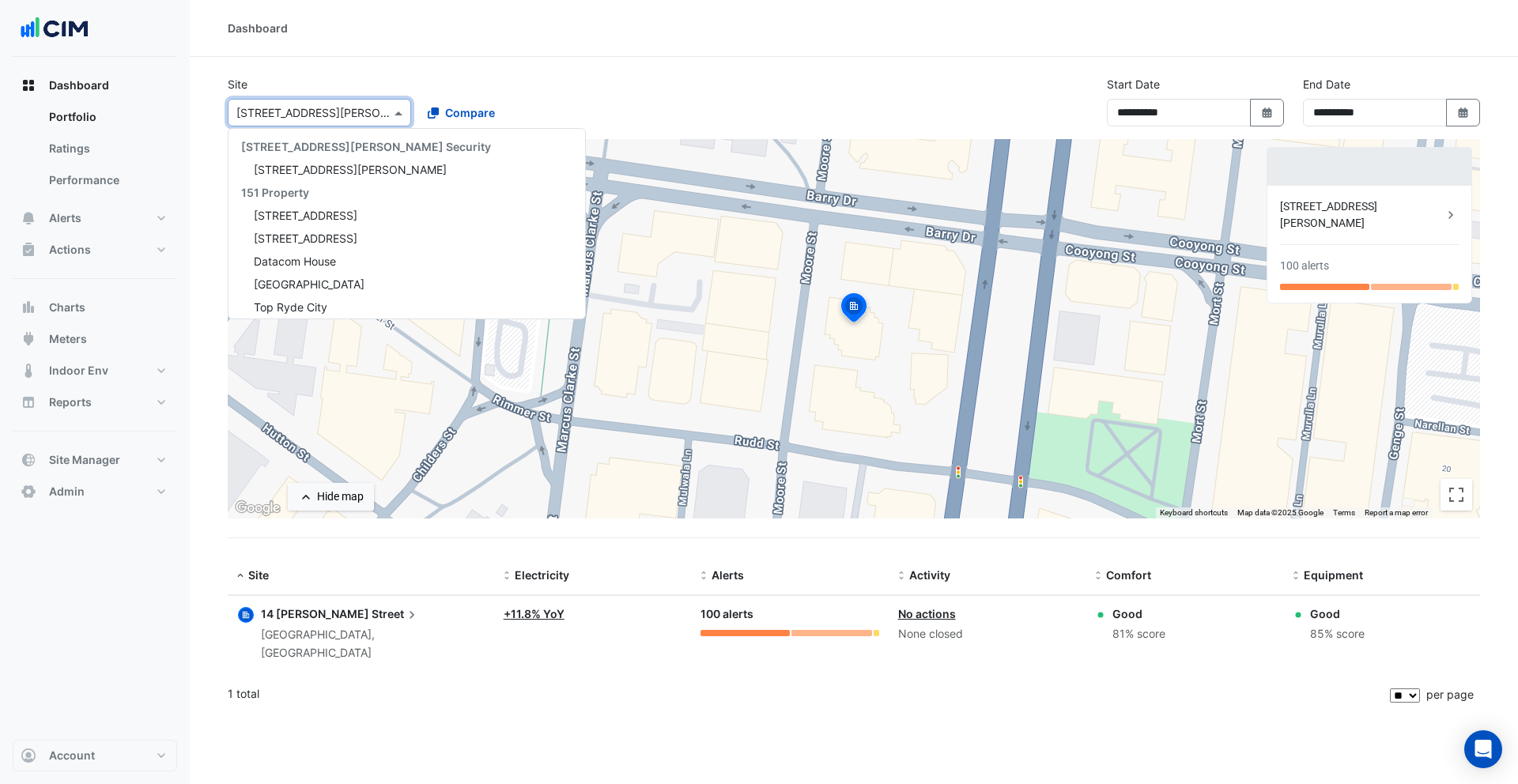
select select "**"
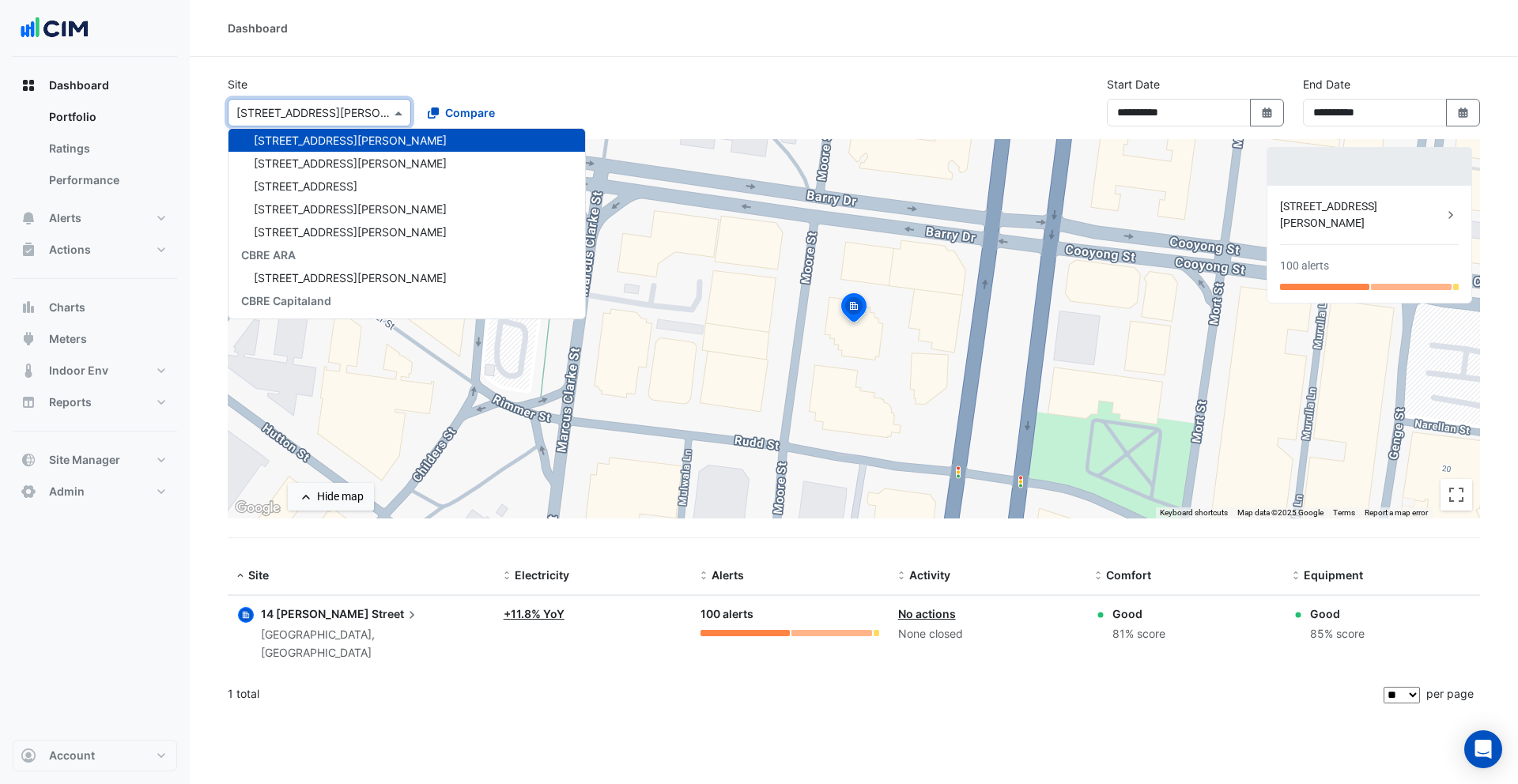
click at [508, 27] on div "Dashboard" at bounding box center [853, 28] width 1252 height 16
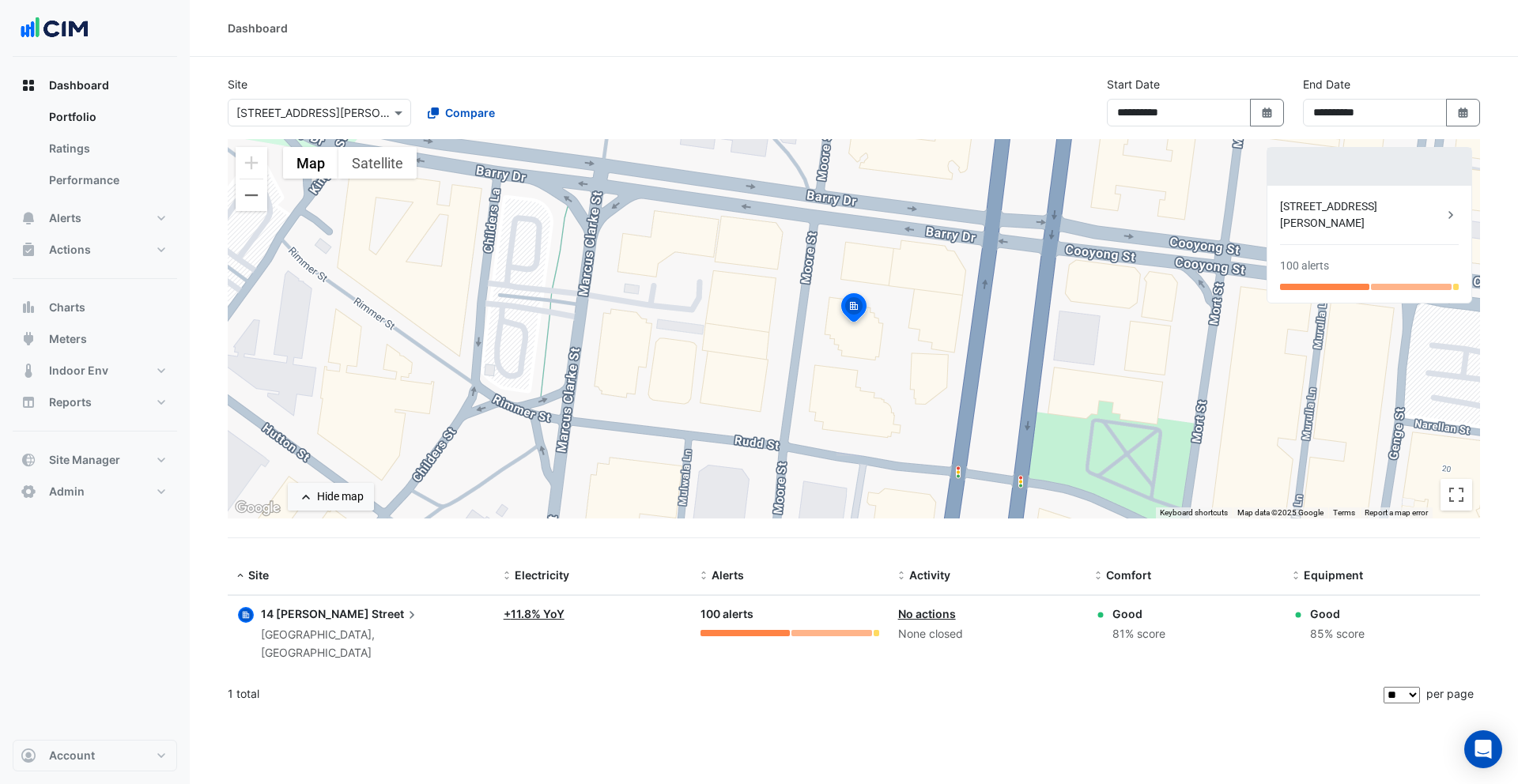
click at [360, 103] on div "× 14 Moore Street" at bounding box center [319, 112] width 183 height 28
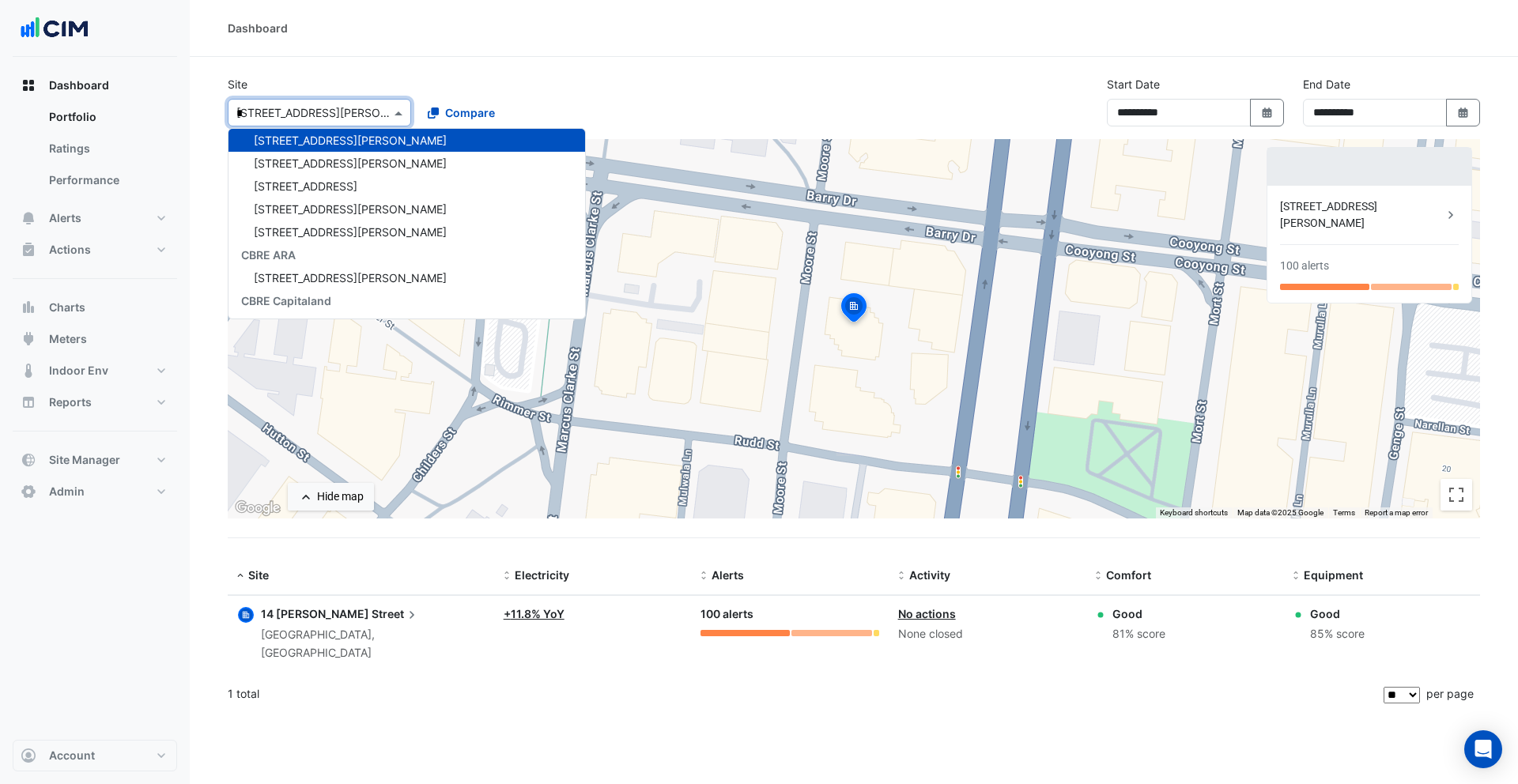
type input "**"
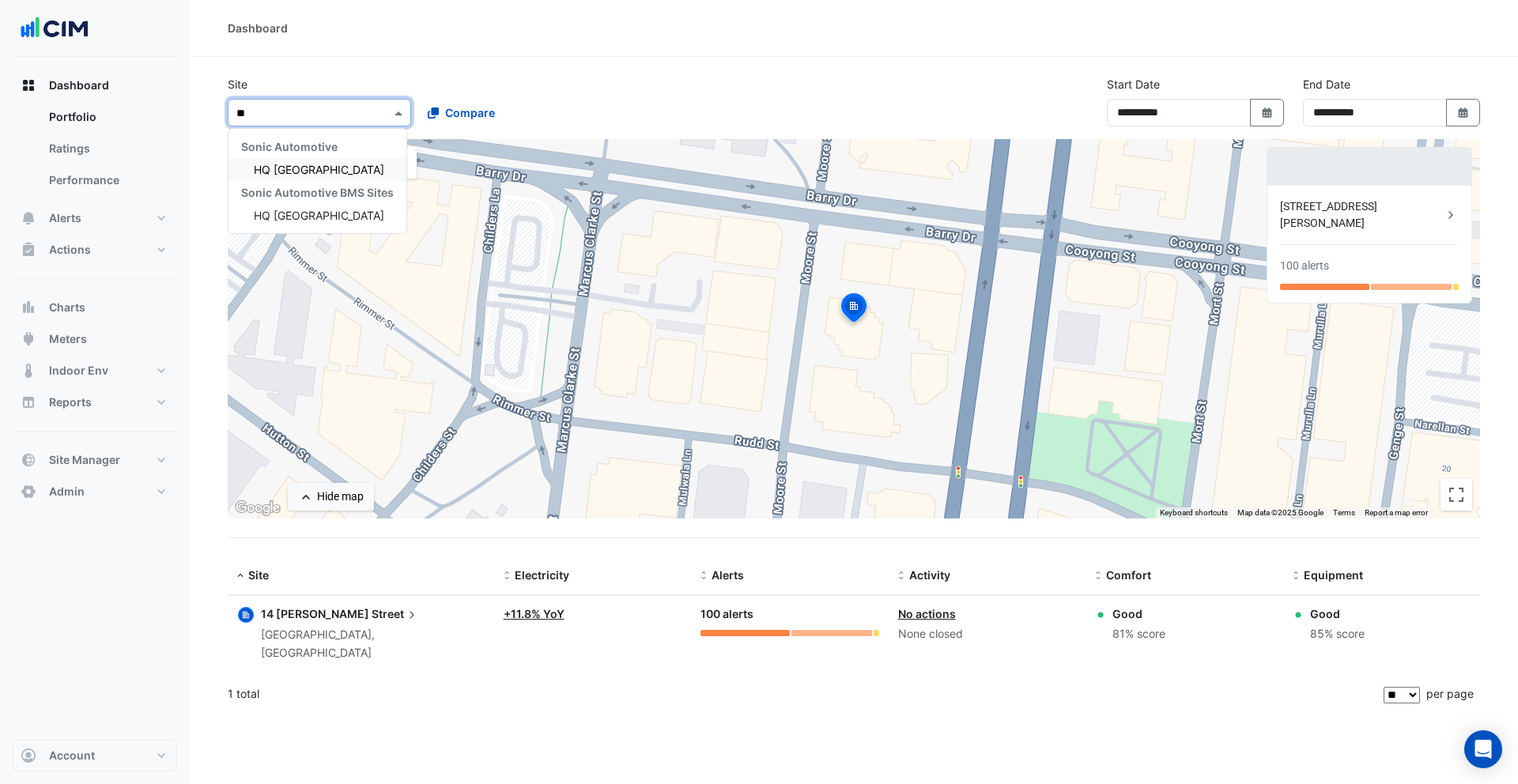
scroll to position [0, 0]
click at [285, 176] on span "HQ Charlotte" at bounding box center [319, 169] width 131 height 13
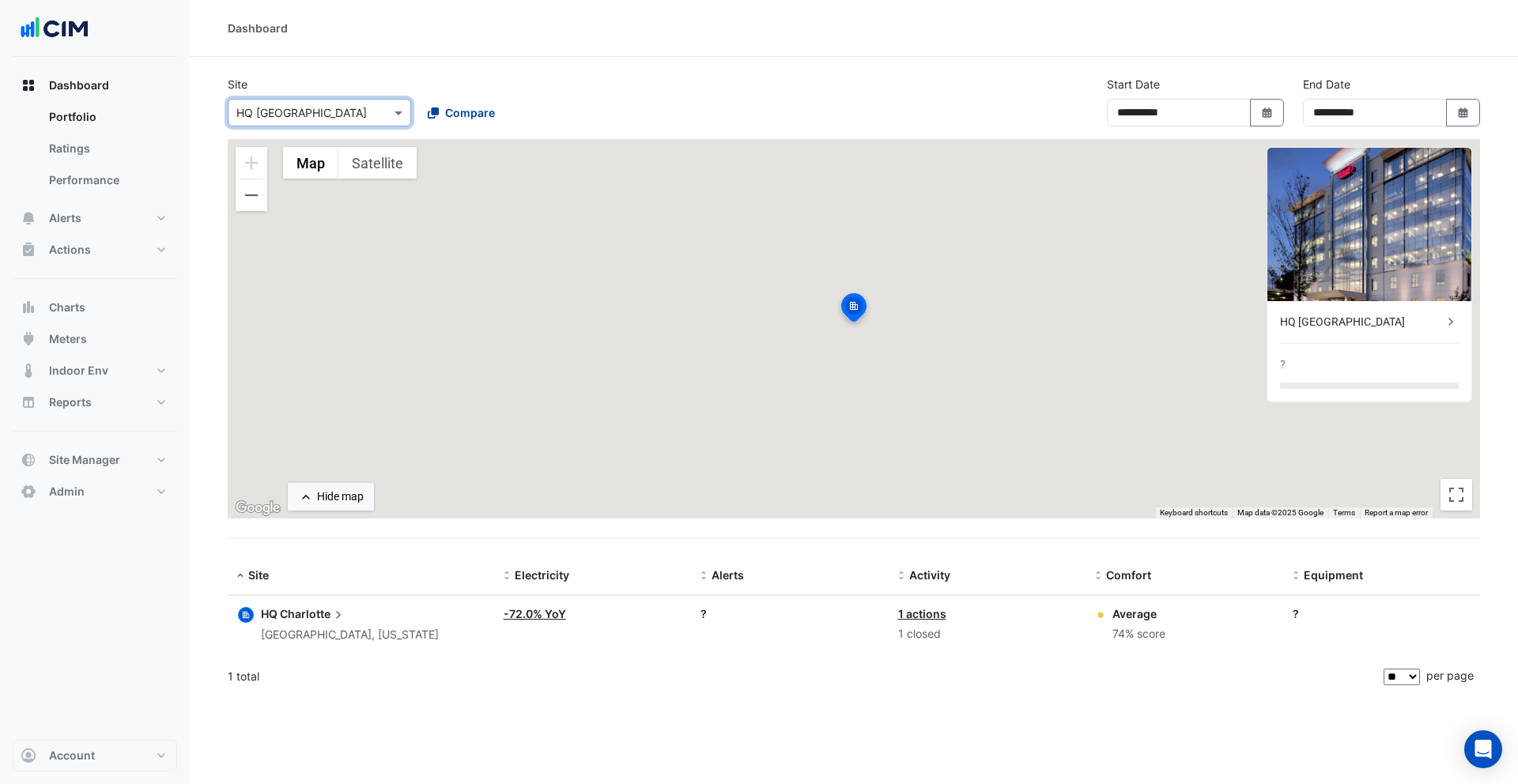
click at [465, 122] on button "Compare" at bounding box center [461, 112] width 88 height 28
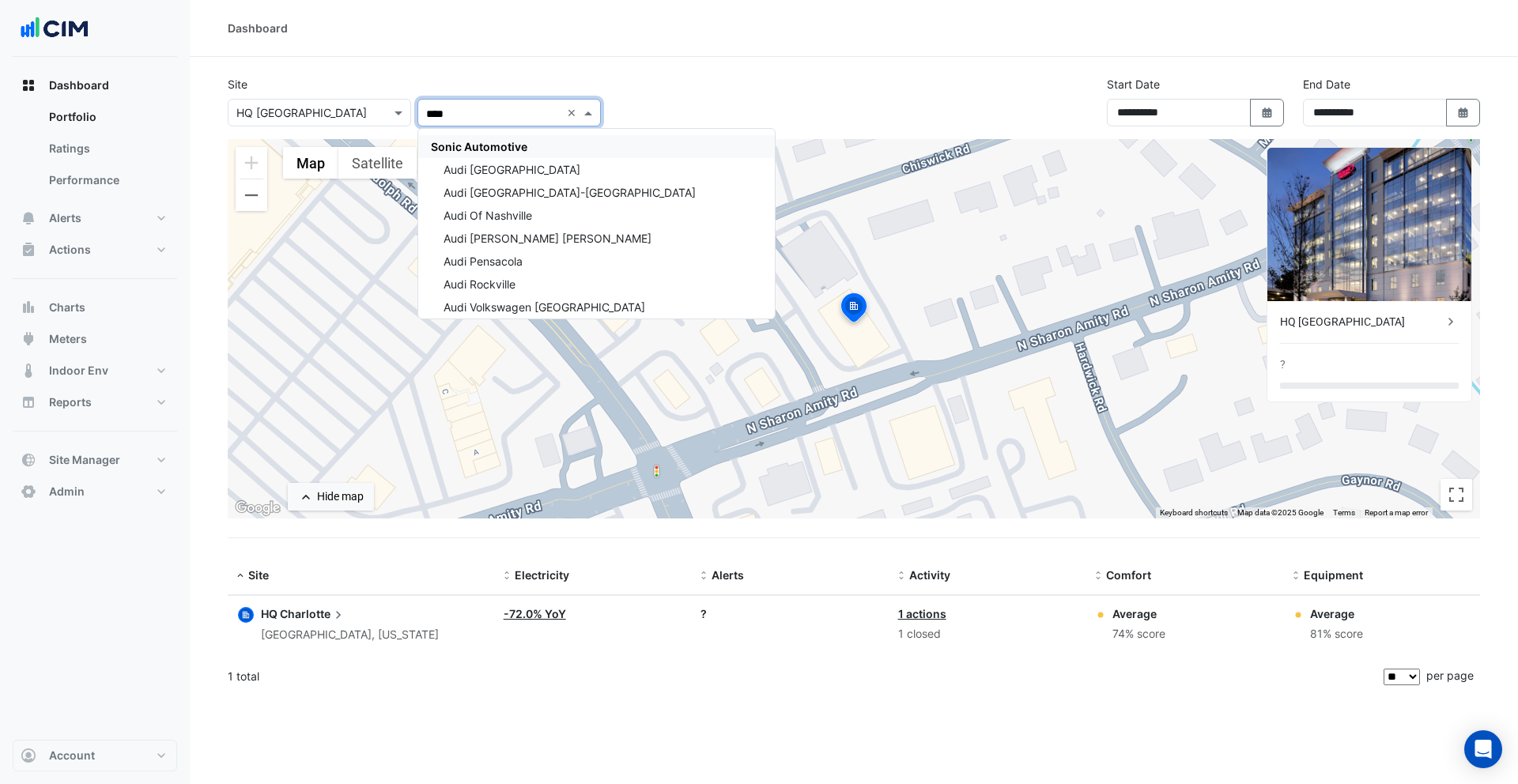
type input "*****"
click at [501, 144] on span "Sonic Automotive" at bounding box center [479, 146] width 96 height 13
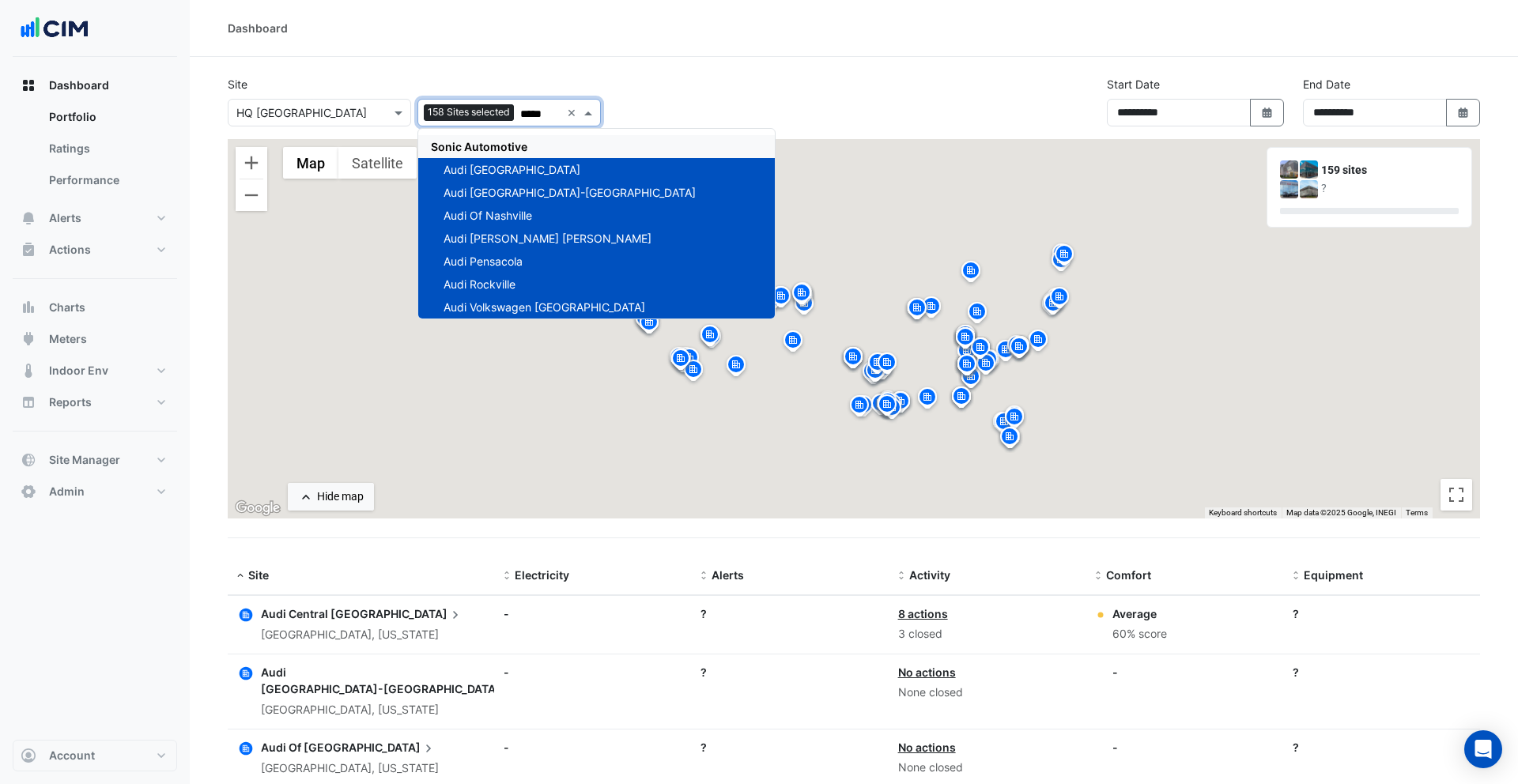
click at [661, 96] on div "Site × HQ Charlotte 158 Sites selected ***** × Sonic Automotive Audi Central Ho…" at bounding box center [853, 107] width 1272 height 63
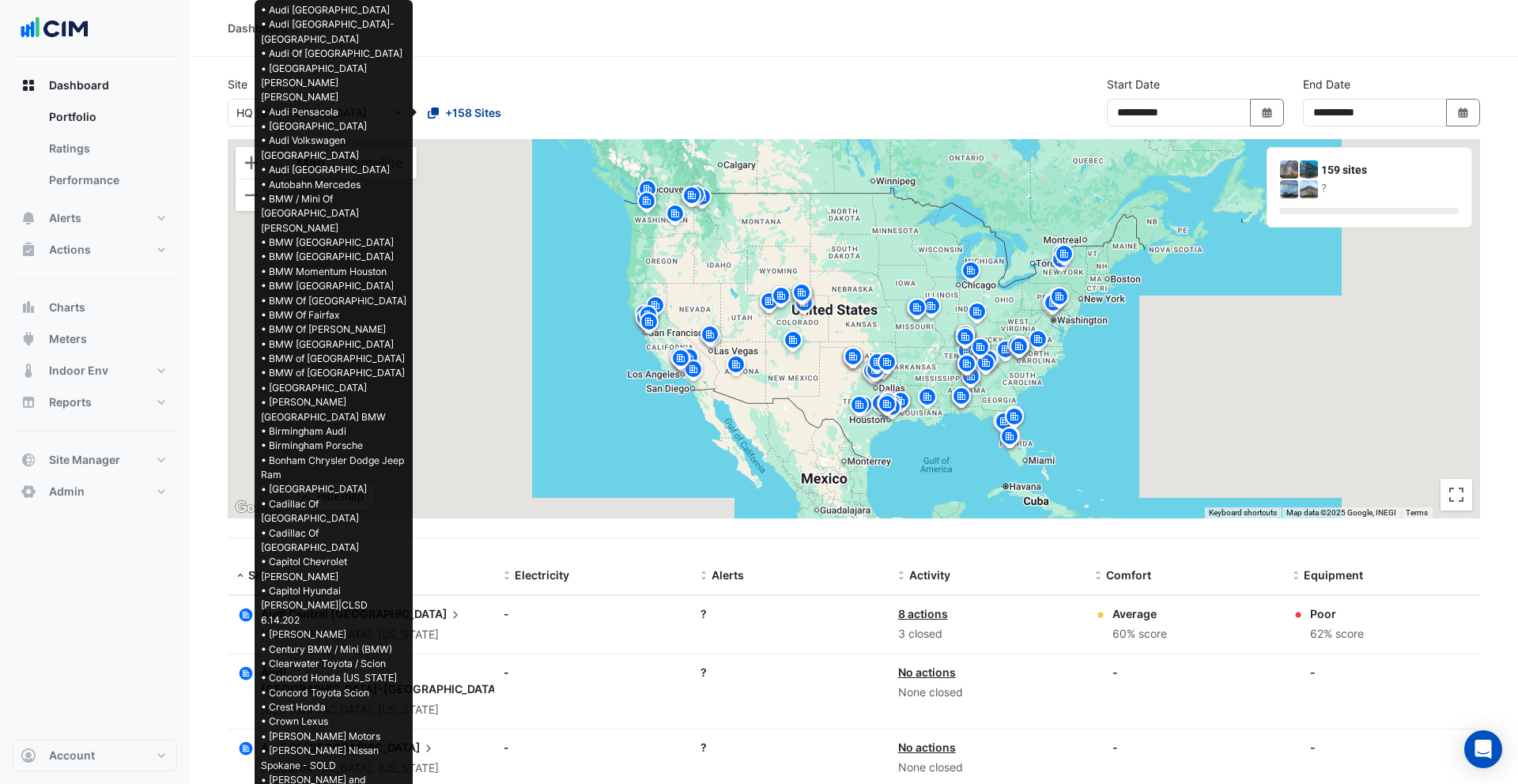
click at [473, 117] on span "+158 Sites" at bounding box center [473, 112] width 56 height 16
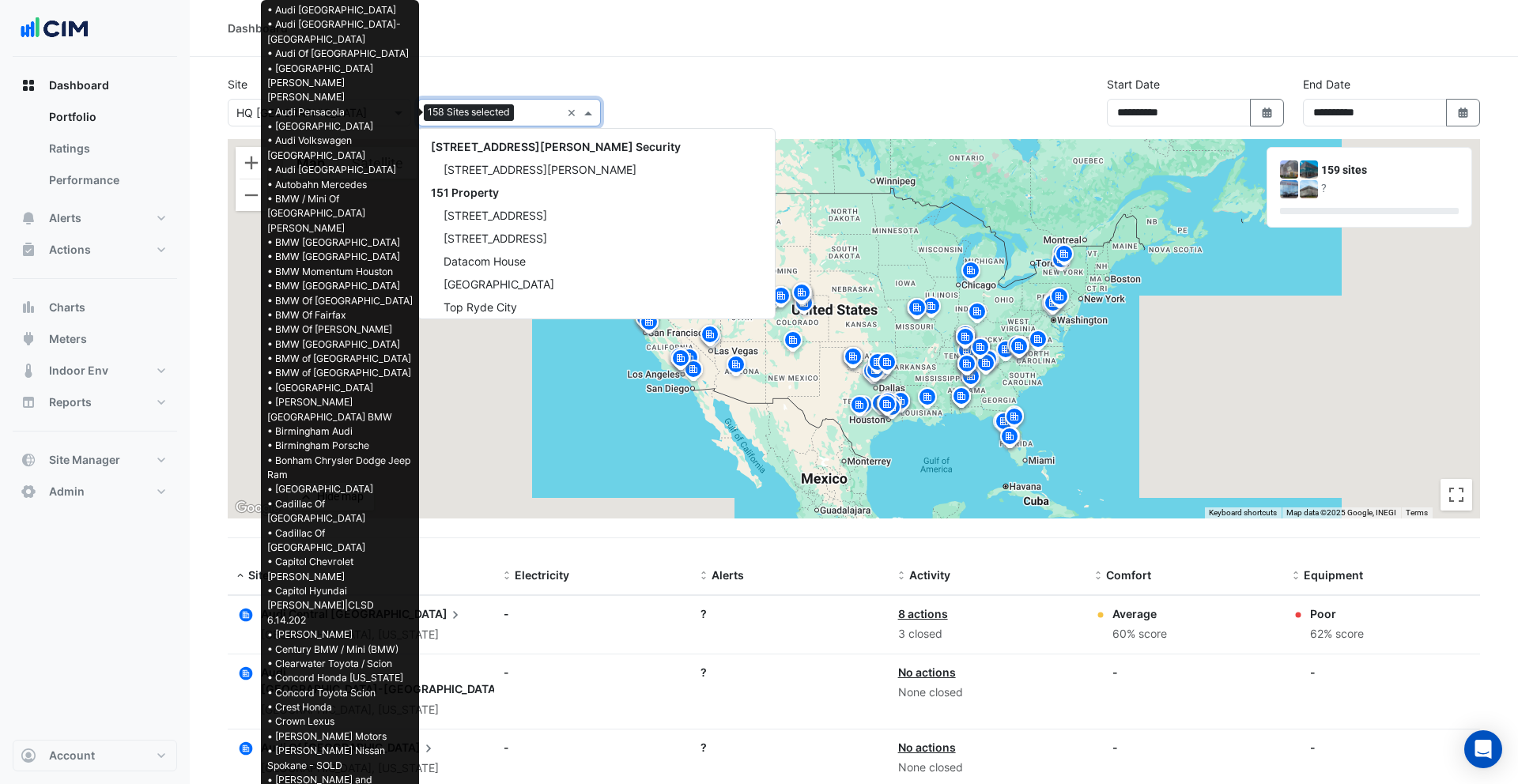
scroll to position [26477, 0]
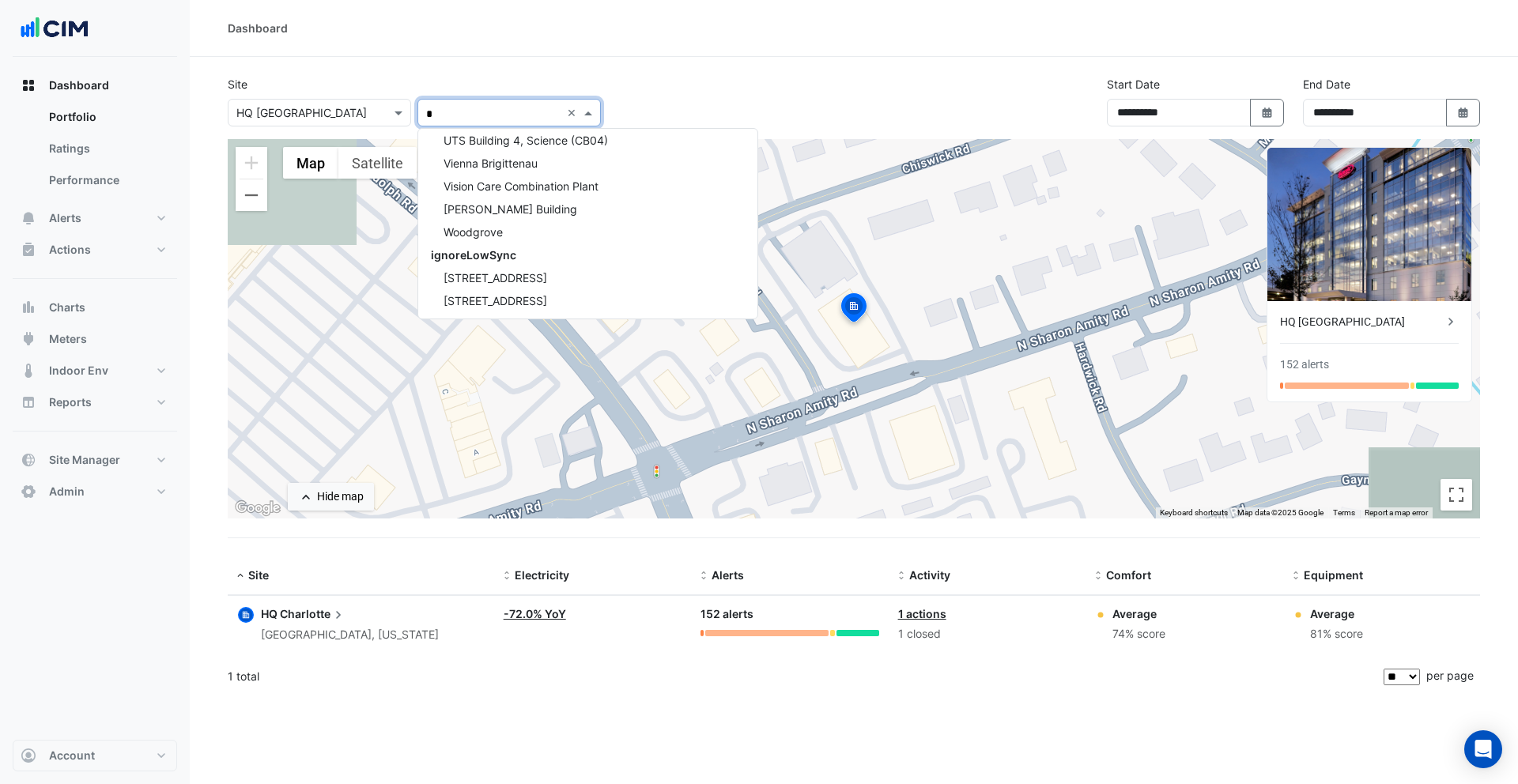
scroll to position [11787, 0]
type input "***"
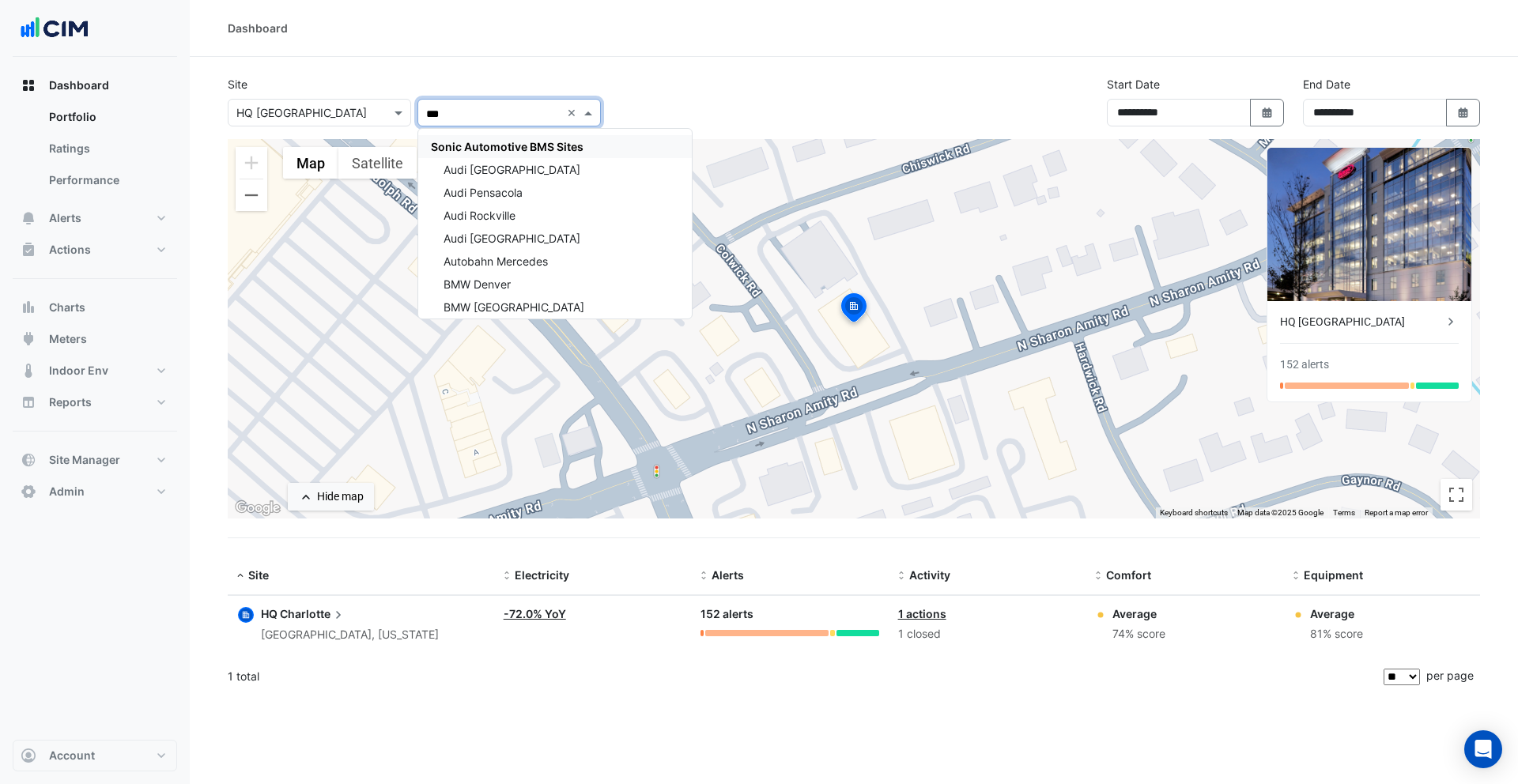
click at [494, 148] on span "Sonic Automotive BMS Sites" at bounding box center [507, 146] width 153 height 13
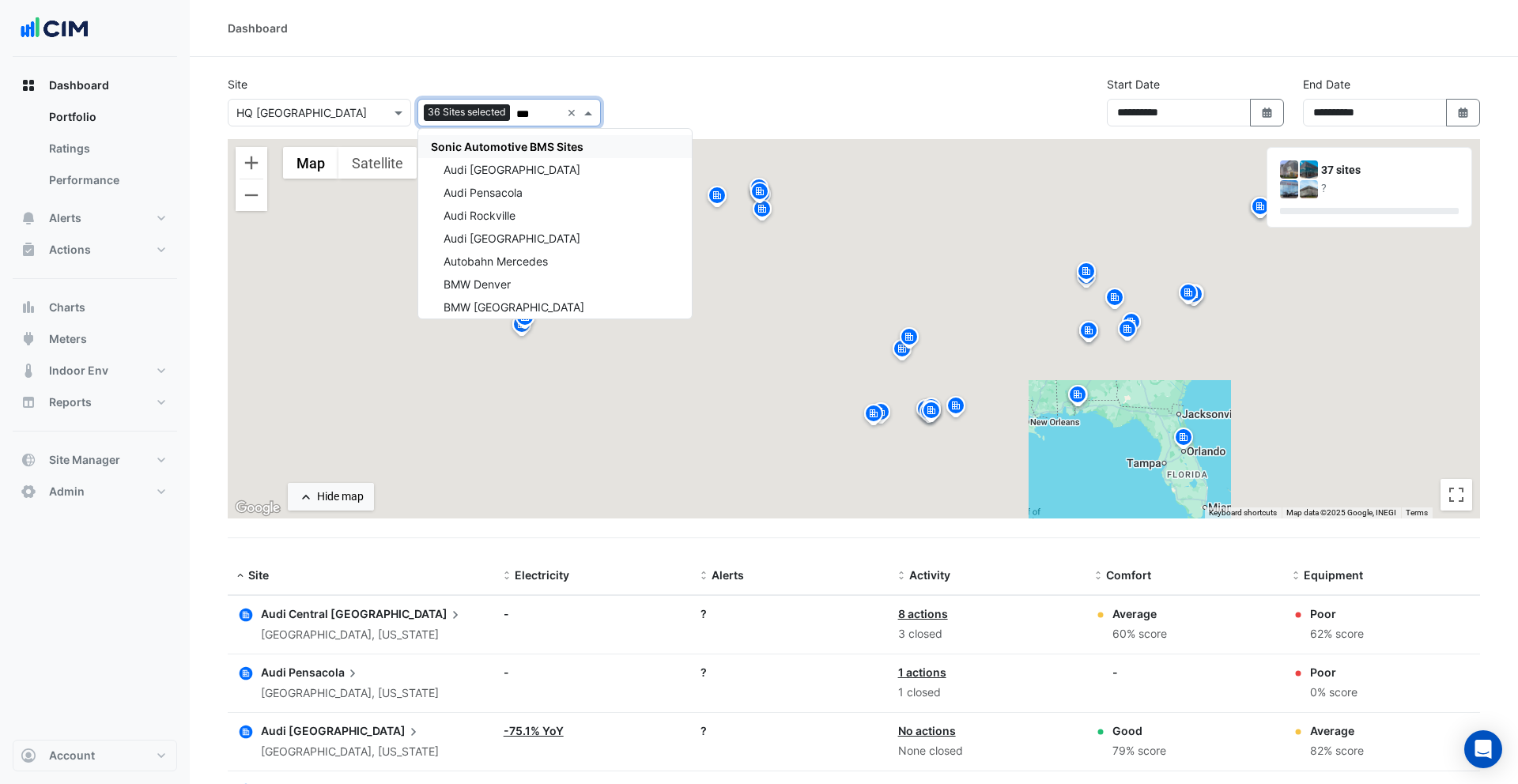
click at [783, 92] on div "**********" at bounding box center [853, 107] width 1272 height 63
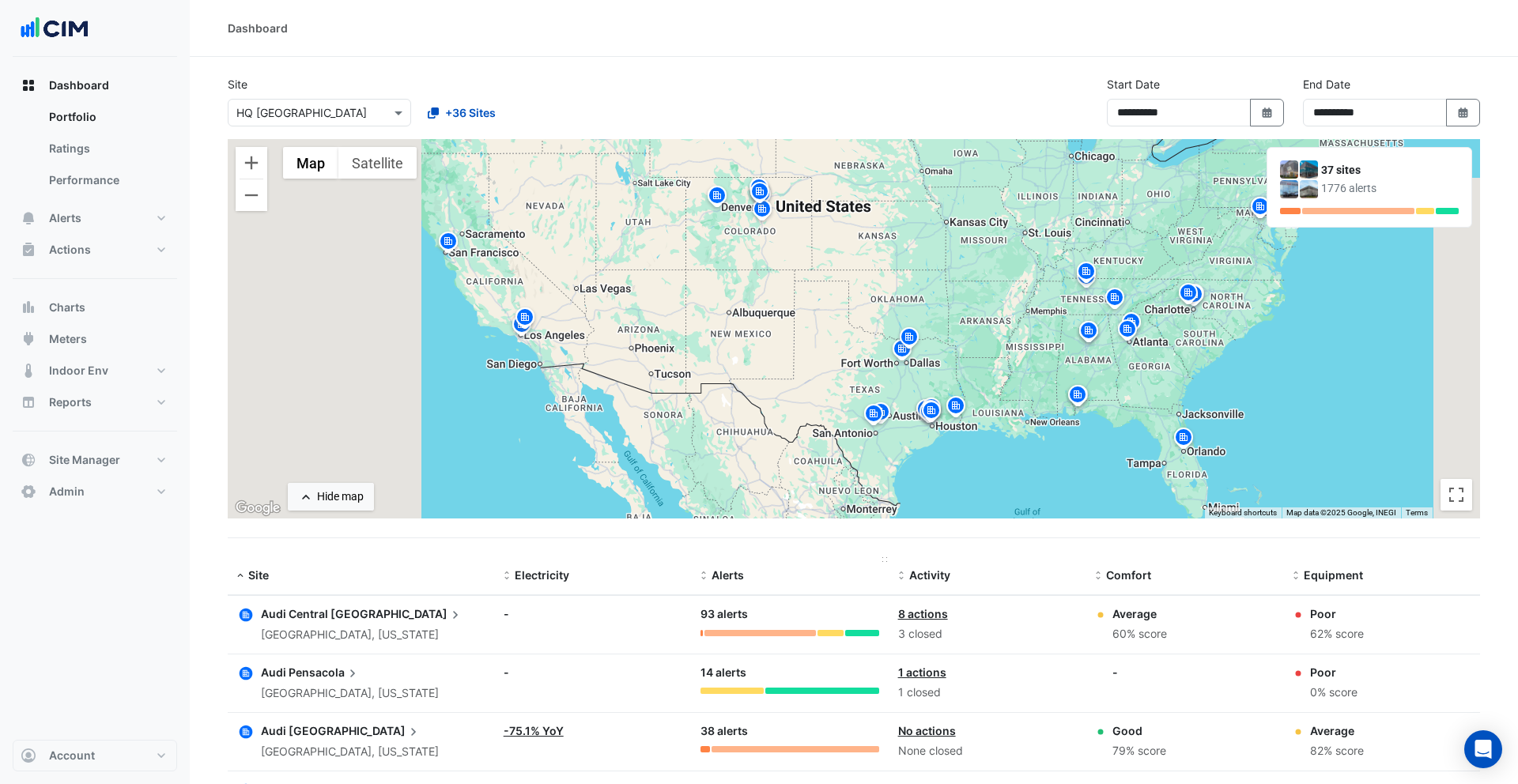
click at [732, 576] on span "Alerts" at bounding box center [728, 575] width 32 height 13
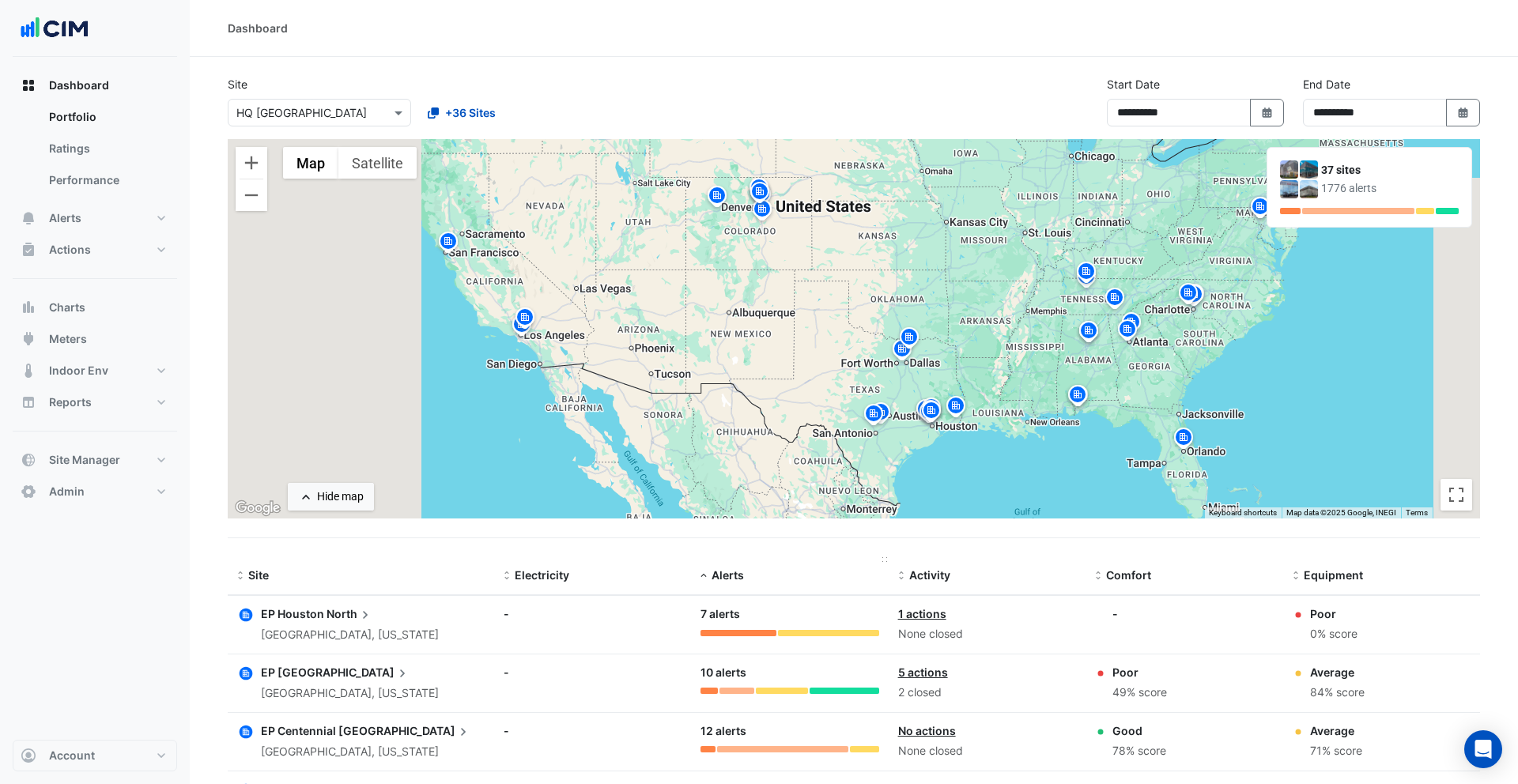
click at [732, 576] on span "Alerts" at bounding box center [728, 575] width 32 height 13
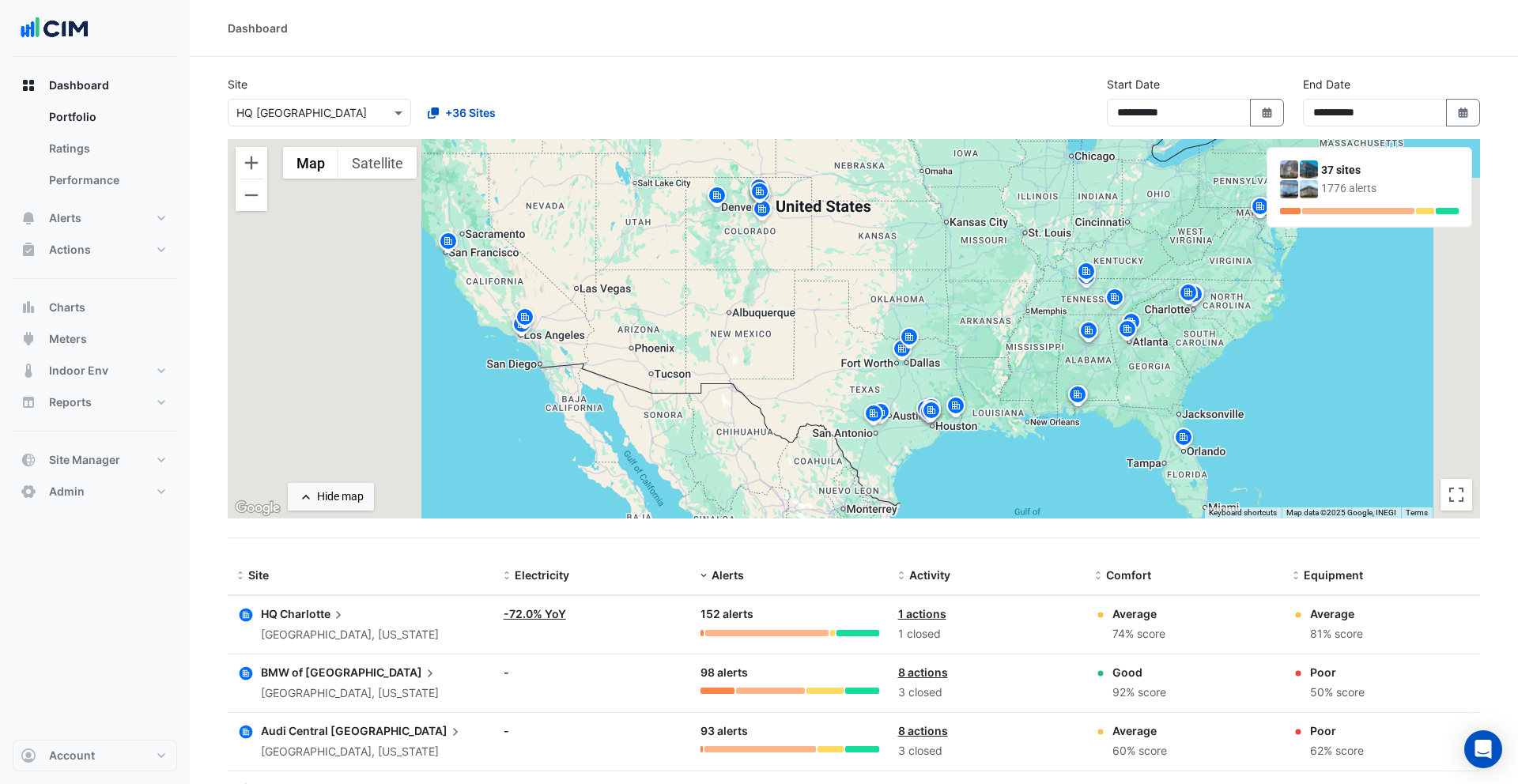
click at [250, 673] on icon "button" at bounding box center [246, 673] width 13 height 13
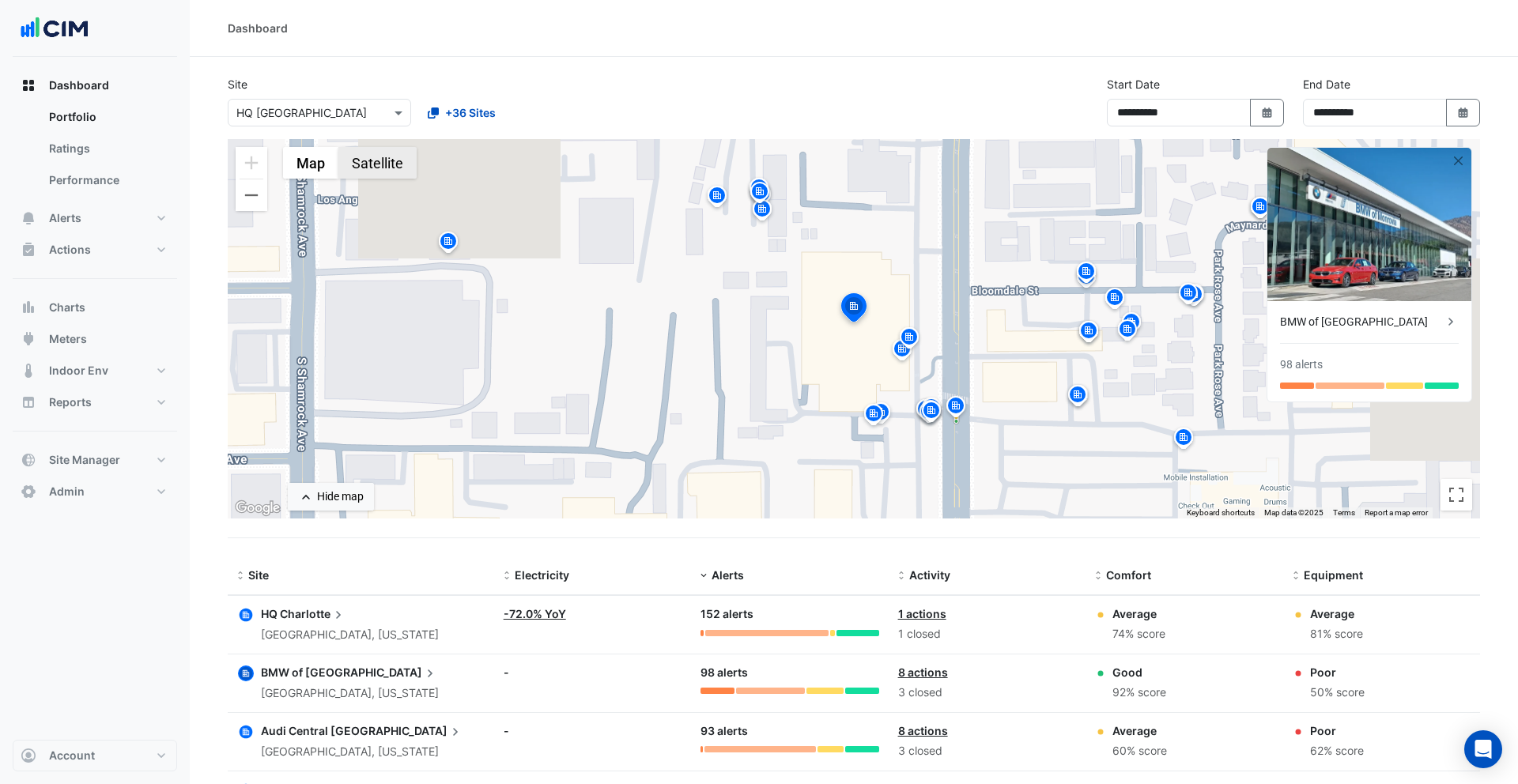
click at [375, 167] on button "Satellite" at bounding box center [377, 162] width 78 height 32
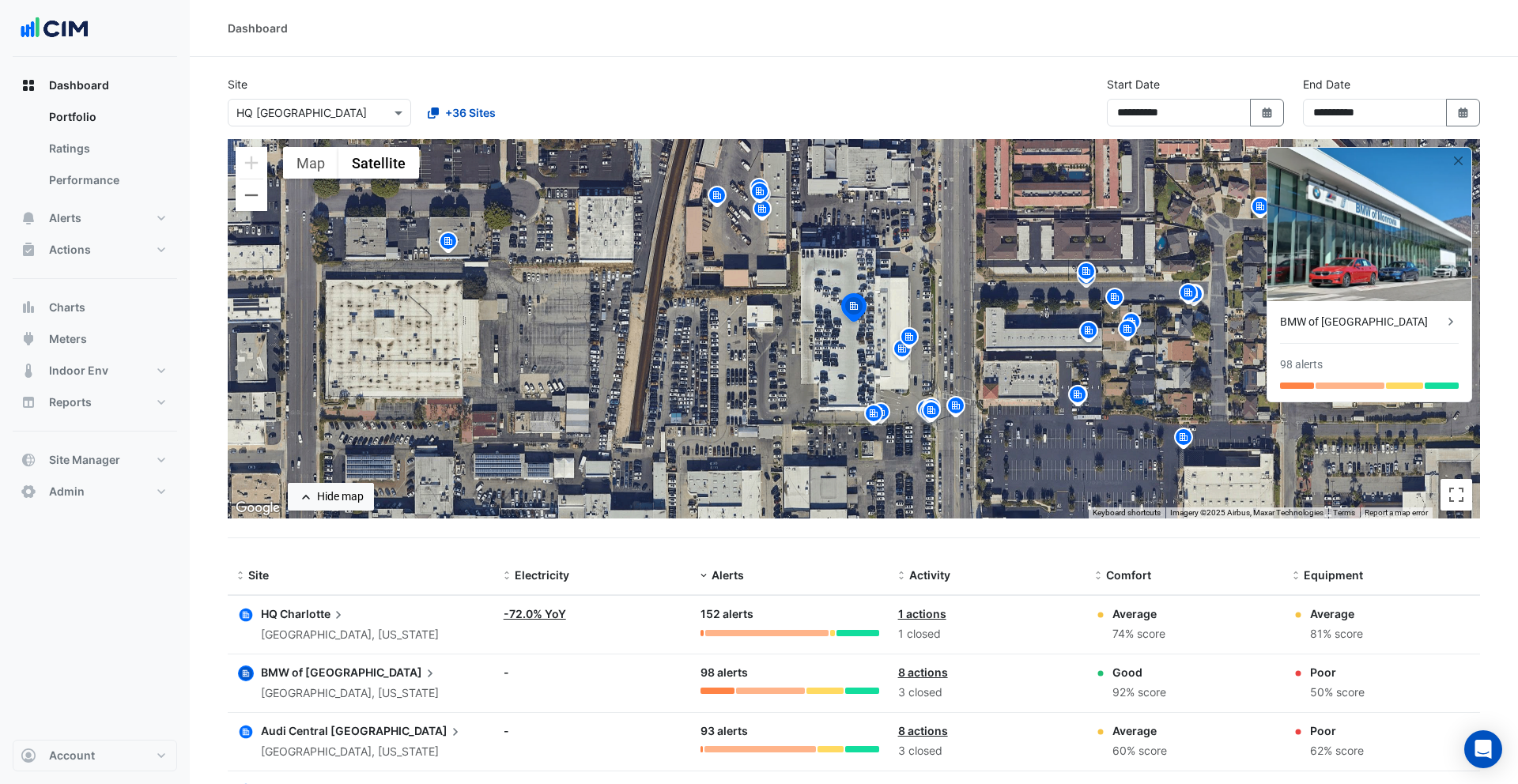
click at [247, 733] on icon "button" at bounding box center [246, 731] width 7 height 7
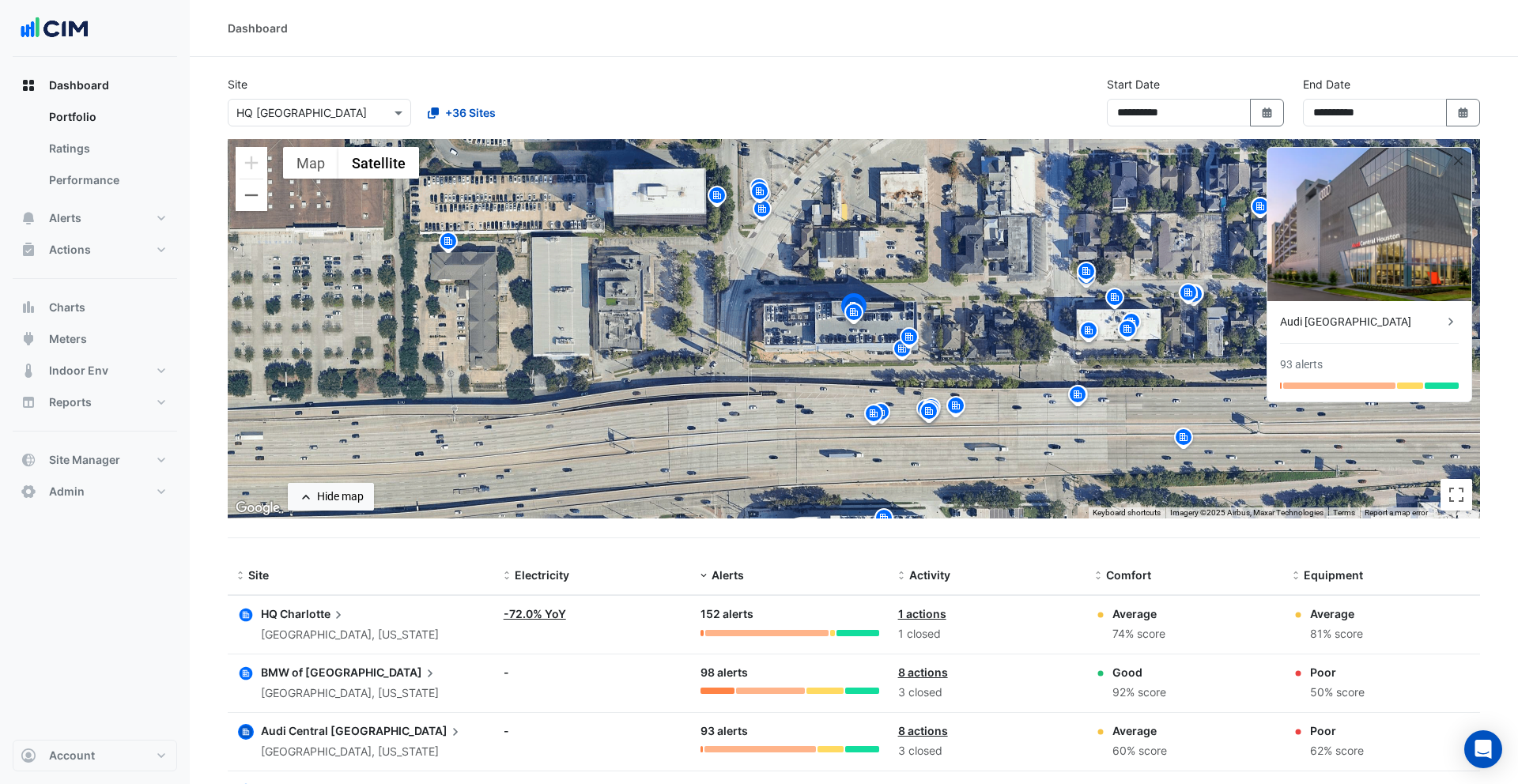
click at [248, 615] on icon "button" at bounding box center [246, 615] width 7 height 7
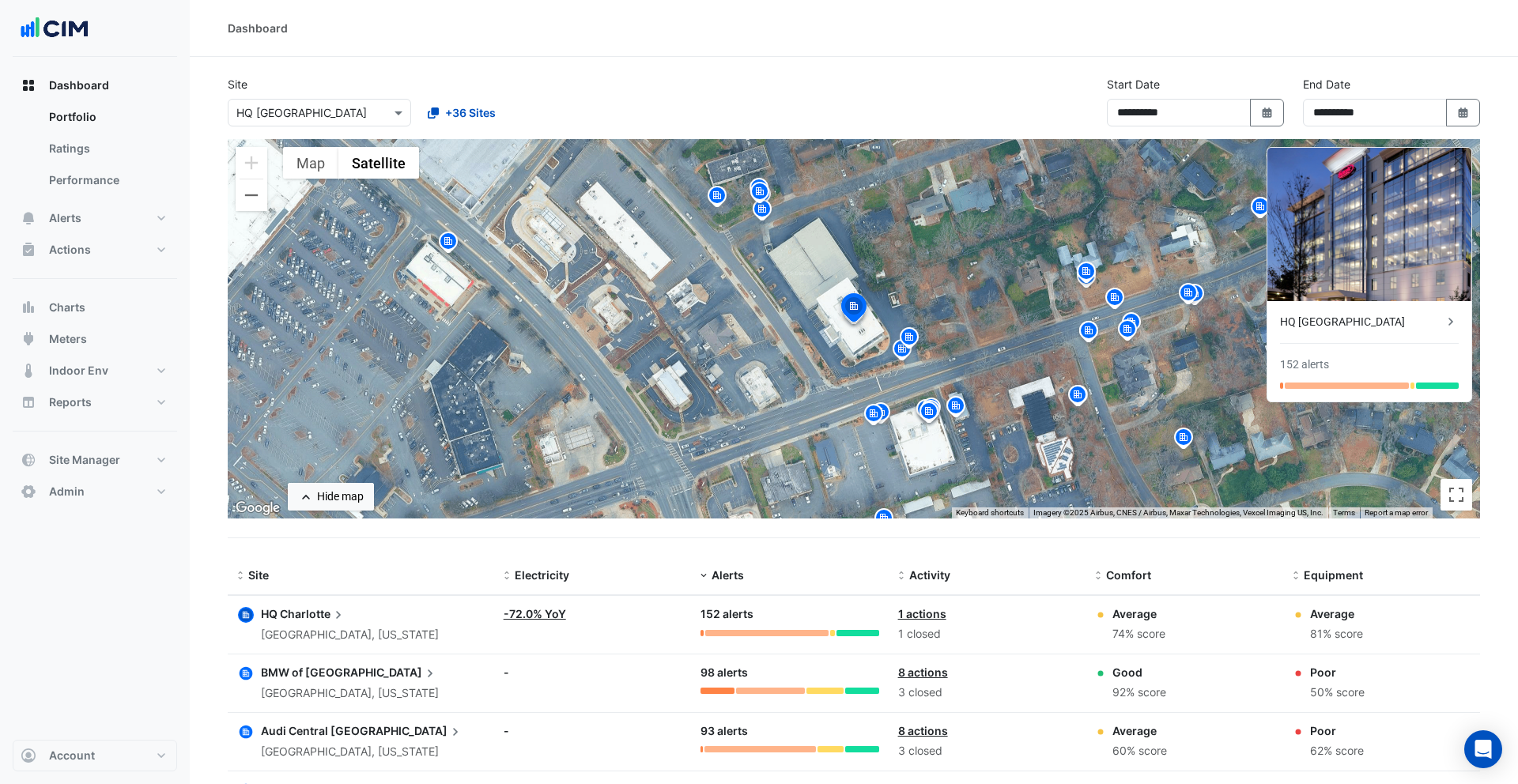
click at [246, 617] on icon "button" at bounding box center [246, 615] width 7 height 7
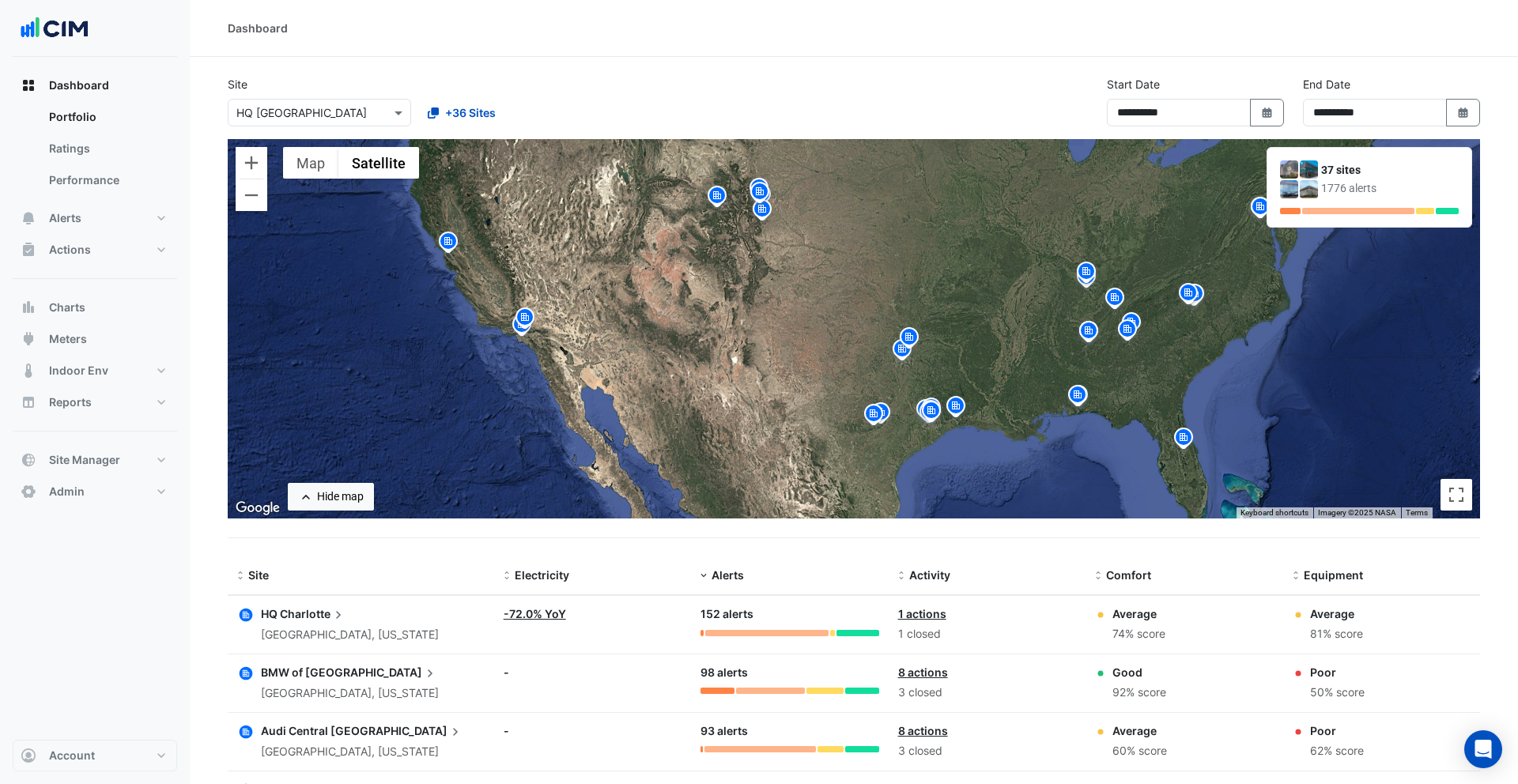
click at [305, 614] on span "Charlotte" at bounding box center [313, 614] width 67 height 17
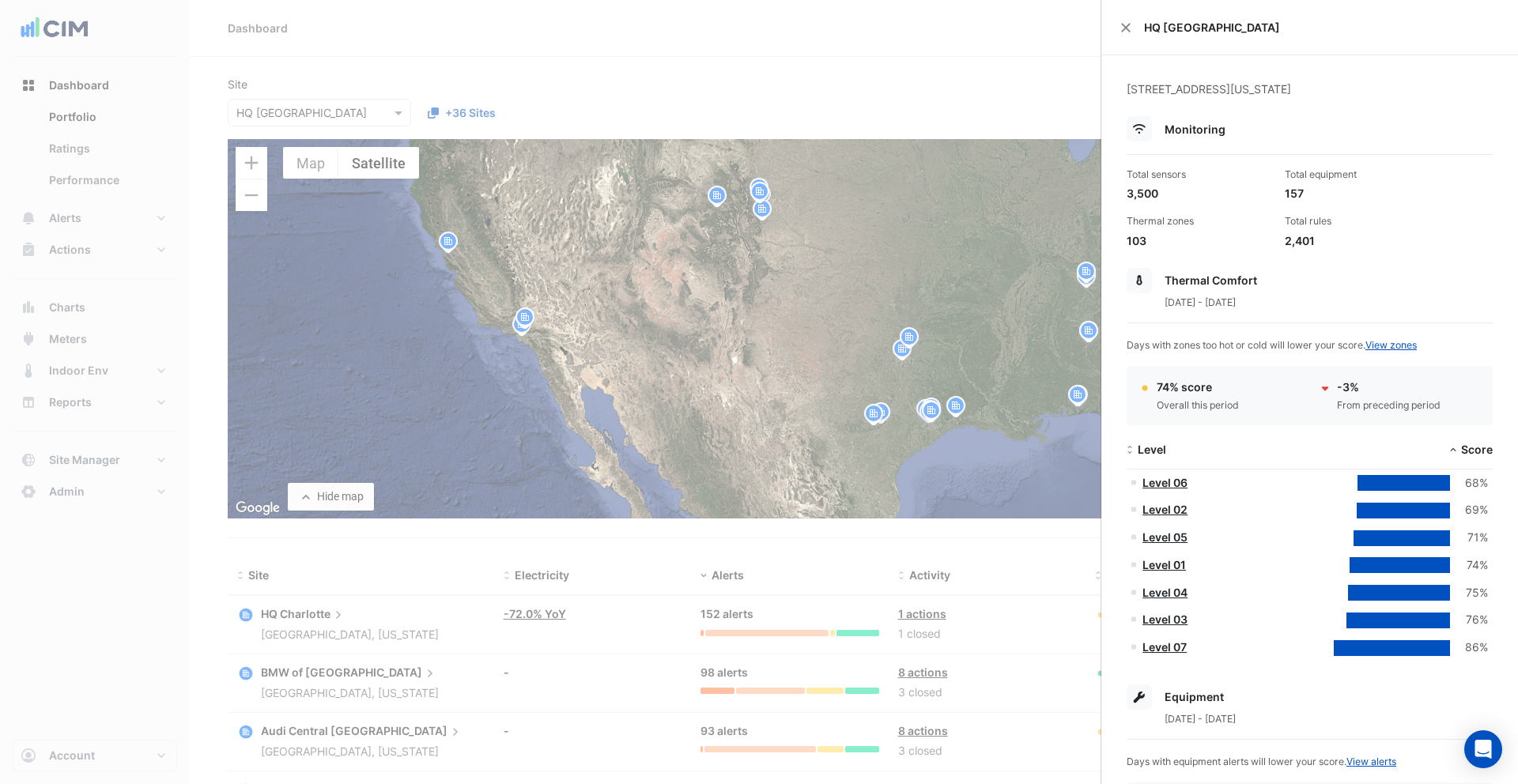
click at [974, 63] on ngb-offcanvas-backdrop at bounding box center [759, 392] width 1518 height 784
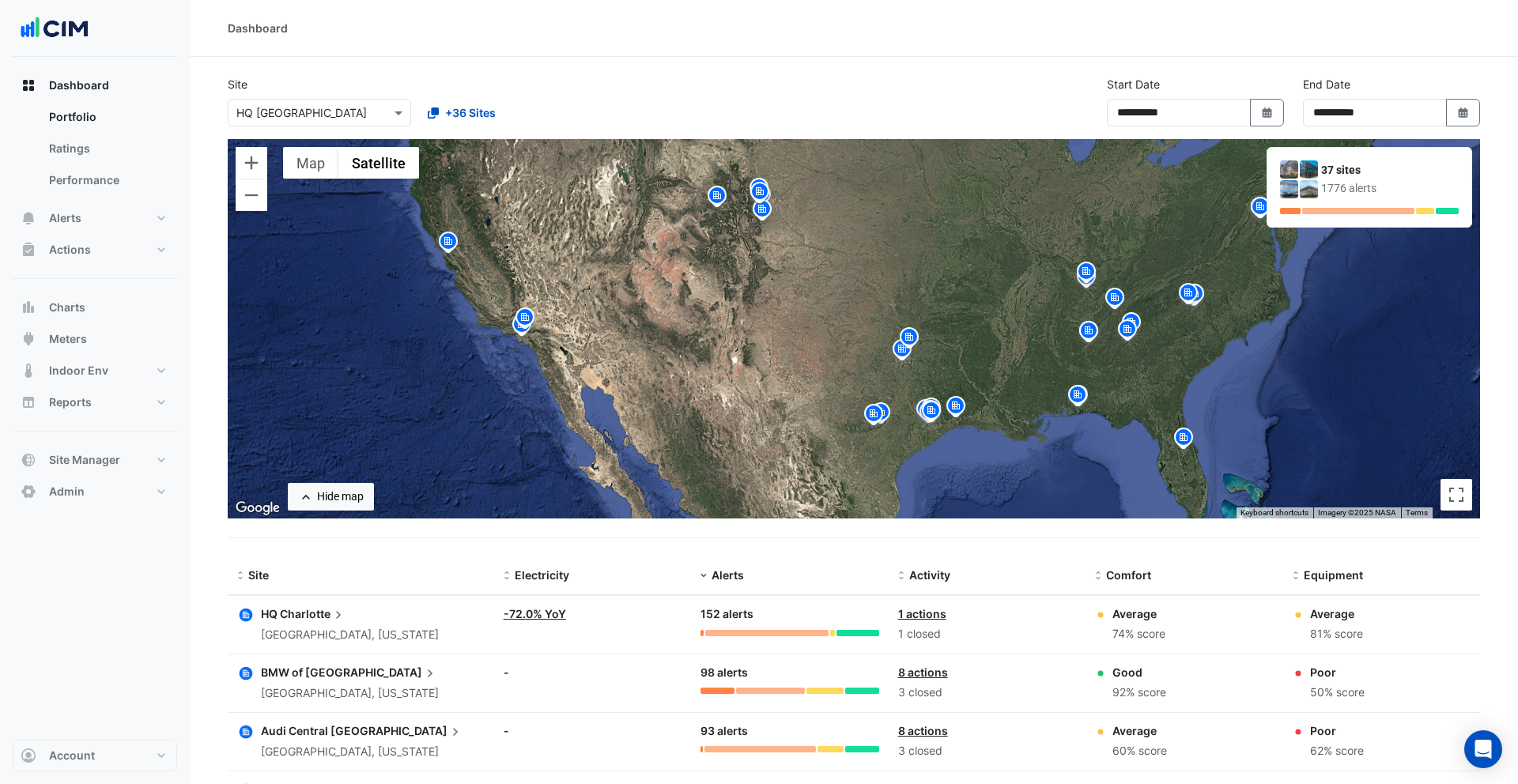
click at [730, 614] on div "152 alerts" at bounding box center [789, 614] width 178 height 18
click at [307, 611] on span "Charlotte" at bounding box center [313, 614] width 67 height 17
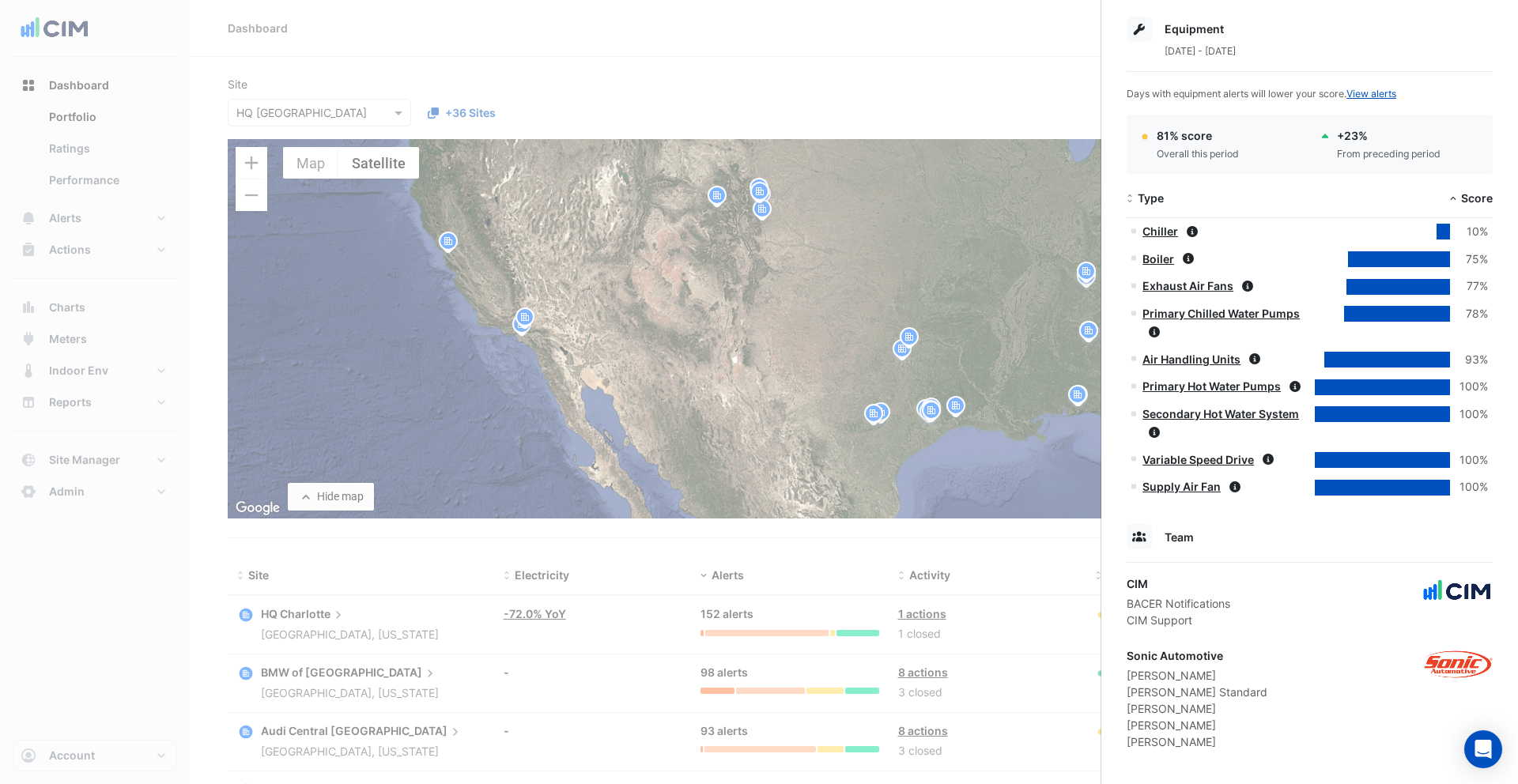
scroll to position [677, 0]
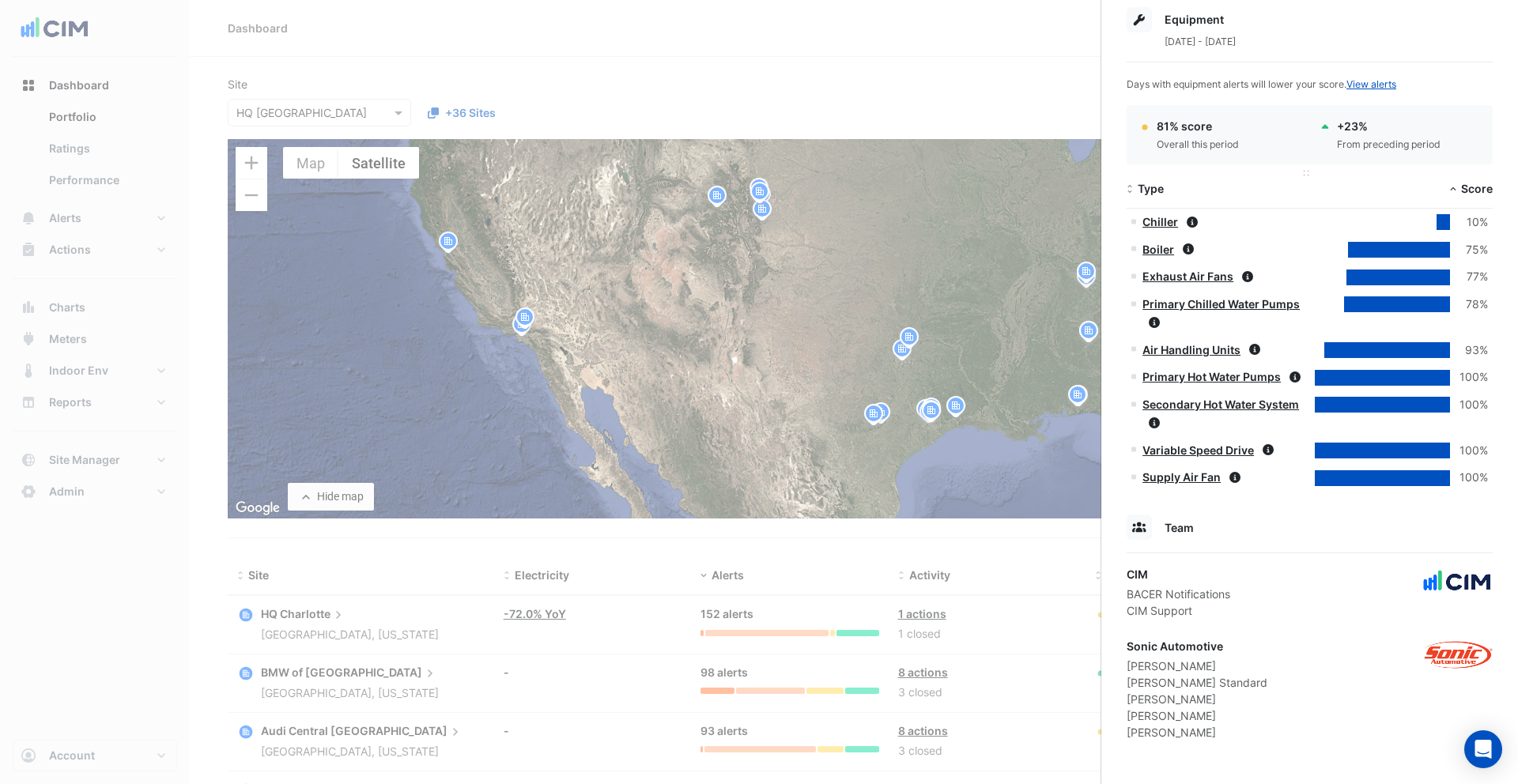
click at [1155, 184] on span "Type" at bounding box center [1150, 188] width 26 height 13
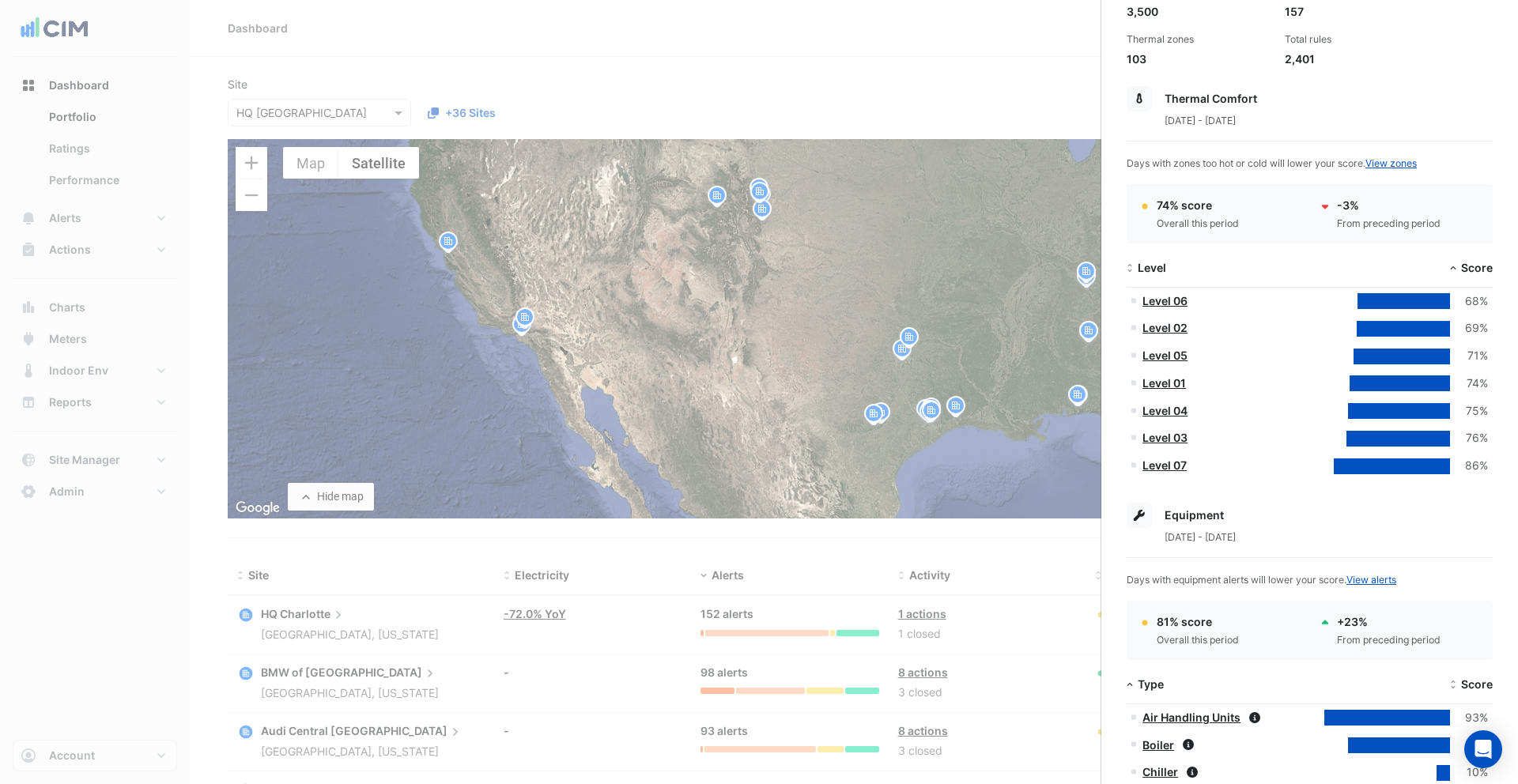
scroll to position [0, 0]
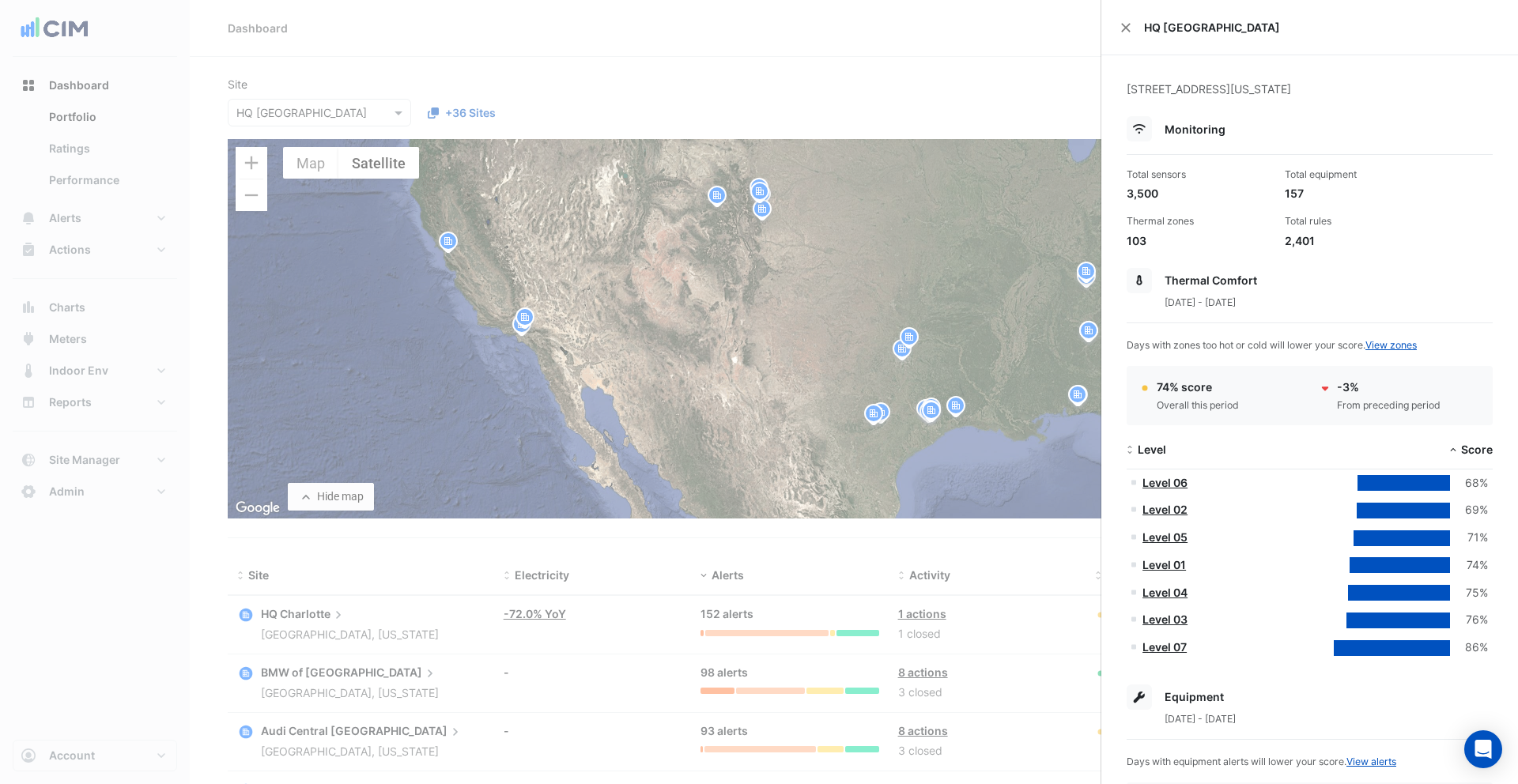
click at [913, 98] on ngb-offcanvas-backdrop at bounding box center [759, 392] width 1518 height 784
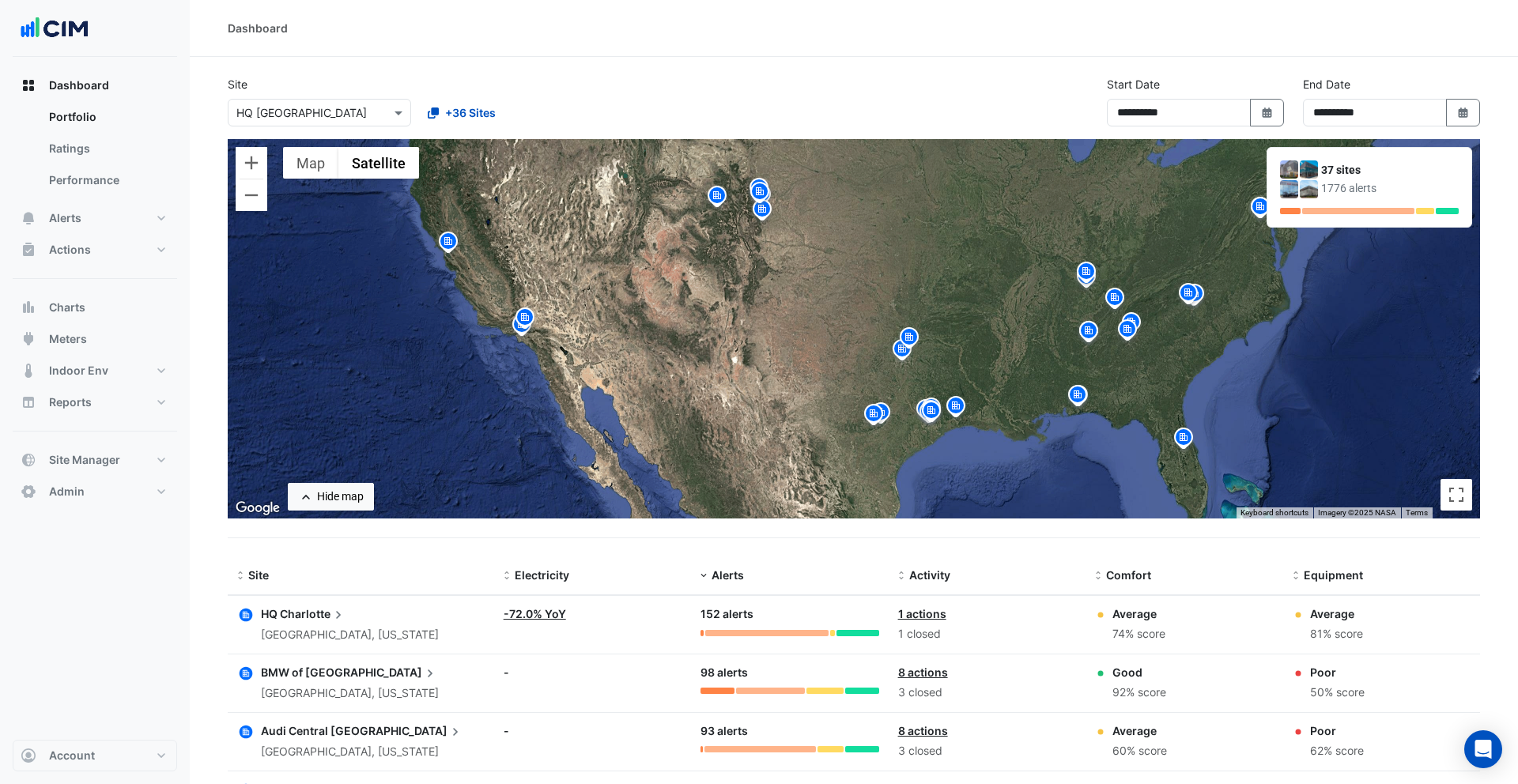
click at [374, 115] on div at bounding box center [319, 112] width 182 height 18
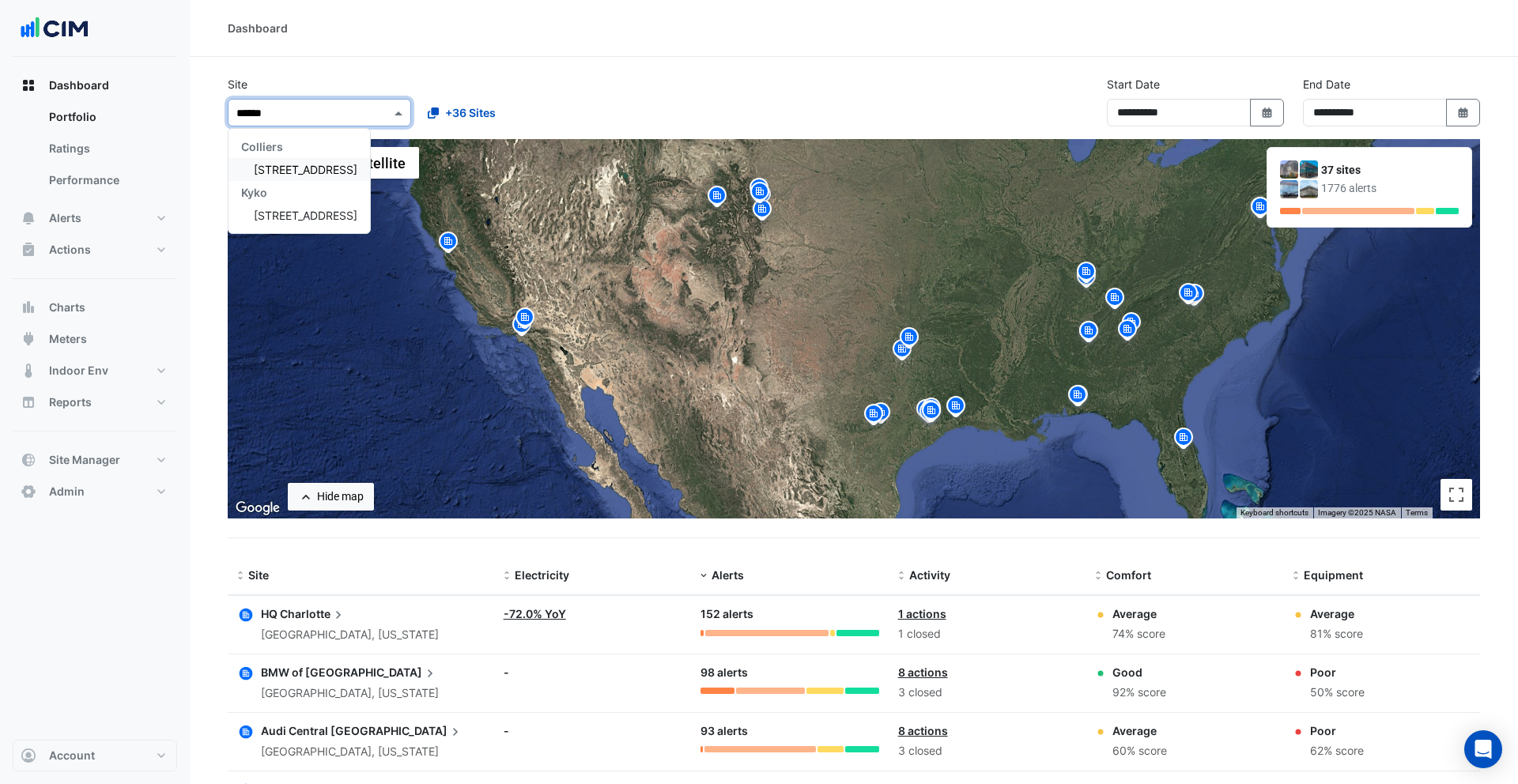
type input "******"
click at [651, 98] on div "**********" at bounding box center [853, 107] width 1272 height 63
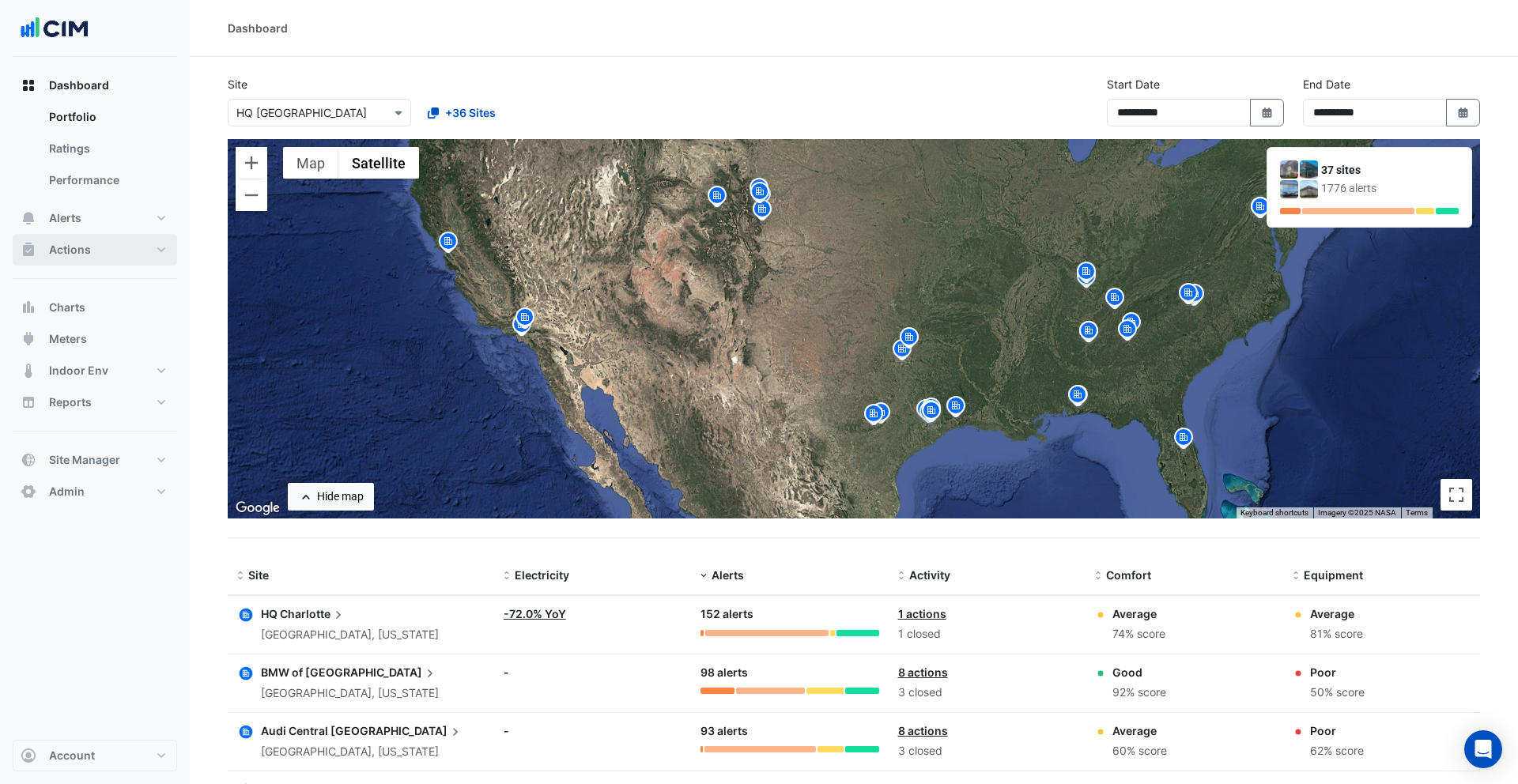
click at [130, 250] on button "Actions" at bounding box center [95, 249] width 164 height 32
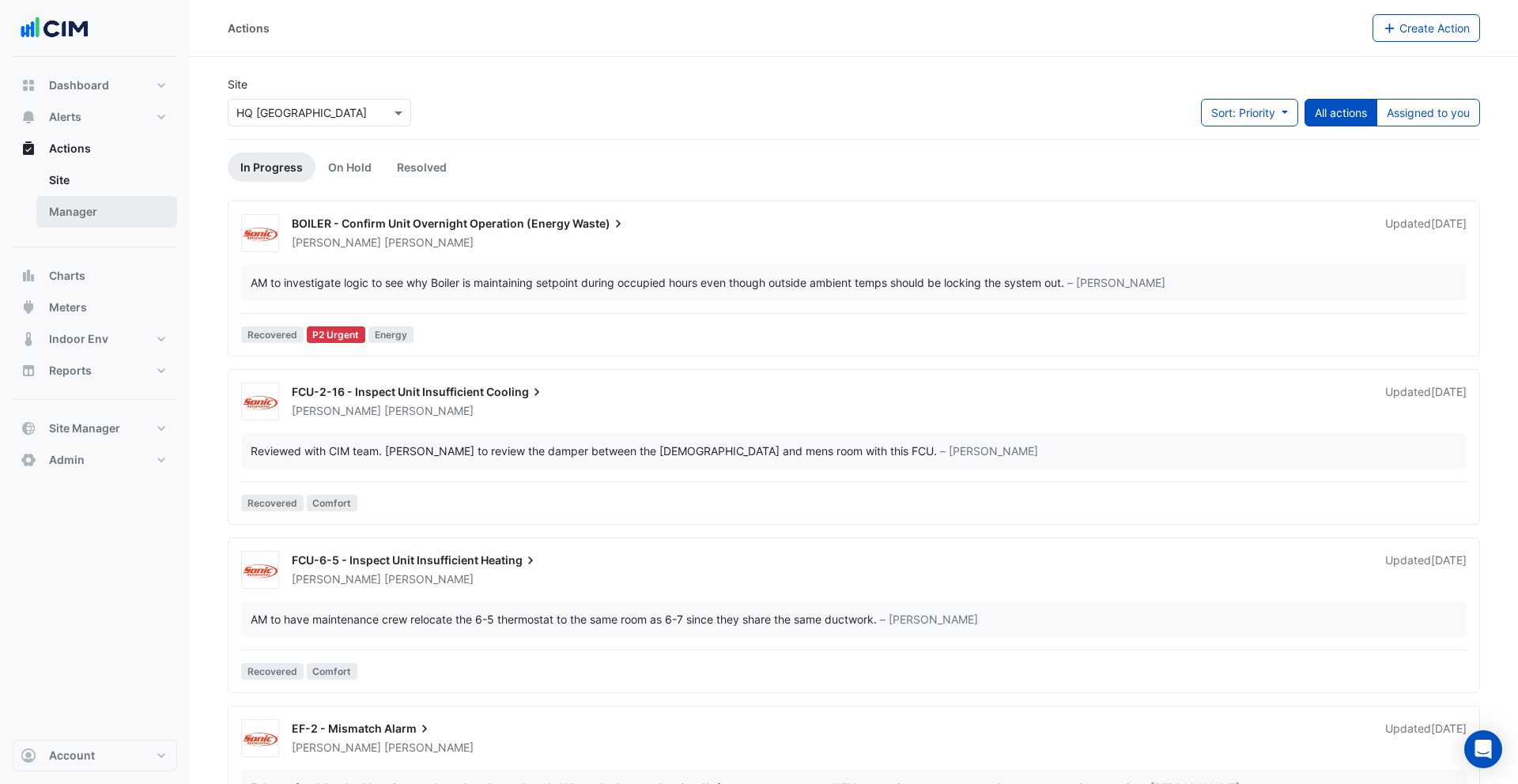
click at [89, 221] on link "Manager" at bounding box center [106, 211] width 140 height 32
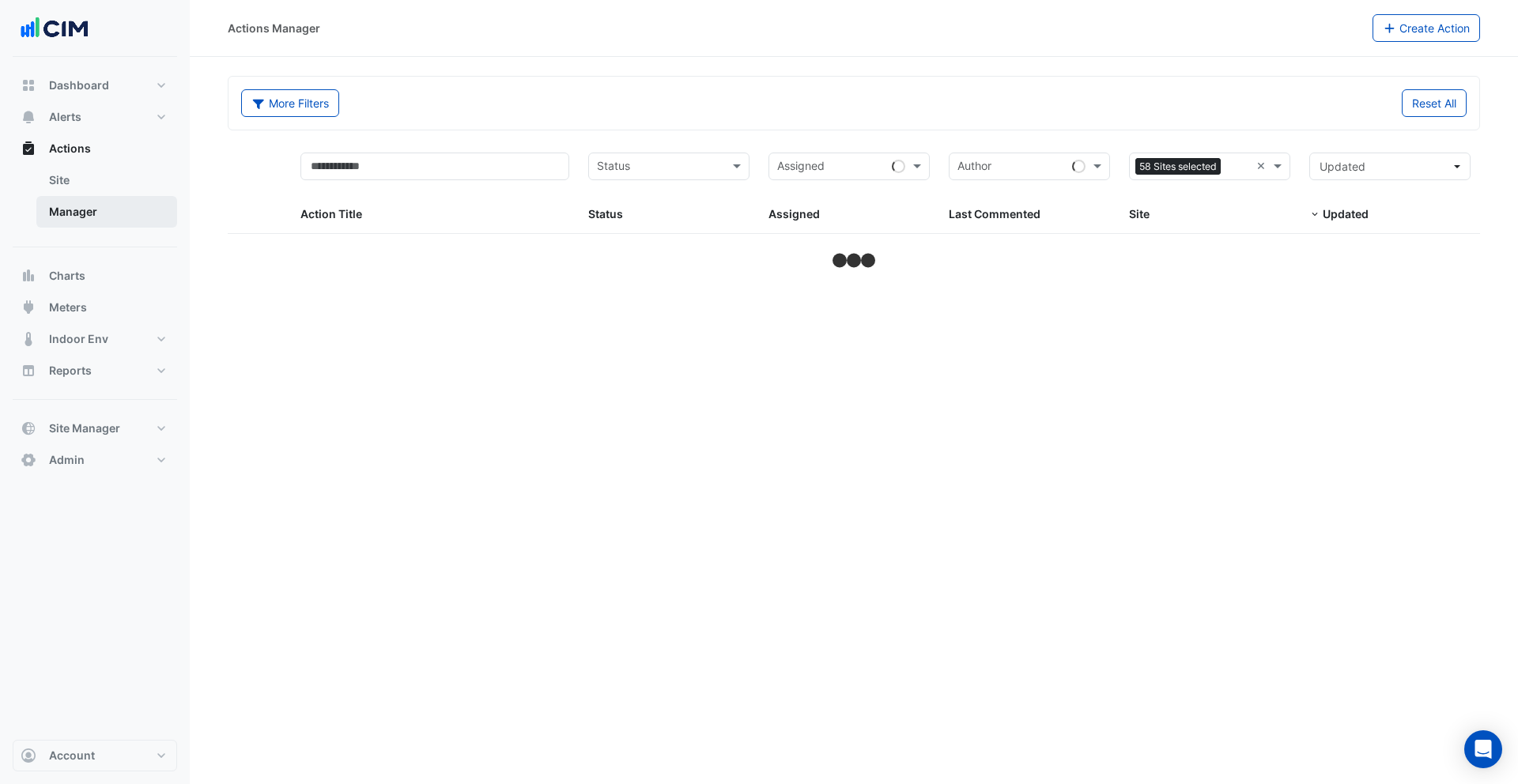
select select "**"
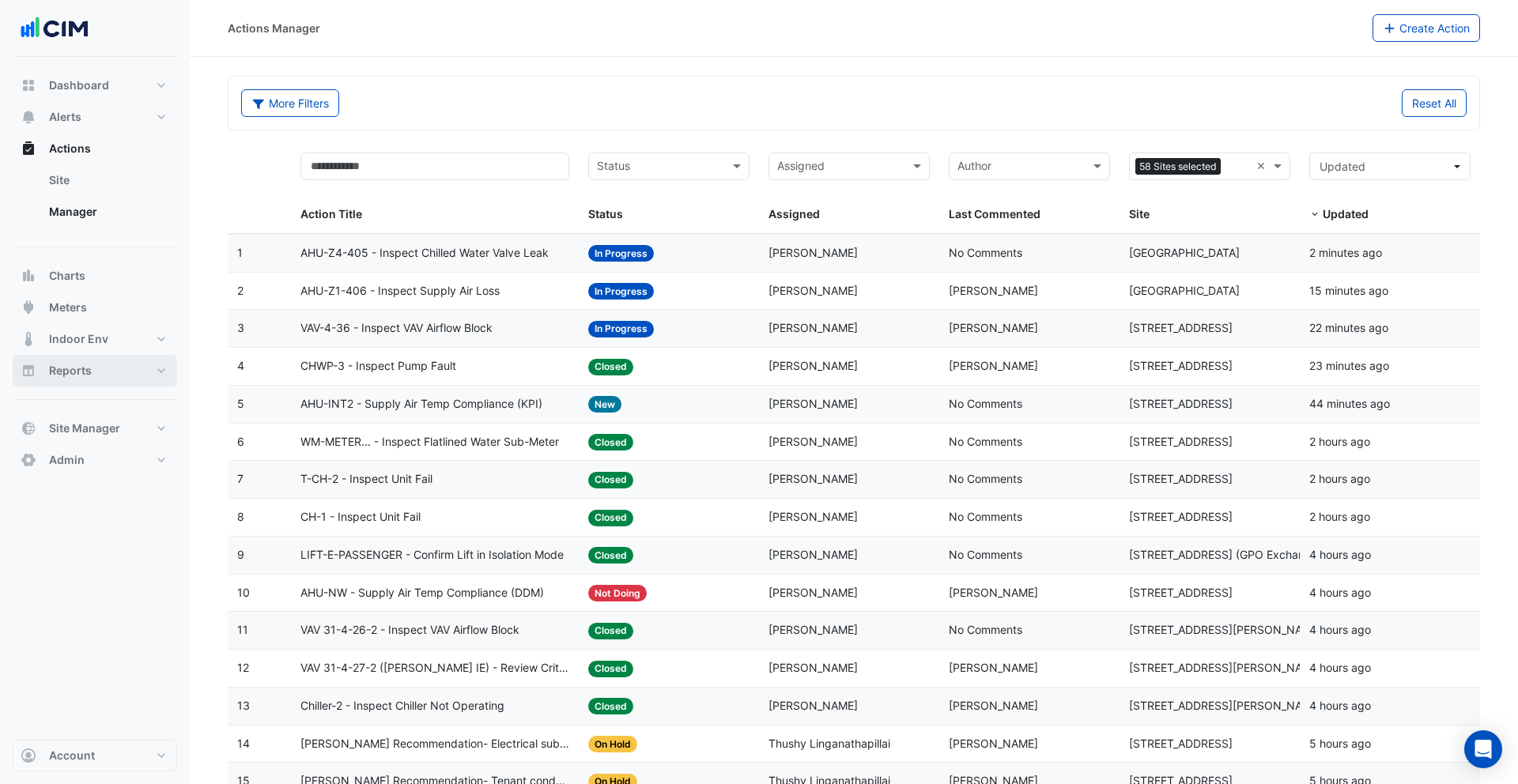
click at [128, 365] on button "Reports" at bounding box center [95, 371] width 164 height 32
select select "**"
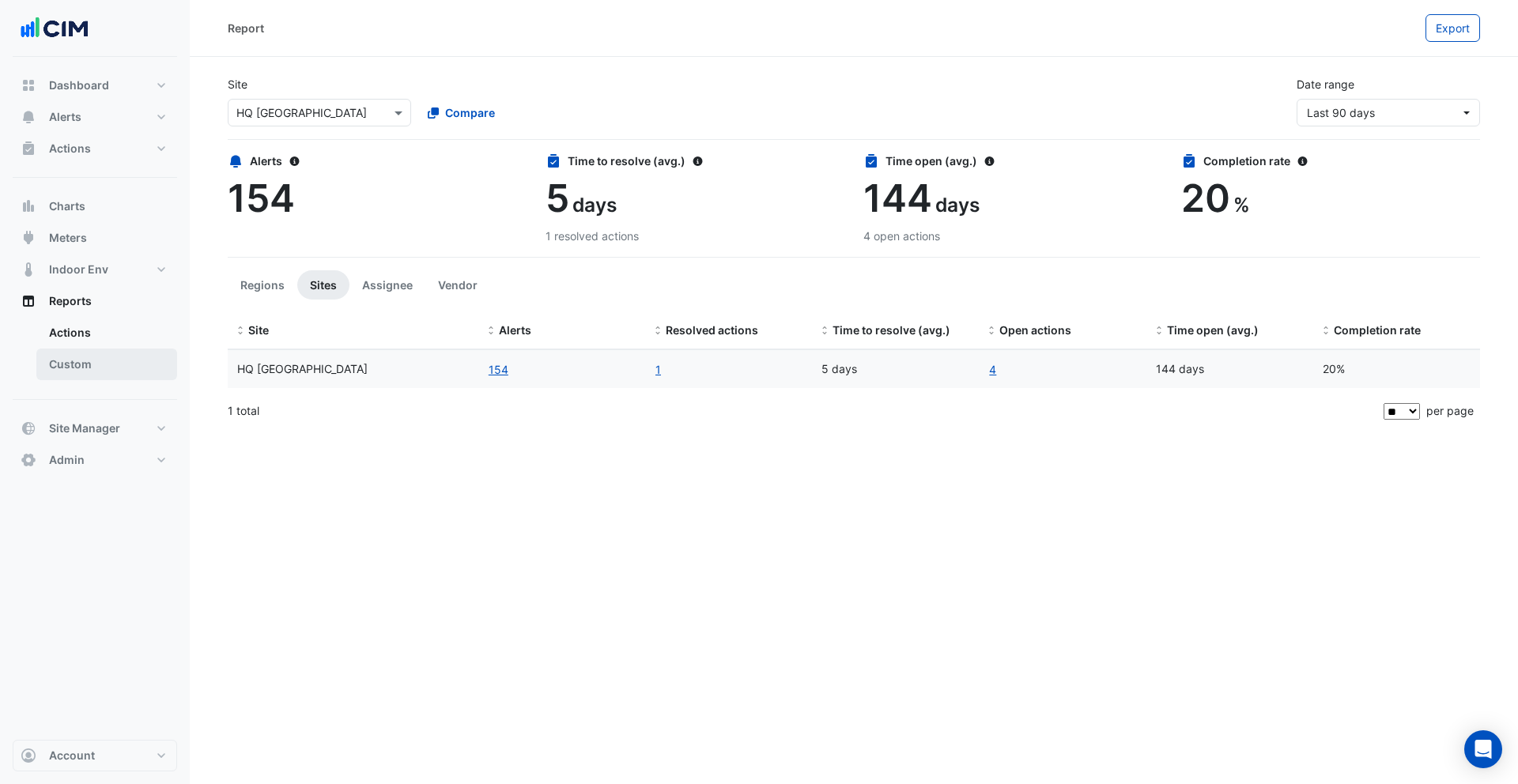
click at [121, 365] on link "Custom" at bounding box center [106, 364] width 140 height 32
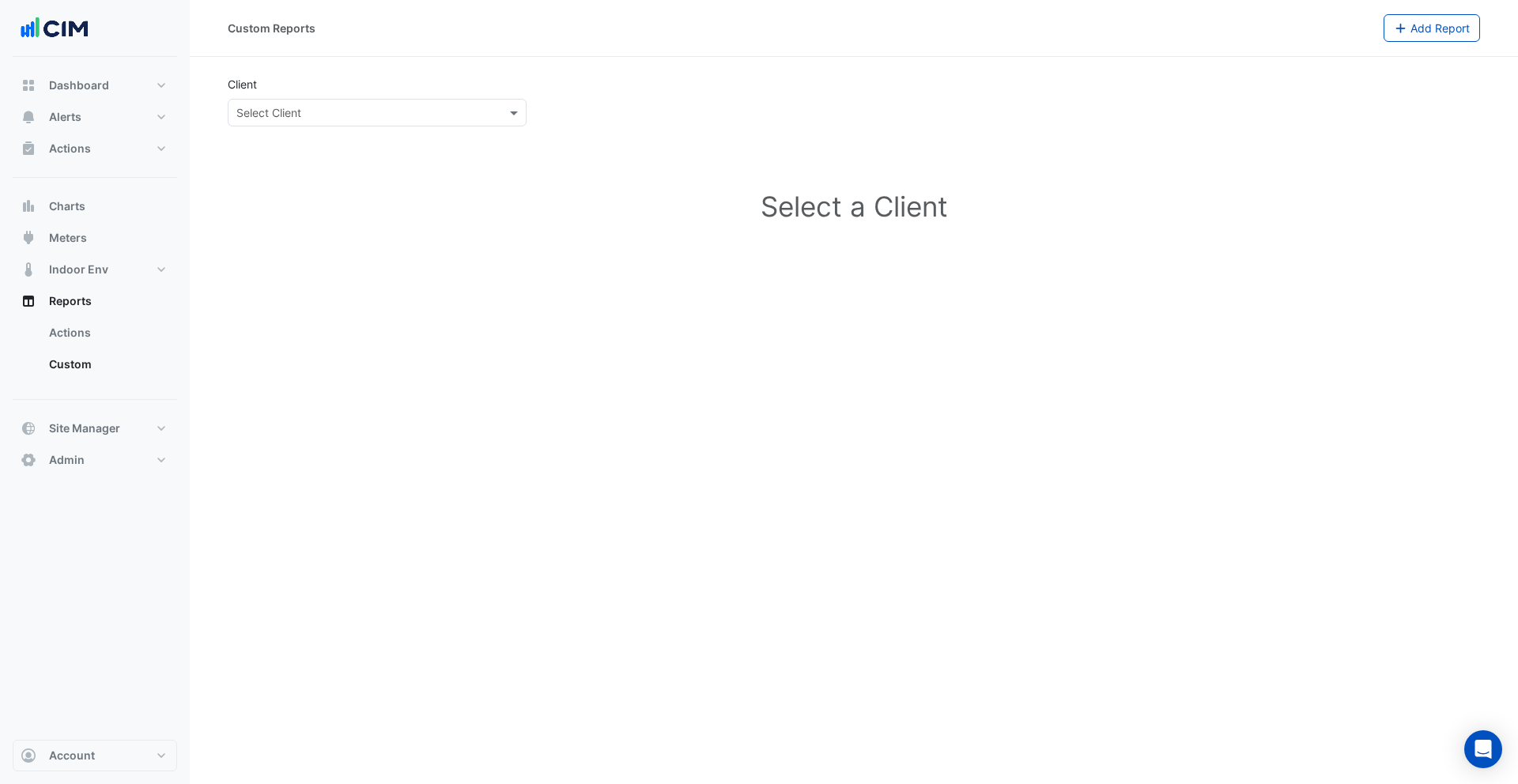
click at [398, 110] on input "text" at bounding box center [361, 113] width 250 height 16
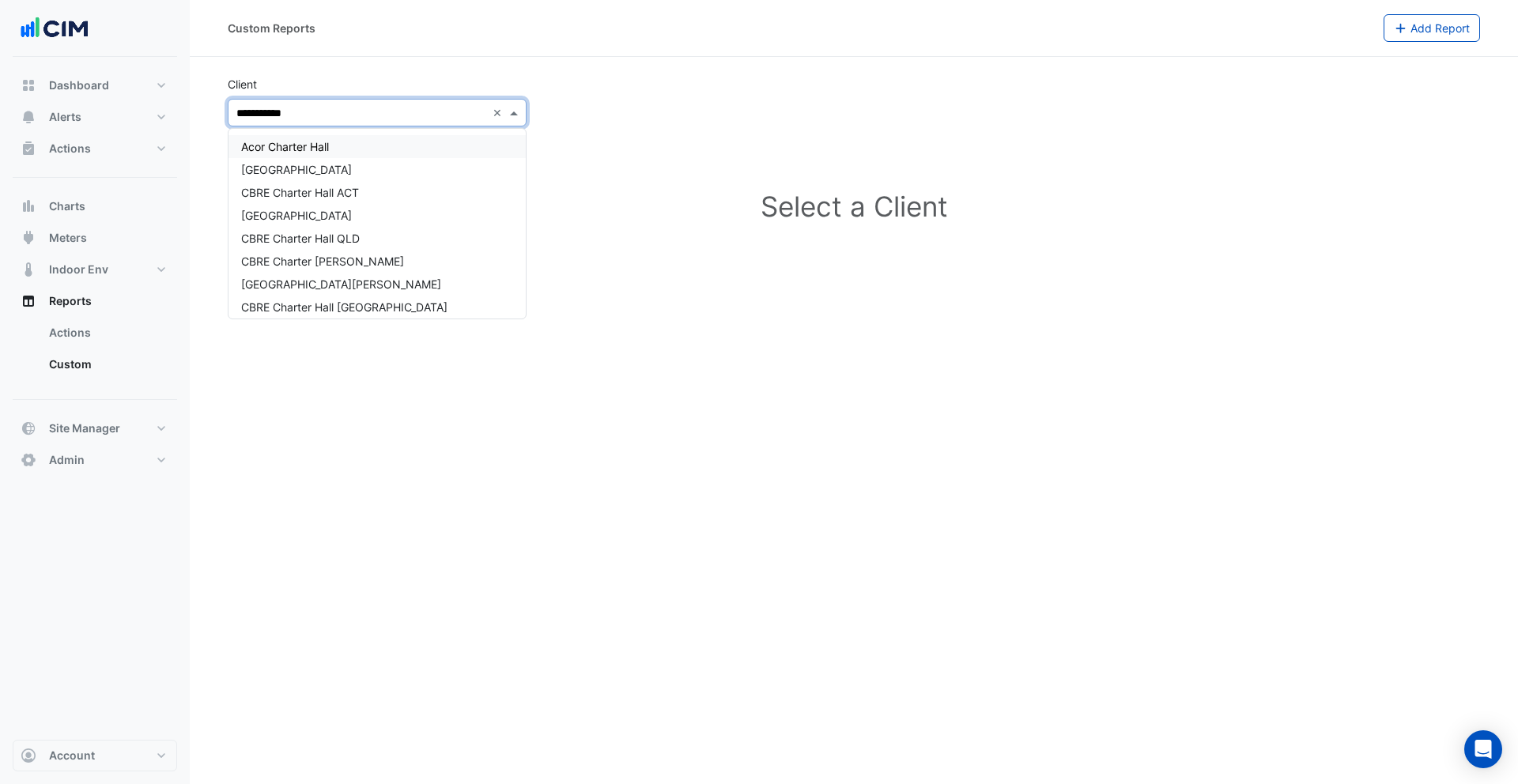
type input "**********"
click at [359, 190] on div "Charter Hall" at bounding box center [376, 186] width 297 height 23
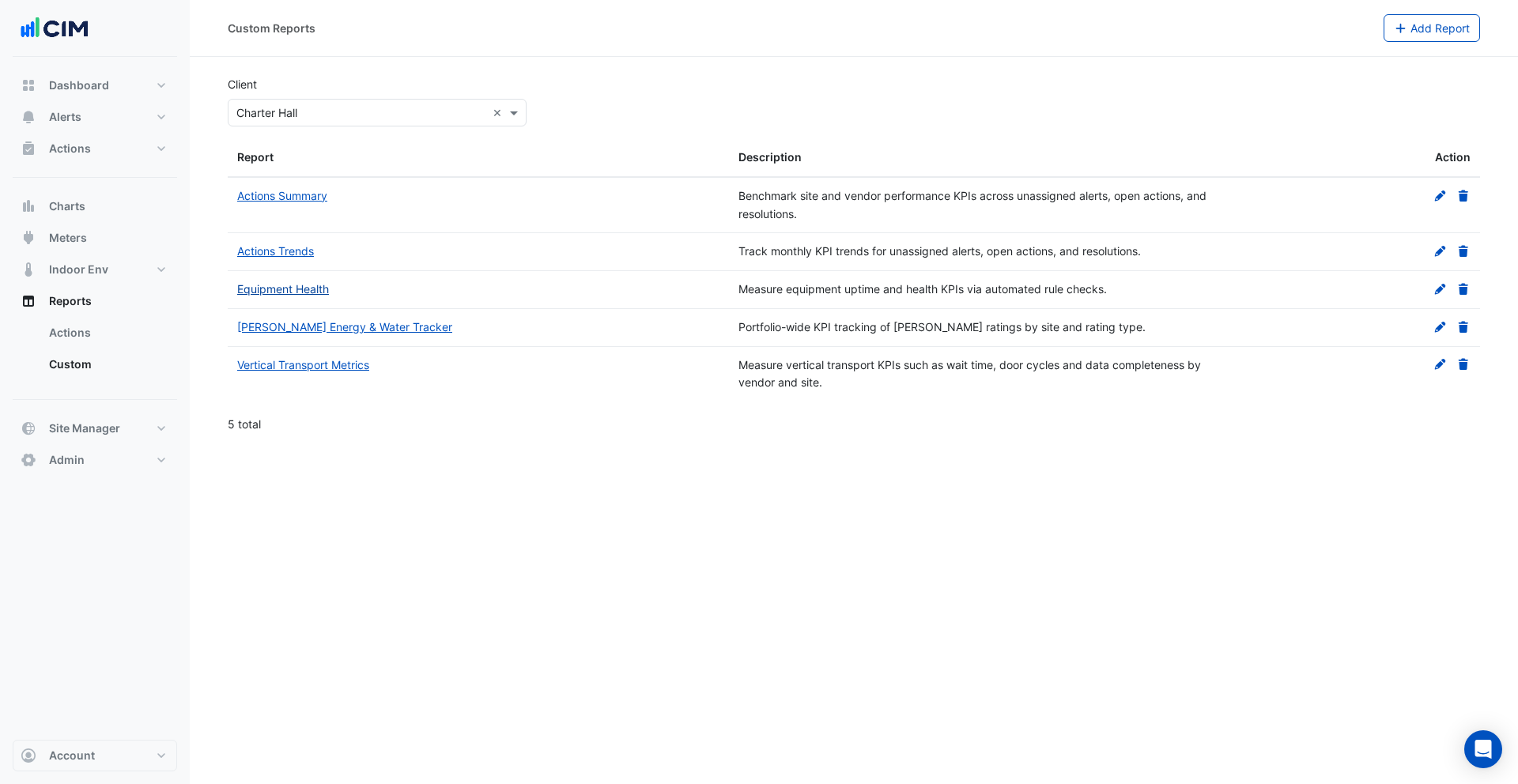
click at [314, 294] on link "Equipment Health" at bounding box center [283, 288] width 92 height 13
click at [76, 87] on span "Dashboard" at bounding box center [78, 85] width 60 height 16
select select "**"
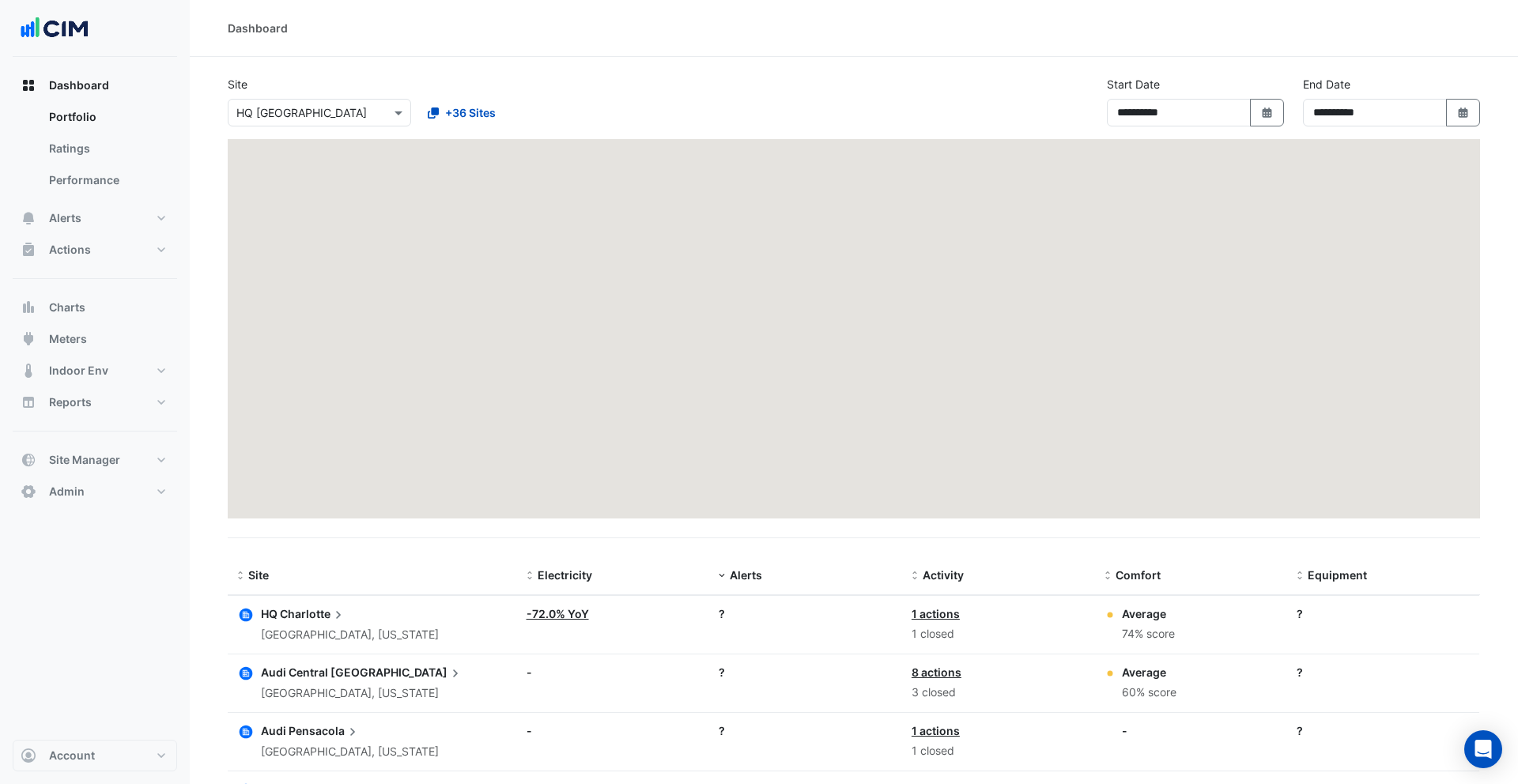
click at [357, 113] on input "text" at bounding box center [303, 113] width 135 height 16
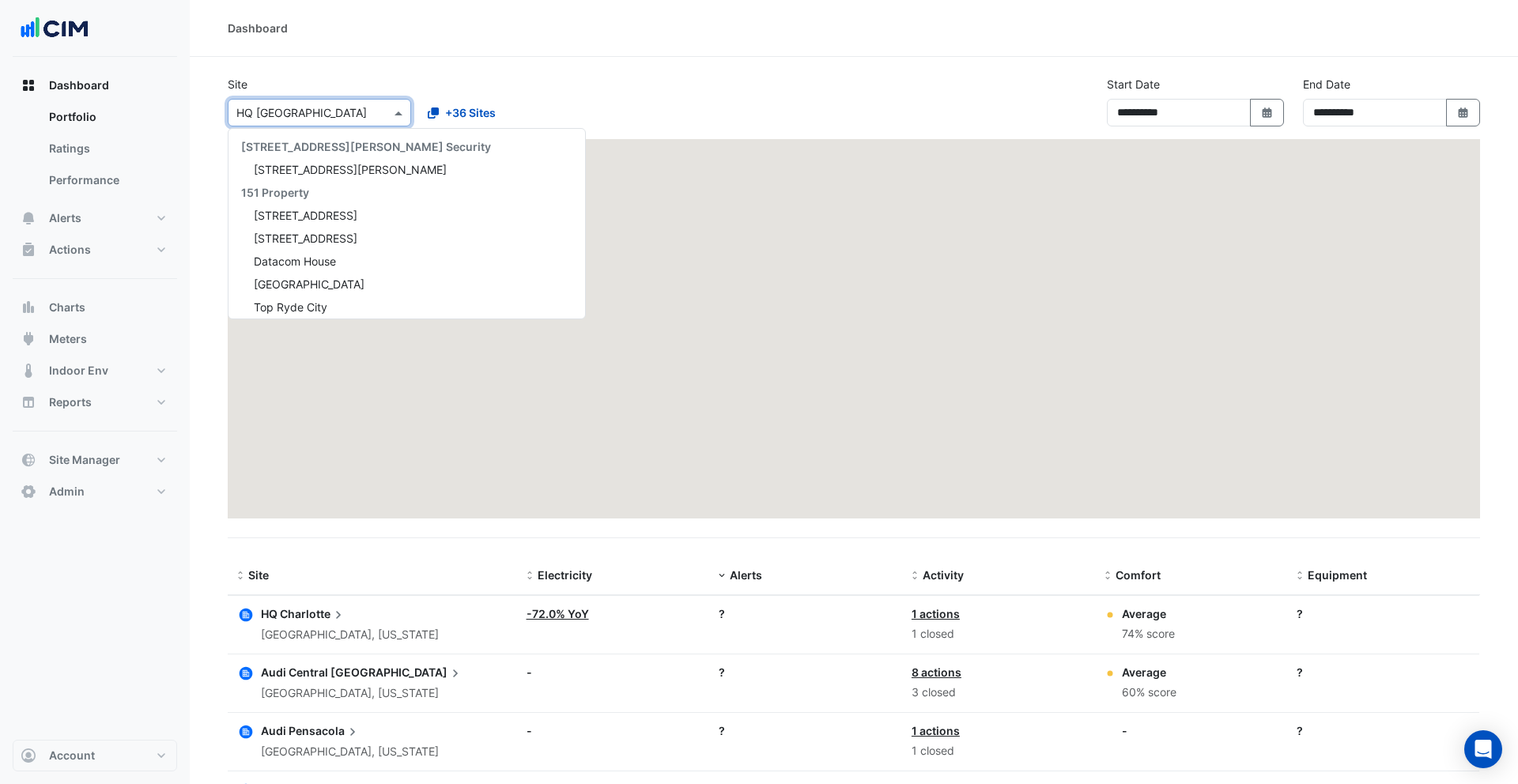
scroll to position [24644, 0]
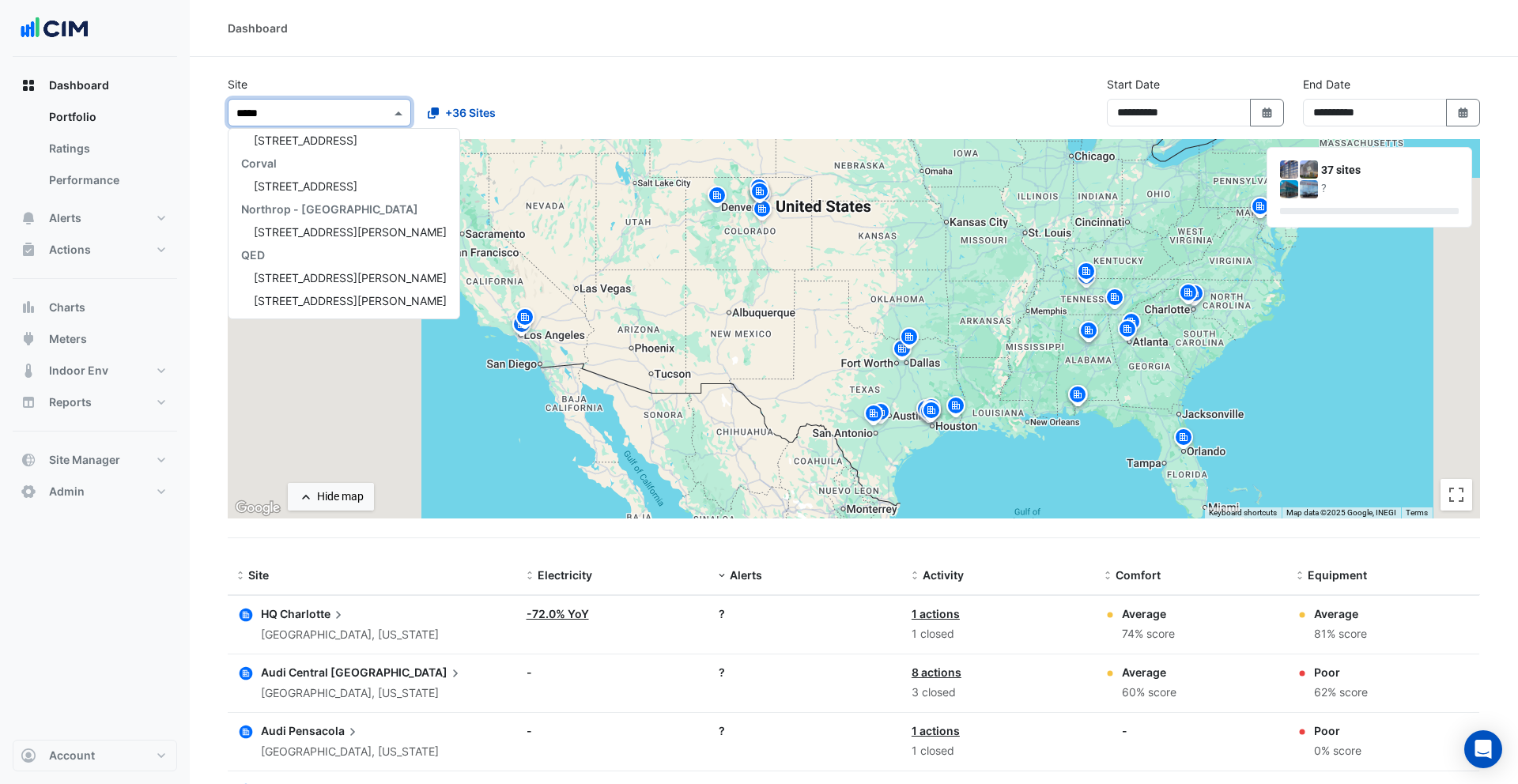
type input "******"
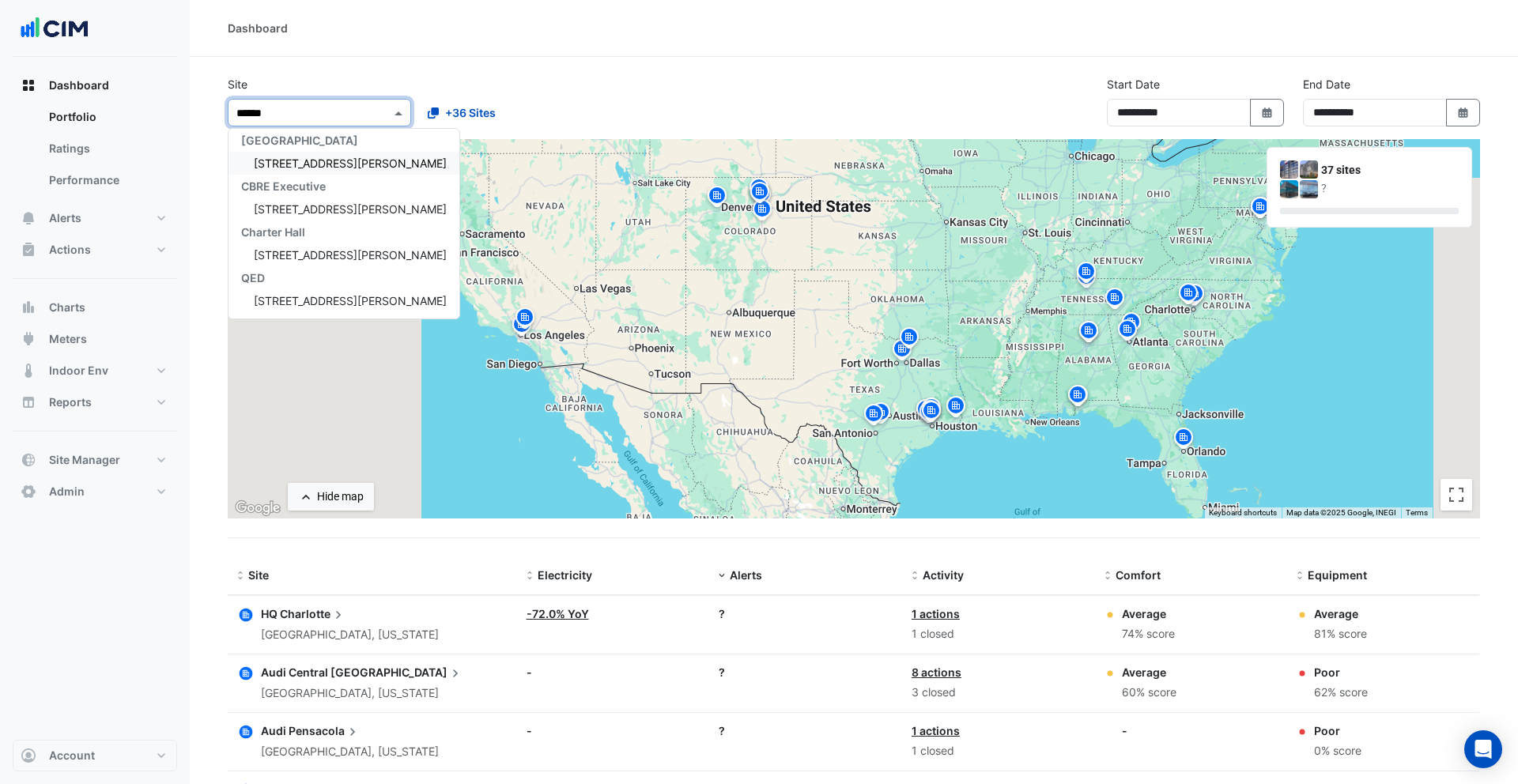
click at [320, 160] on span "[STREET_ADDRESS][PERSON_NAME]" at bounding box center [351, 163] width 193 height 13
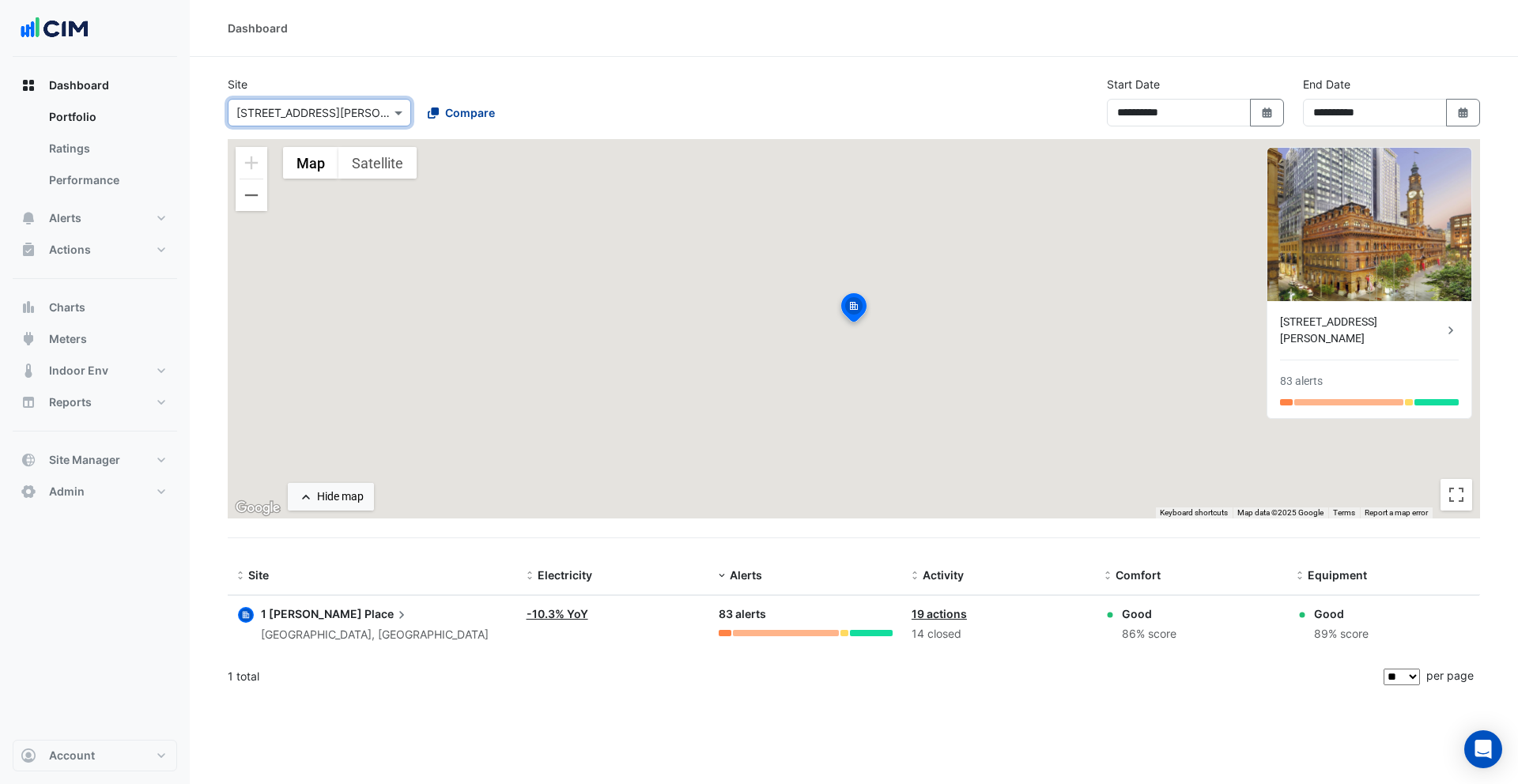
click at [469, 117] on span "Compare" at bounding box center [470, 112] width 50 height 16
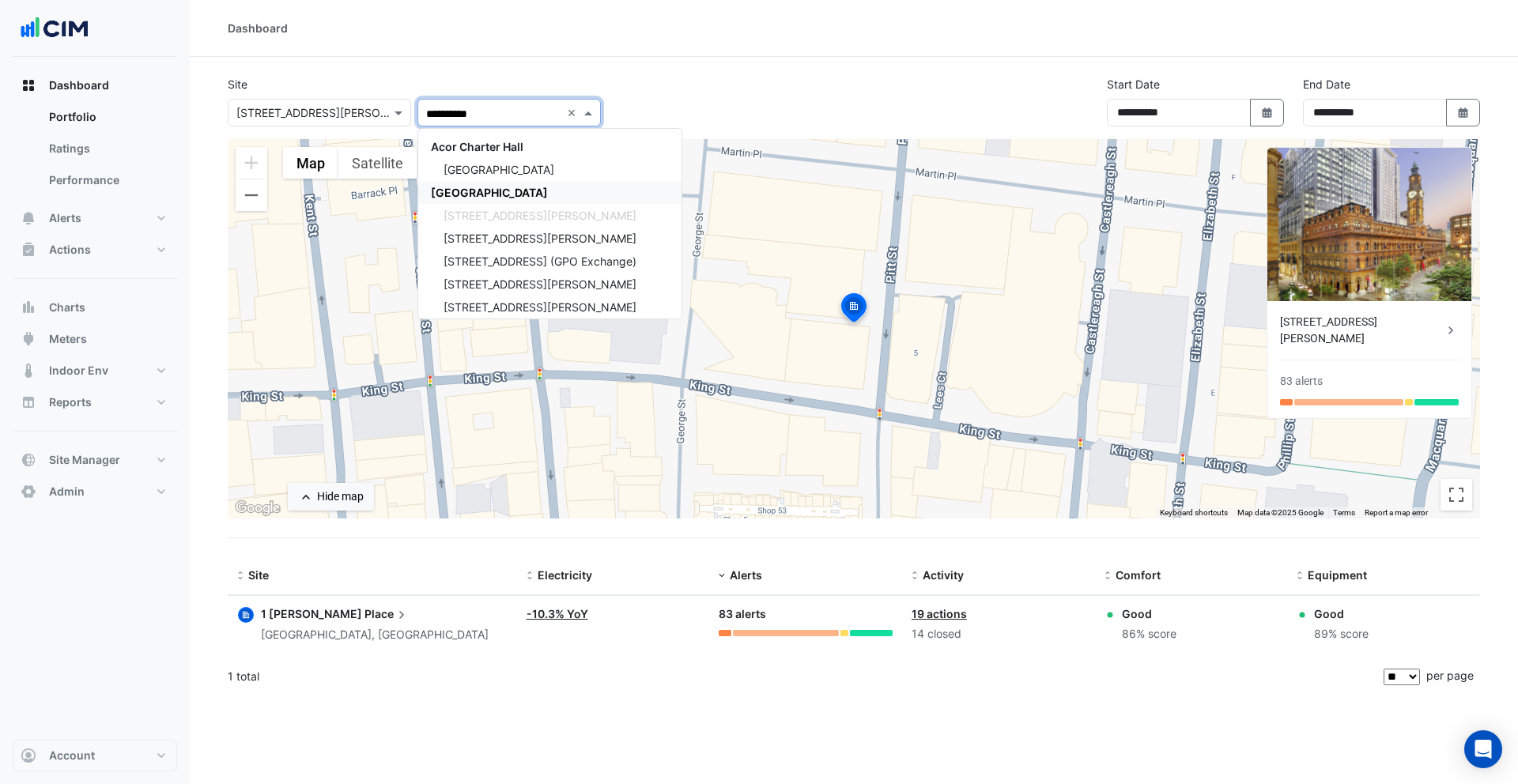
click at [488, 194] on span "CBRE Charter Hall" at bounding box center [489, 192] width 117 height 13
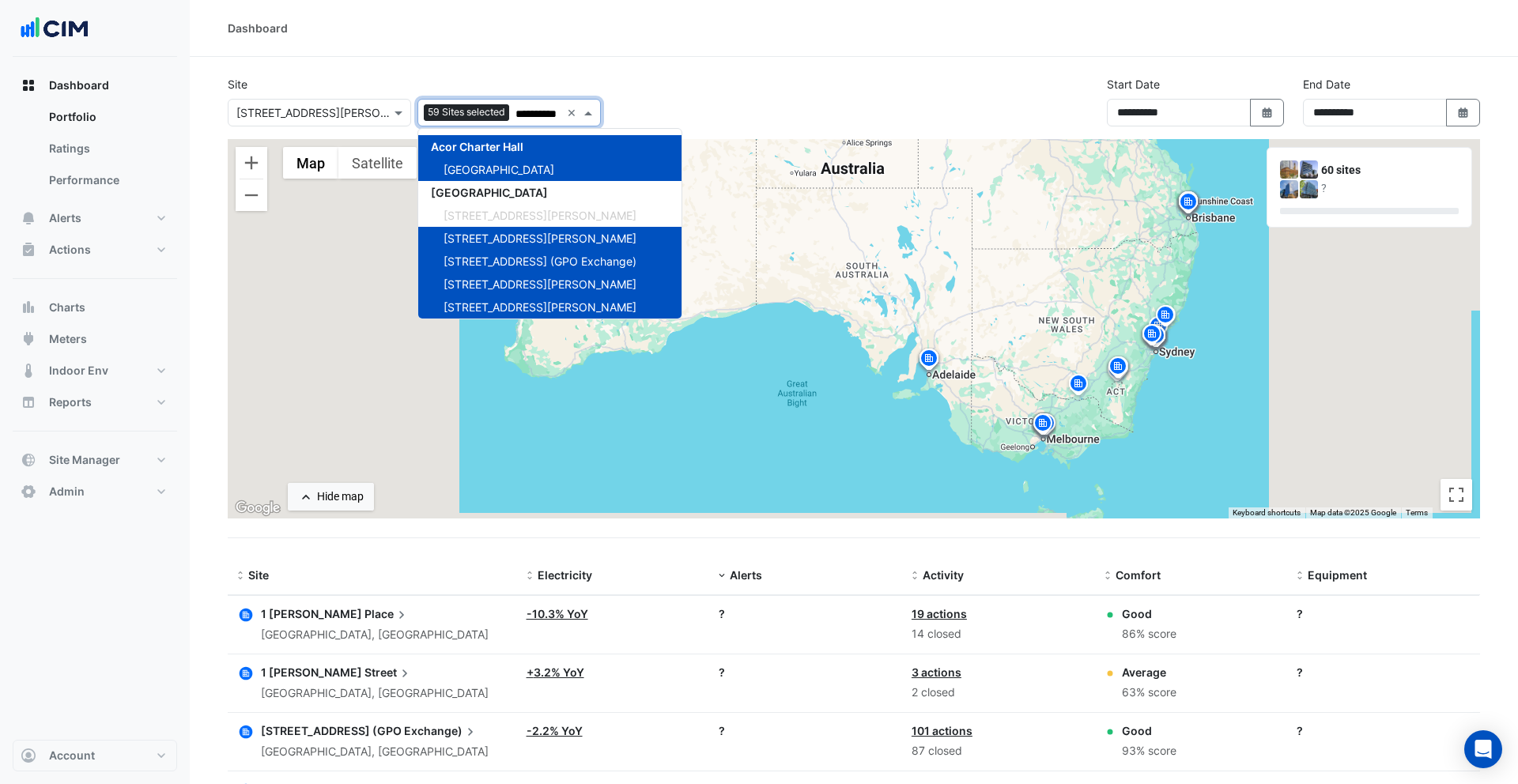
type input "**********"
click at [885, 89] on div "**********" at bounding box center [853, 107] width 1272 height 63
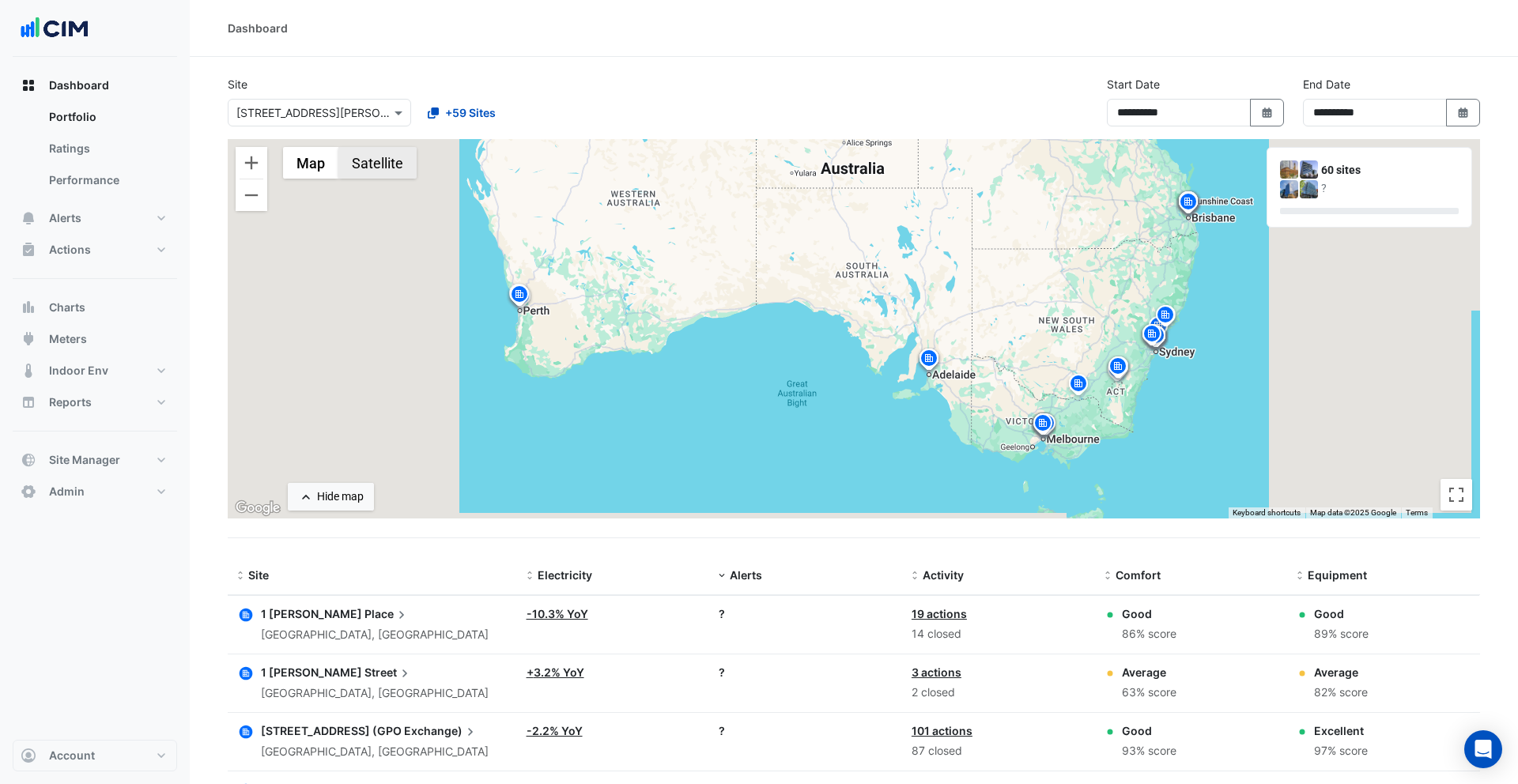
click at [374, 177] on button "Satellite" at bounding box center [377, 162] width 78 height 32
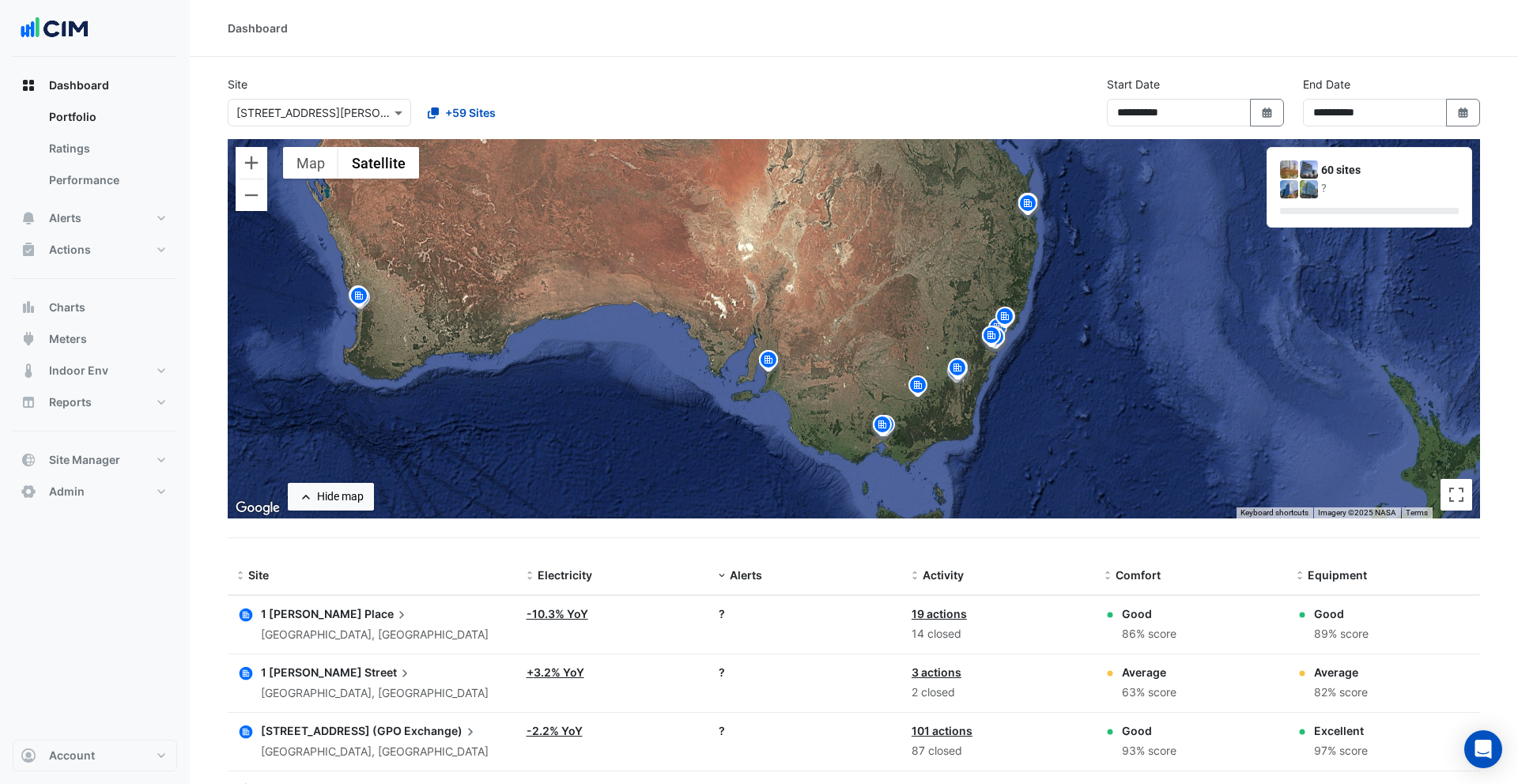
drag, startPoint x: 1172, startPoint y: 371, endPoint x: 979, endPoint y: 375, distance: 193.0
click at [979, 375] on div "To activate drag with keyboard, press Alt + Enter. Once in keyboard drag state,…" at bounding box center [853, 328] width 1252 height 379
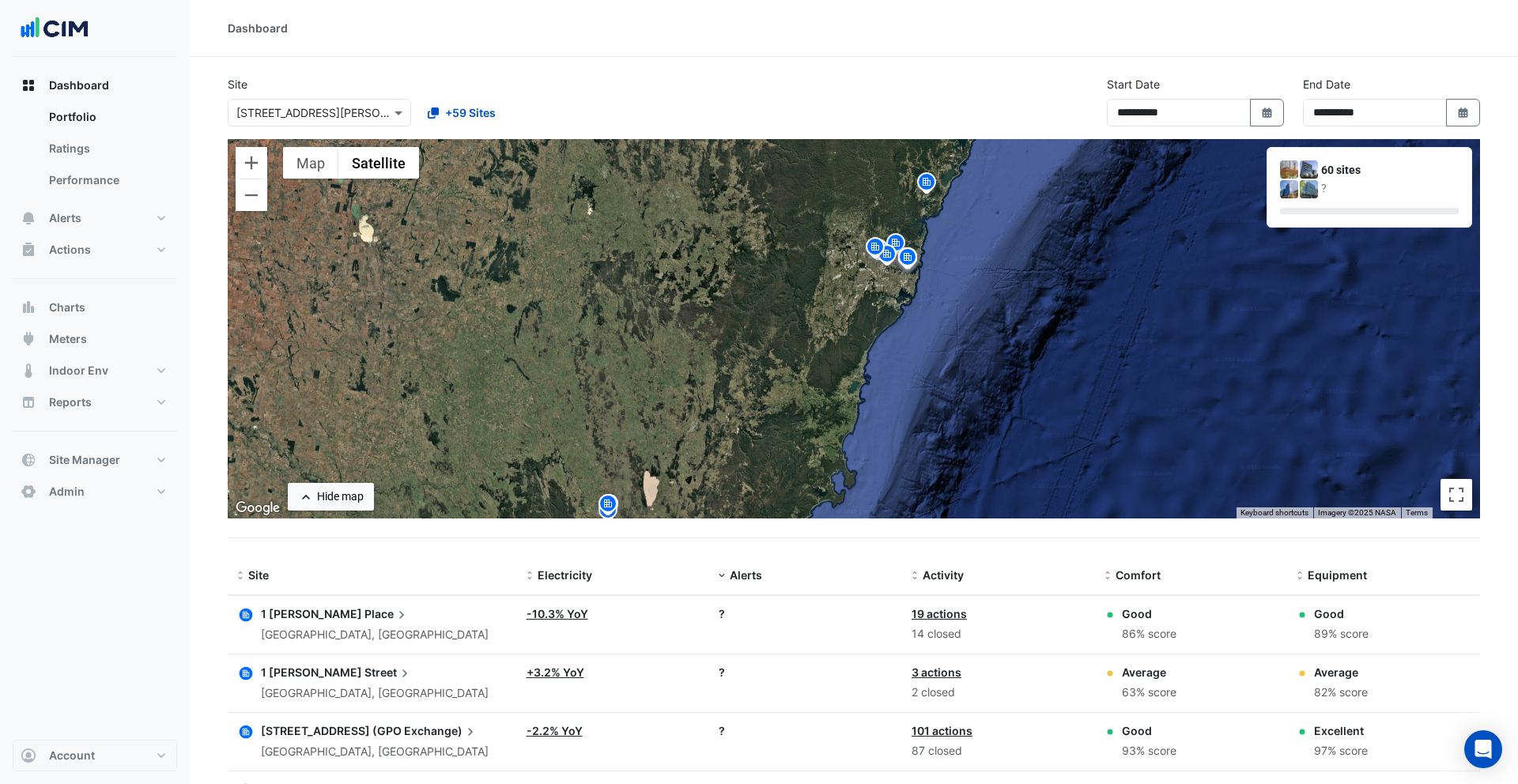
drag, startPoint x: 946, startPoint y: 265, endPoint x: 980, endPoint y: 317, distance: 62.1
click at [980, 317] on div "To activate drag with keyboard, press Alt + Enter. Once in keyboard drag state,…" at bounding box center [853, 328] width 1252 height 379
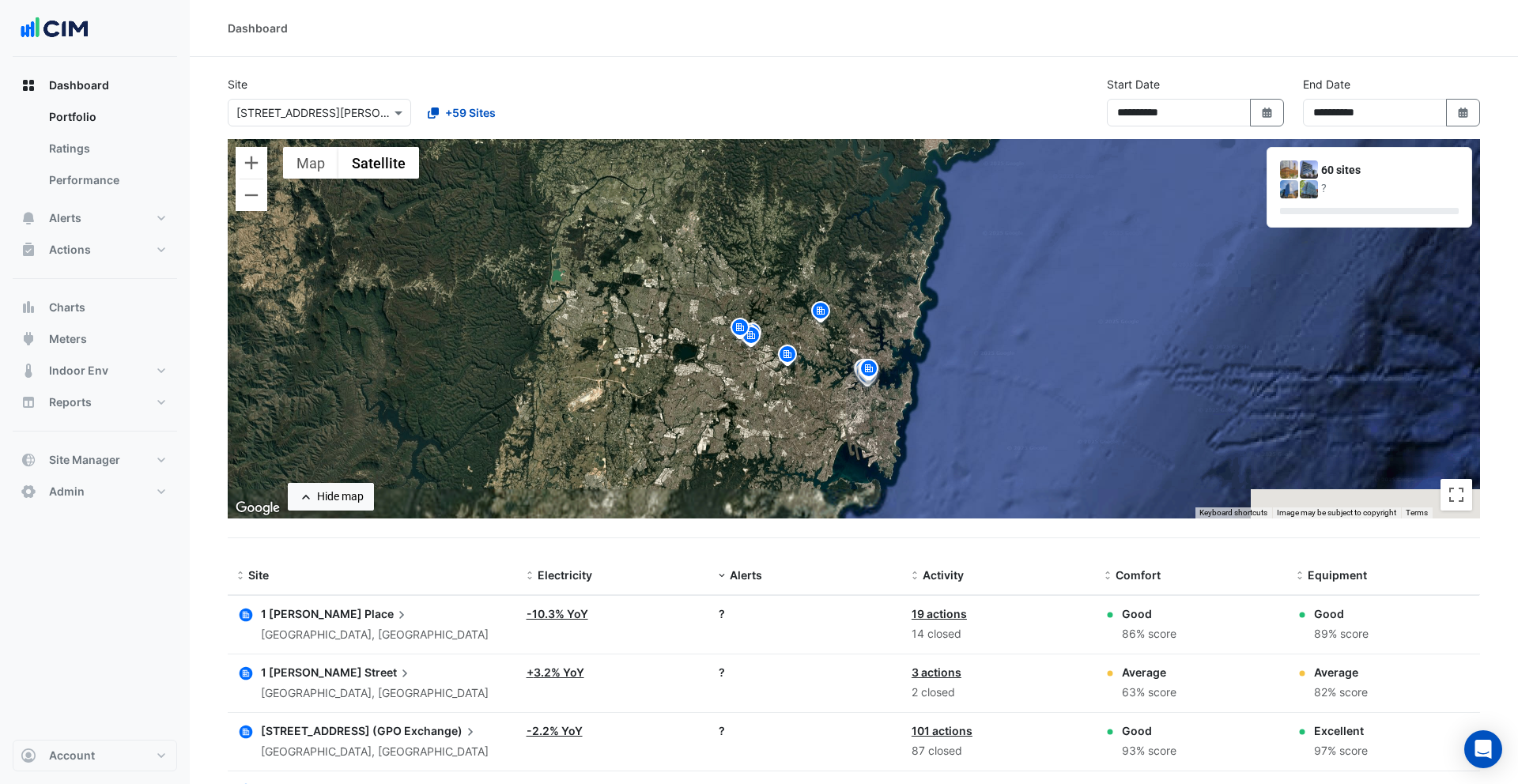
drag, startPoint x: 893, startPoint y: 414, endPoint x: 862, endPoint y: 260, distance: 157.1
click at [862, 260] on div "To activate drag with keyboard, press Alt + Enter. Once in keyboard drag state,…" at bounding box center [853, 328] width 1252 height 379
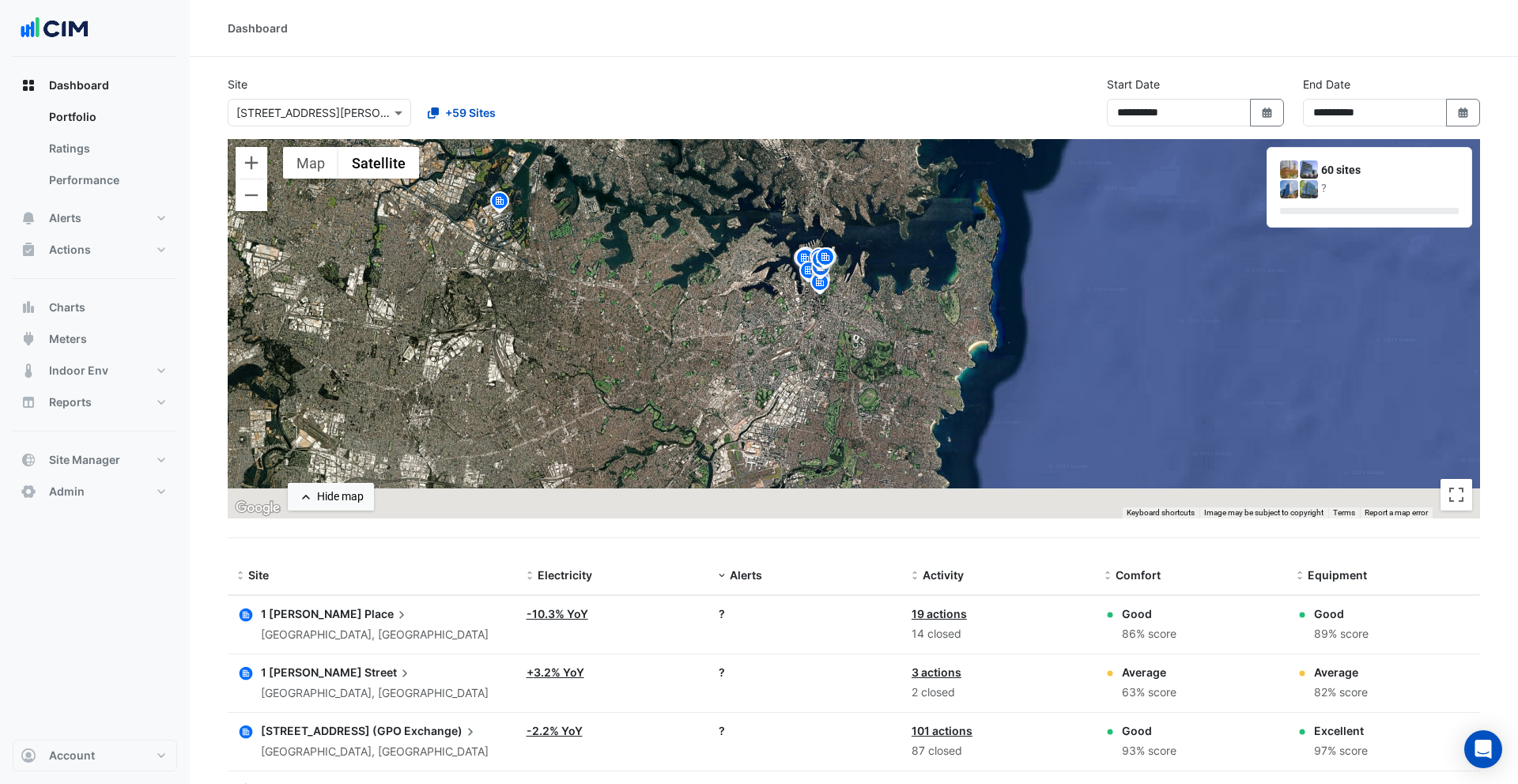
drag, startPoint x: 889, startPoint y: 370, endPoint x: 866, endPoint y: 131, distance: 240.1
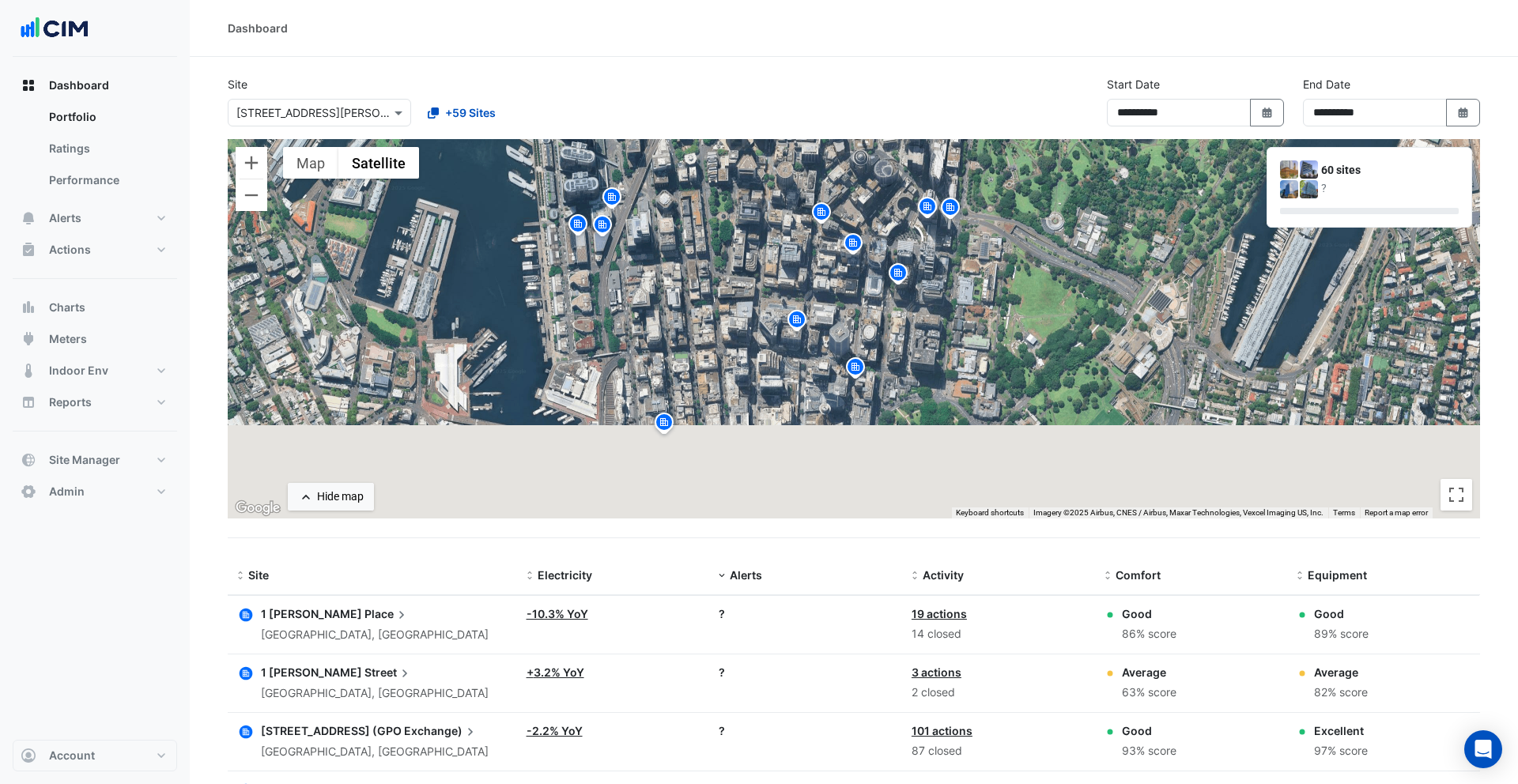
drag, startPoint x: 758, startPoint y: 408, endPoint x: 728, endPoint y: 299, distance: 113.1
click at [728, 297] on div "To activate drag with keyboard, press Alt + Enter. Once in keyboard drag state,…" at bounding box center [853, 328] width 1252 height 379
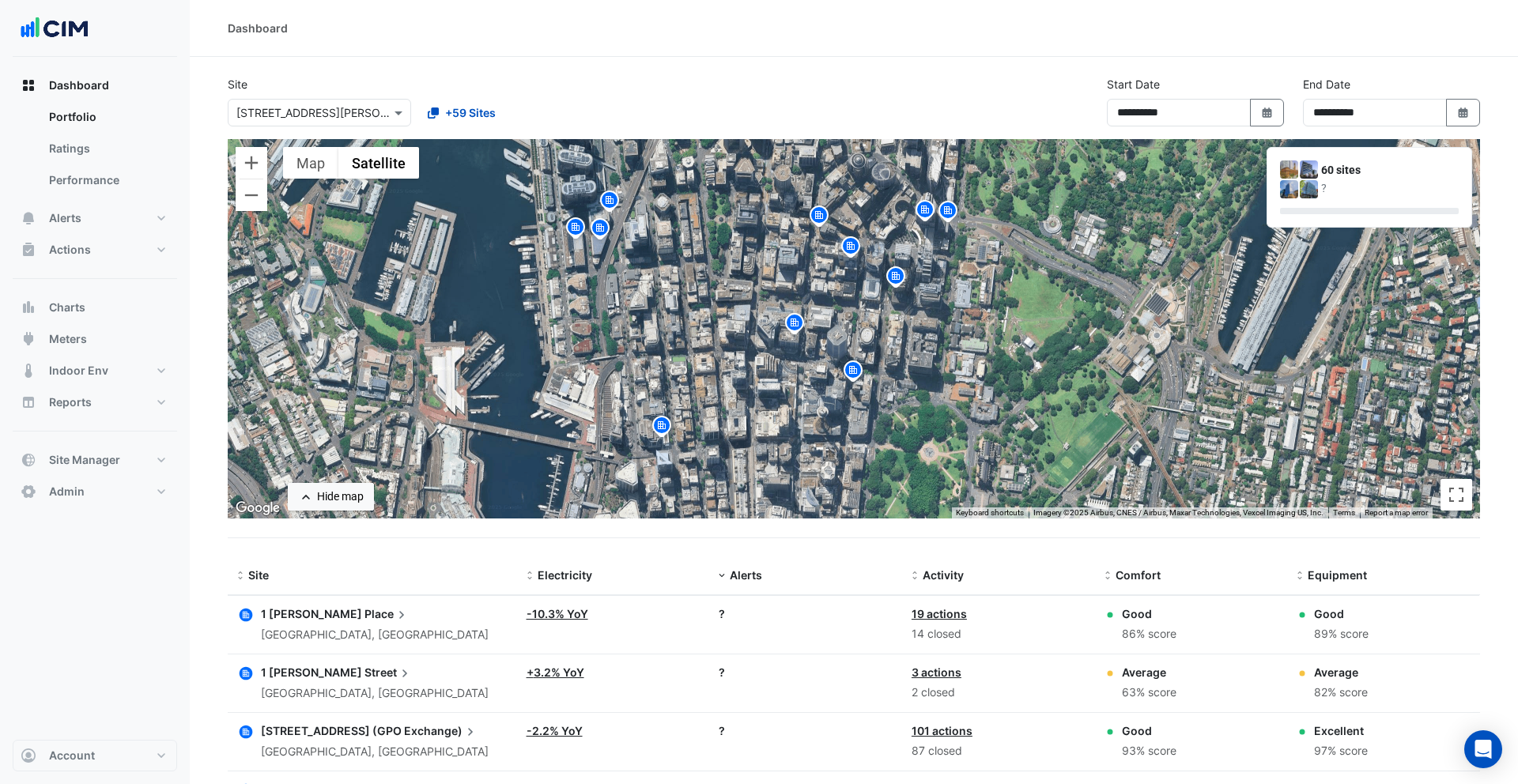
click at [612, 205] on img at bounding box center [609, 202] width 25 height 28
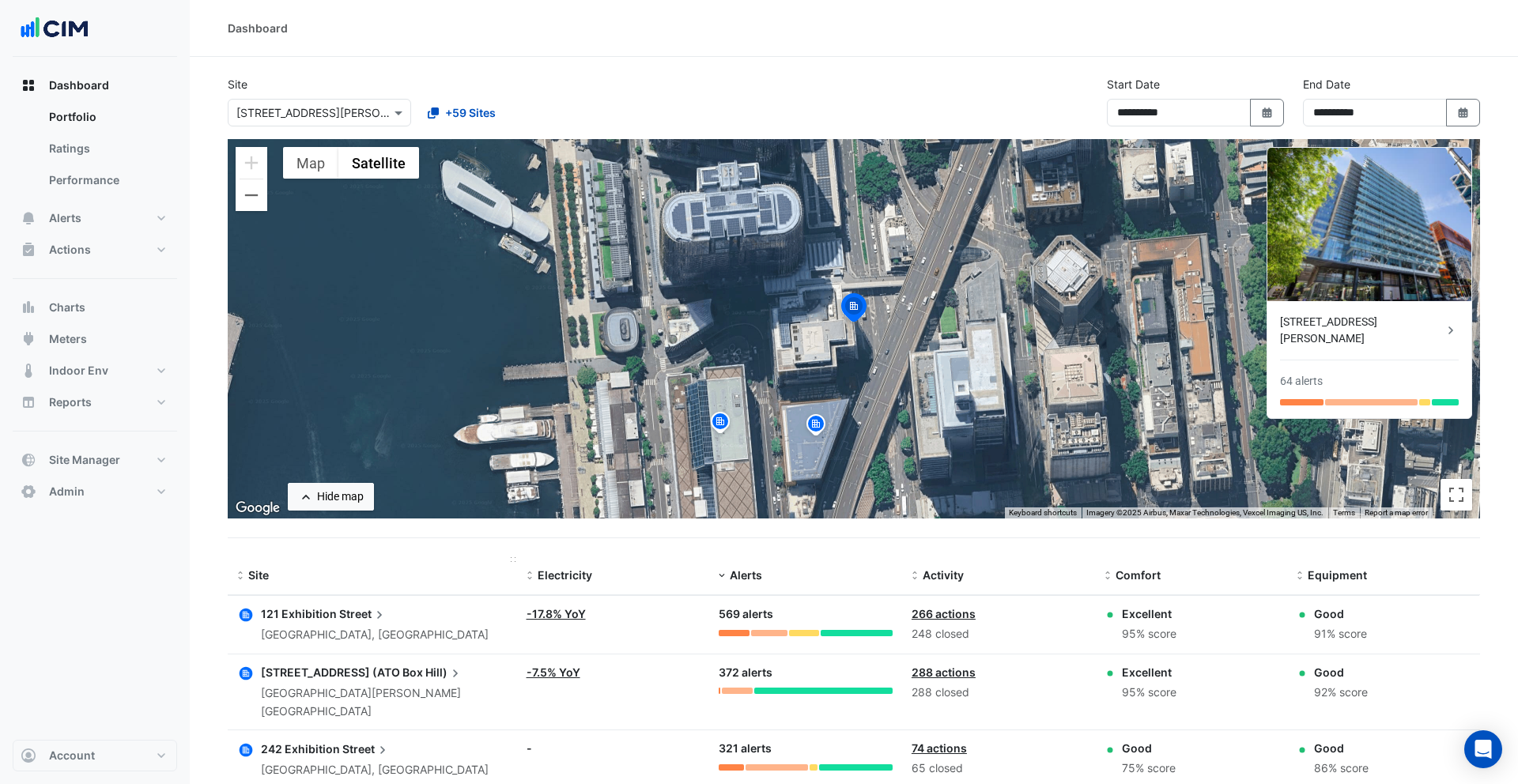
click at [266, 573] on span "Site" at bounding box center [259, 575] width 21 height 13
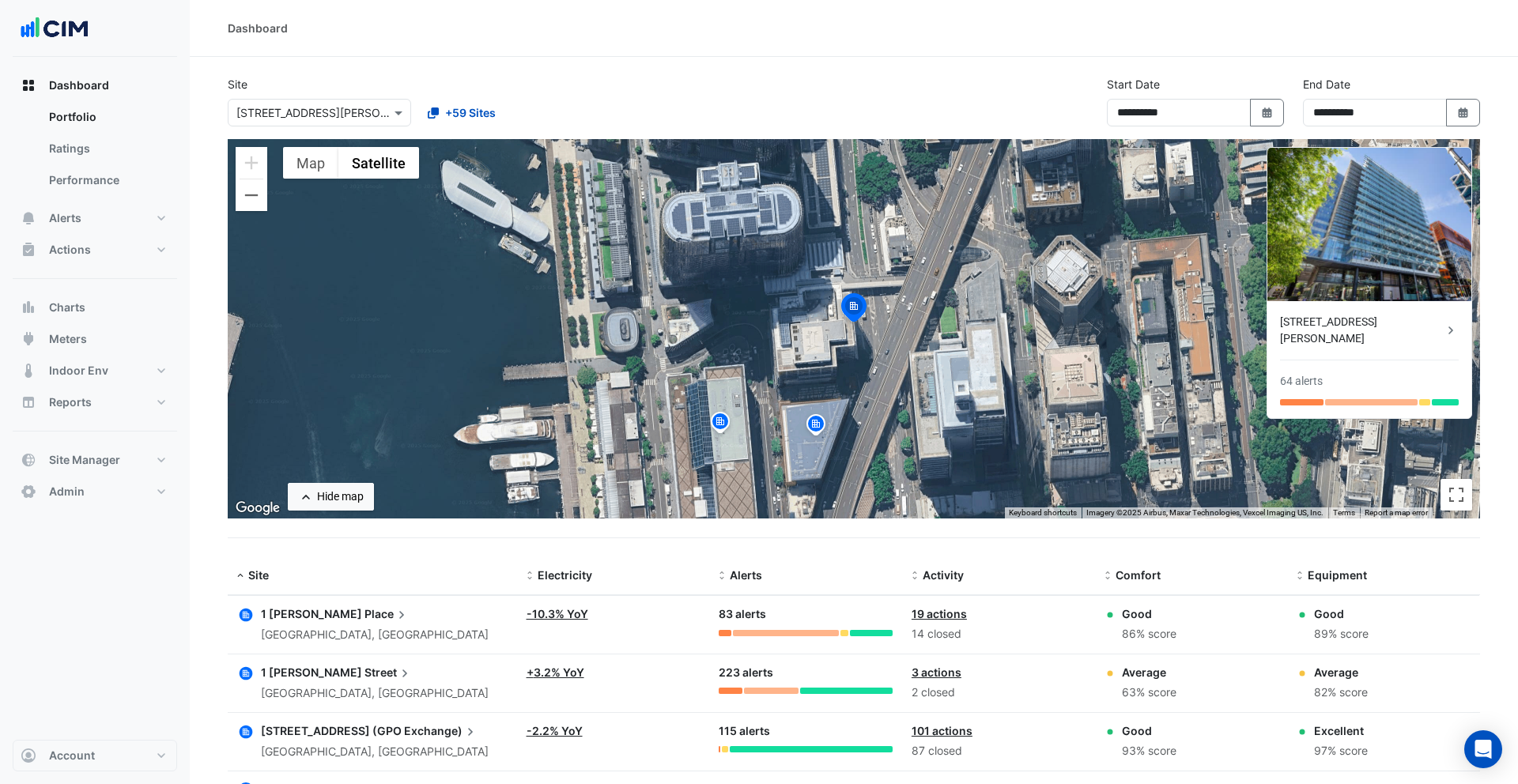
click at [244, 615] on icon "button" at bounding box center [246, 615] width 13 height 13
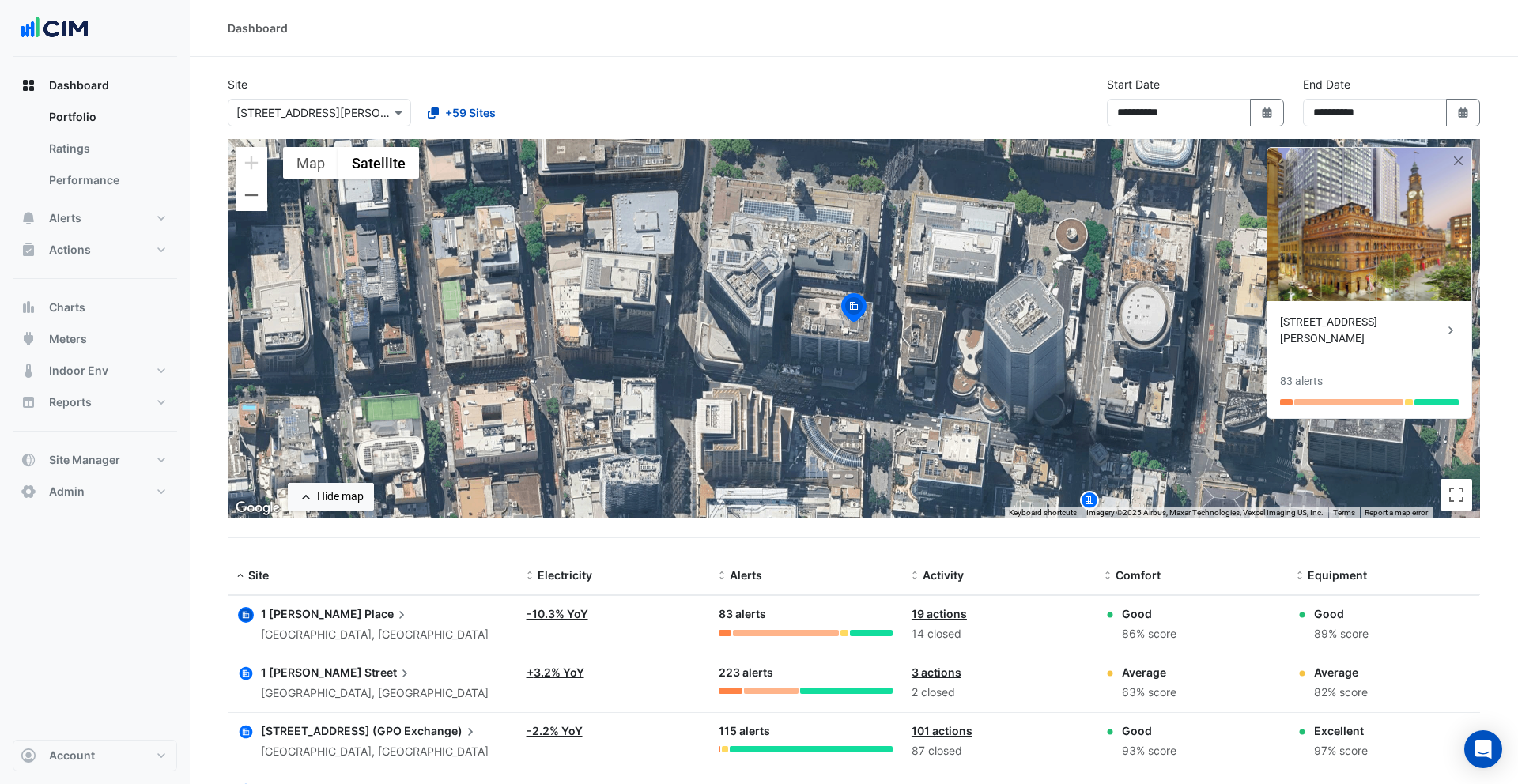
click at [250, 667] on icon "button" at bounding box center [246, 673] width 13 height 13
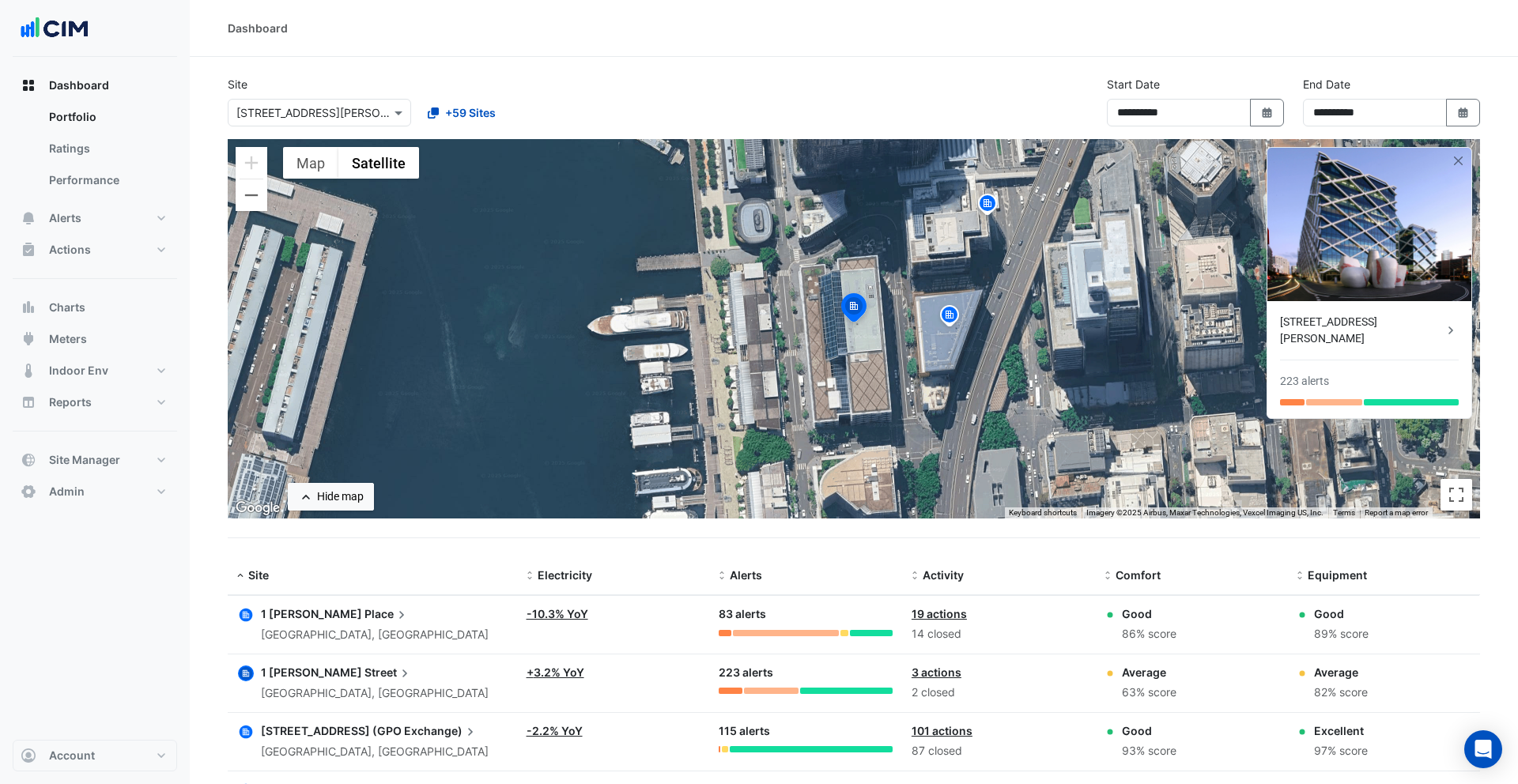
click at [246, 731] on icon "button" at bounding box center [246, 731] width 7 height 7
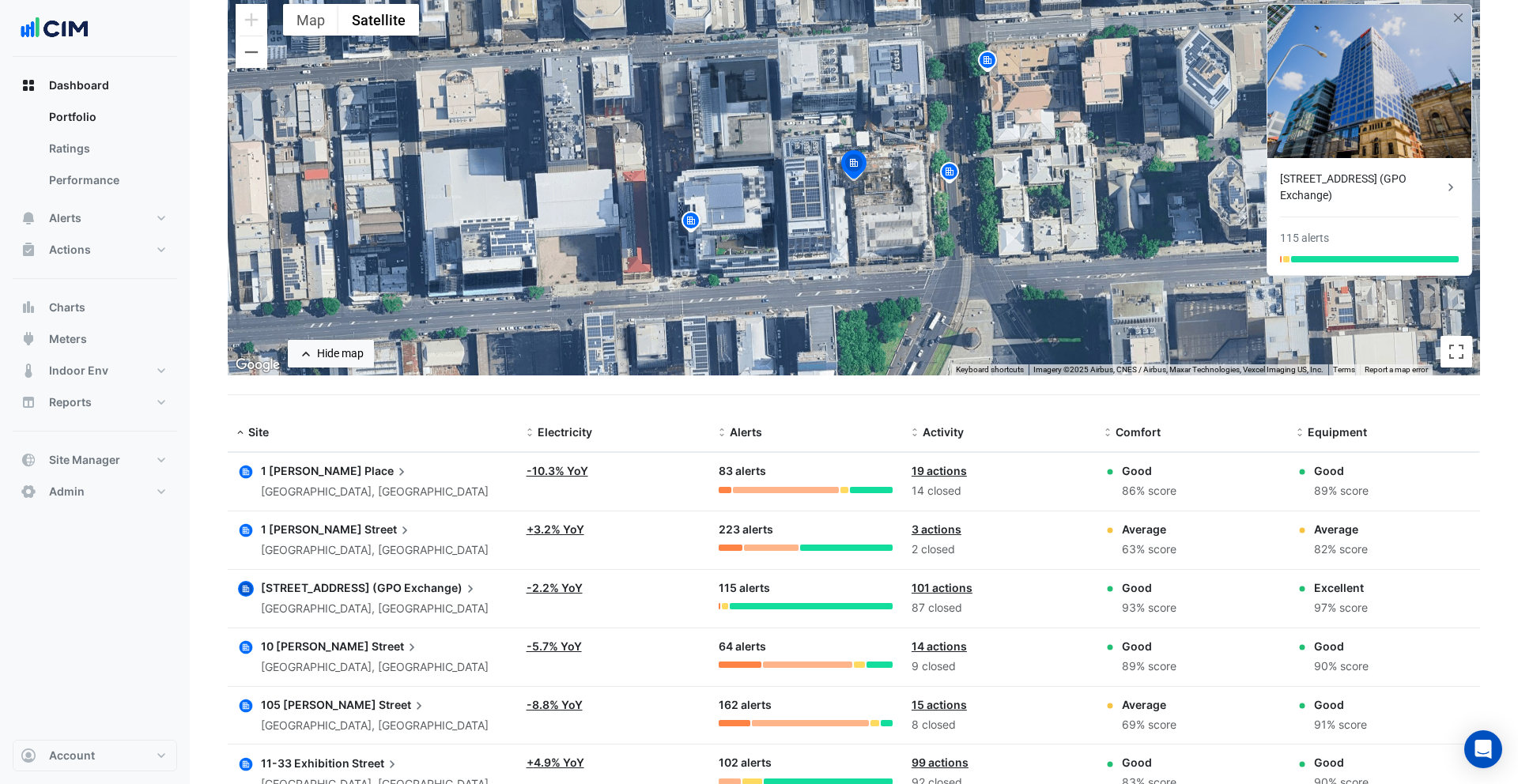
scroll to position [166, 0]
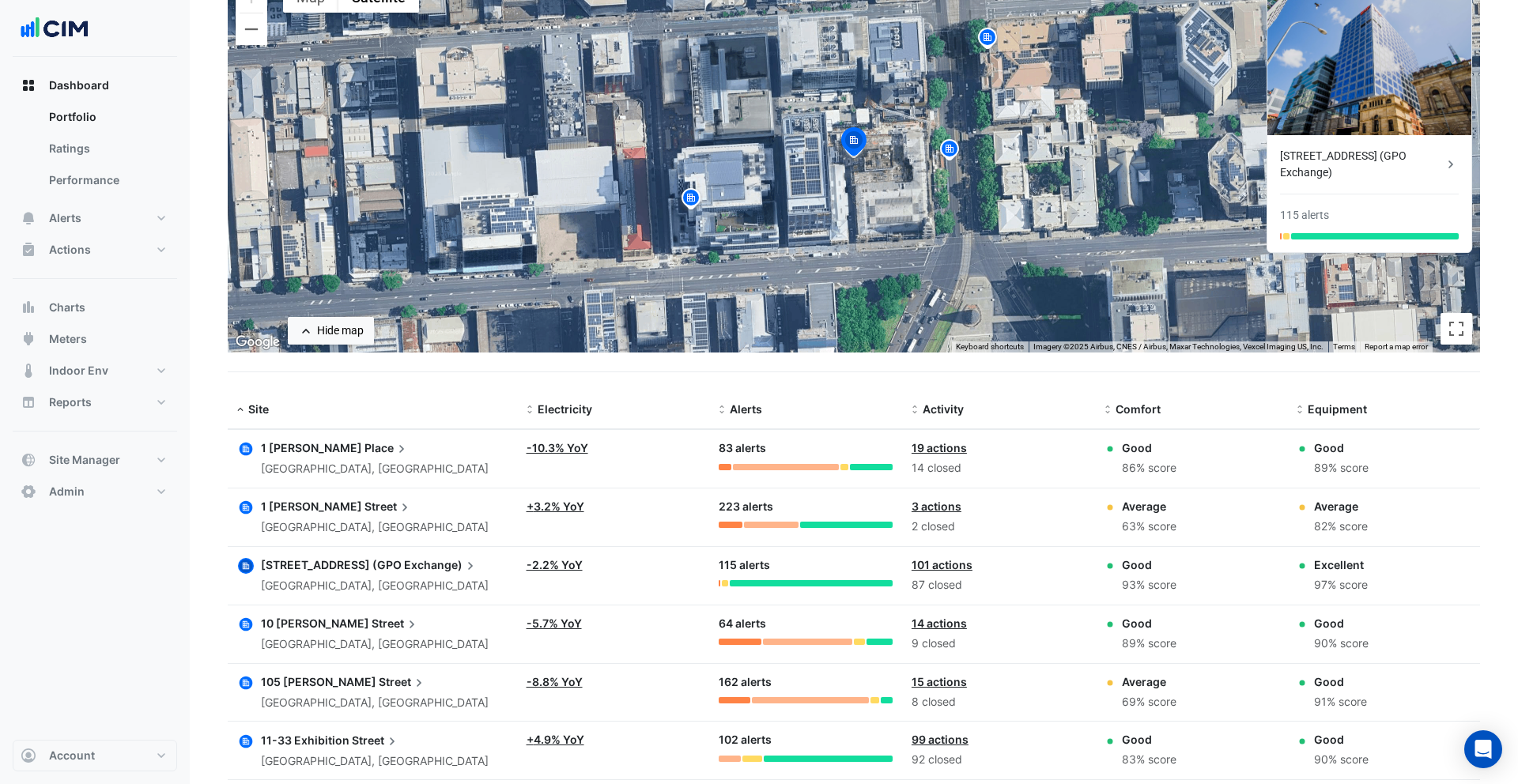
click at [241, 630] on icon "button" at bounding box center [246, 625] width 16 height 16
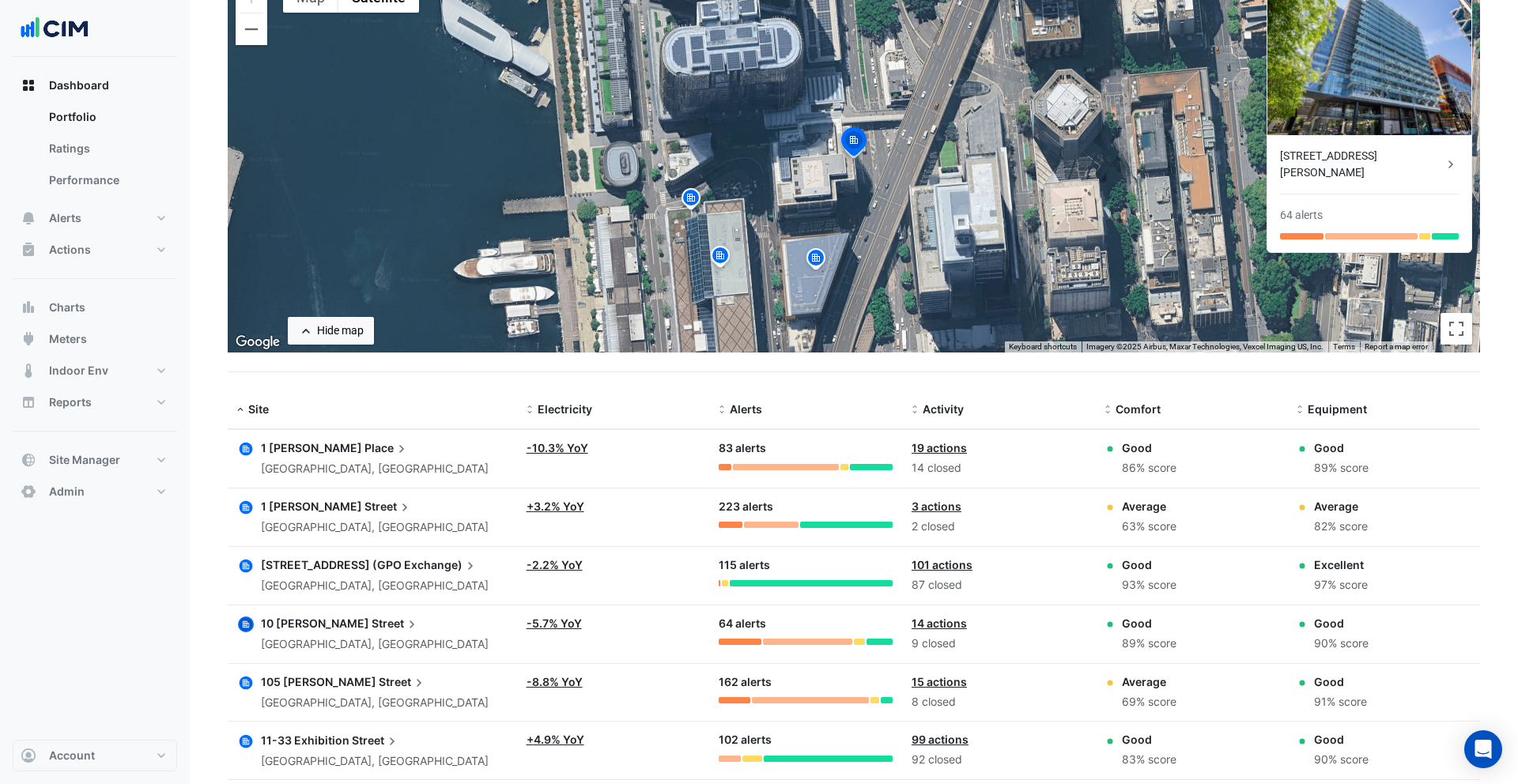
click at [246, 446] on icon "button" at bounding box center [246, 449] width 16 height 16
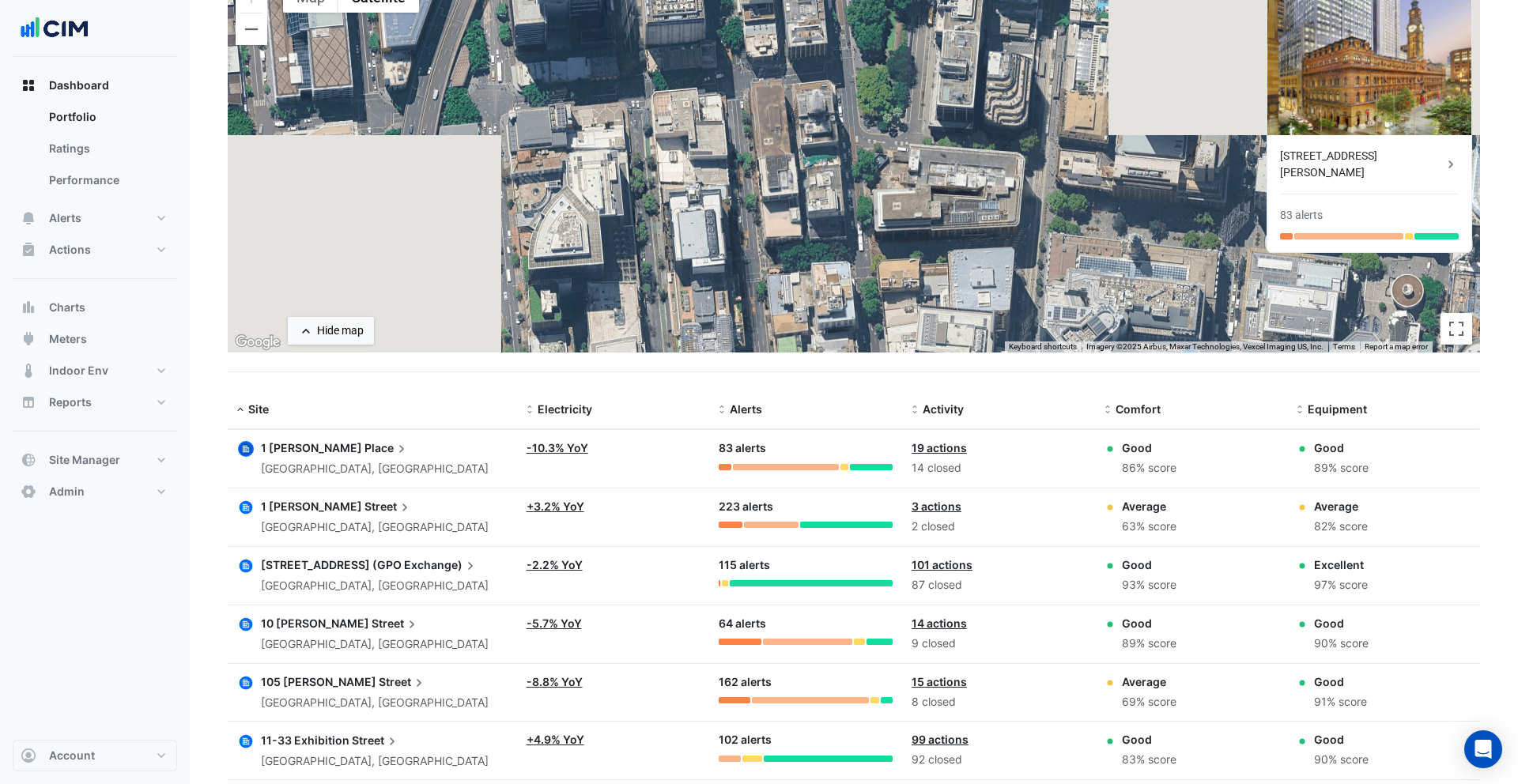
click at [246, 449] on icon "button" at bounding box center [246, 449] width 13 height 13
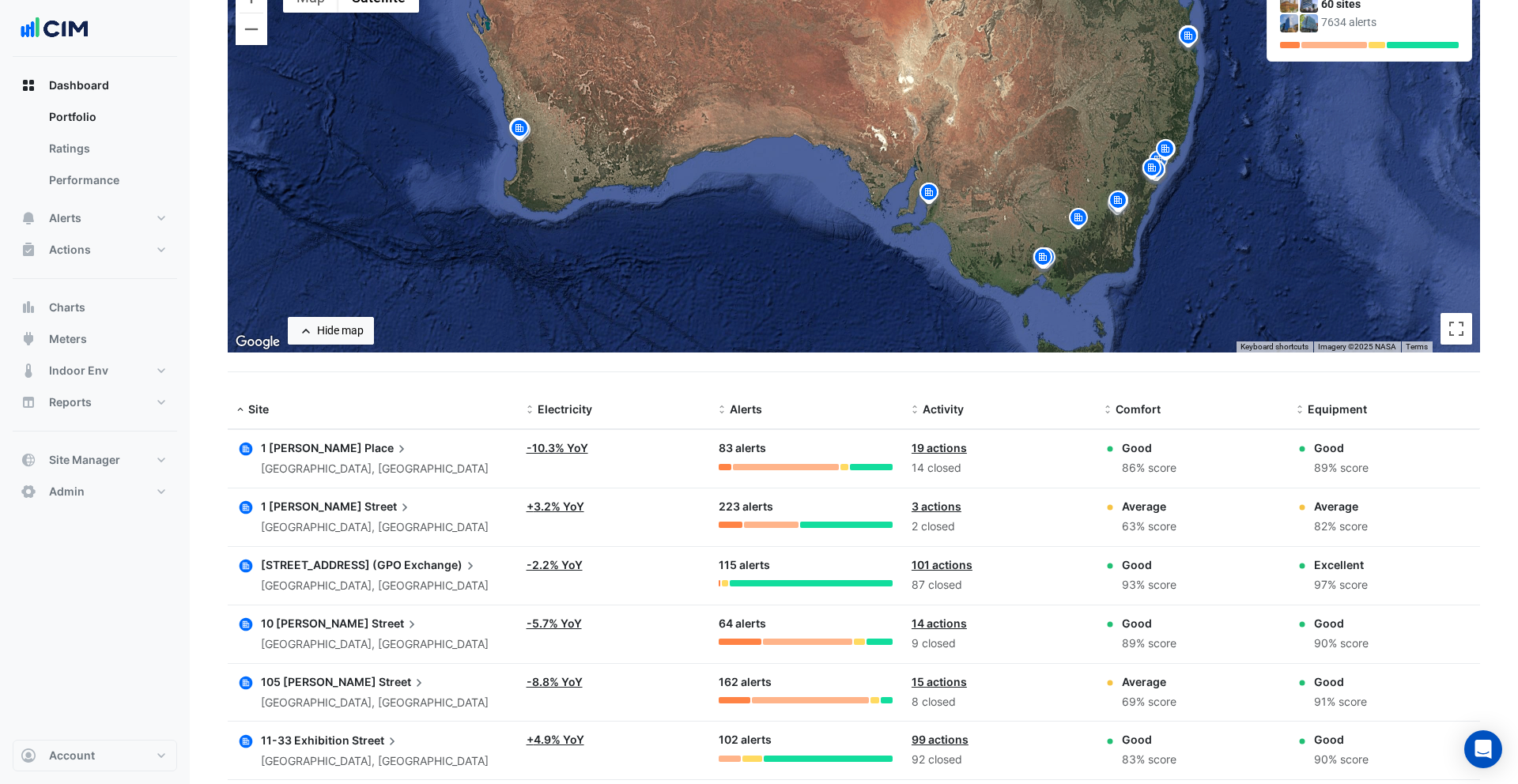
scroll to position [0, 0]
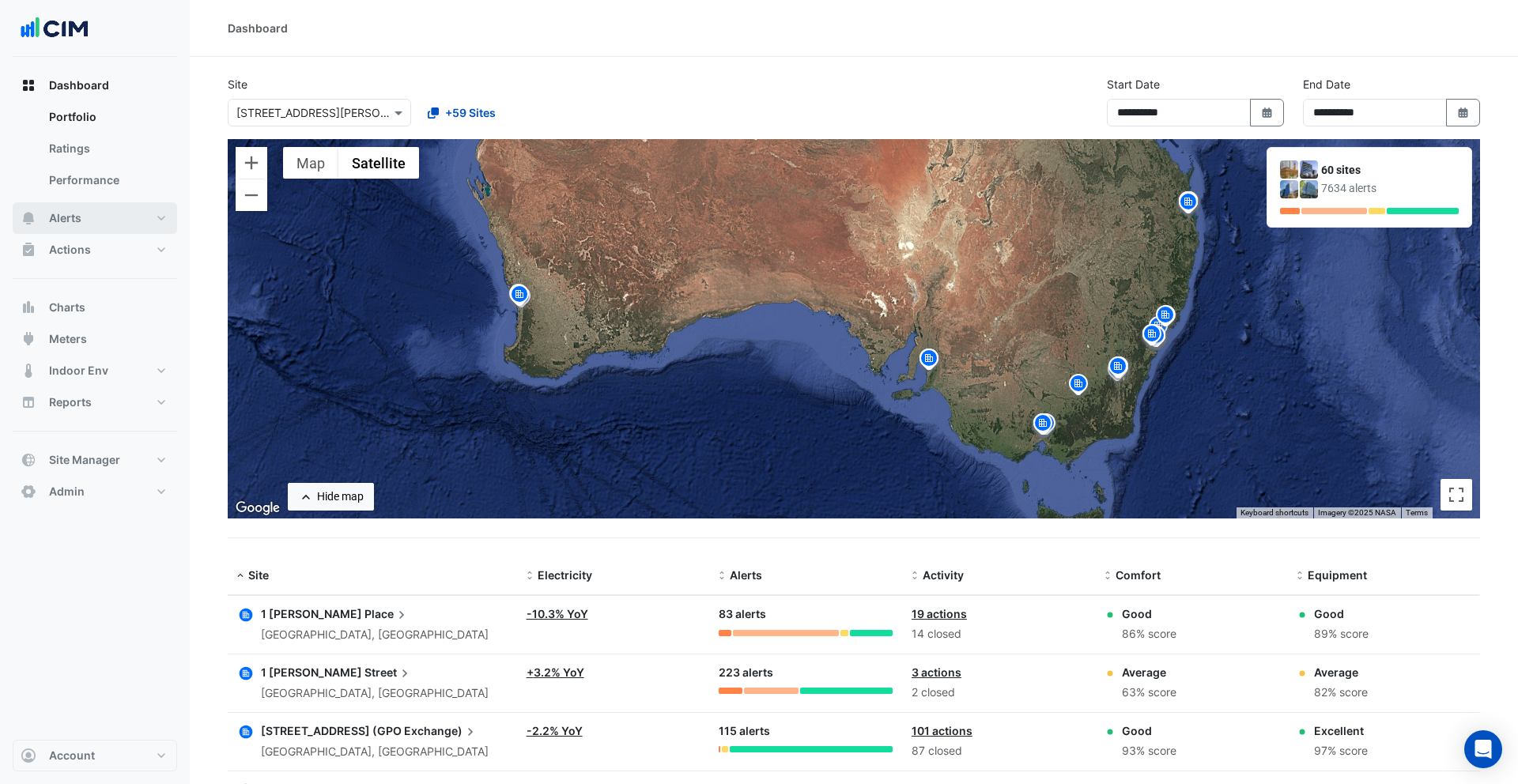
click at [81, 215] on button "Alerts" at bounding box center [95, 218] width 164 height 32
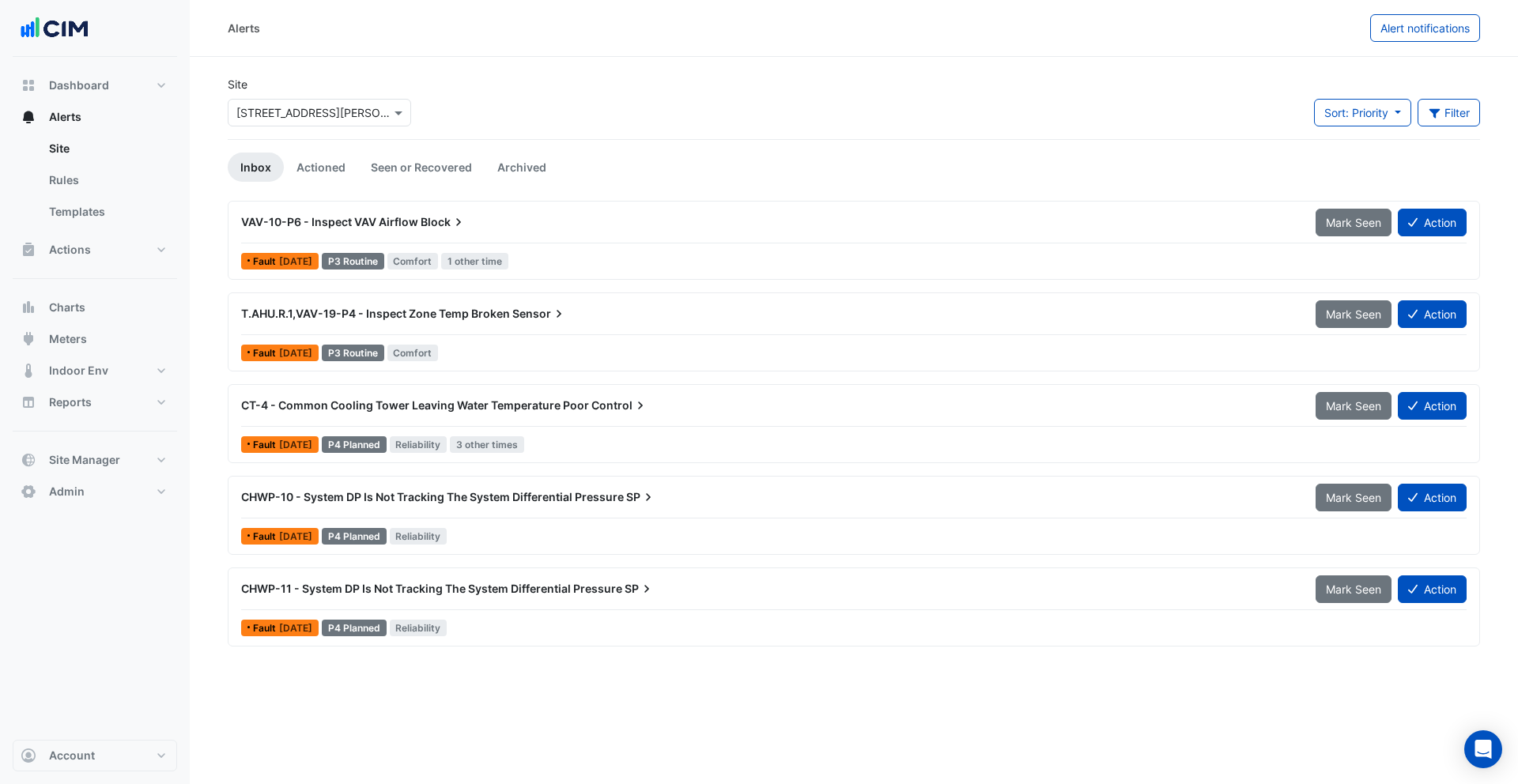
click at [526, 221] on div "VAV-10-P6 - Inspect VAV Airflow Block" at bounding box center [768, 222] width 1056 height 16
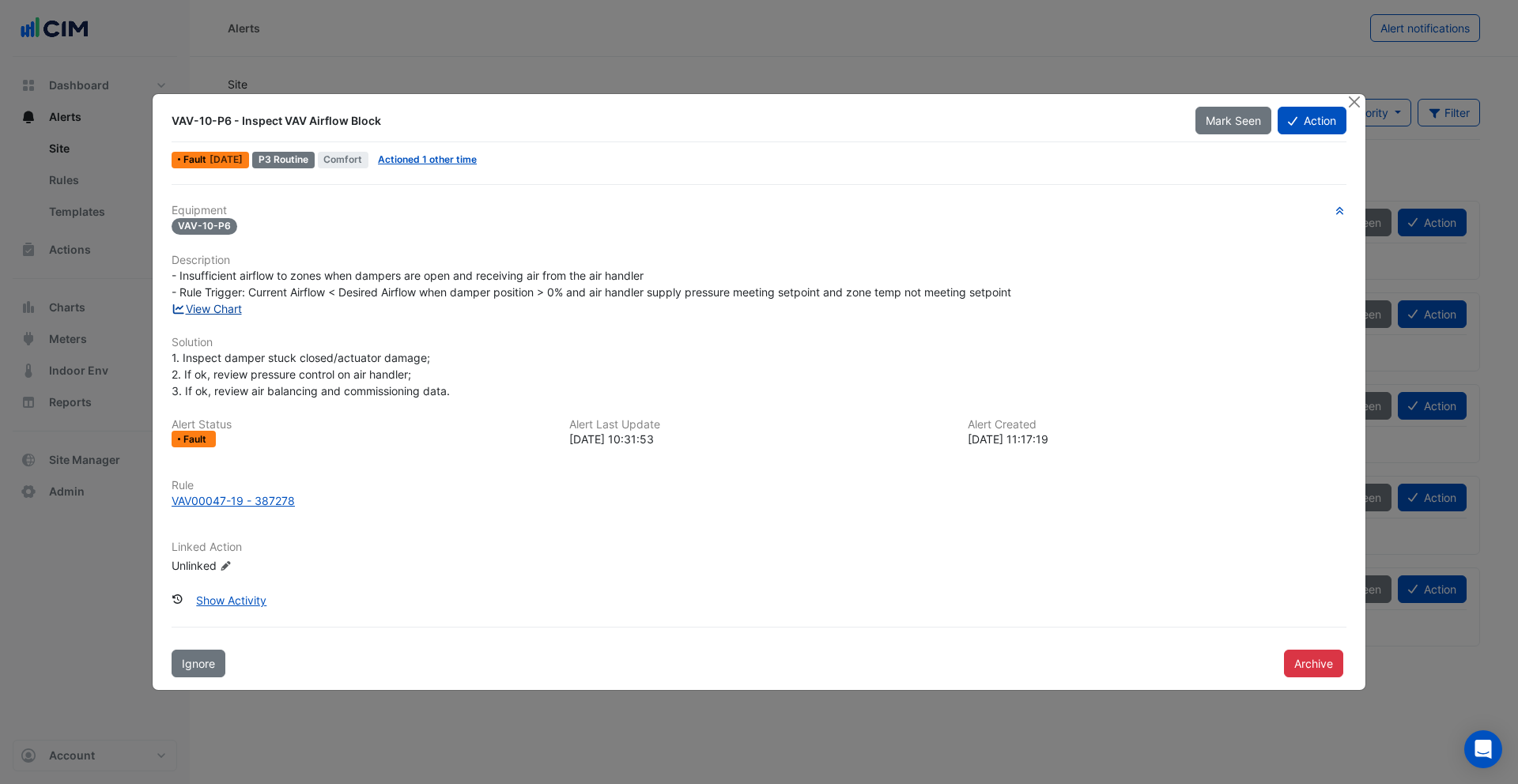
click at [224, 306] on link "View Chart" at bounding box center [207, 308] width 71 height 13
click at [1351, 106] on button "Close" at bounding box center [1354, 101] width 16 height 16
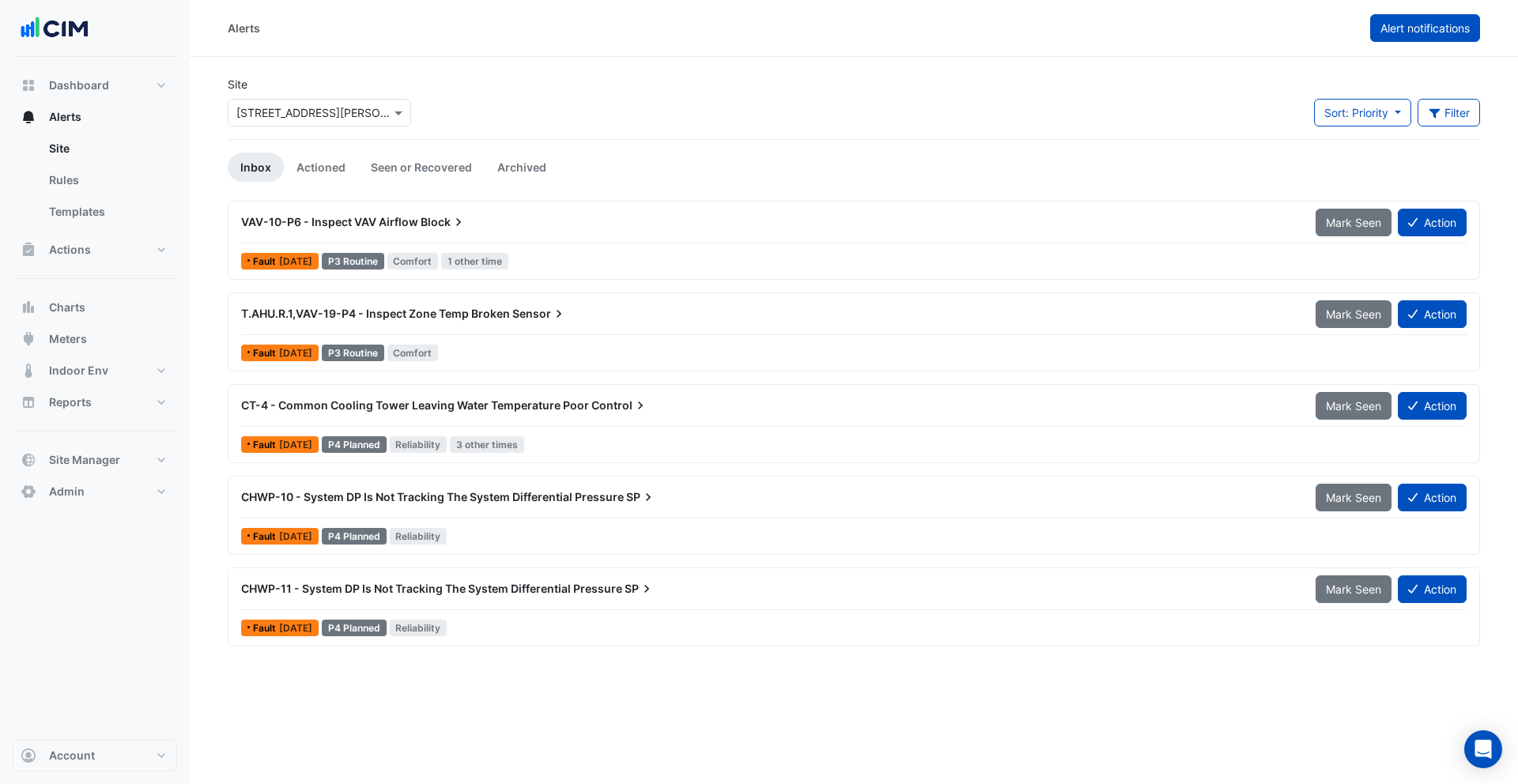
click at [1406, 34] on span "Alert notifications" at bounding box center [1425, 28] width 90 height 13
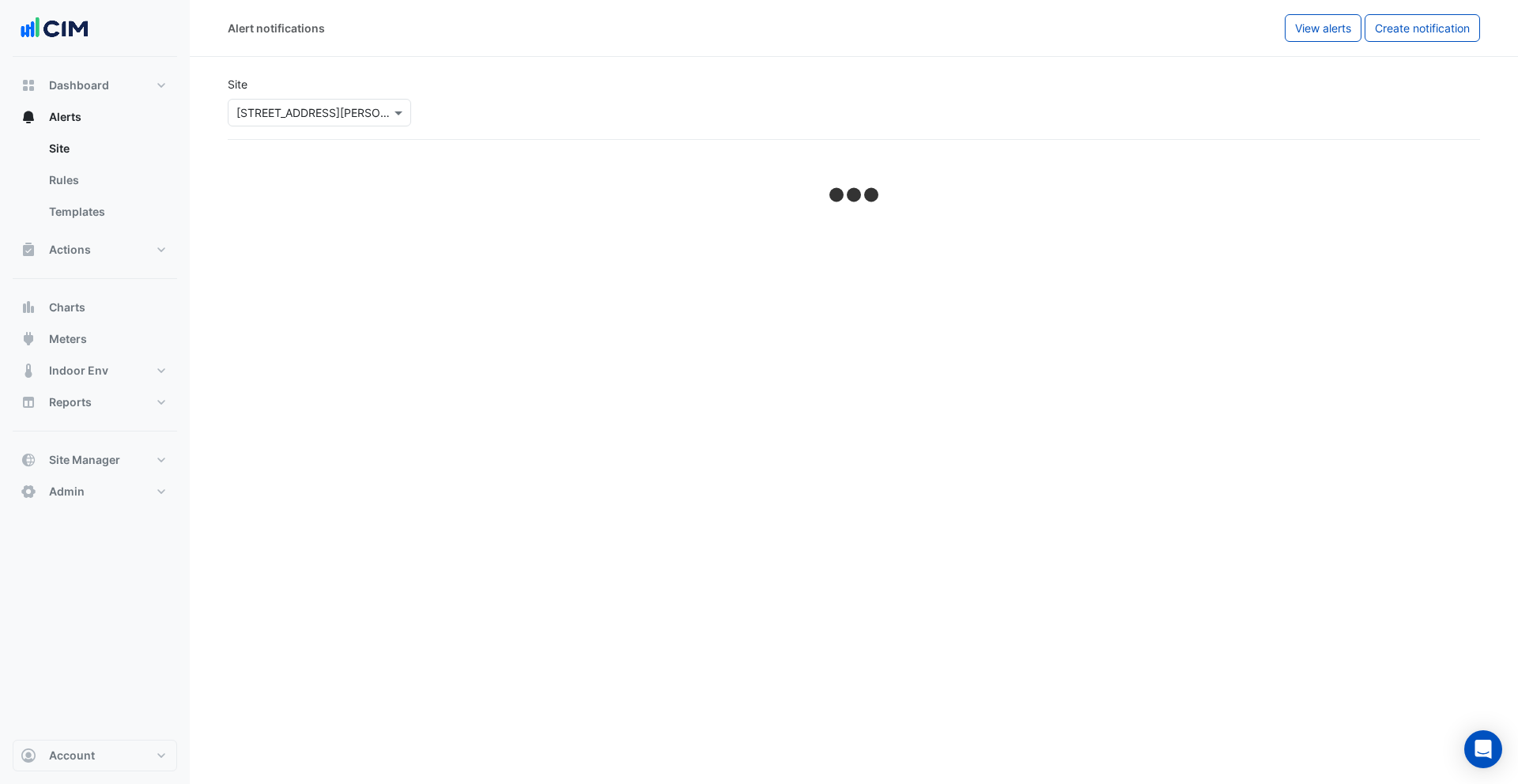
select select "*****"
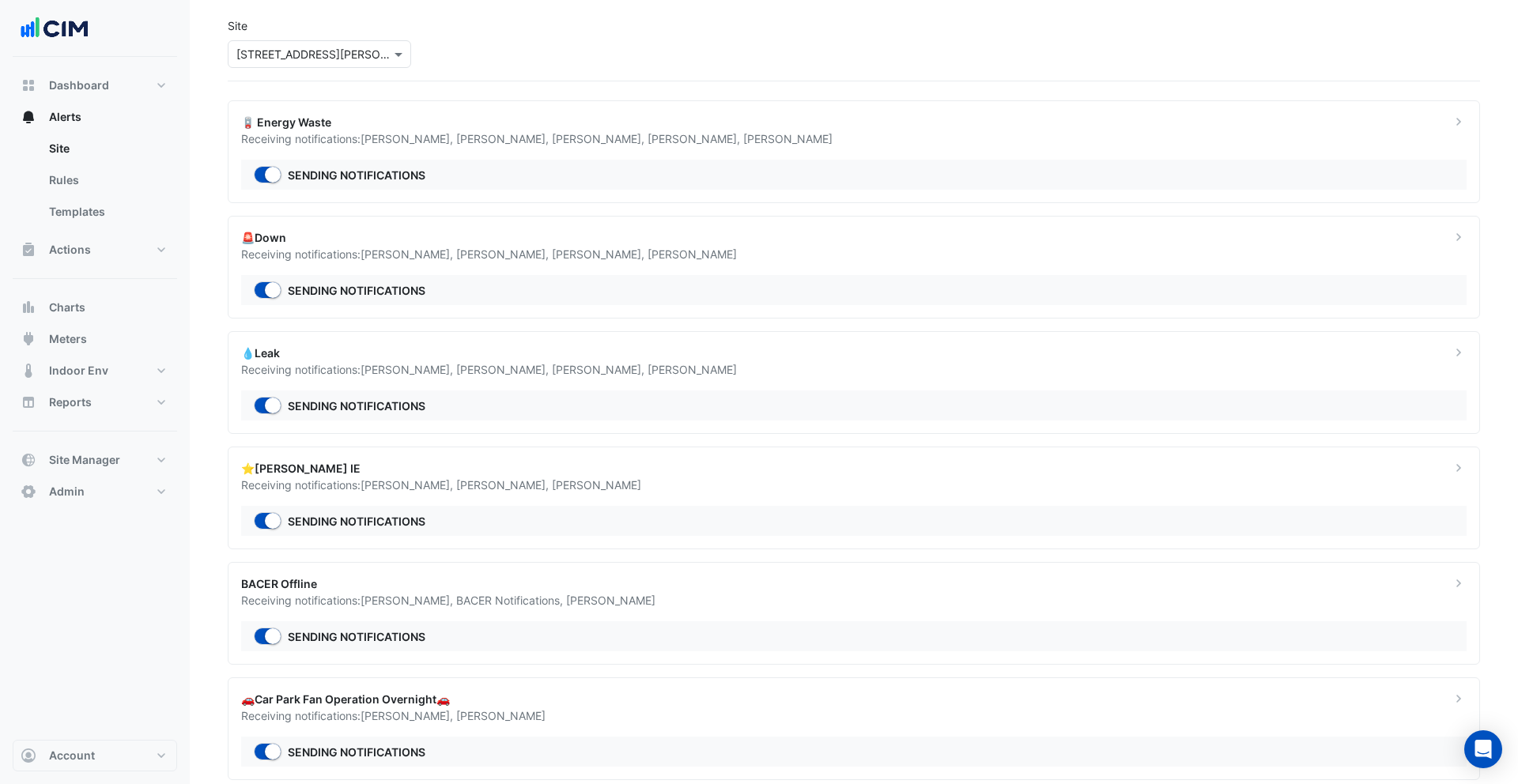
scroll to position [16, 0]
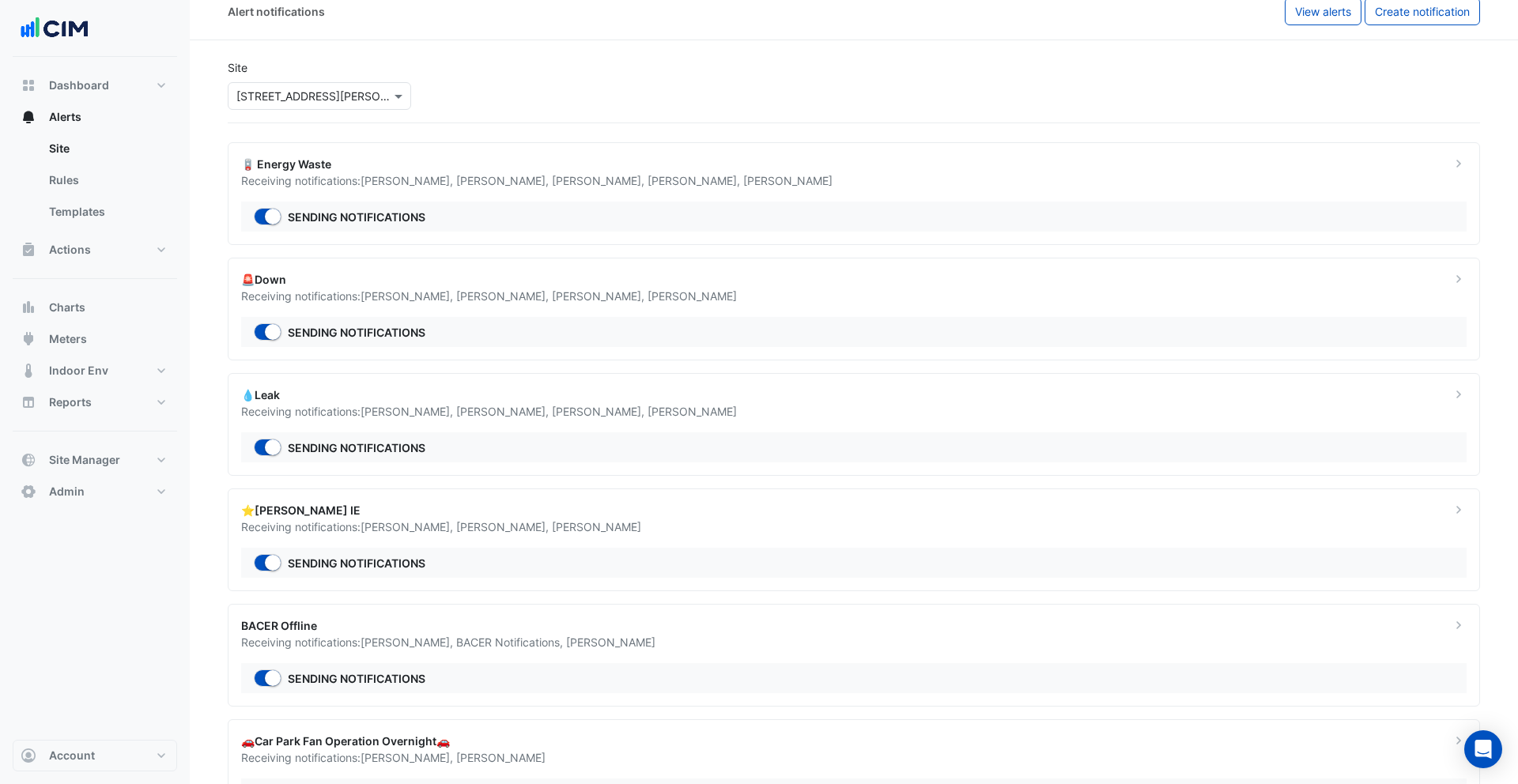
click at [727, 398] on div "💧Leak" at bounding box center [836, 394] width 1190 height 16
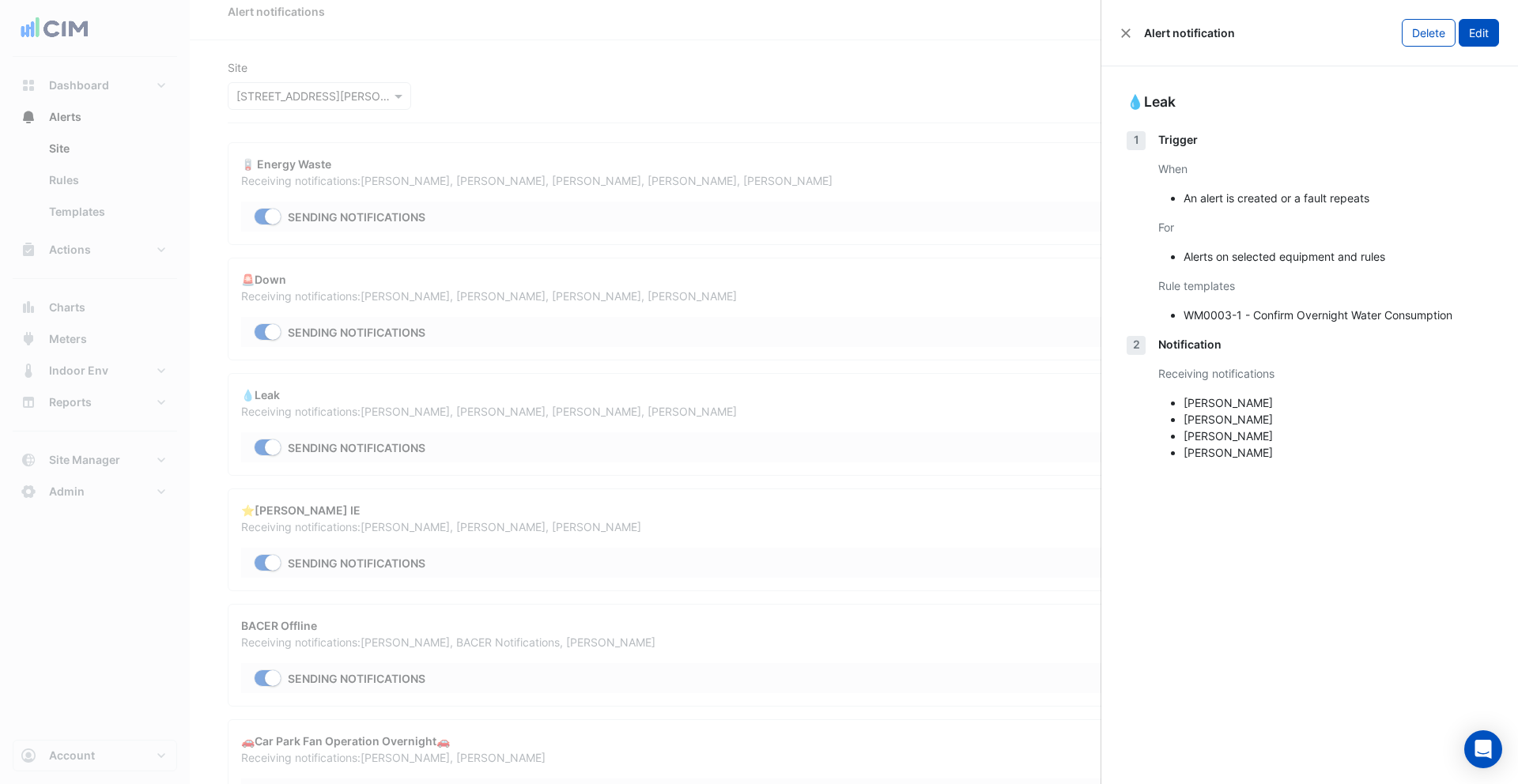
click at [1483, 34] on button "Edit" at bounding box center [1479, 32] width 40 height 28
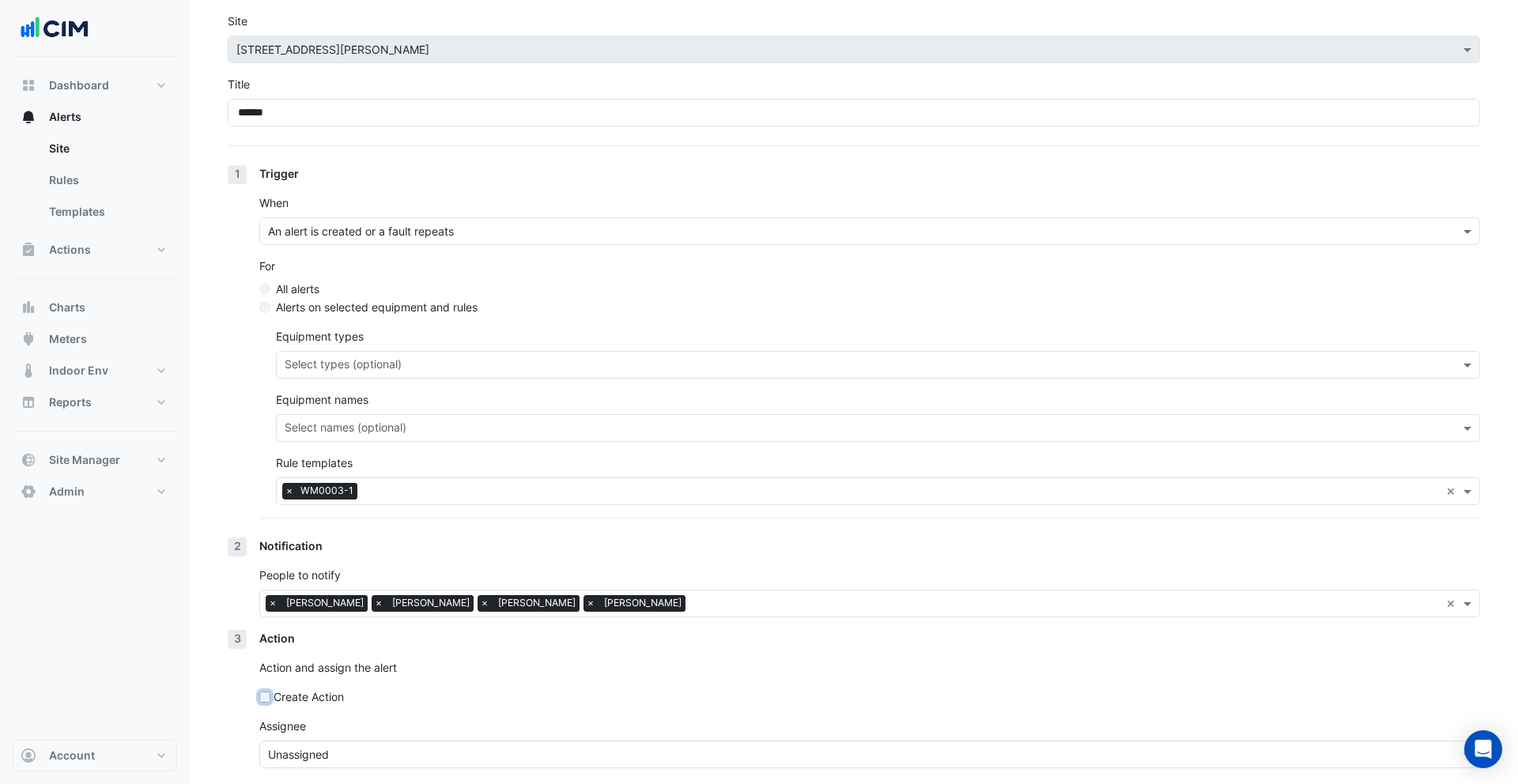
scroll to position [126, 0]
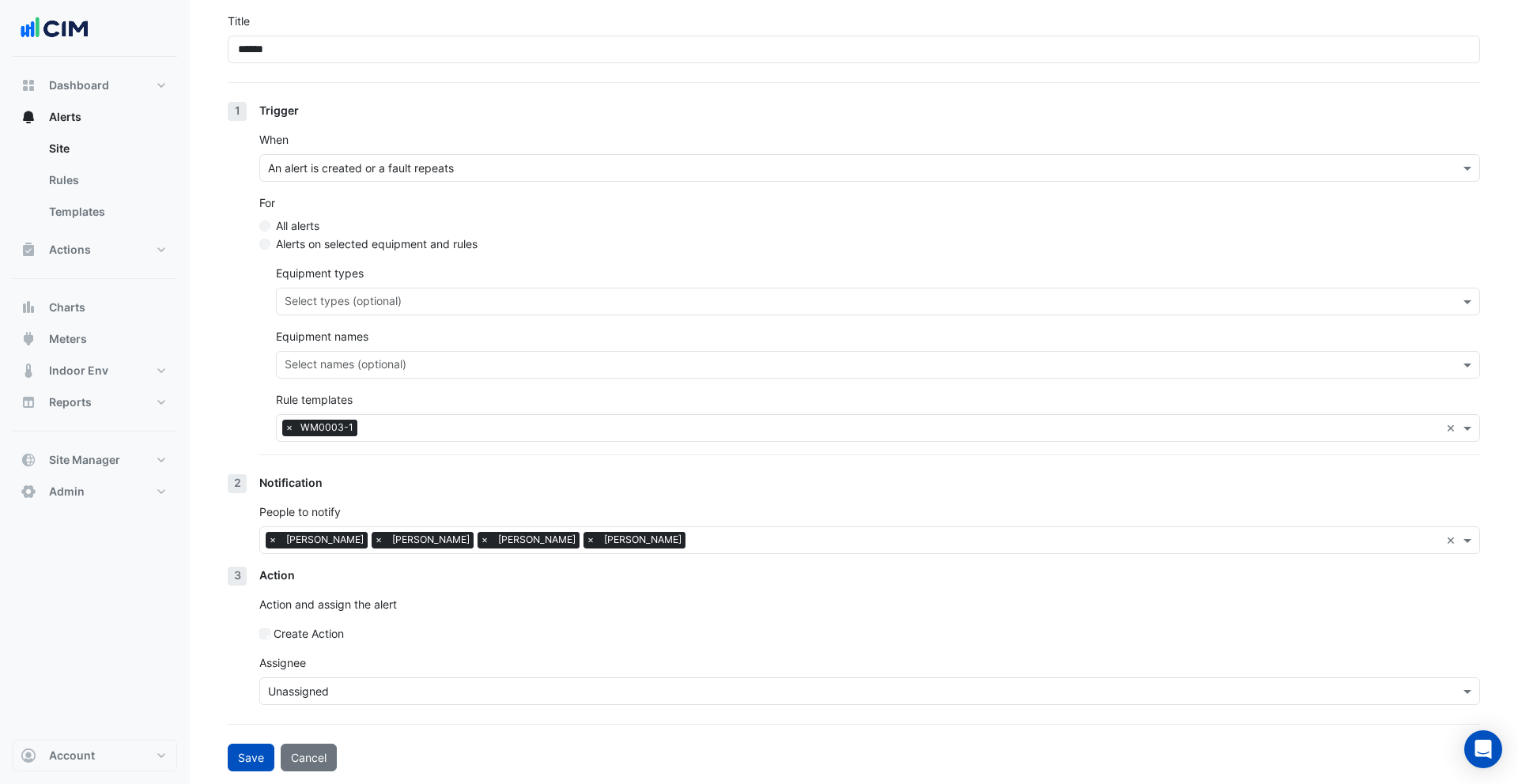
click at [378, 699] on div "Unassigned" at bounding box center [859, 690] width 1199 height 16
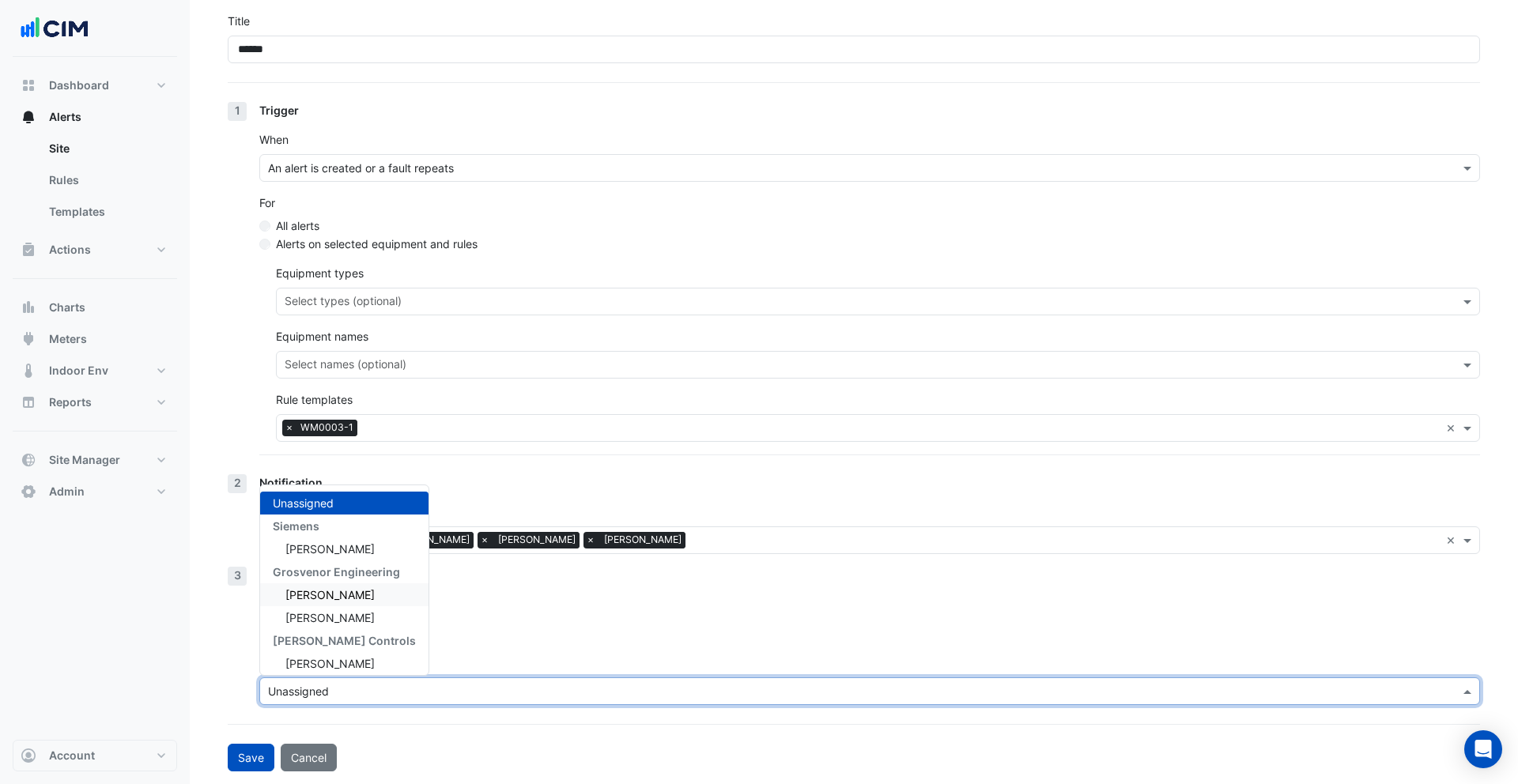
click at [347, 597] on span "Jamie O'Flaherty" at bounding box center [331, 595] width 90 height 13
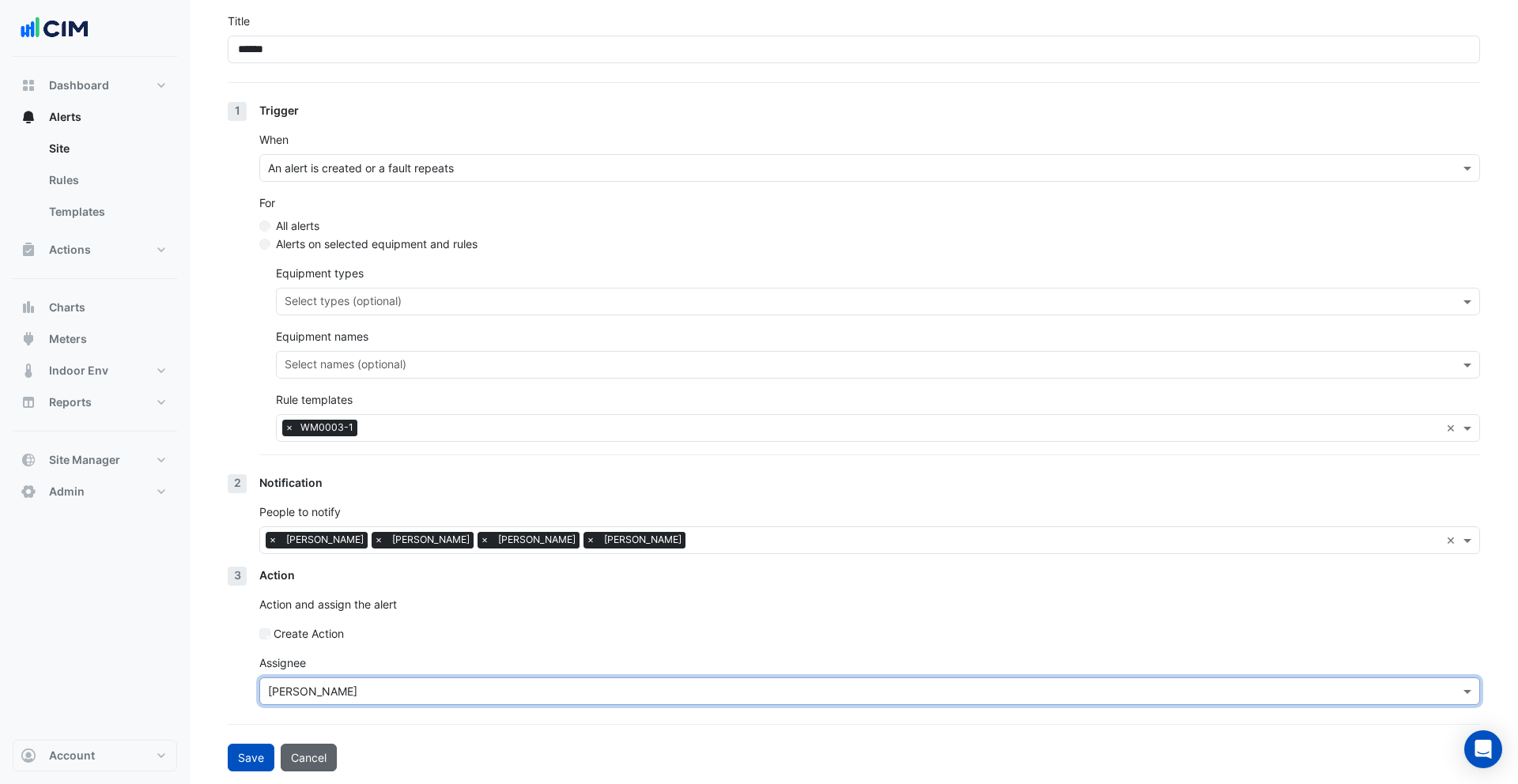
click at [313, 757] on button "Cancel" at bounding box center [309, 757] width 56 height 28
select select "*****"
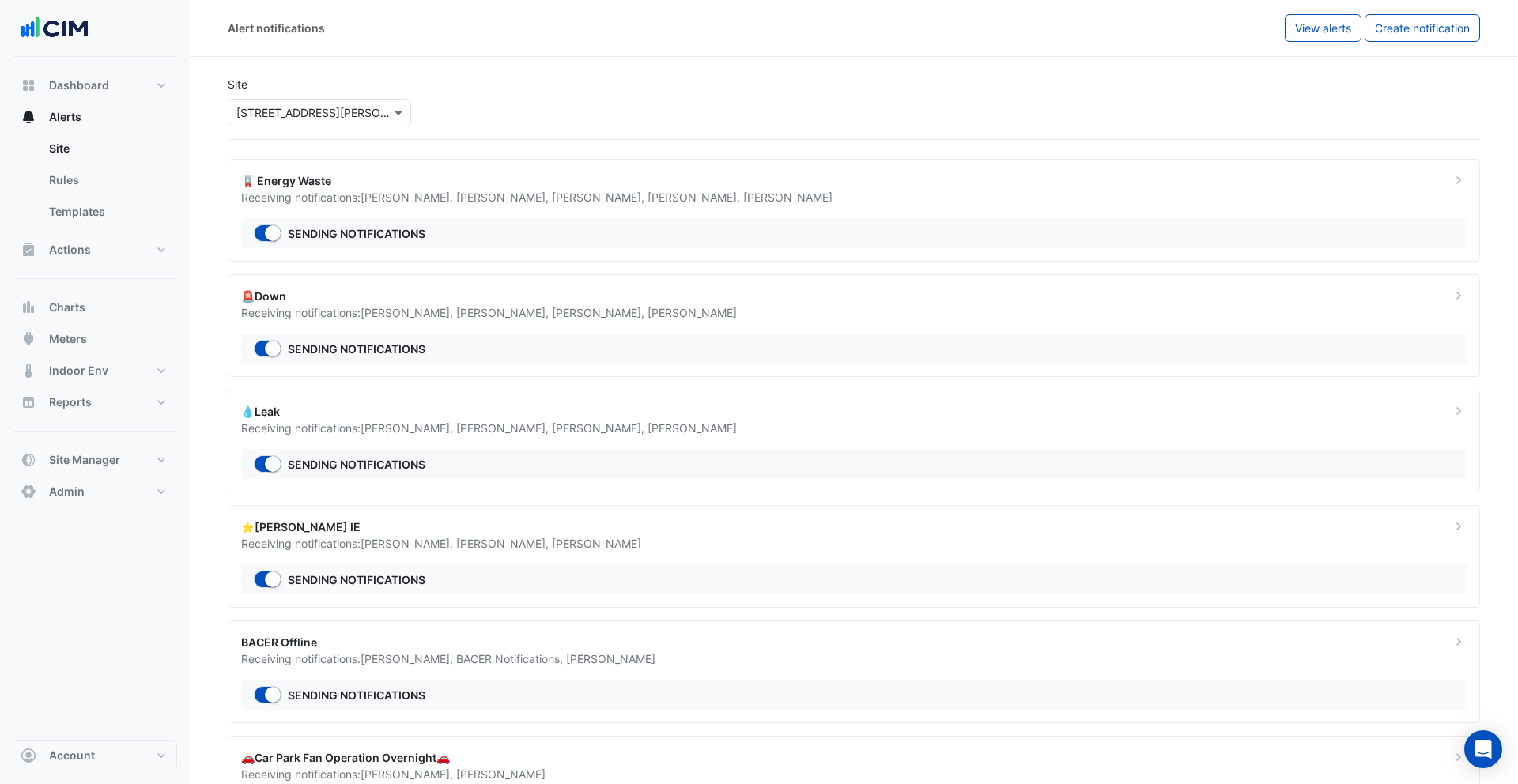
click at [580, 113] on div "Site × 1 Martin Place" at bounding box center [853, 100] width 1272 height 75
click at [94, 254] on button "Actions" at bounding box center [95, 249] width 164 height 32
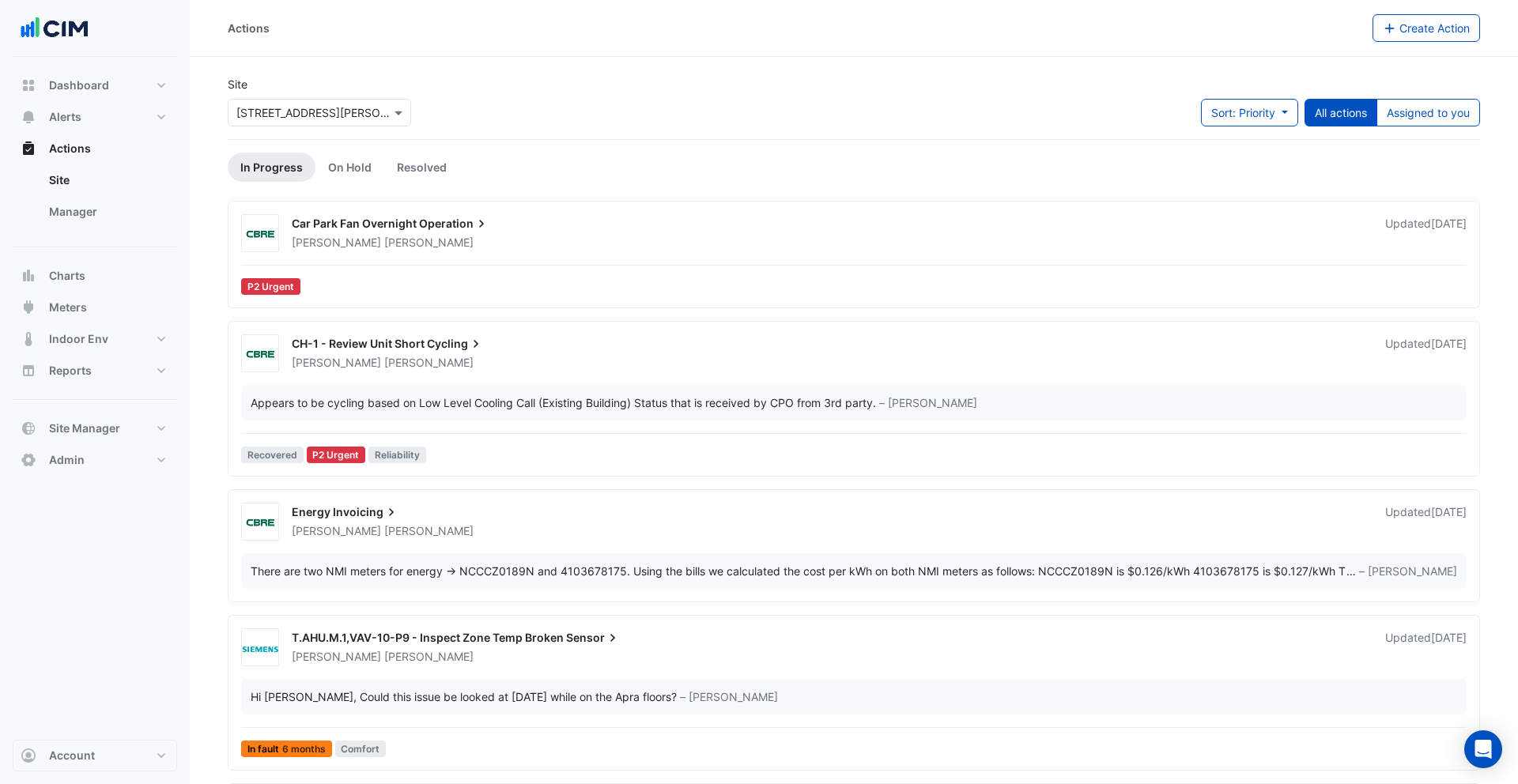
click at [97, 227] on ul "Site Manager" at bounding box center [95, 199] width 164 height 70
click at [103, 218] on link "Manager" at bounding box center [106, 211] width 140 height 32
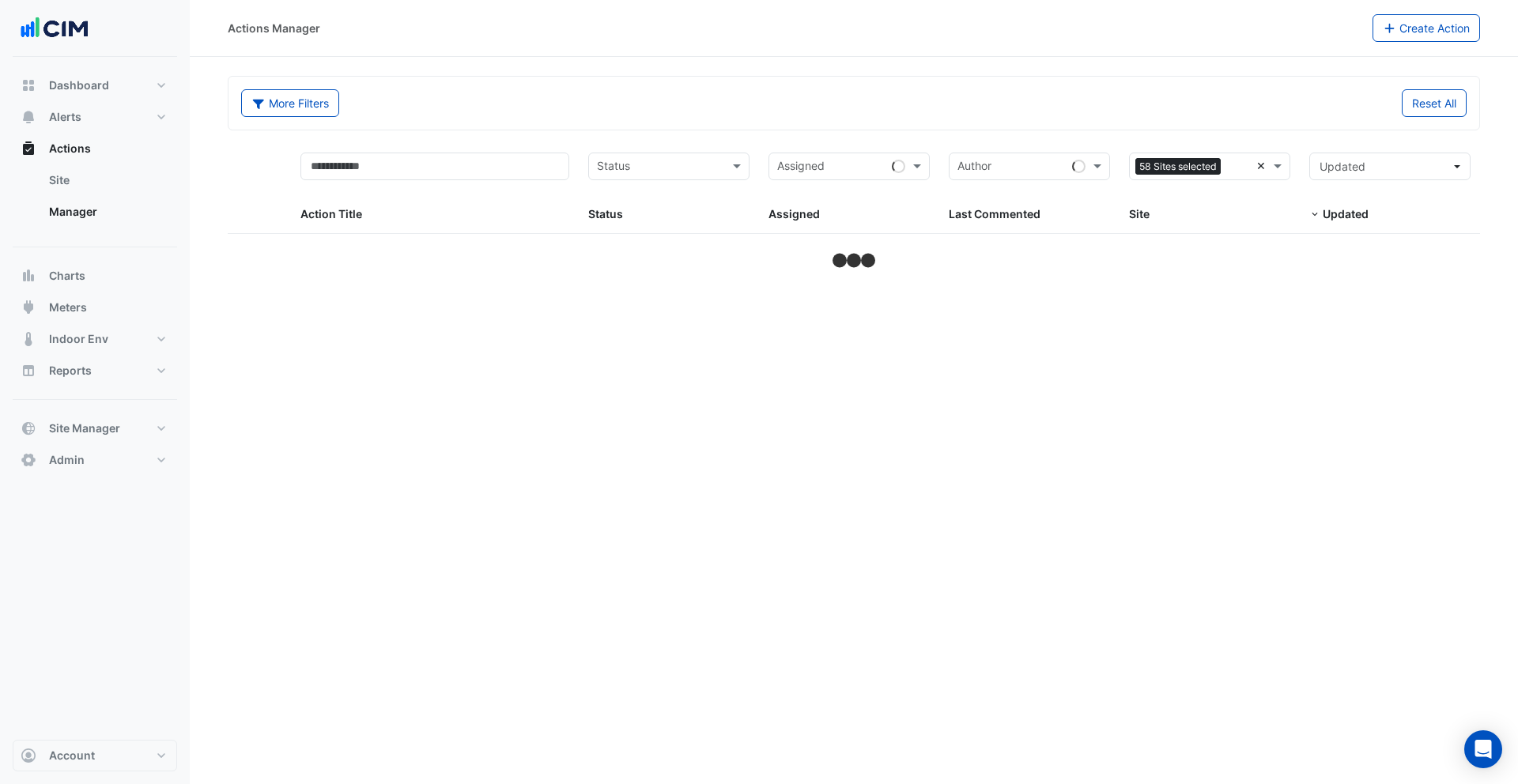
select select "**"
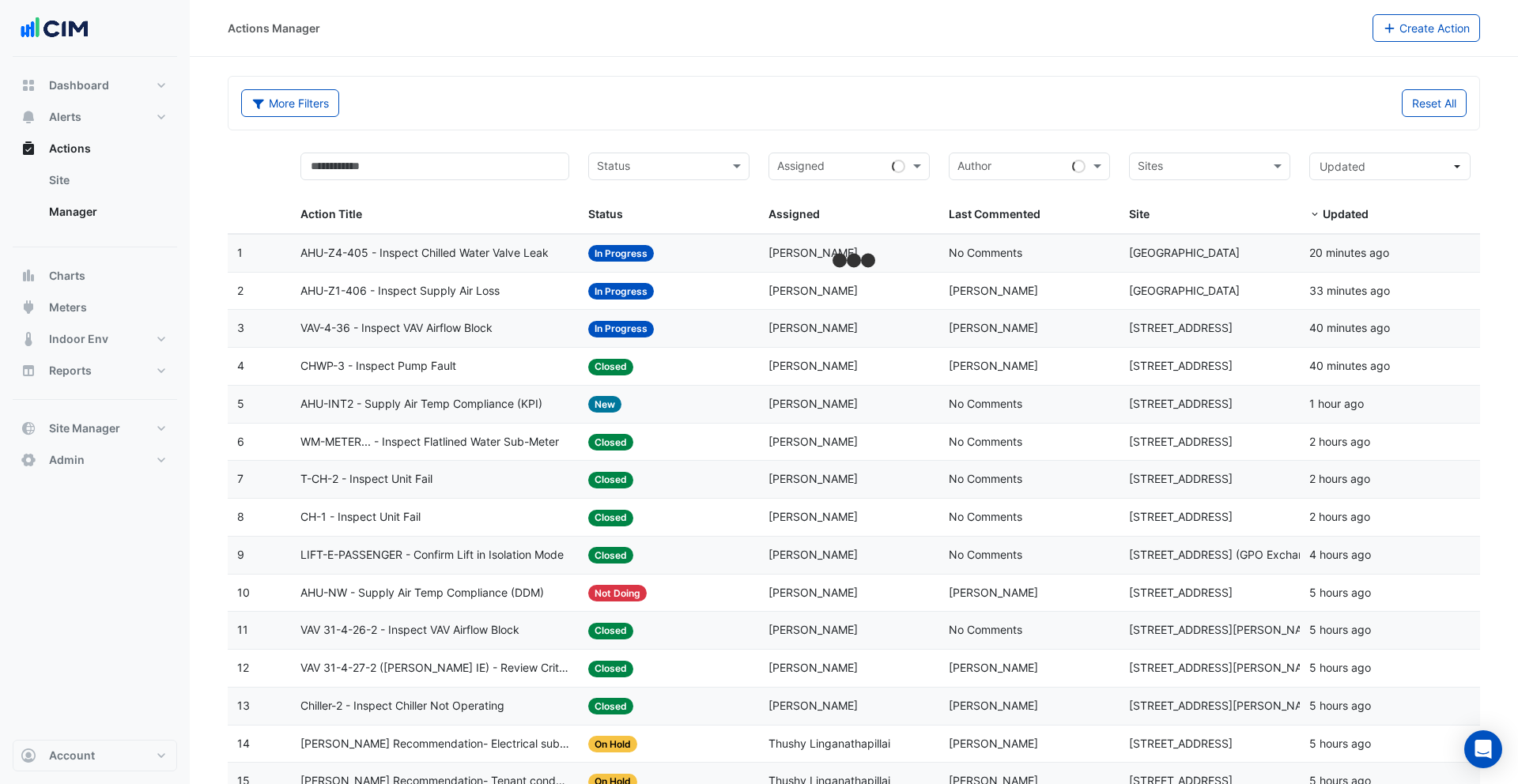
click at [1185, 123] on div "More Filters Reset All" at bounding box center [853, 102] width 1251 height 53
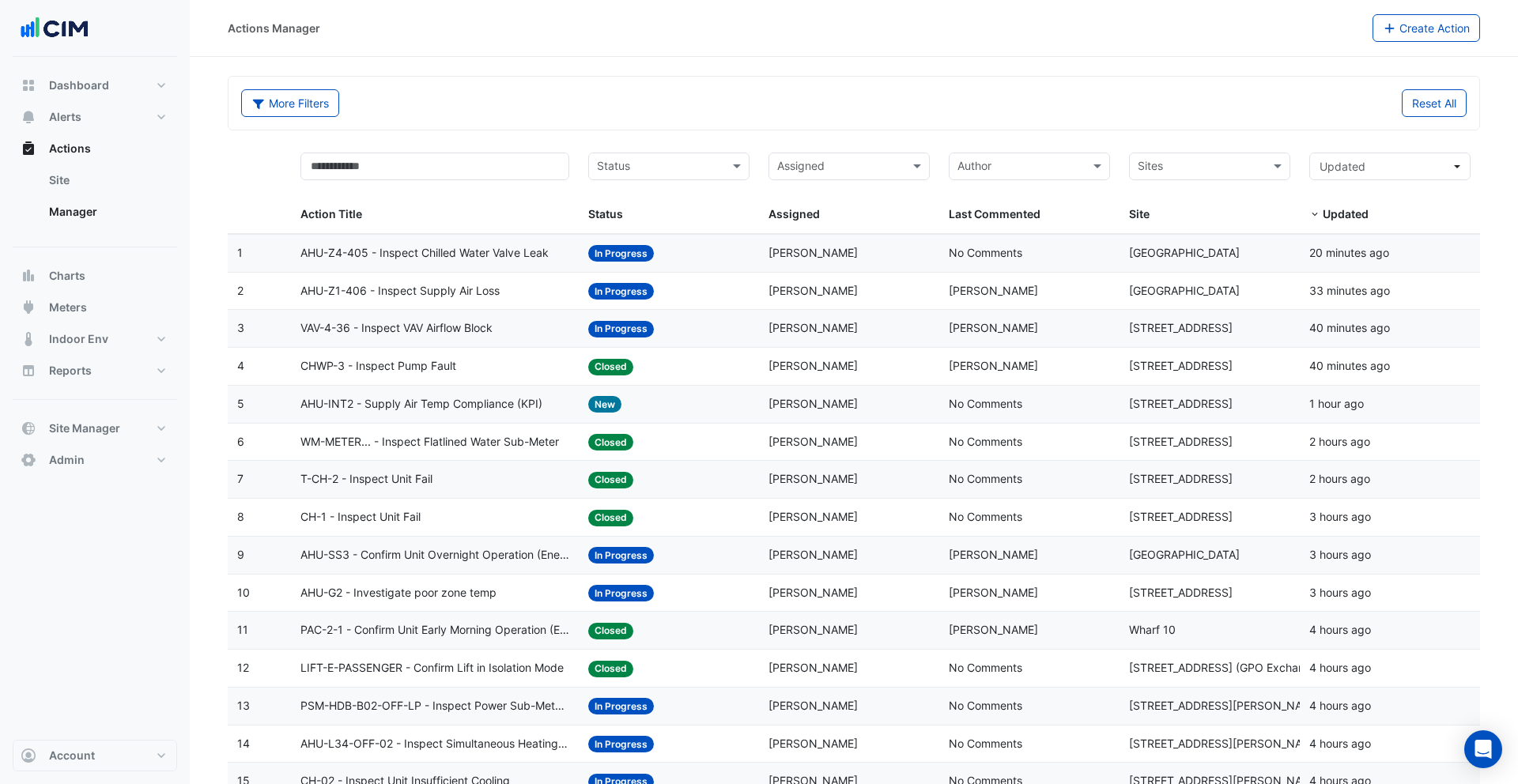
click at [1236, 180] on div "Sites Site" at bounding box center [1209, 188] width 161 height 71
click at [1215, 172] on input "text" at bounding box center [1201, 167] width 126 height 18
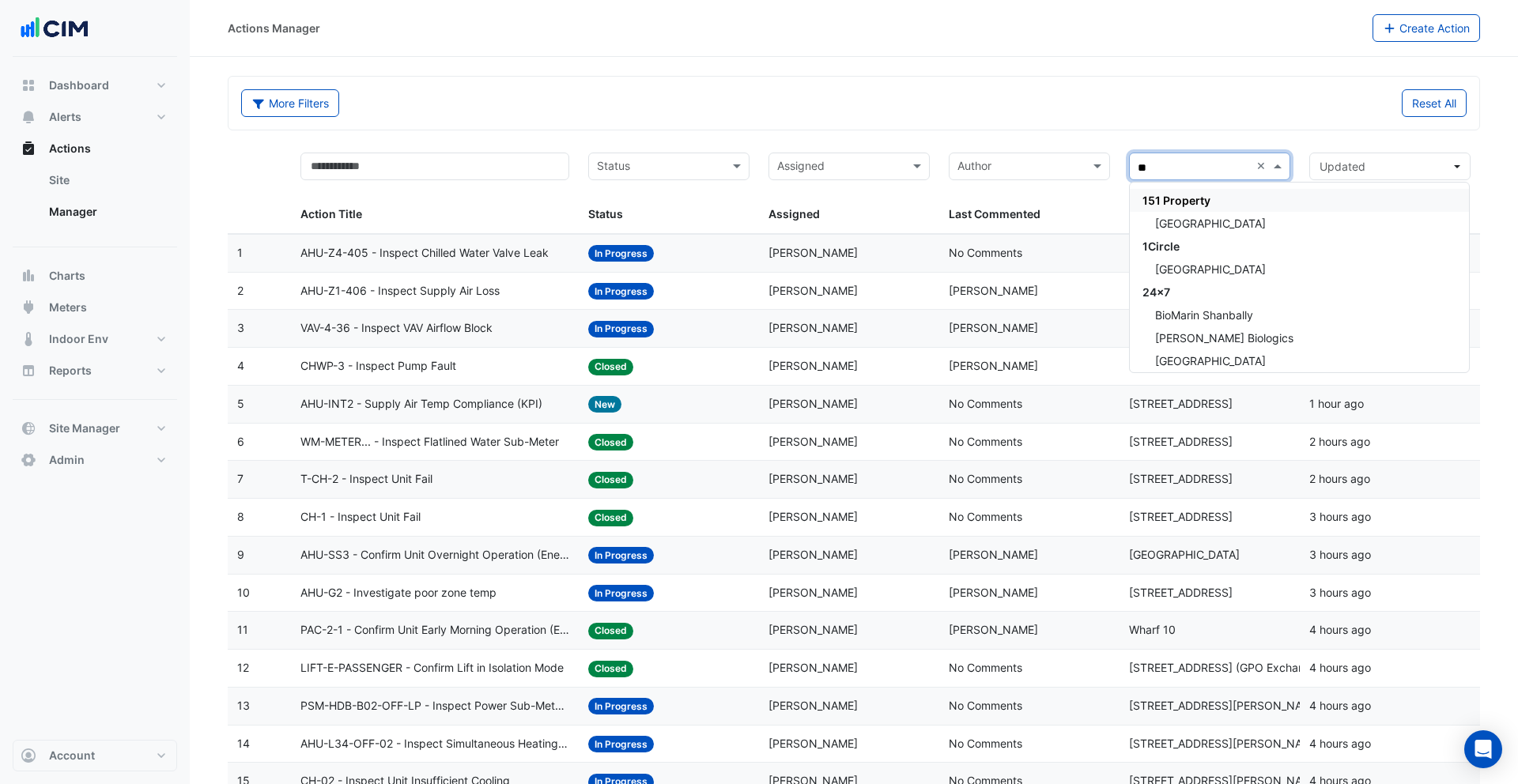
type input "***"
click at [1195, 197] on span "Sonic Automotive BMS Sites" at bounding box center [1219, 201] width 153 height 13
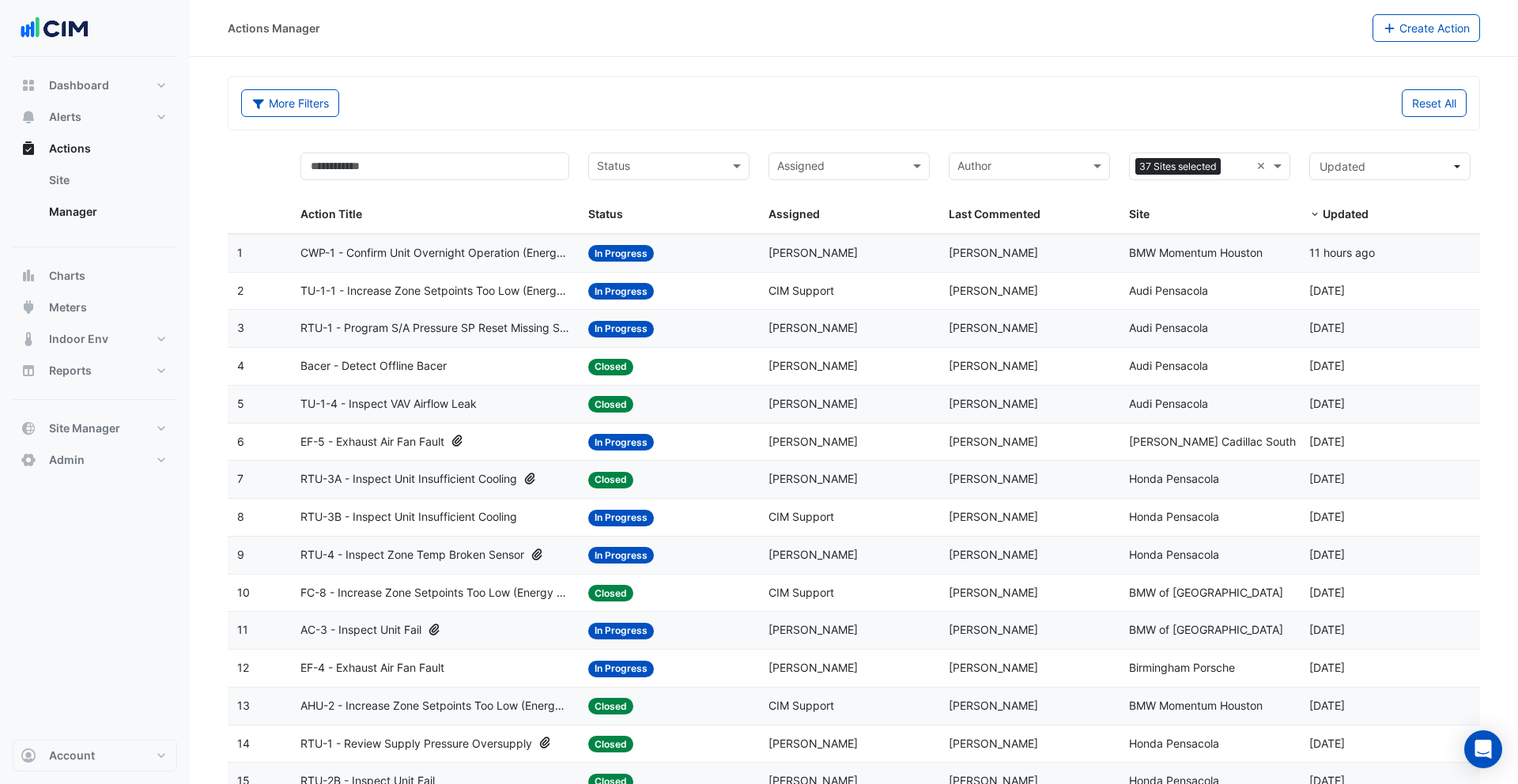
click at [841, 261] on div "Assigned: Anthony Mucerino" at bounding box center [848, 253] width 161 height 18
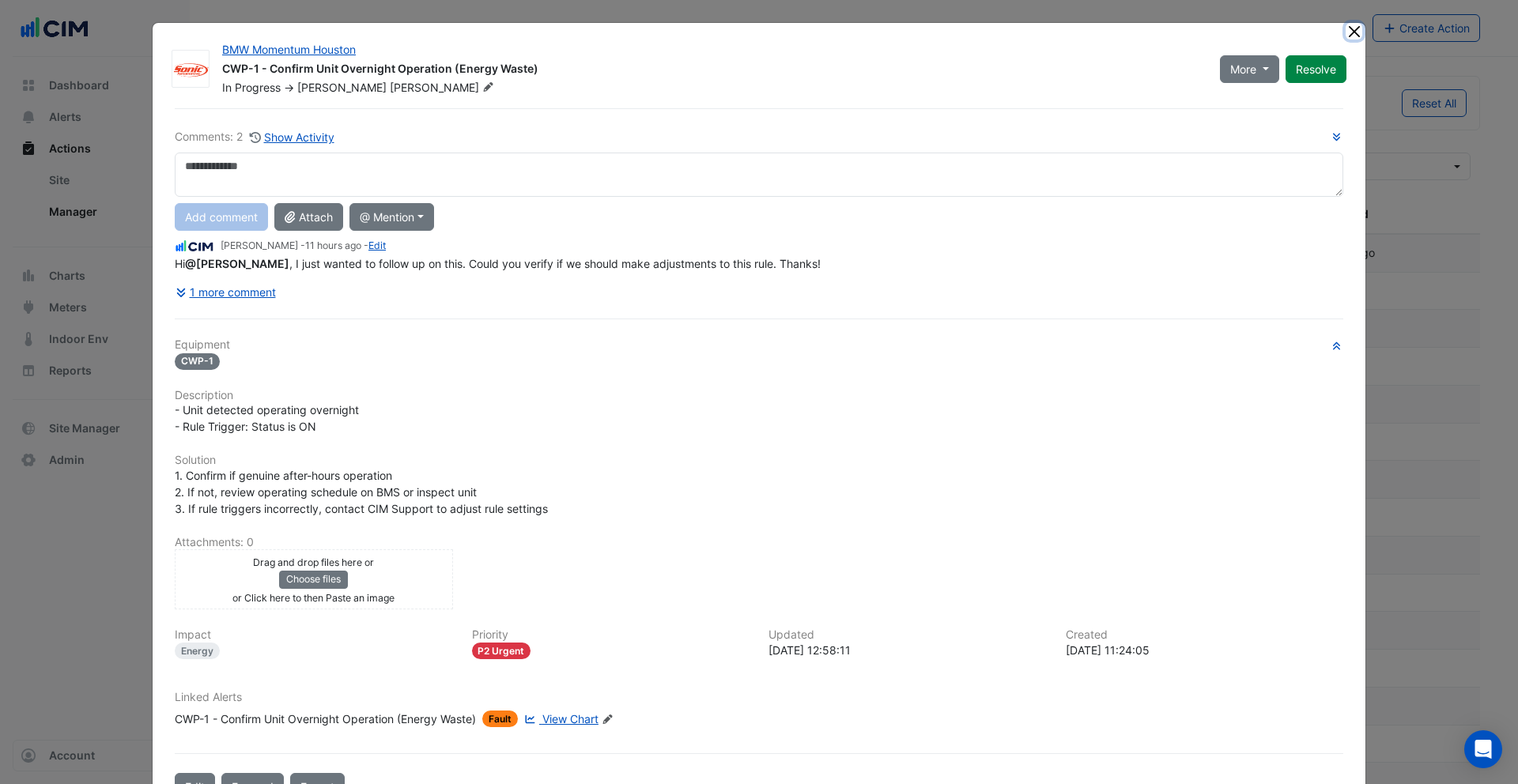
click at [1352, 30] on button "Close" at bounding box center [1354, 31] width 16 height 16
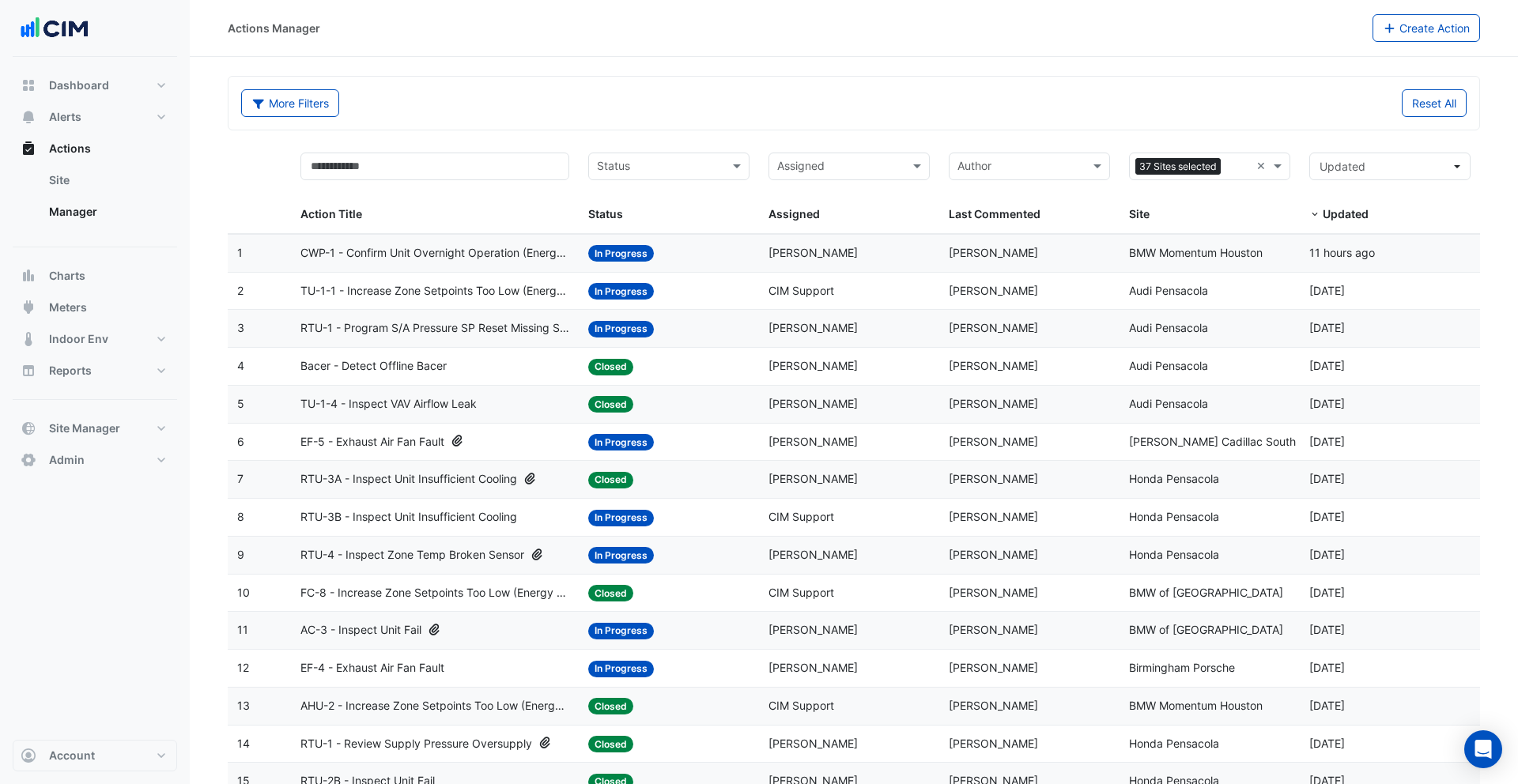
click at [631, 405] on span "Closed" at bounding box center [610, 404] width 45 height 16
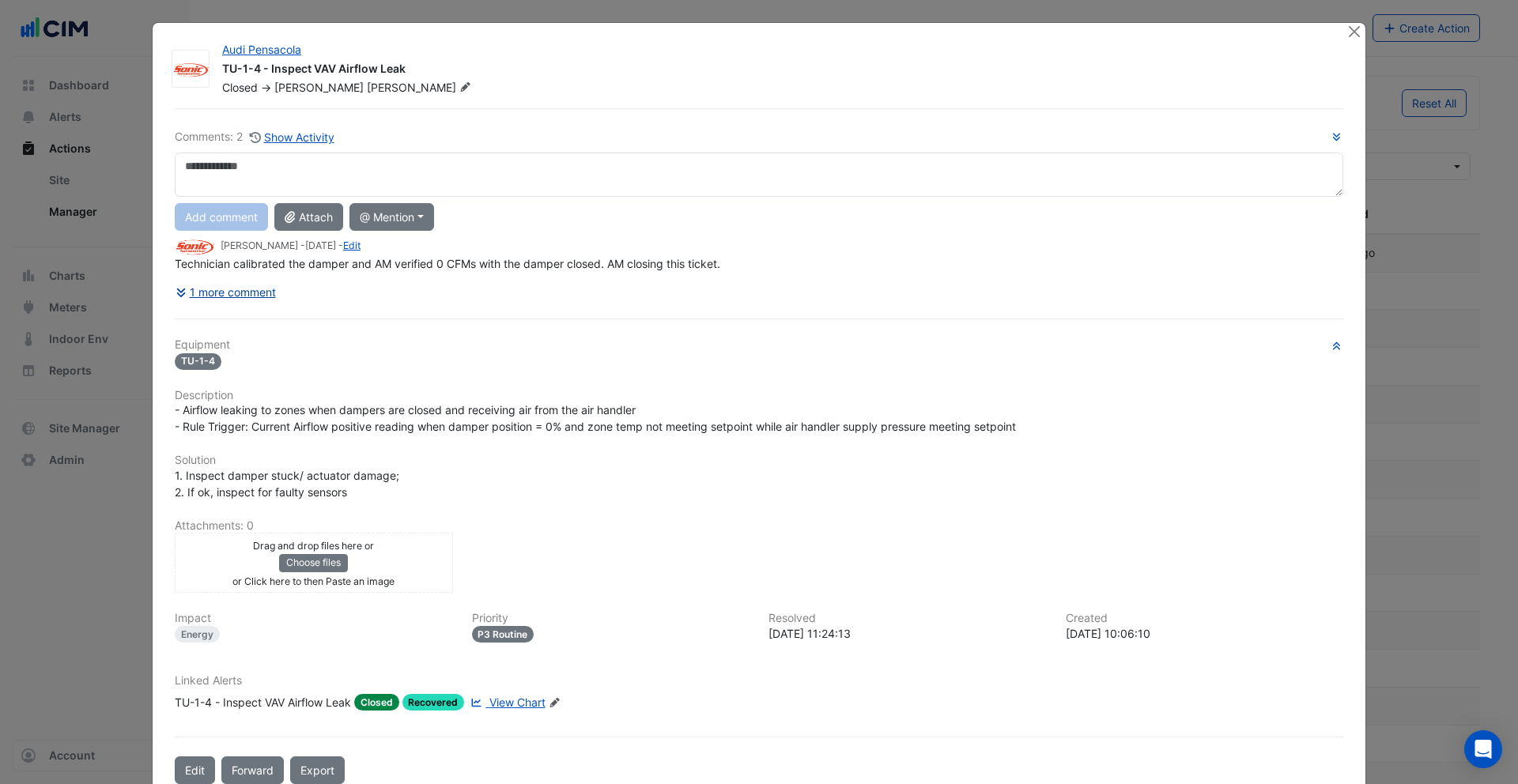
click at [259, 294] on button "1 more comment" at bounding box center [225, 291] width 102 height 28
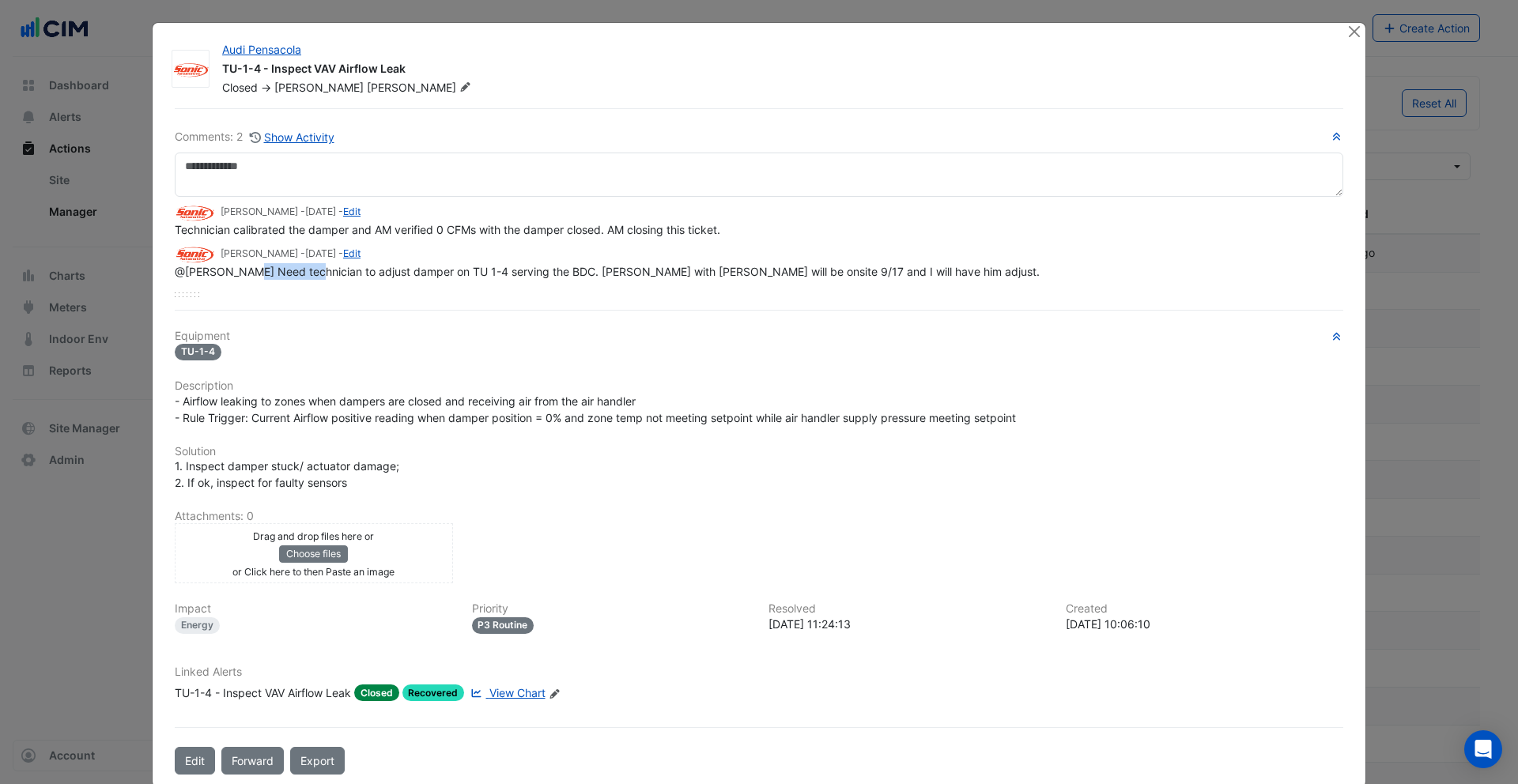
drag, startPoint x: 249, startPoint y: 268, endPoint x: 314, endPoint y: 274, distance: 65.3
click at [314, 275] on span "@Lucy Rogers Need technician to adjust damper on TU 1-4 serving the BDC. Roy wi…" at bounding box center [607, 271] width 865 height 13
click at [342, 276] on span "@Lucy Rogers Need technician to adjust damper on TU 1-4 serving the BDC. Roy wi…" at bounding box center [607, 271] width 865 height 13
drag, startPoint x: 331, startPoint y: 266, endPoint x: 599, endPoint y: 277, distance: 268.2
click at [599, 277] on div "@Lucy Rogers Need technician to adjust damper on TU 1-4 serving the BDC. Roy wi…" at bounding box center [759, 271] width 1168 height 16
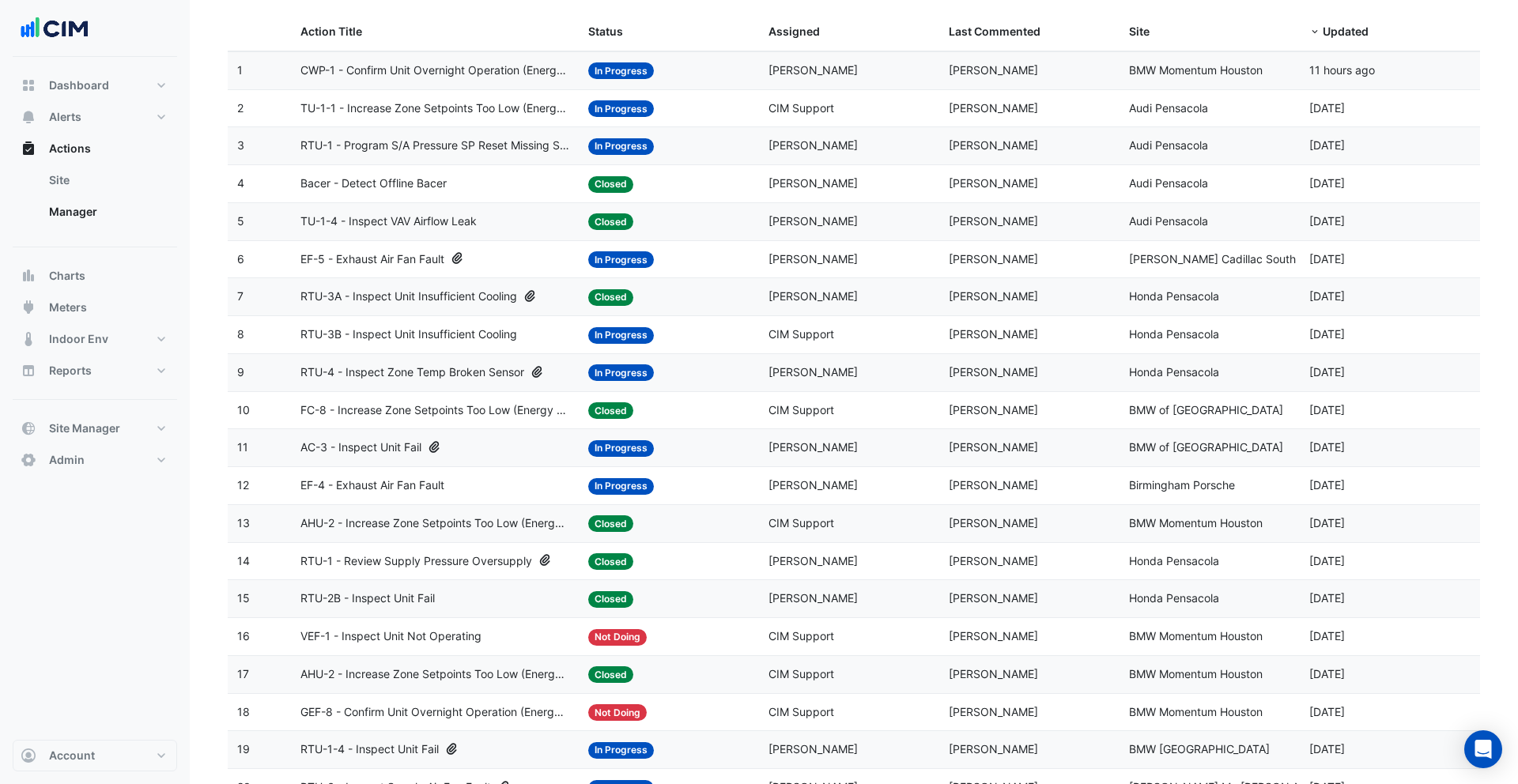
scroll to position [344, 0]
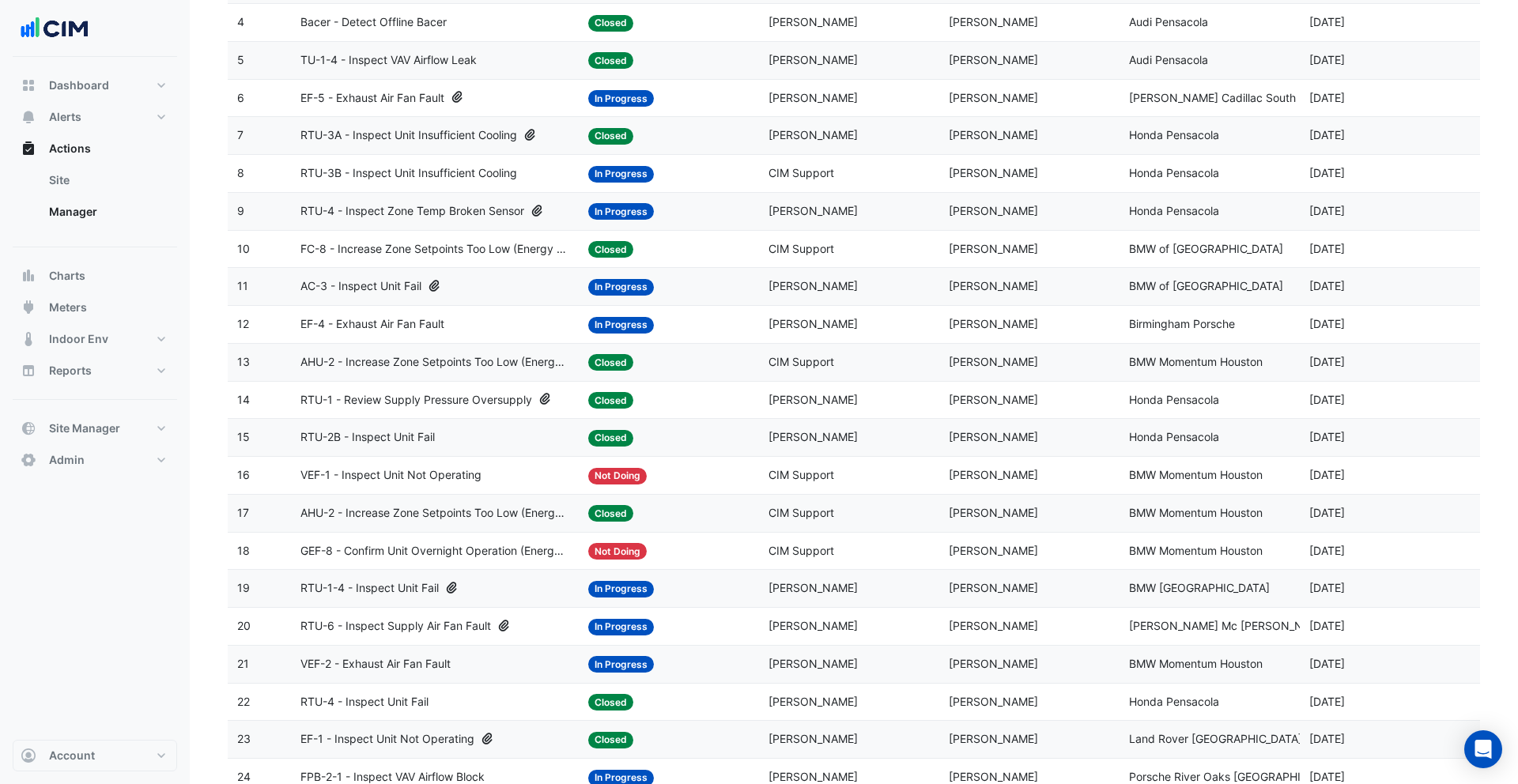
click at [785, 321] on span "Lucy Rogers" at bounding box center [813, 324] width 90 height 13
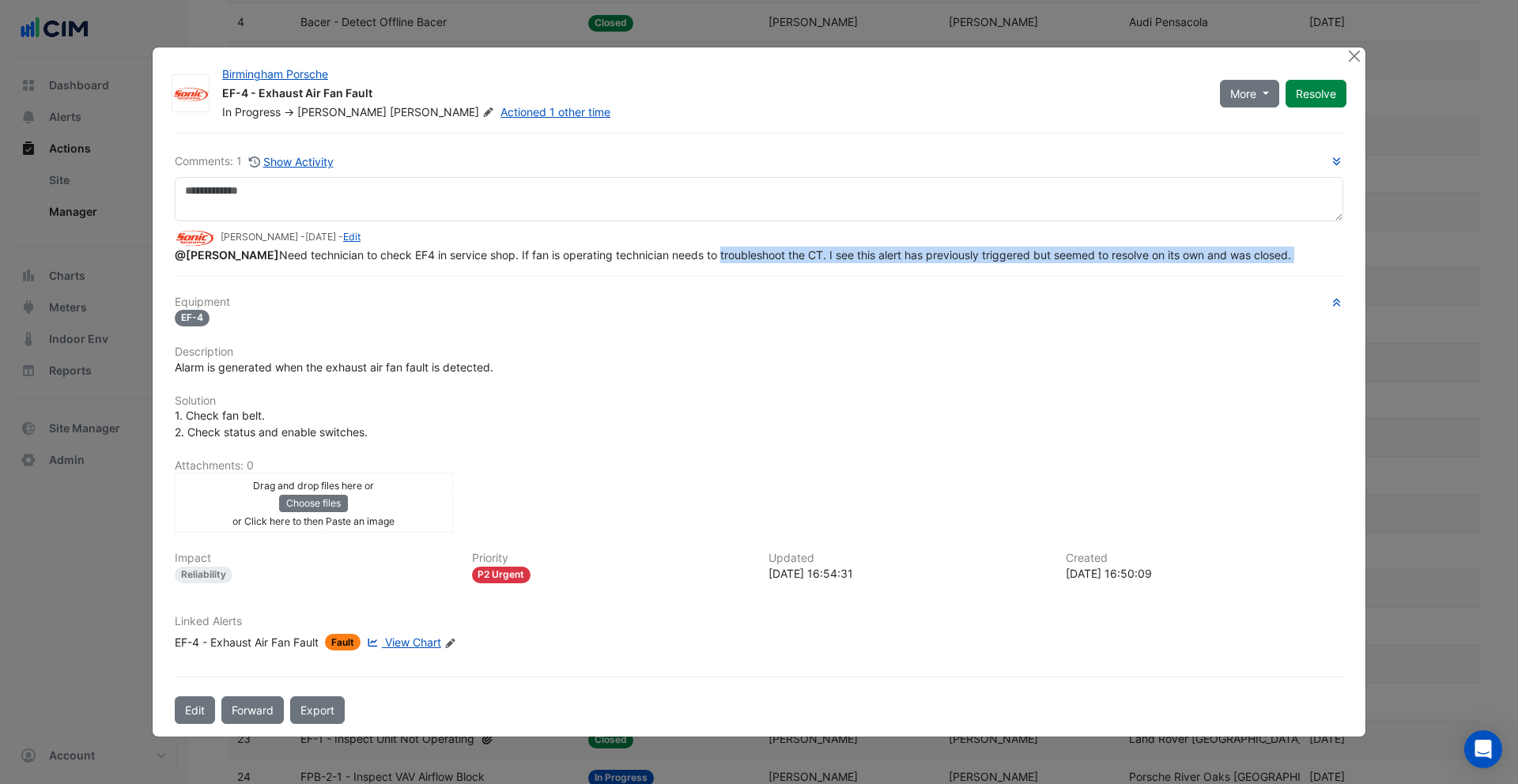
drag, startPoint x: 510, startPoint y: 273, endPoint x: 694, endPoint y: 250, distance: 185.4
click at [695, 250] on span "@Lucy Rogers Need technician to check EF4 in service shop. If fan is operating …" at bounding box center [733, 255] width 1117 height 13
click at [304, 160] on button "Show Activity" at bounding box center [291, 161] width 86 height 18
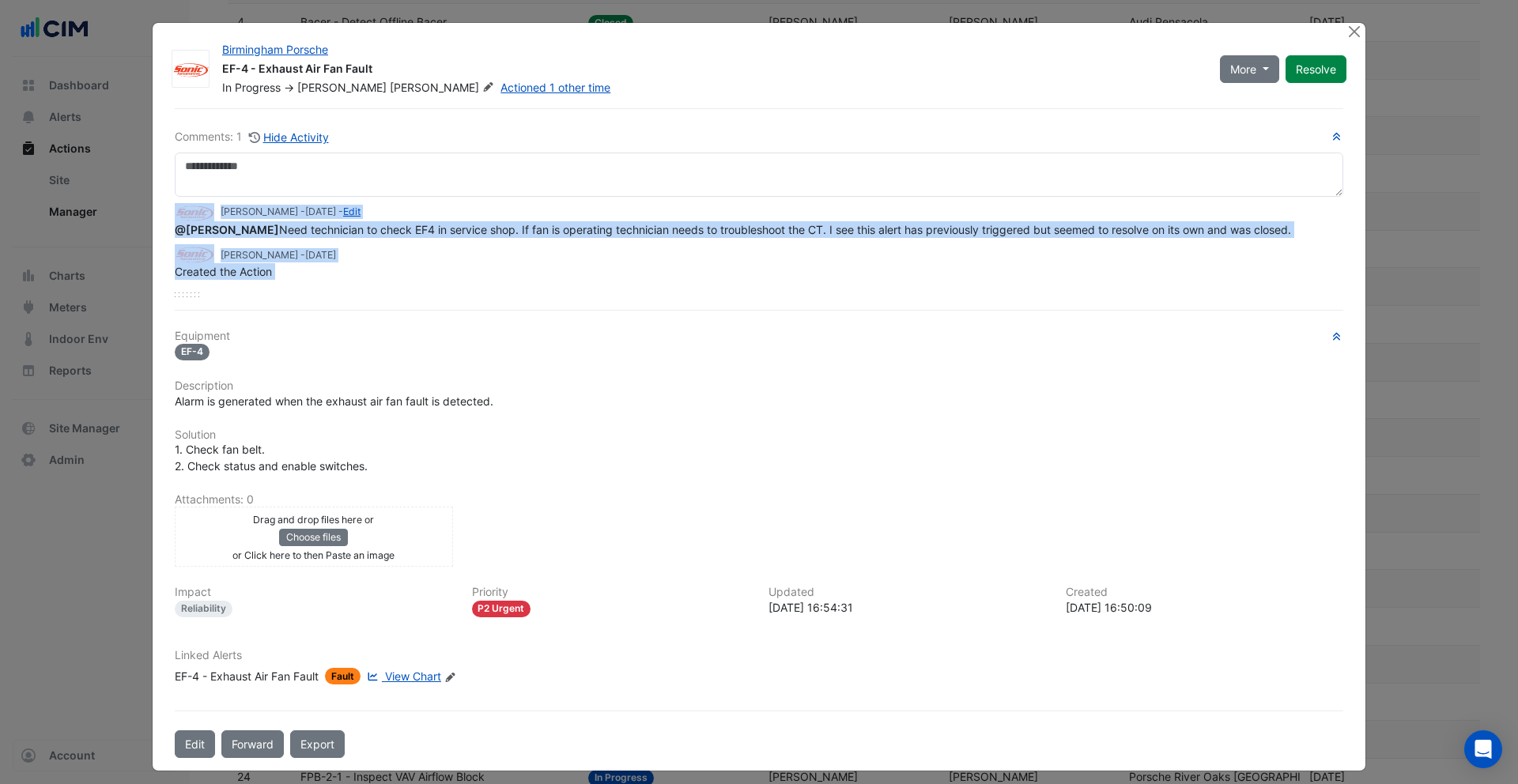
click at [442, 259] on div "Anthony Mucerino - 2 weeks and 1 day ago" at bounding box center [759, 253] width 1168 height 18
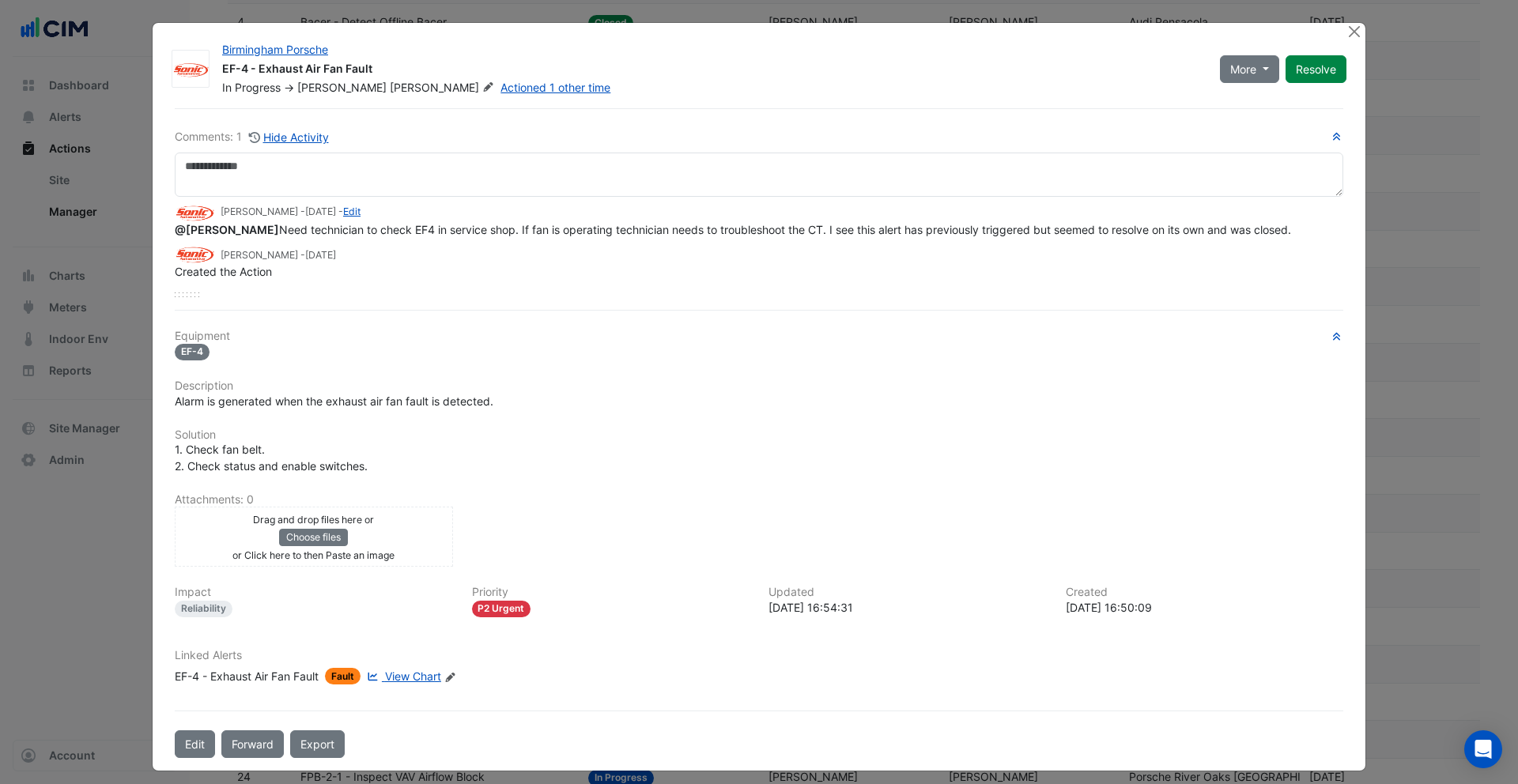
drag, startPoint x: 283, startPoint y: 213, endPoint x: 246, endPoint y: 212, distance: 37.0
click at [245, 212] on small "Anthony Mucerino - 2 weeks and 1 day ago - Edit" at bounding box center [290, 211] width 139 height 14
click at [263, 217] on small "Anthony Mucerino - 2 weeks and 1 day ago - Edit" at bounding box center [290, 211] width 139 height 14
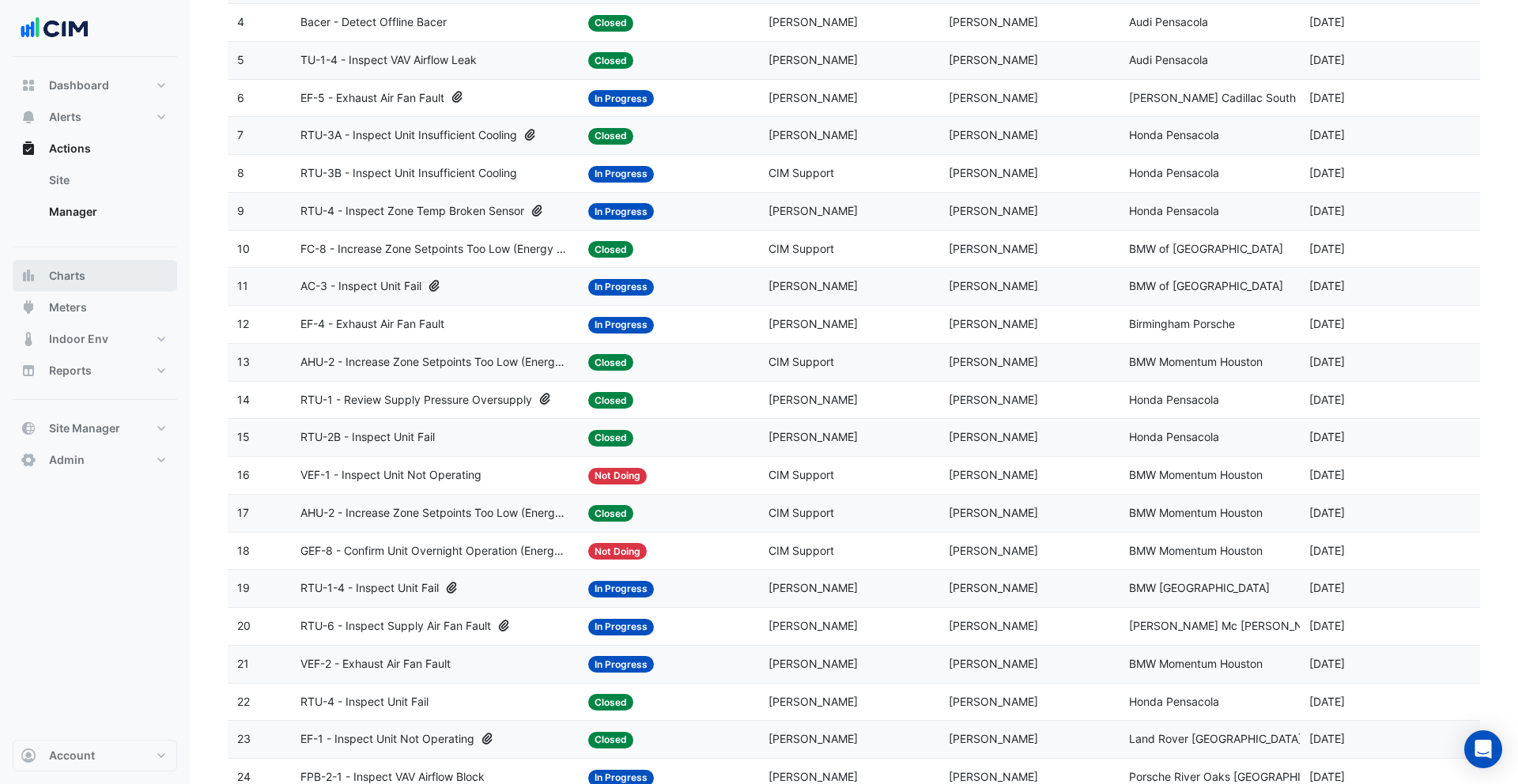
click at [90, 283] on button "Charts" at bounding box center [95, 275] width 164 height 32
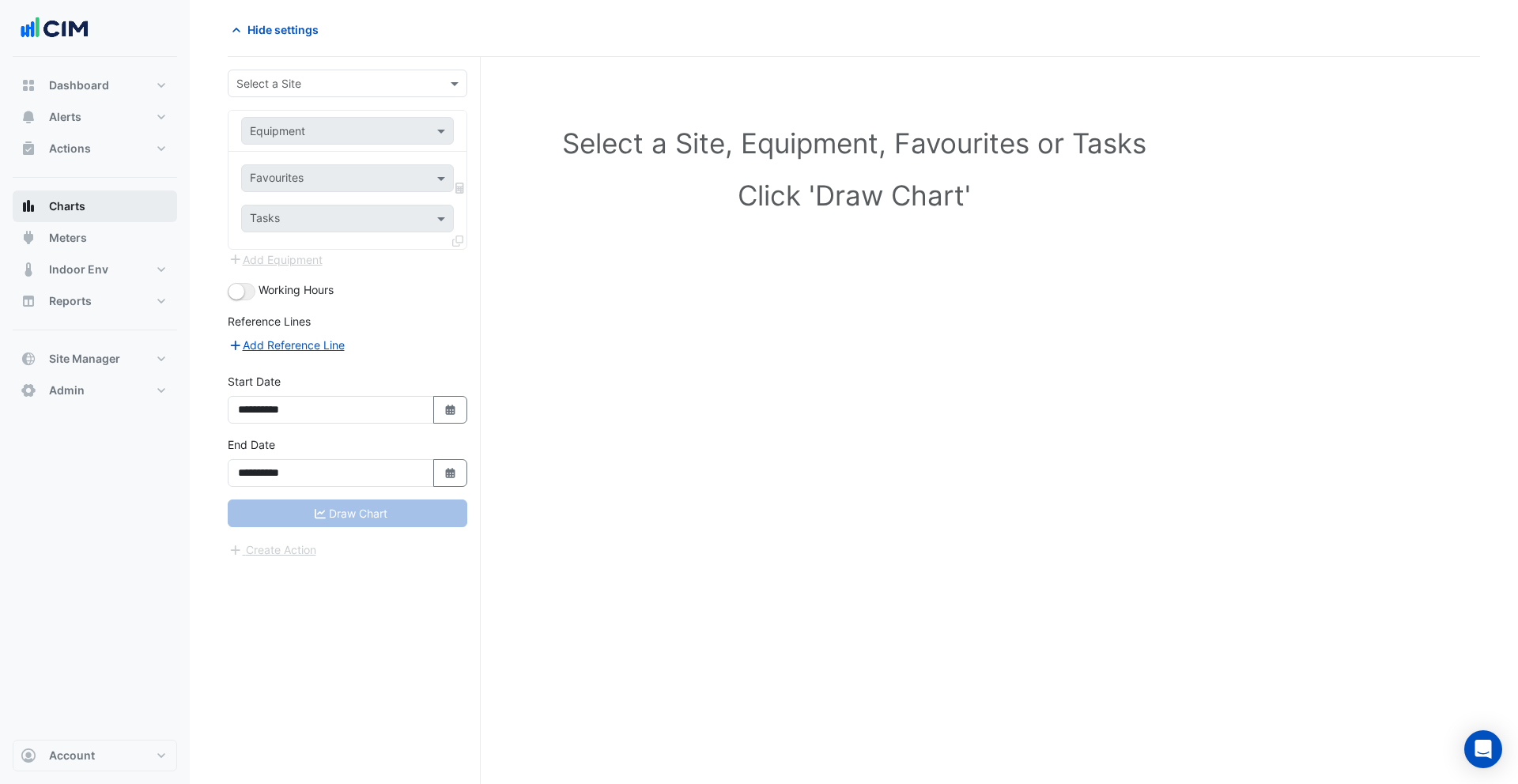
scroll to position [60, 0]
click at [323, 86] on input "text" at bounding box center [331, 83] width 190 height 16
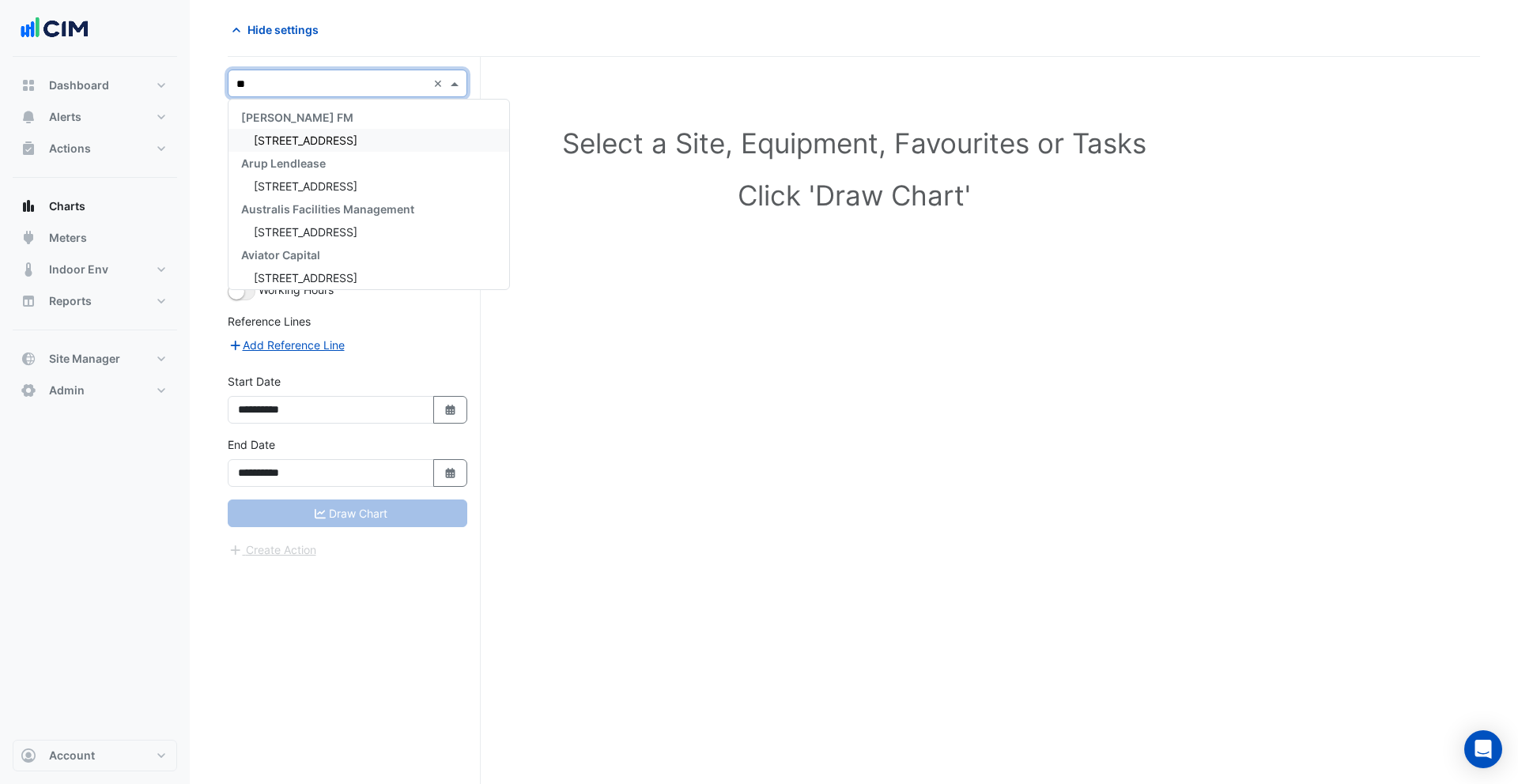
type input "**"
click at [292, 178] on div "99 Elizabeth St" at bounding box center [369, 186] width 281 height 23
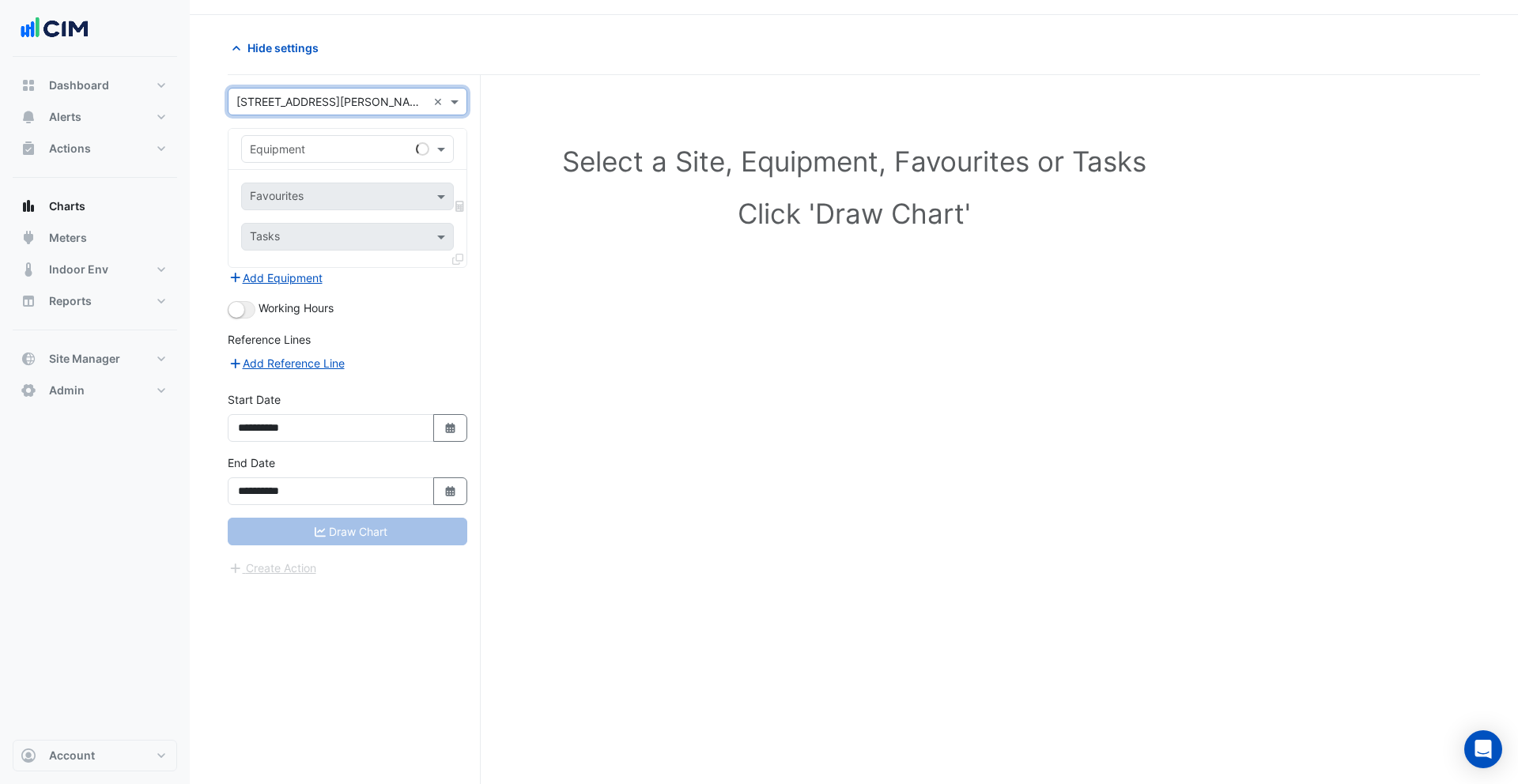
scroll to position [0, 0]
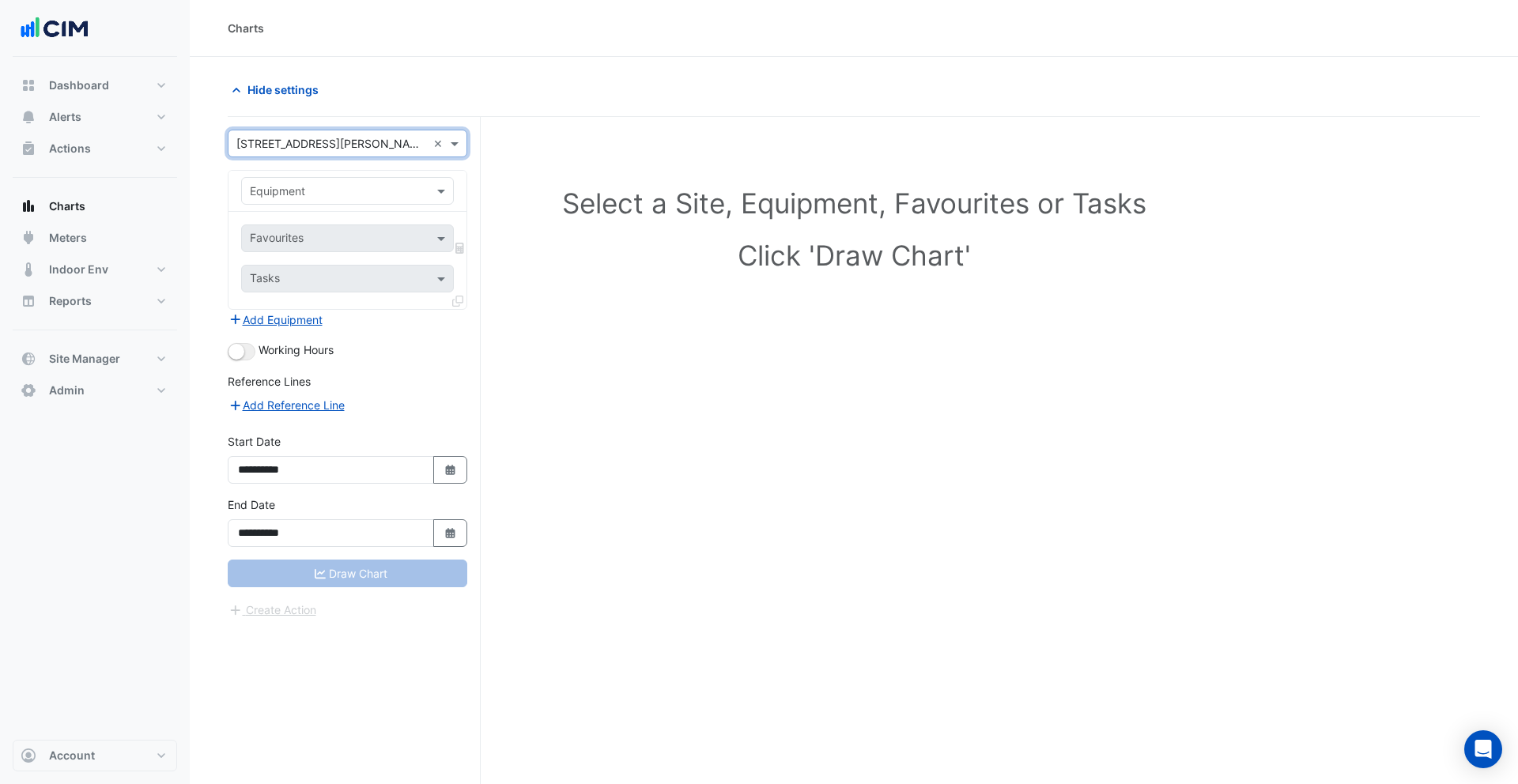
click at [317, 199] on div "Equipment" at bounding box center [334, 190] width 185 height 16
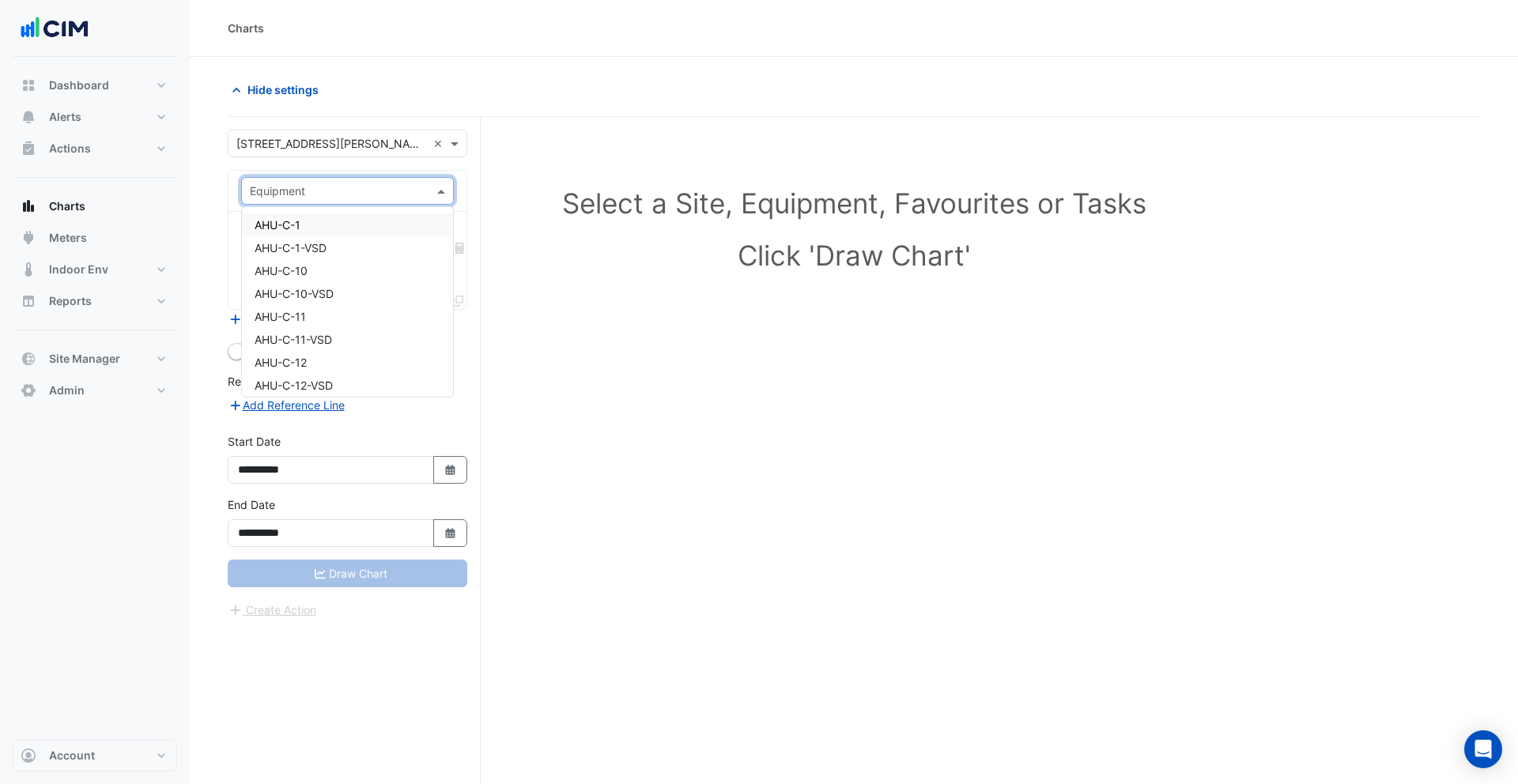
click at [317, 224] on div "AHU-C-1" at bounding box center [347, 224] width 211 height 23
click at [344, 227] on div "Favourites" at bounding box center [325, 239] width 167 height 25
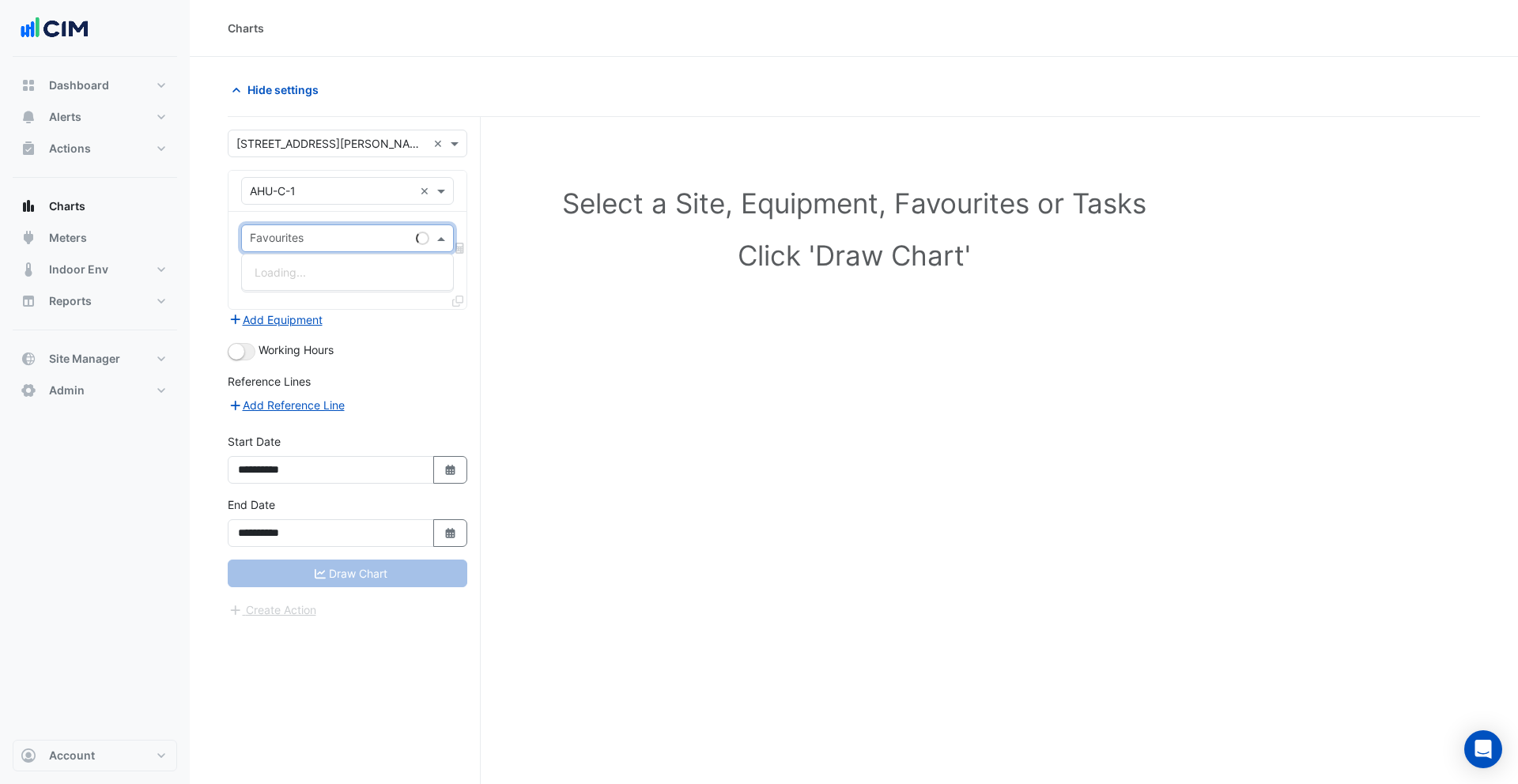
click at [300, 195] on input "text" at bounding box center [331, 191] width 163 height 16
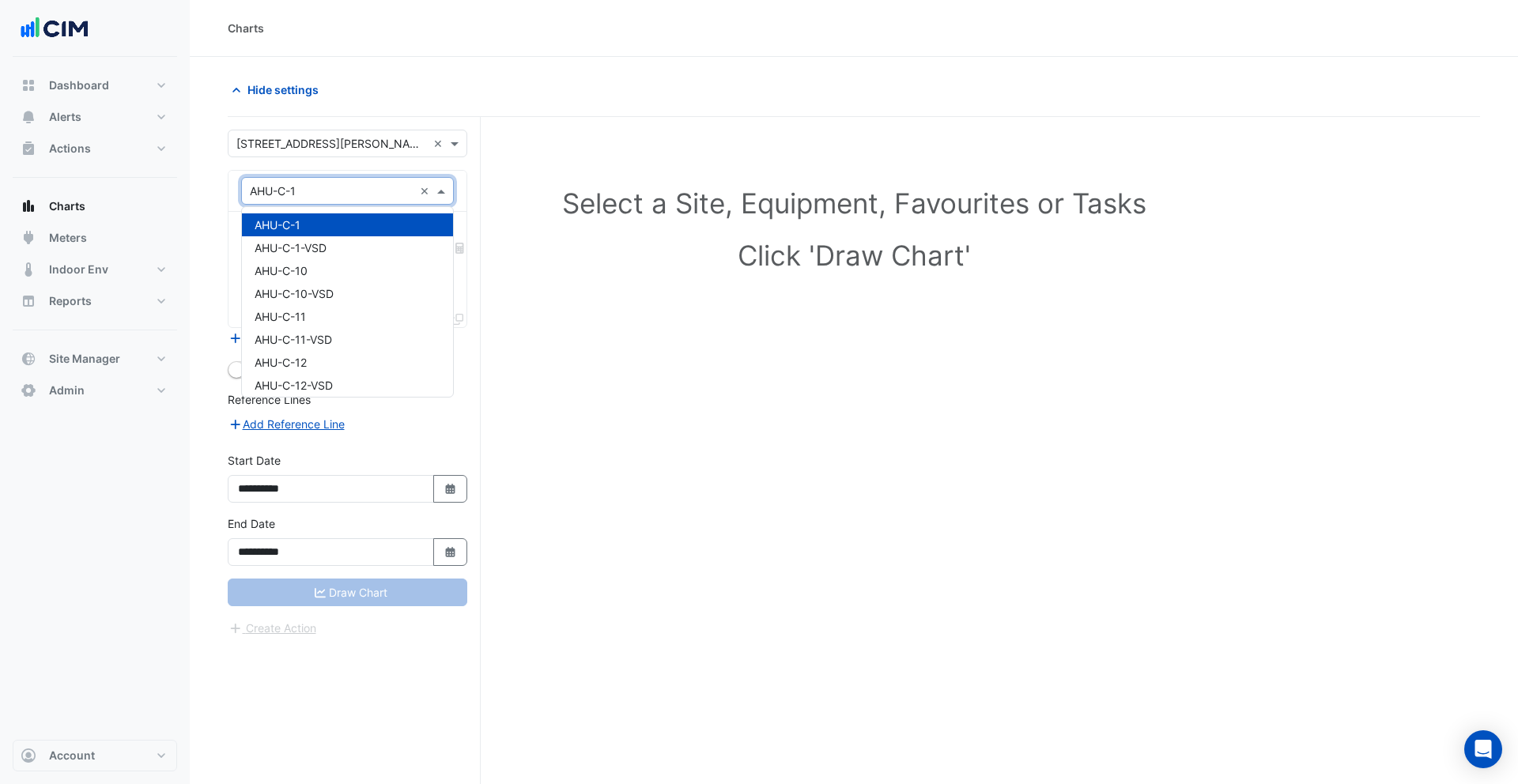
click at [218, 206] on section "**********" at bounding box center [854, 451] width 1328 height 787
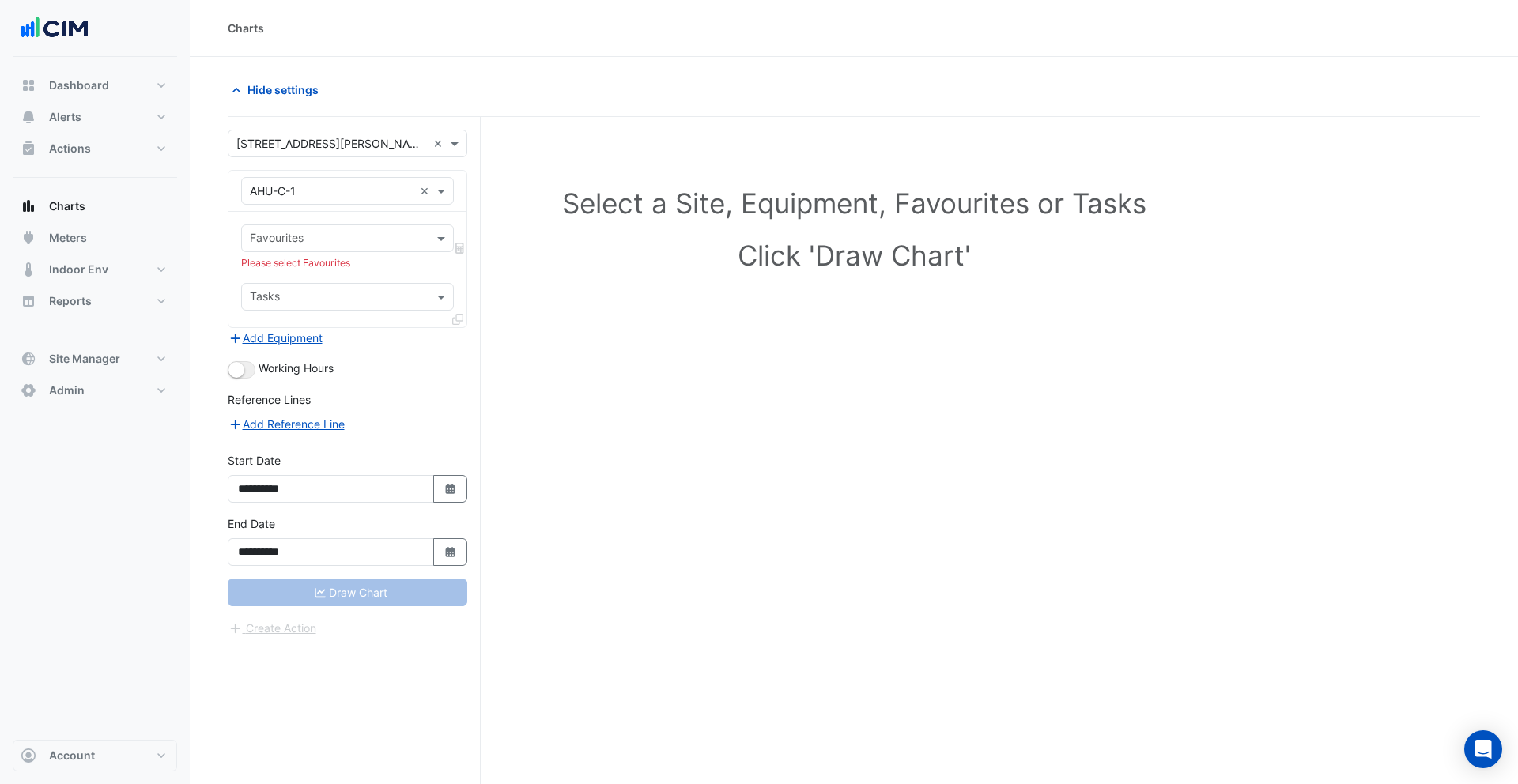
click at [317, 222] on div "Favourites Please select Favourites Tasks" at bounding box center [347, 269] width 238 height 116
click at [320, 224] on div "Favourites" at bounding box center [347, 238] width 213 height 28
type input "*****"
click at [343, 267] on span "Unit Supply Air Fan Status - L01, Centre" at bounding box center [356, 272] width 205 height 13
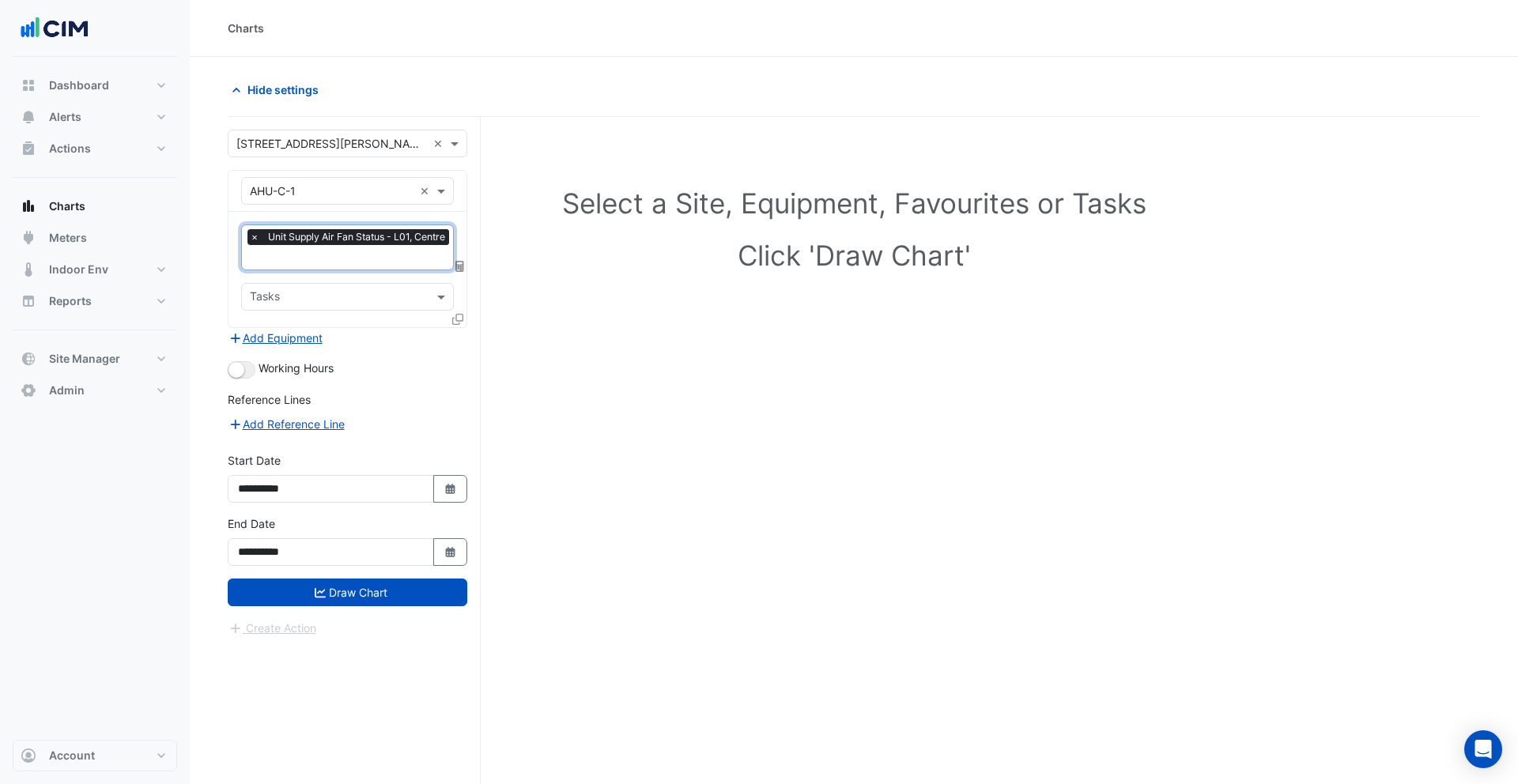
click at [457, 323] on fa-icon at bounding box center [458, 319] width 11 height 13
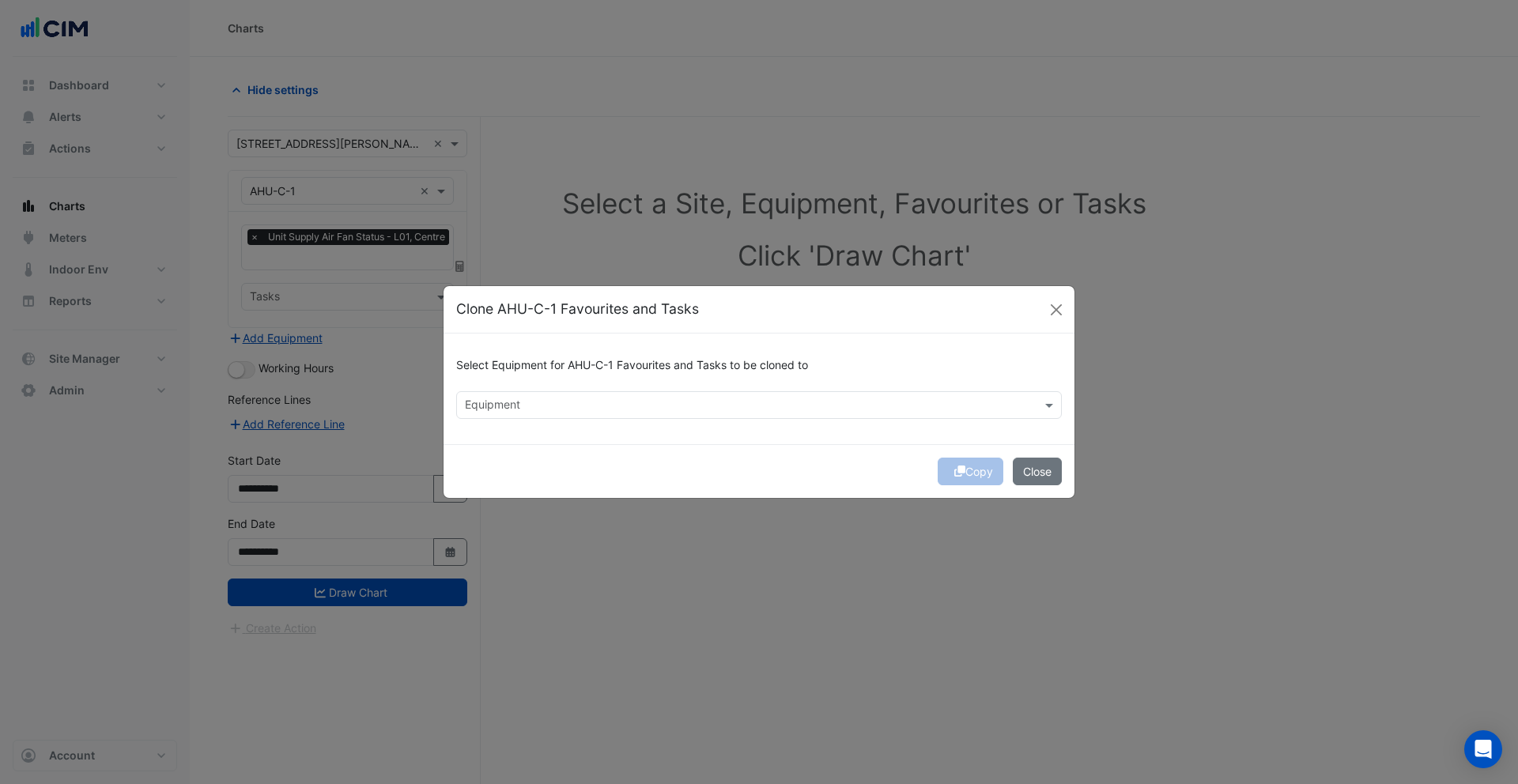
click at [560, 406] on input "text" at bounding box center [750, 406] width 570 height 16
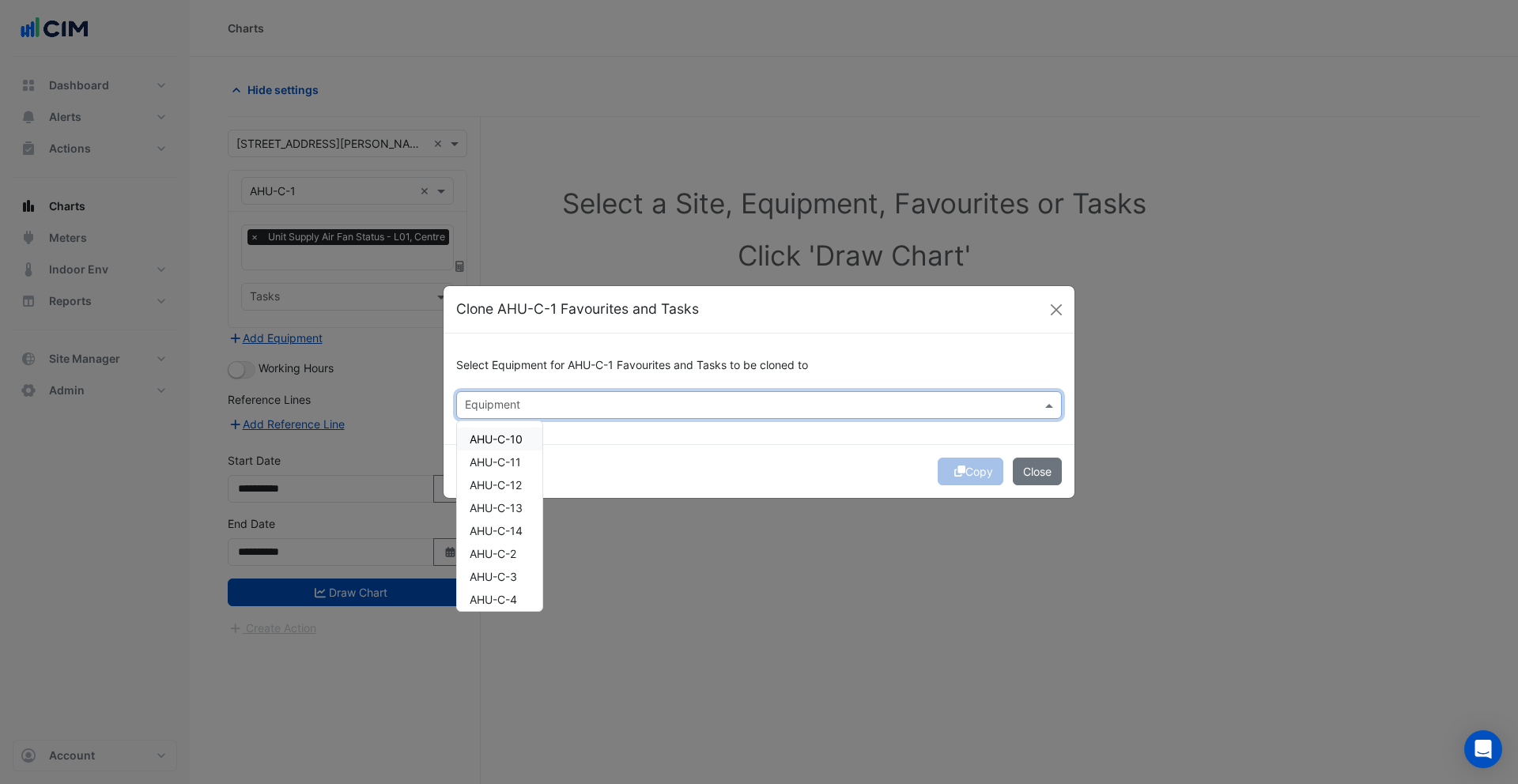
click at [514, 438] on span "AHU-C-10" at bounding box center [496, 439] width 53 height 13
click at [511, 469] on div "AHU-C-11" at bounding box center [499, 462] width 85 height 23
click at [511, 486] on span "AHU-C-12" at bounding box center [496, 485] width 53 height 13
click at [513, 512] on span "AHU-C-13" at bounding box center [496, 508] width 53 height 13
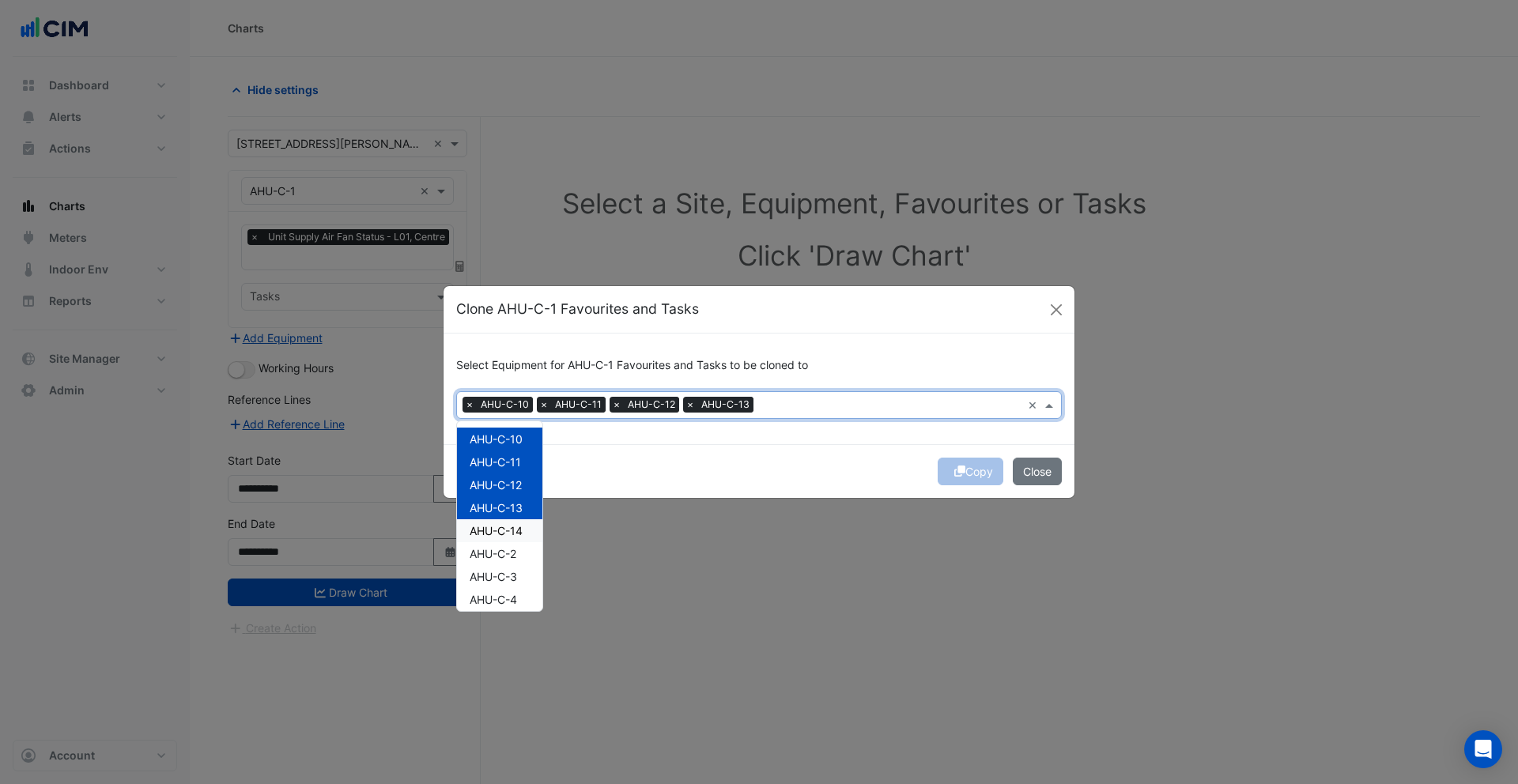
click at [513, 538] on div "AHU-C-14" at bounding box center [499, 531] width 85 height 23
click at [513, 563] on div "AHU-C-2" at bounding box center [499, 554] width 85 height 23
click at [502, 513] on div "AHU-C-3" at bounding box center [499, 507] width 85 height 23
click at [502, 534] on span "AHU-C-4" at bounding box center [494, 530] width 48 height 13
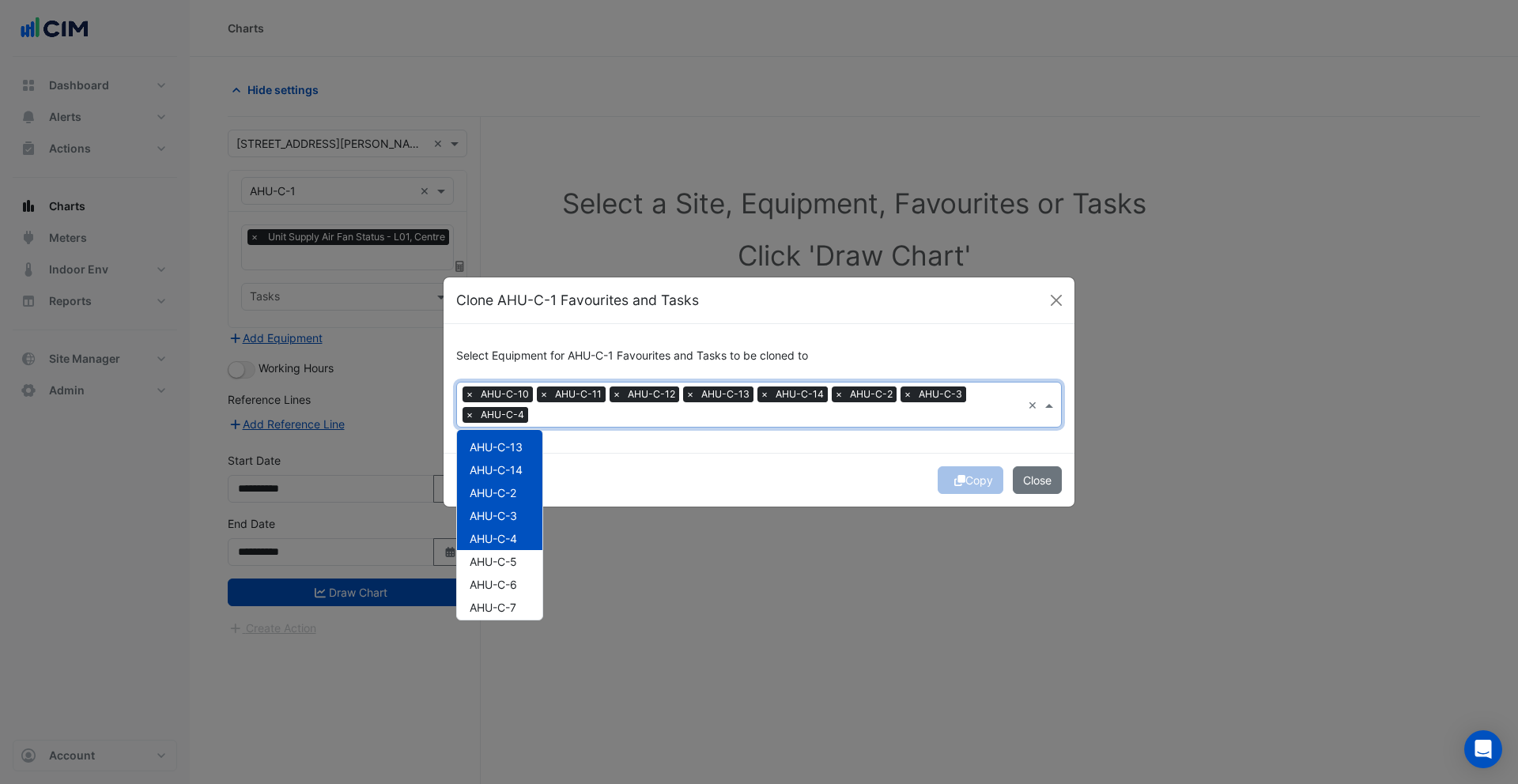
click at [502, 552] on div "AHU-C-5" at bounding box center [499, 562] width 85 height 23
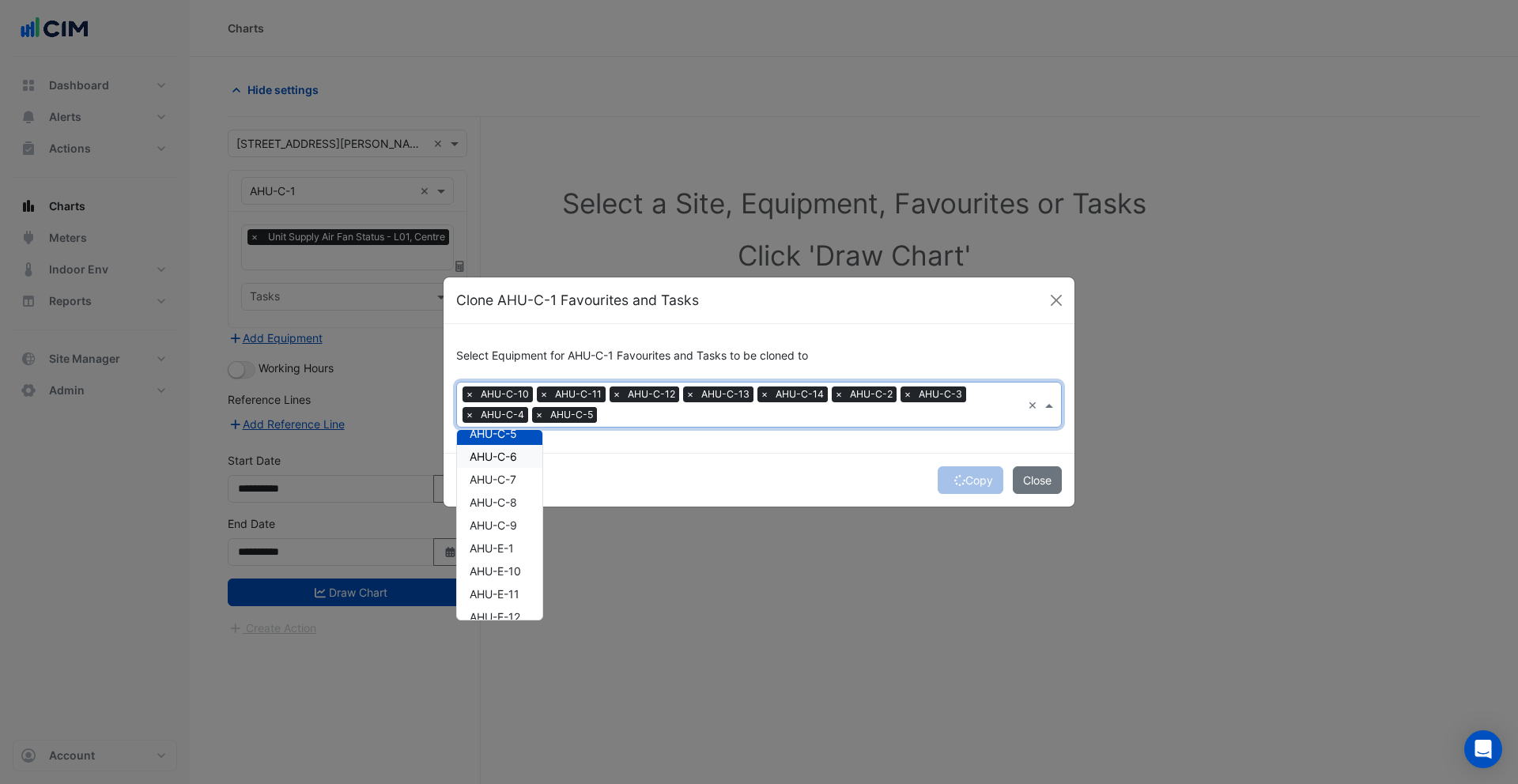
click at [490, 456] on span "AHU-C-6" at bounding box center [494, 456] width 48 height 13
click at [494, 477] on span "AHU-C-7" at bounding box center [493, 479] width 47 height 13
click at [494, 498] on span "AHU-C-8" at bounding box center [494, 502] width 48 height 13
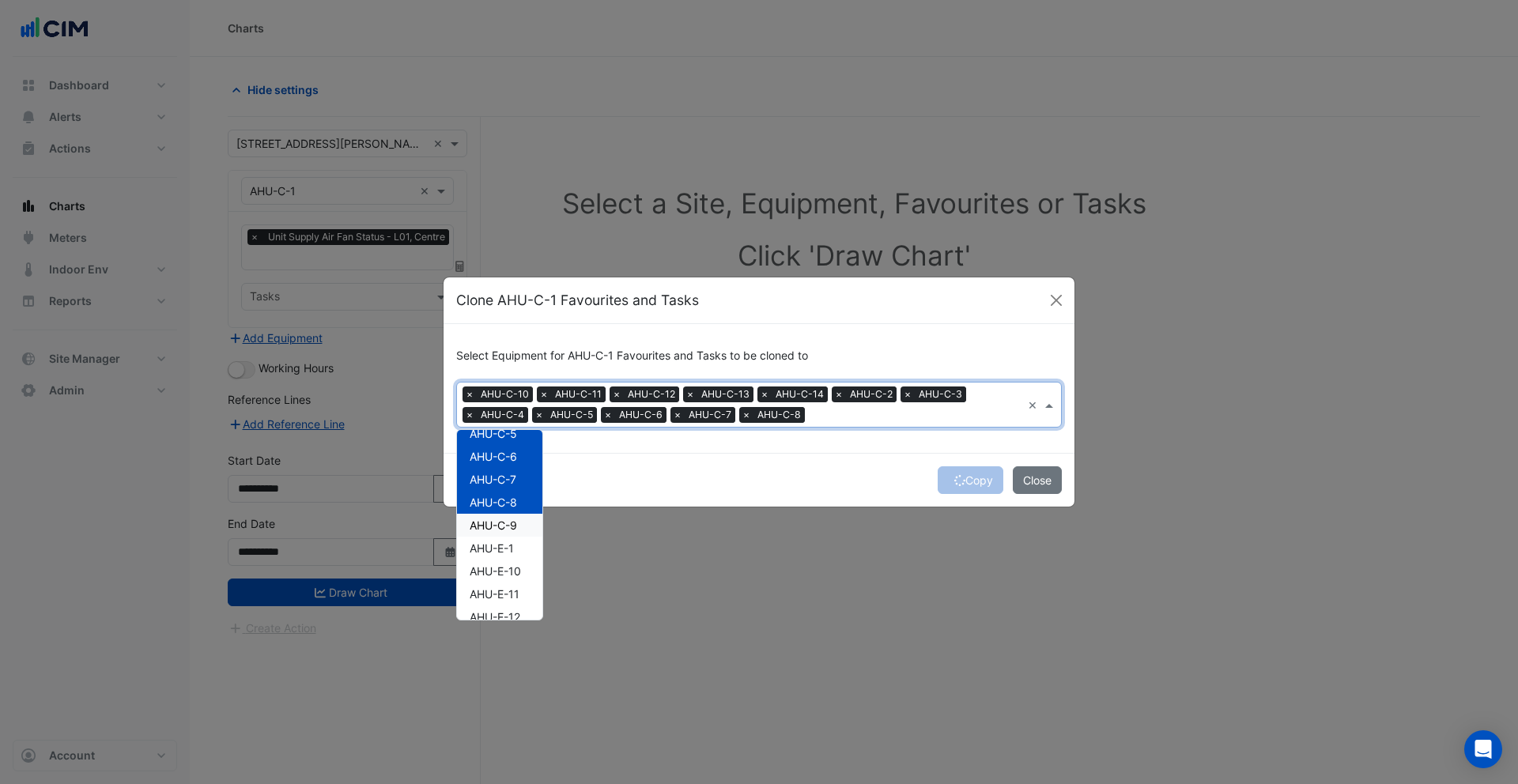
click at [496, 524] on span "AHU-C-9" at bounding box center [494, 525] width 48 height 13
click at [842, 460] on div "Copy Close" at bounding box center [759, 479] width 631 height 53
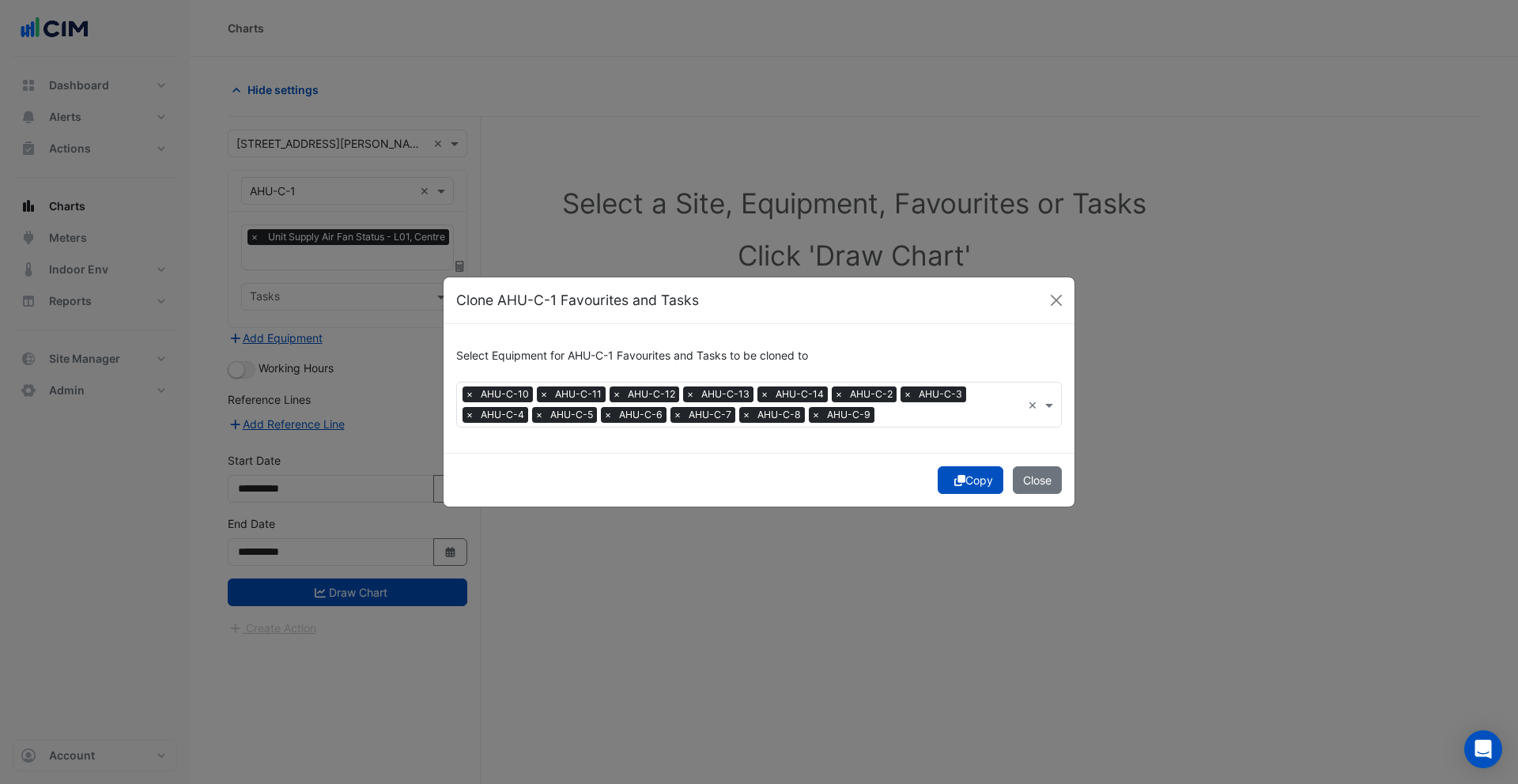
click at [965, 479] on button "Copy" at bounding box center [971, 479] width 66 height 28
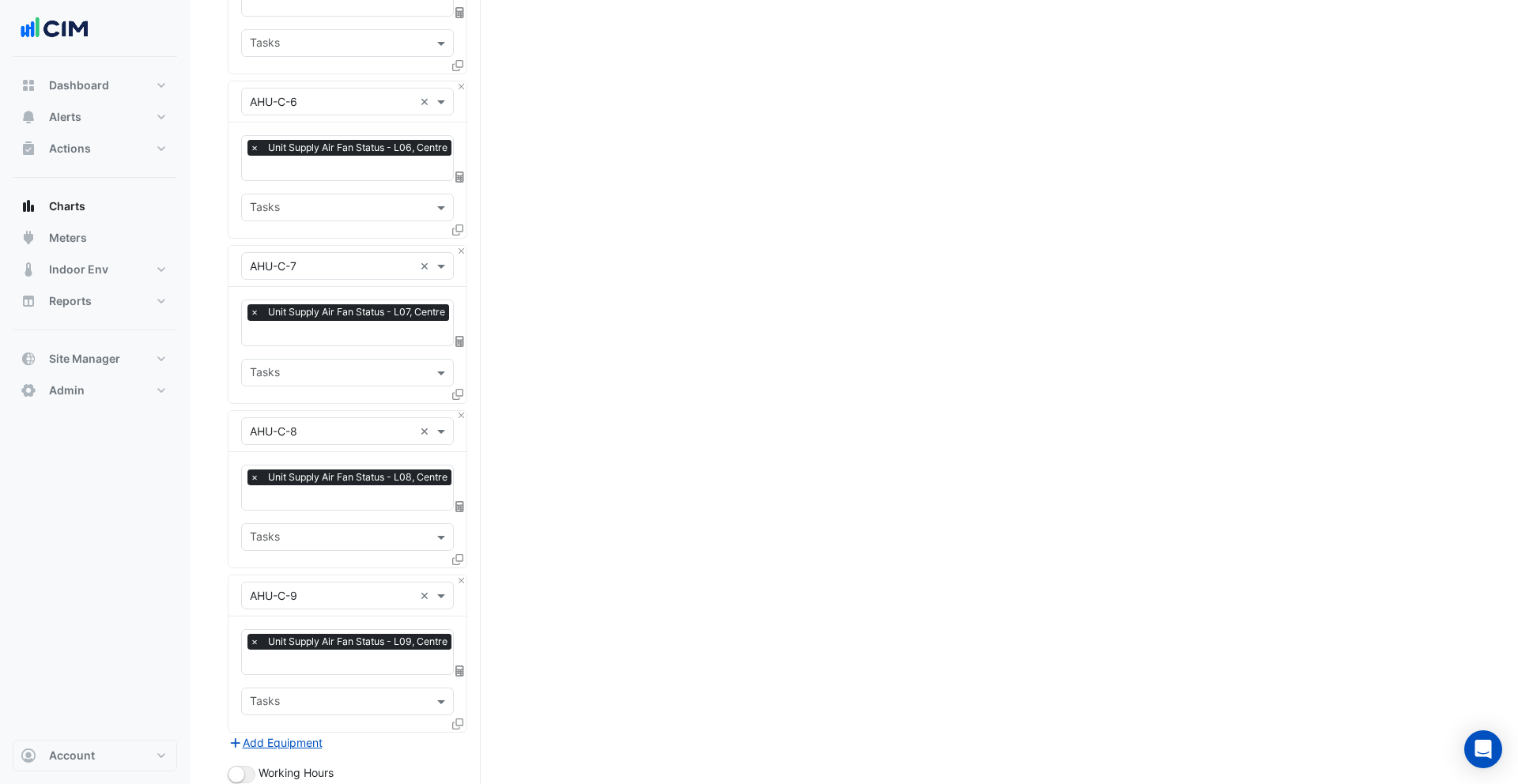
scroll to position [1846, 0]
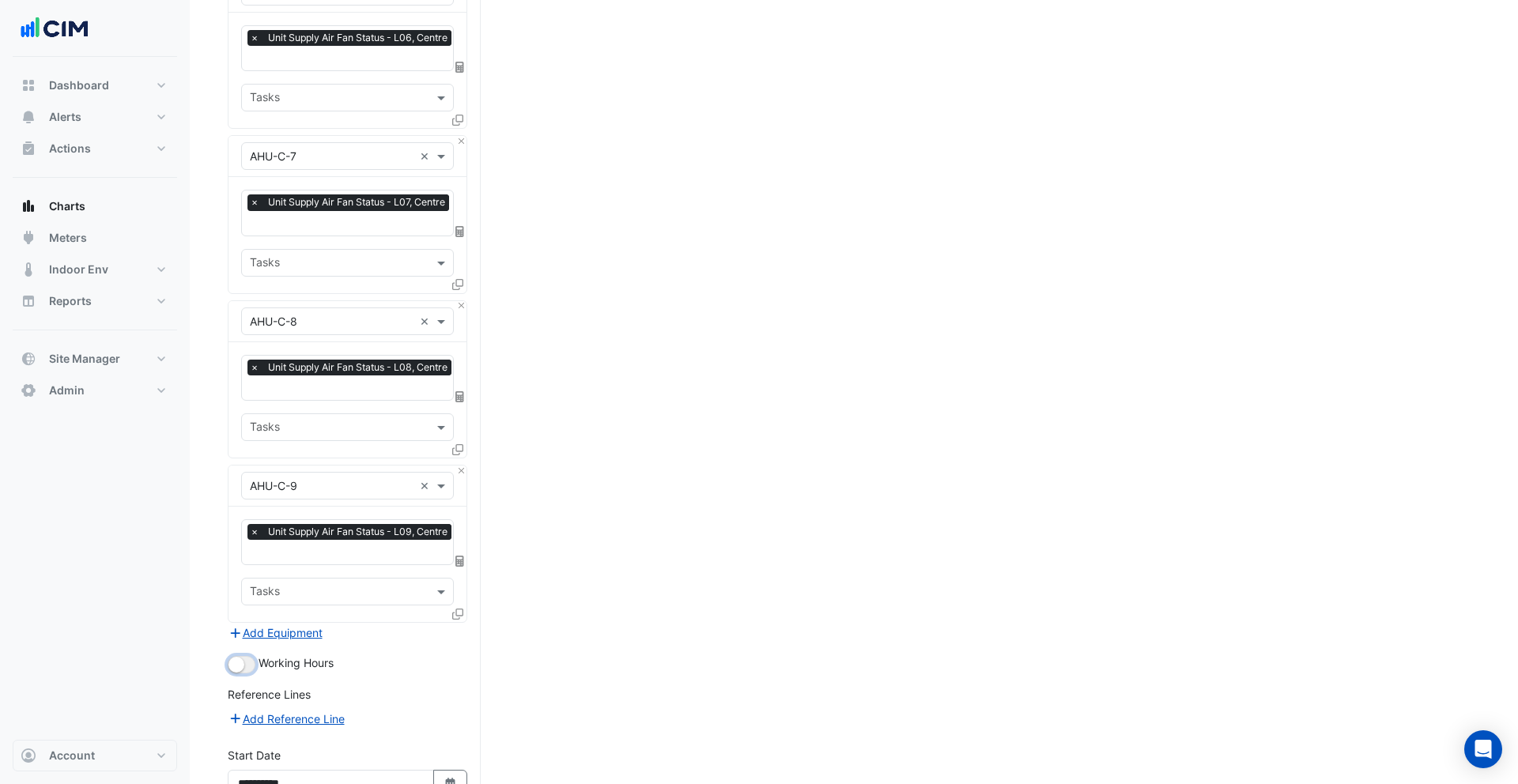
click at [237, 657] on small "button" at bounding box center [236, 665] width 16 height 16
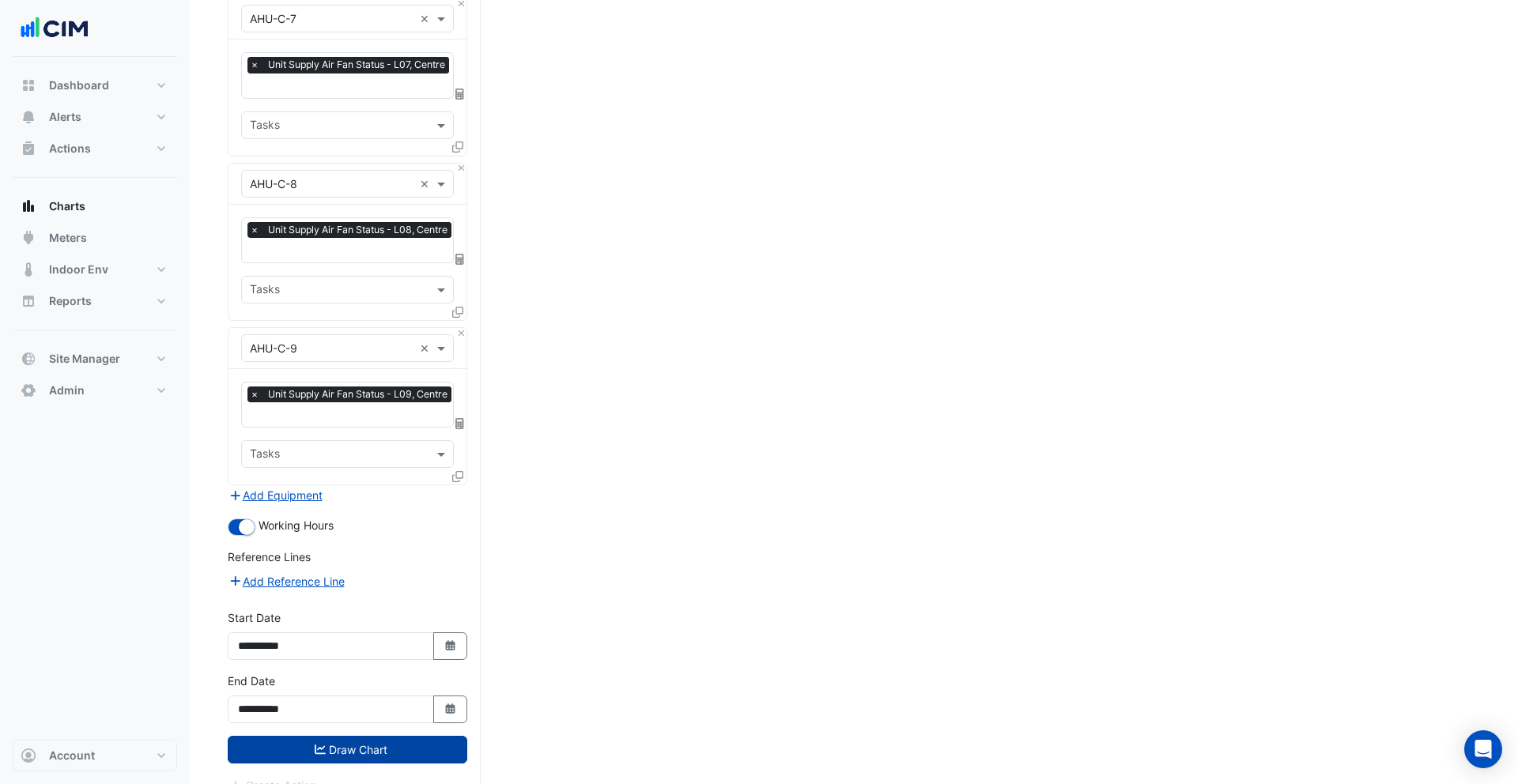
click at [319, 743] on fa-icon "submit" at bounding box center [320, 750] width 11 height 13
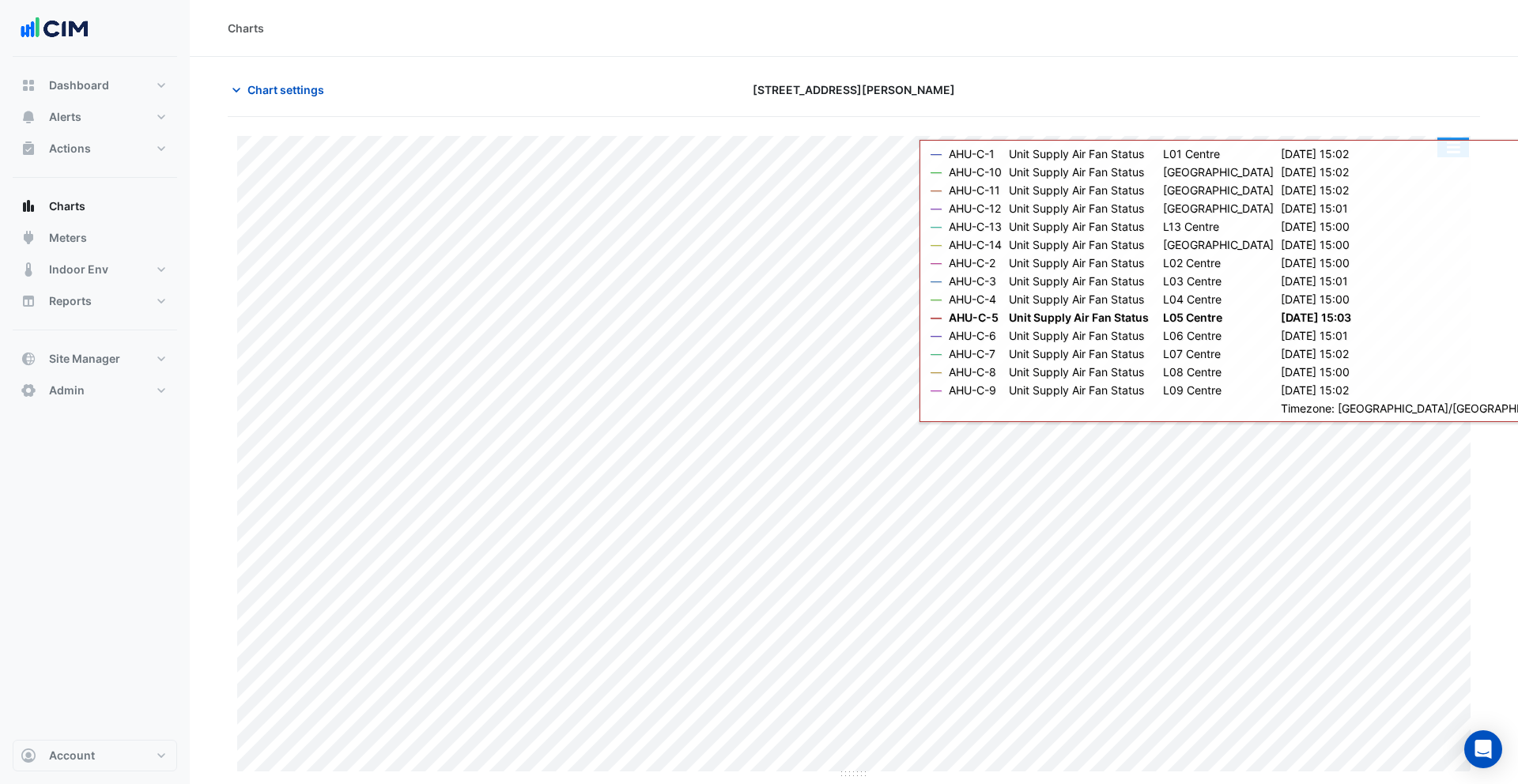
click at [1456, 149] on button "button" at bounding box center [1453, 147] width 32 height 20
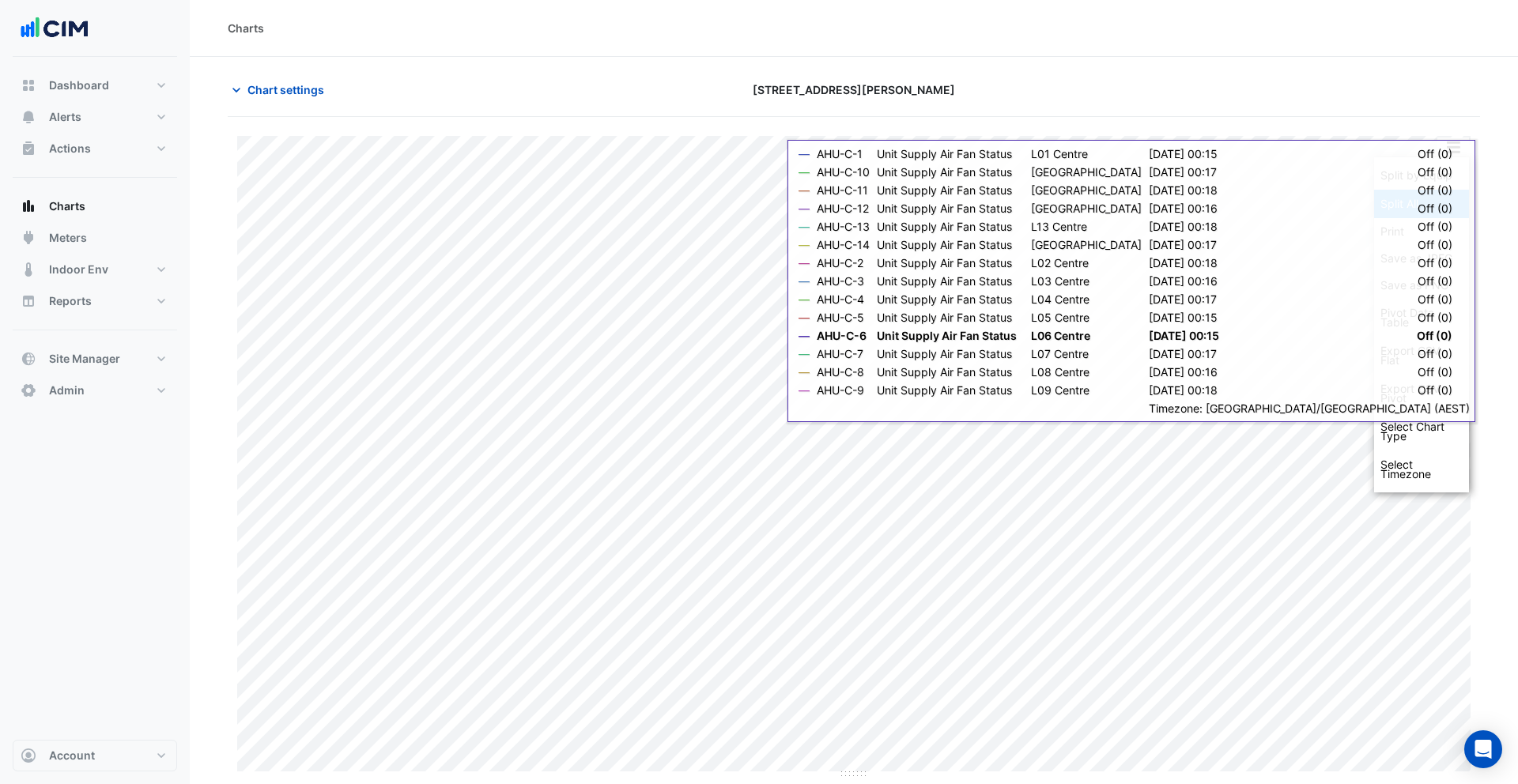
click at [1409, 208] on div "Split All" at bounding box center [1421, 204] width 95 height 29
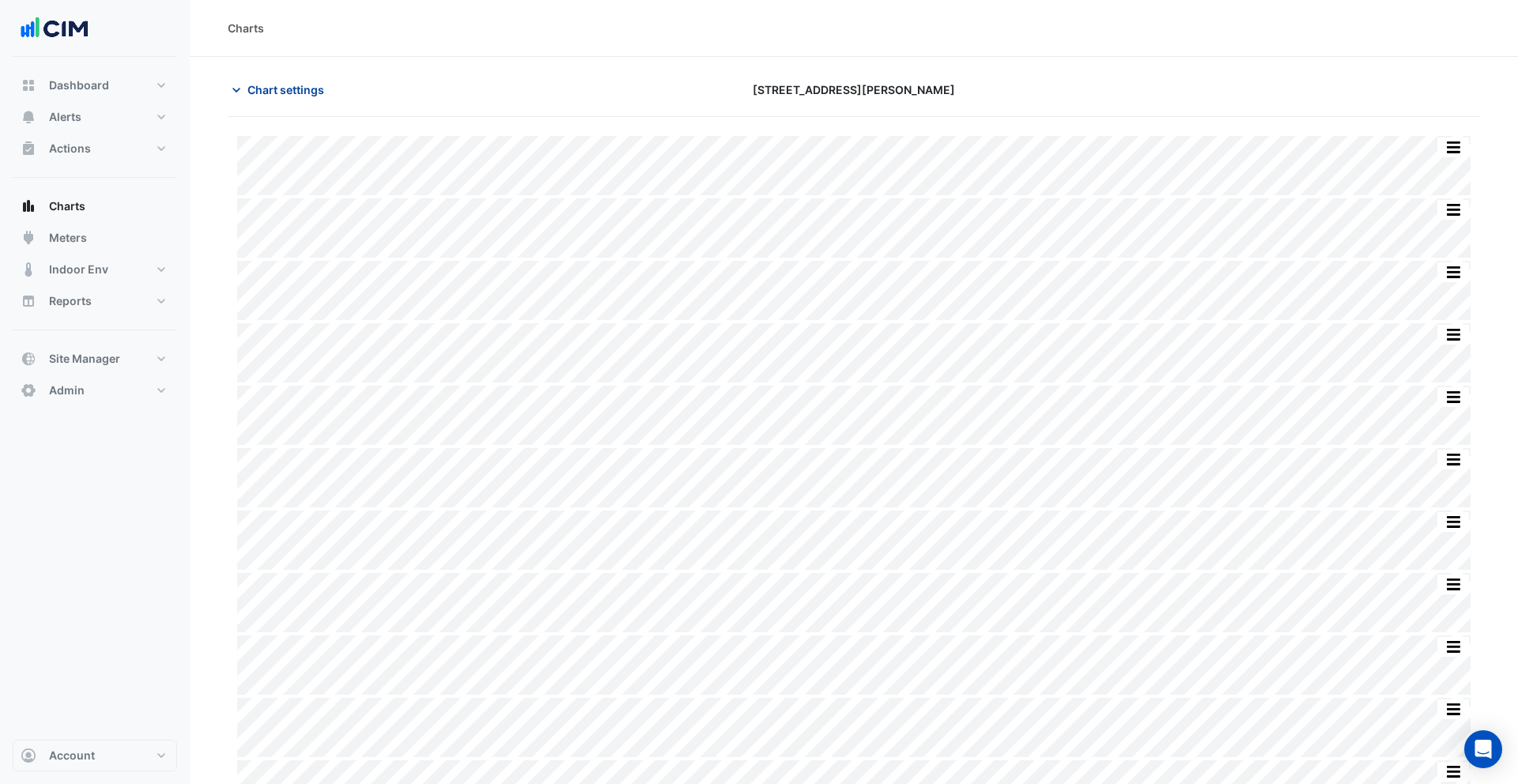
click at [278, 86] on span "Chart settings" at bounding box center [286, 89] width 76 height 16
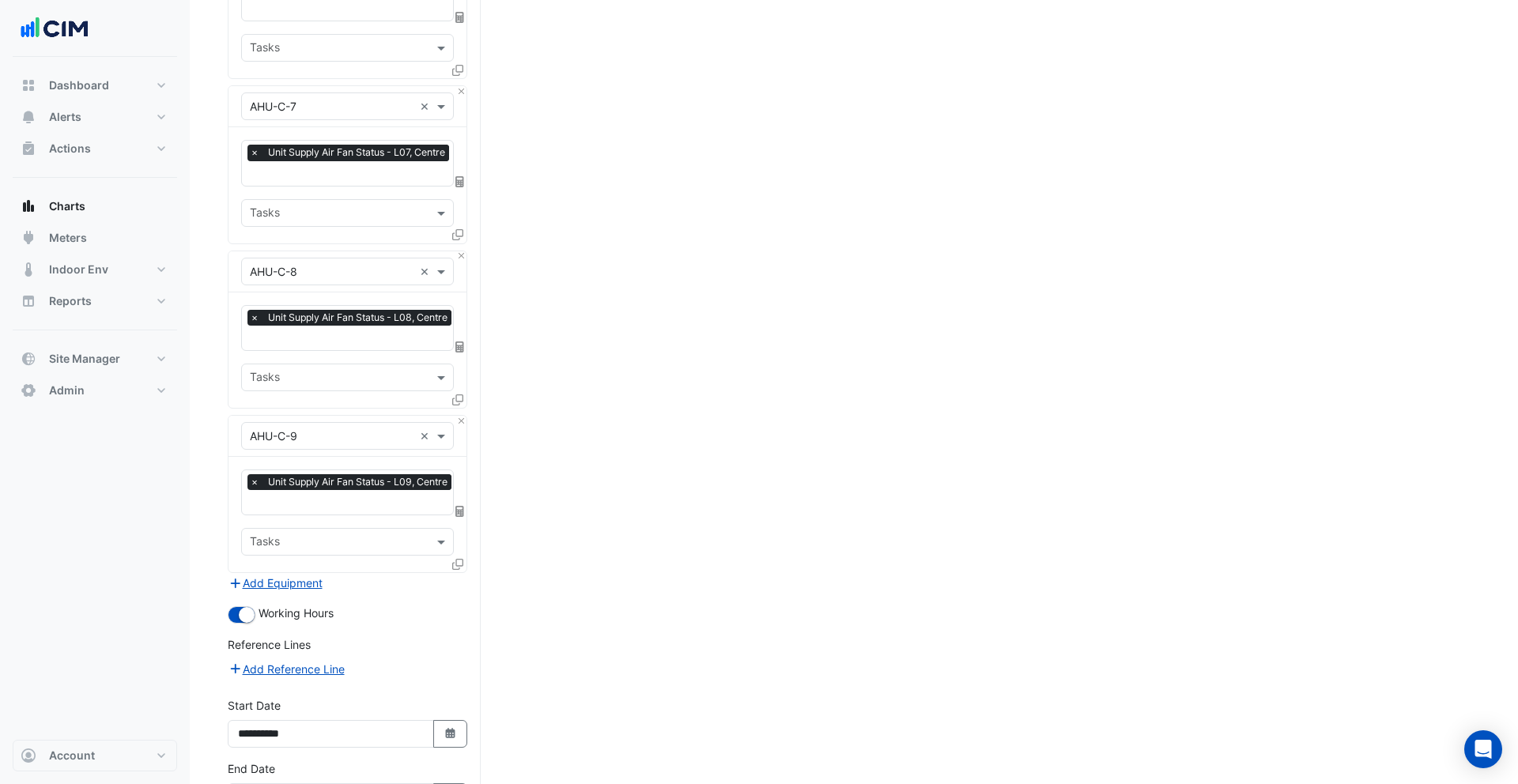
scroll to position [1983, 0]
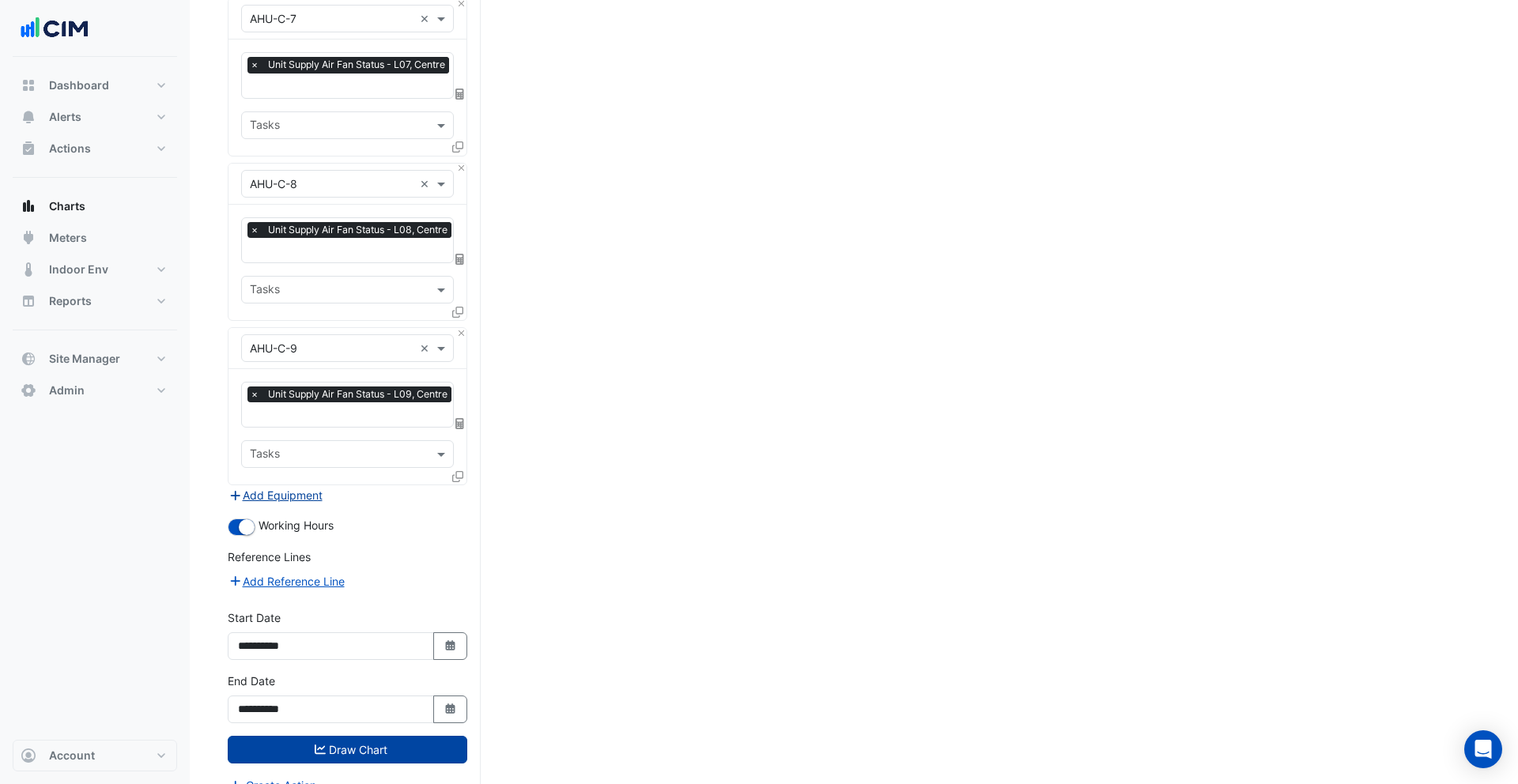
click at [288, 486] on button "Add Equipment" at bounding box center [275, 495] width 96 height 18
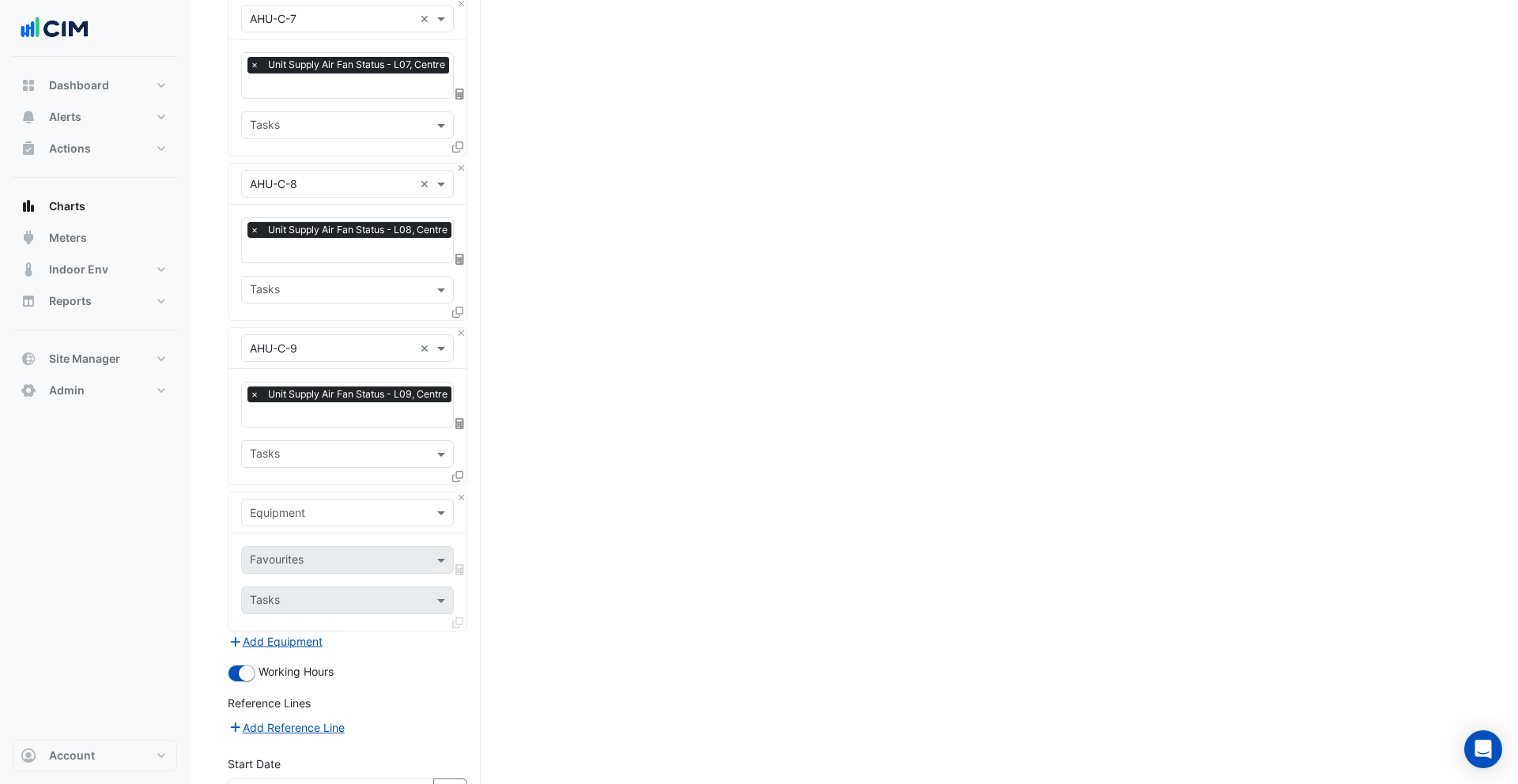
click at [290, 505] on input "text" at bounding box center [331, 513] width 163 height 16
type input "****"
click at [293, 534] on div "Weather" at bounding box center [347, 524] width 211 height 23
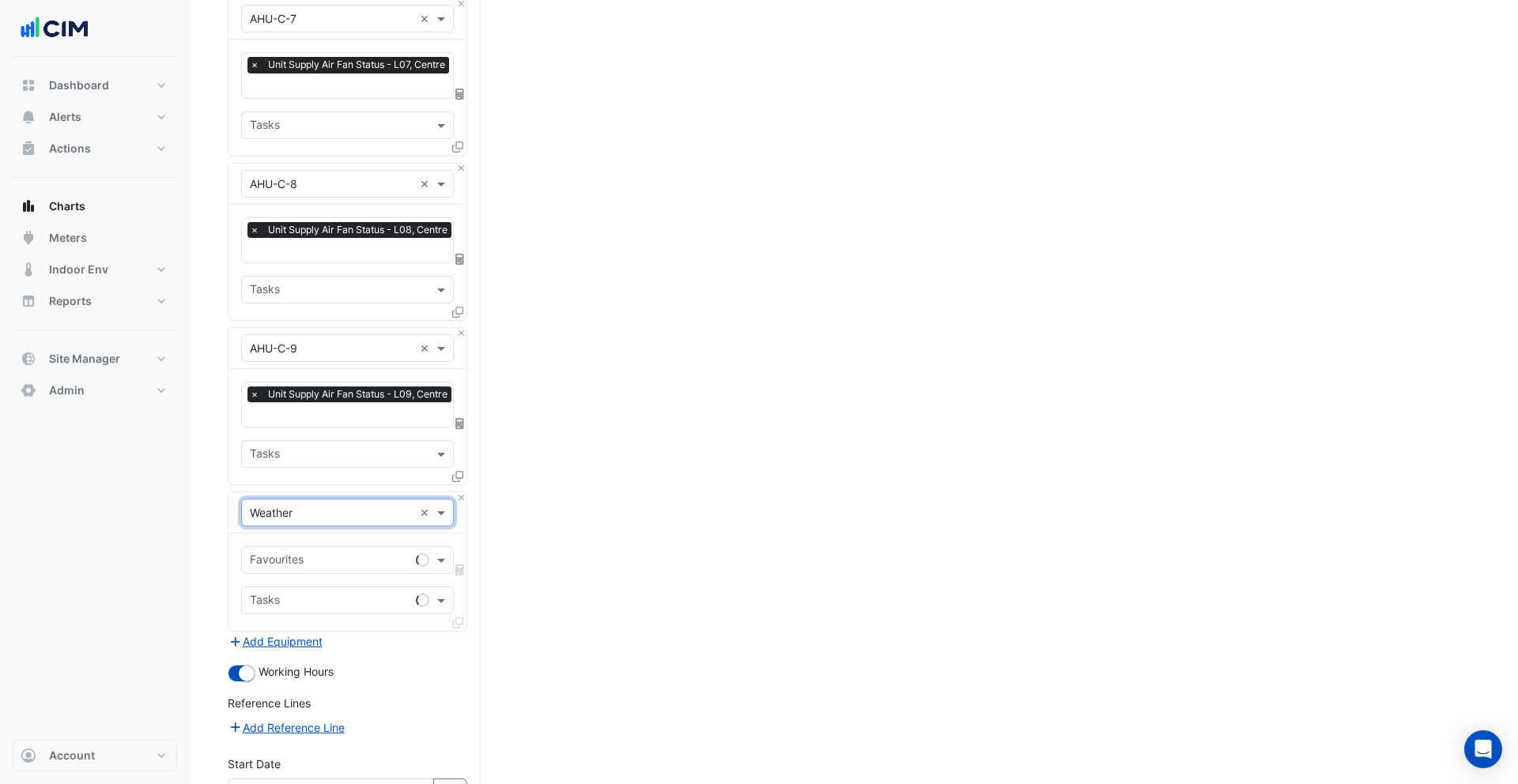
click at [314, 553] on input "text" at bounding box center [330, 561] width 160 height 16
type input "****"
click at [333, 566] on span "Temperature (Celcius)" at bounding box center [337, 572] width 167 height 13
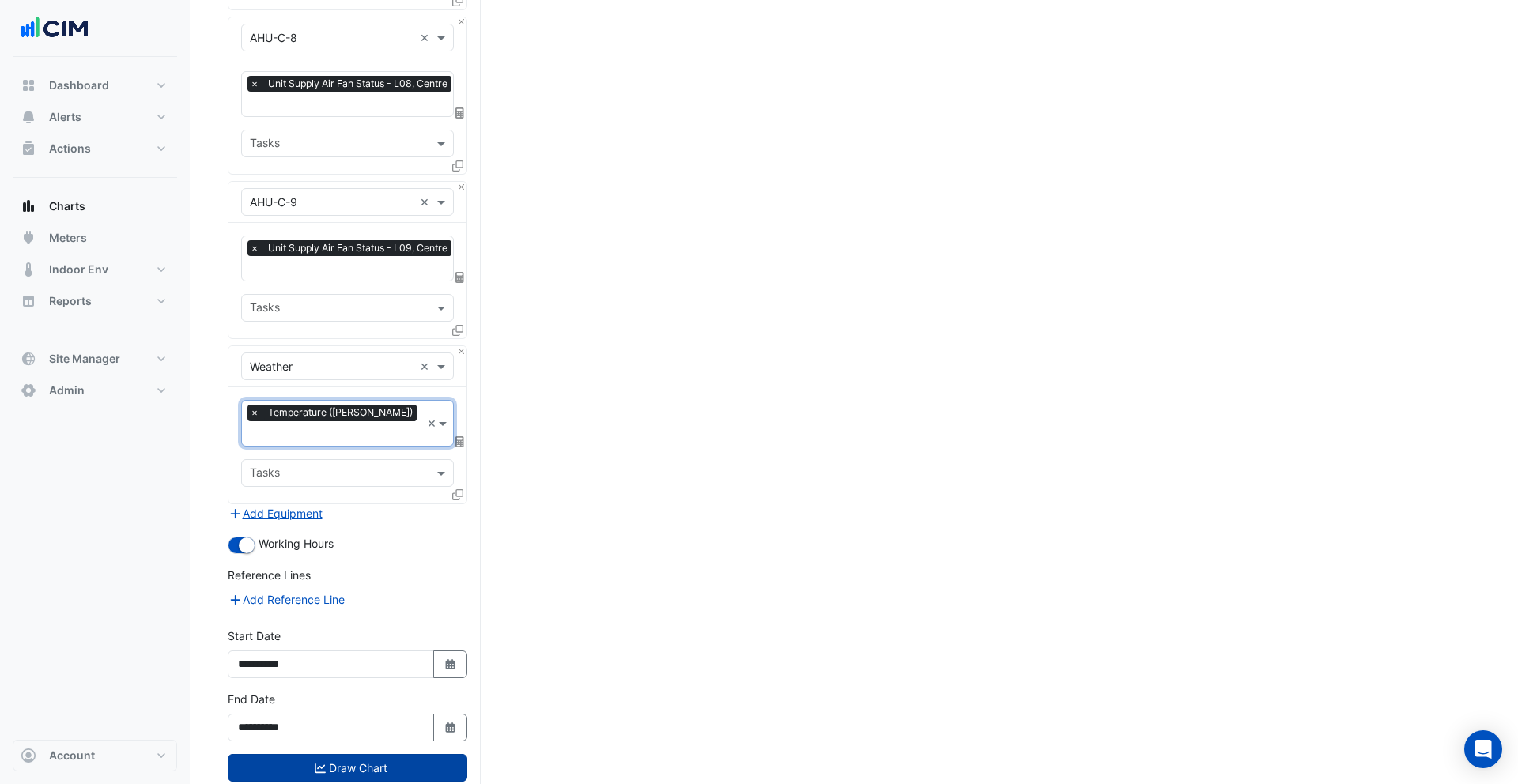
click at [363, 754] on button "Draw Chart" at bounding box center [347, 768] width 240 height 28
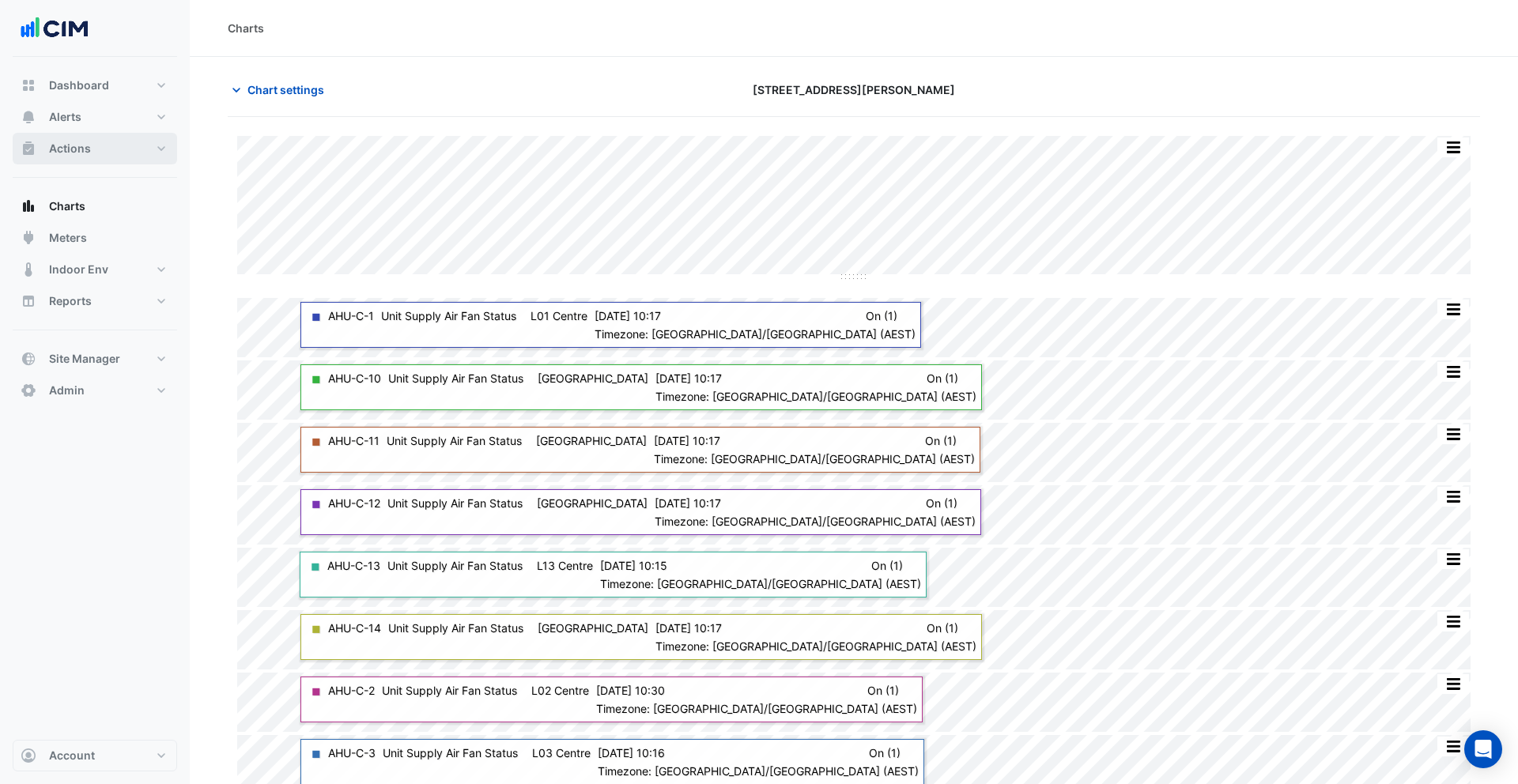
click at [79, 157] on button "Actions" at bounding box center [95, 148] width 164 height 32
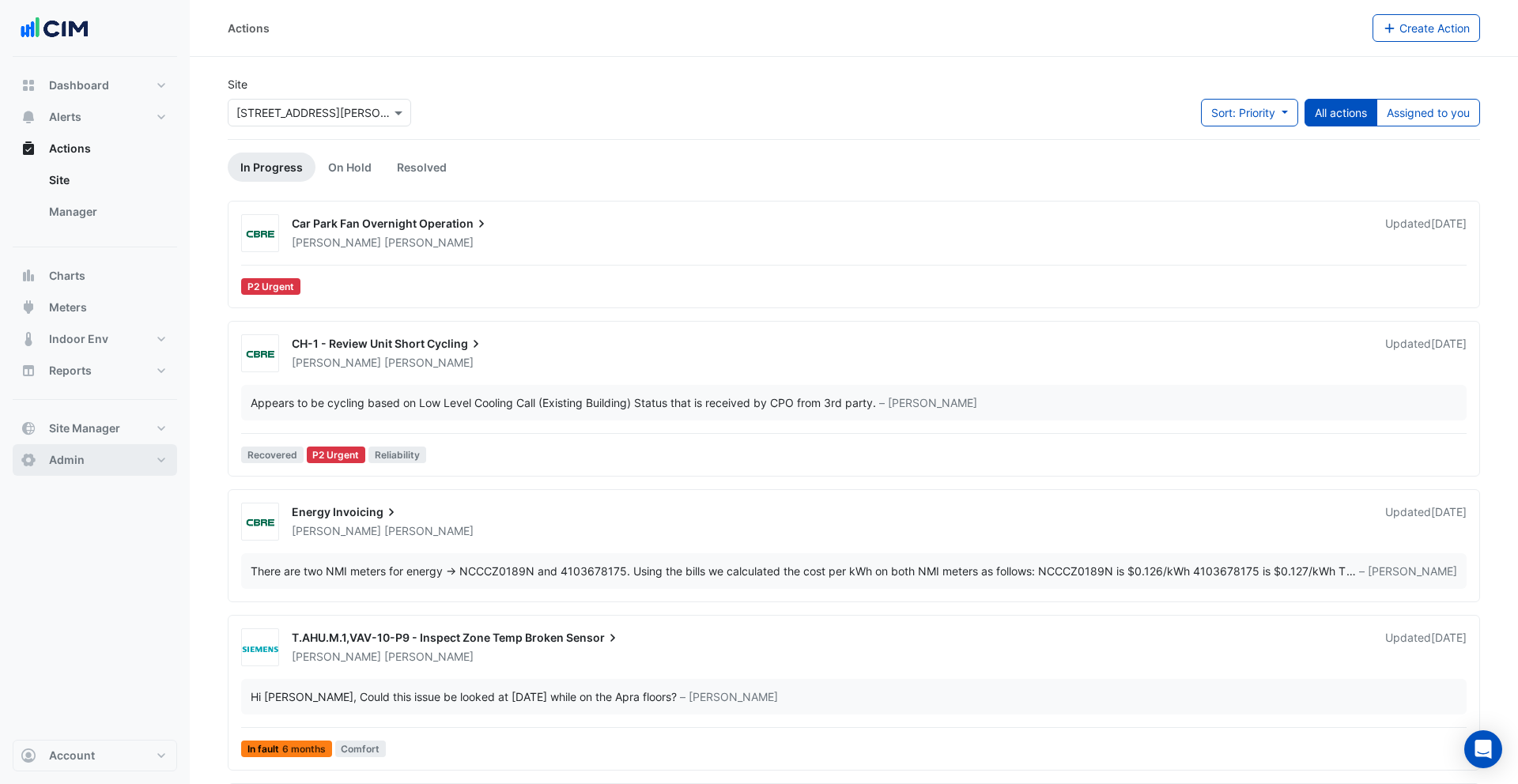
click at [125, 459] on button "Admin" at bounding box center [95, 459] width 164 height 32
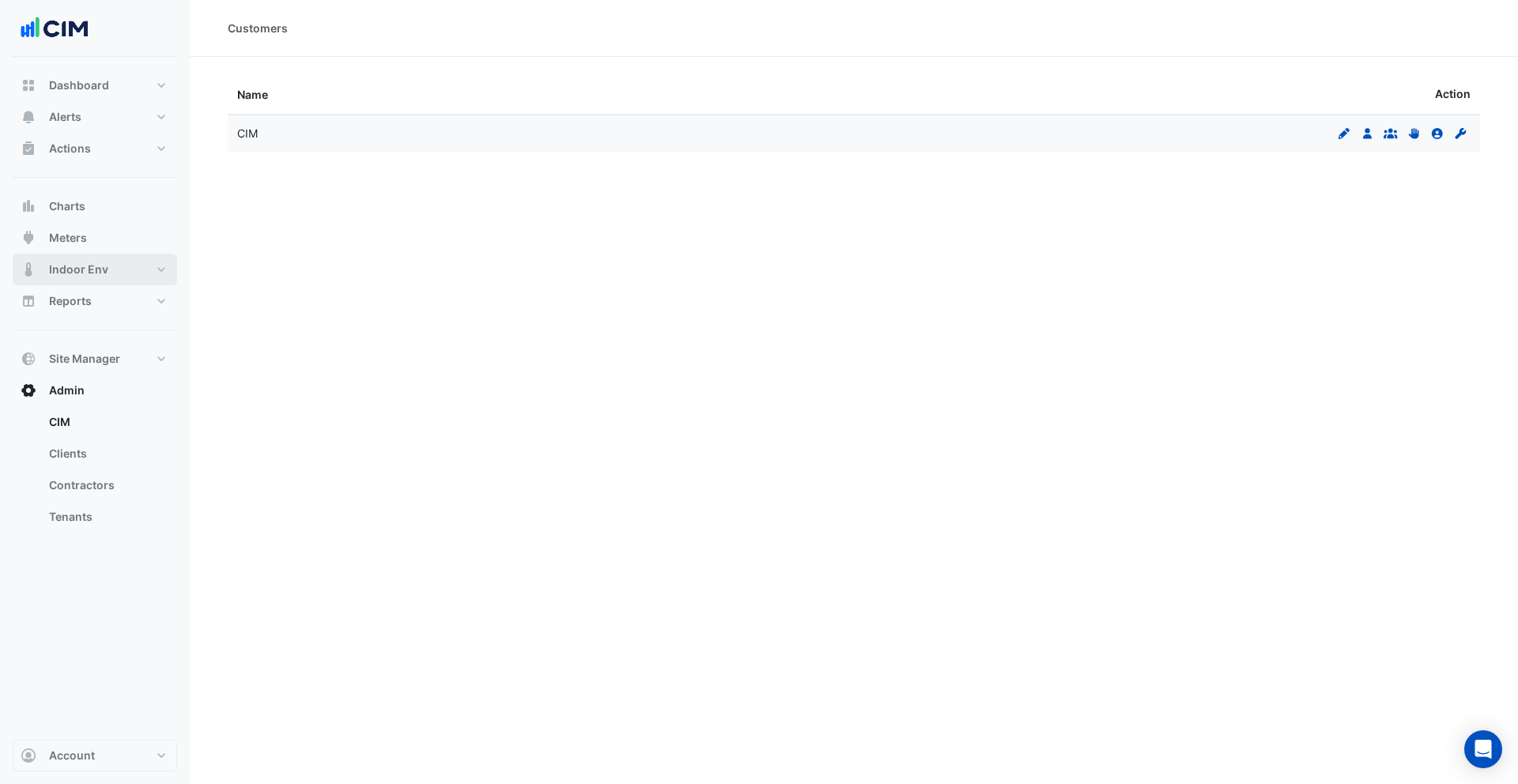
click at [81, 266] on span "Indoor Env" at bounding box center [78, 269] width 59 height 16
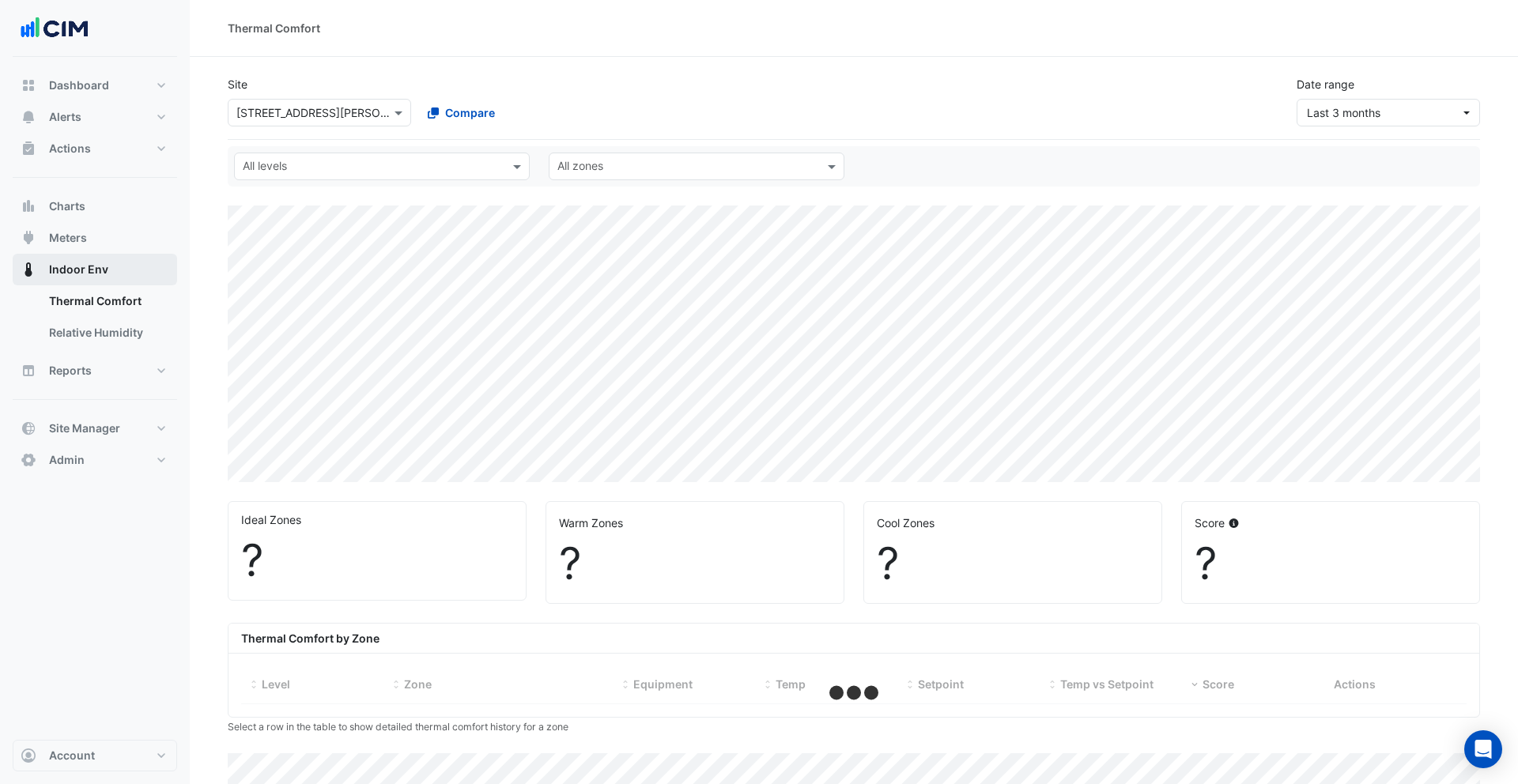
select select "**"
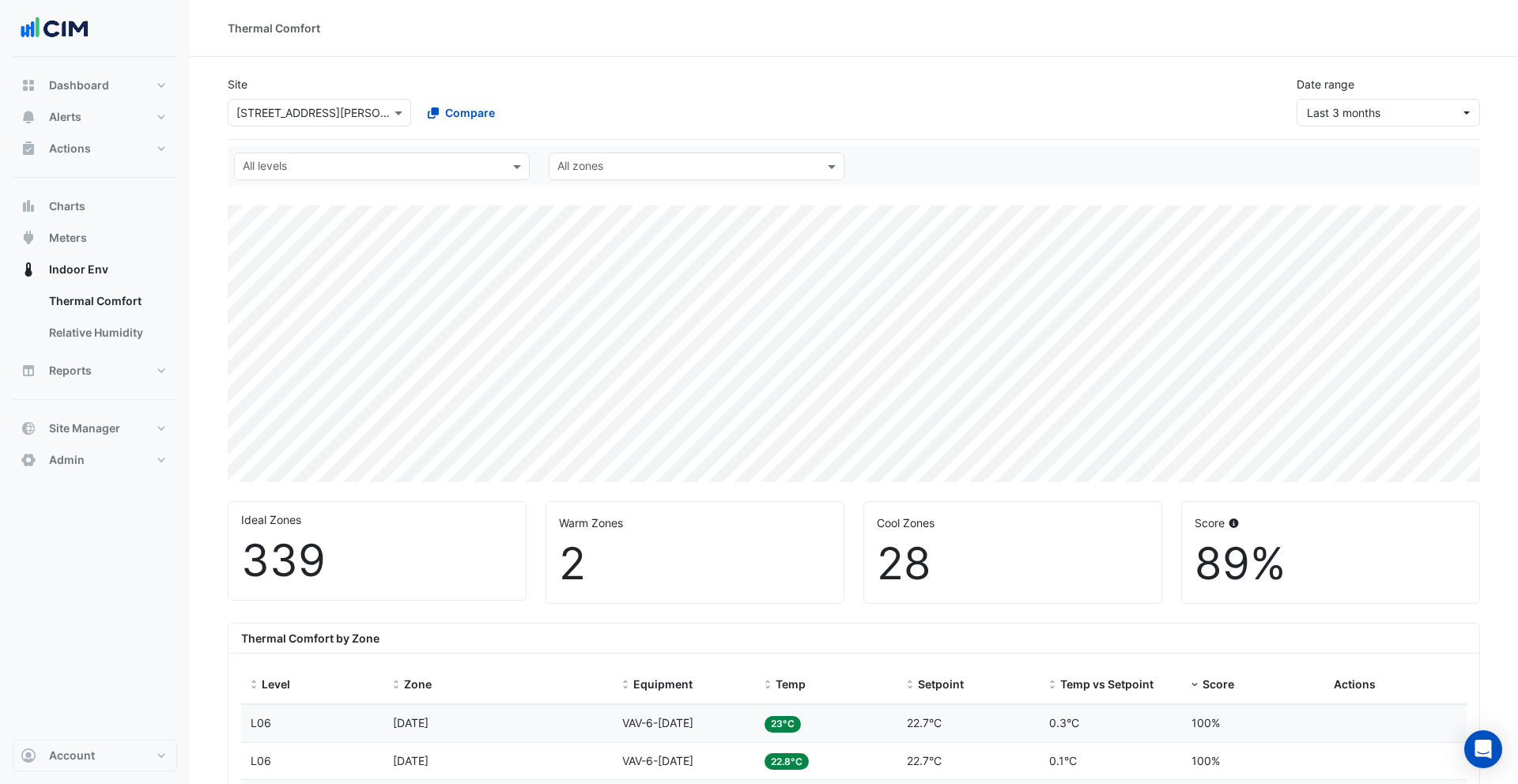
select select "**"
click at [117, 379] on button "Reports" at bounding box center [95, 371] width 164 height 32
select select "**"
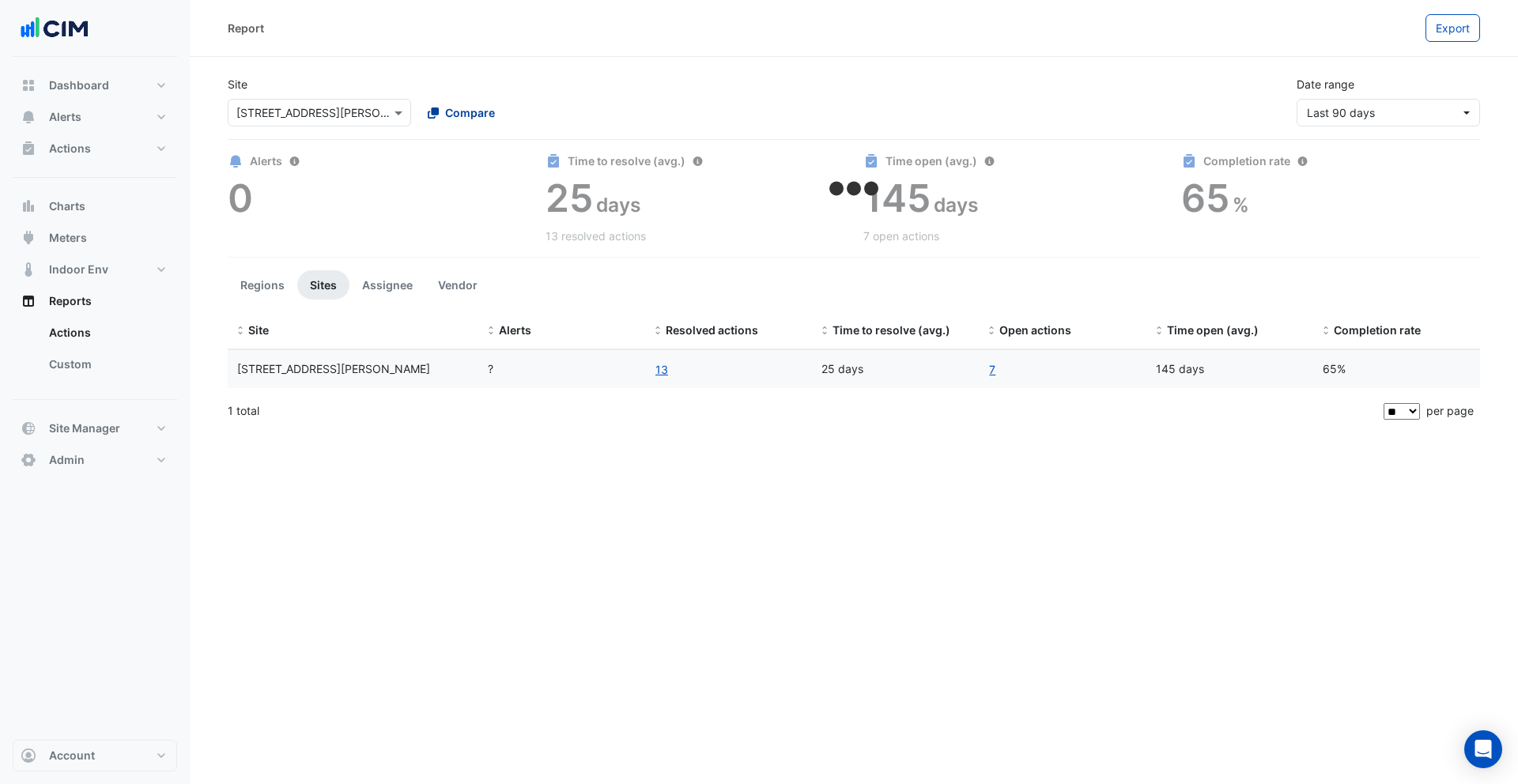
click at [449, 117] on span "Compare" at bounding box center [470, 112] width 50 height 16
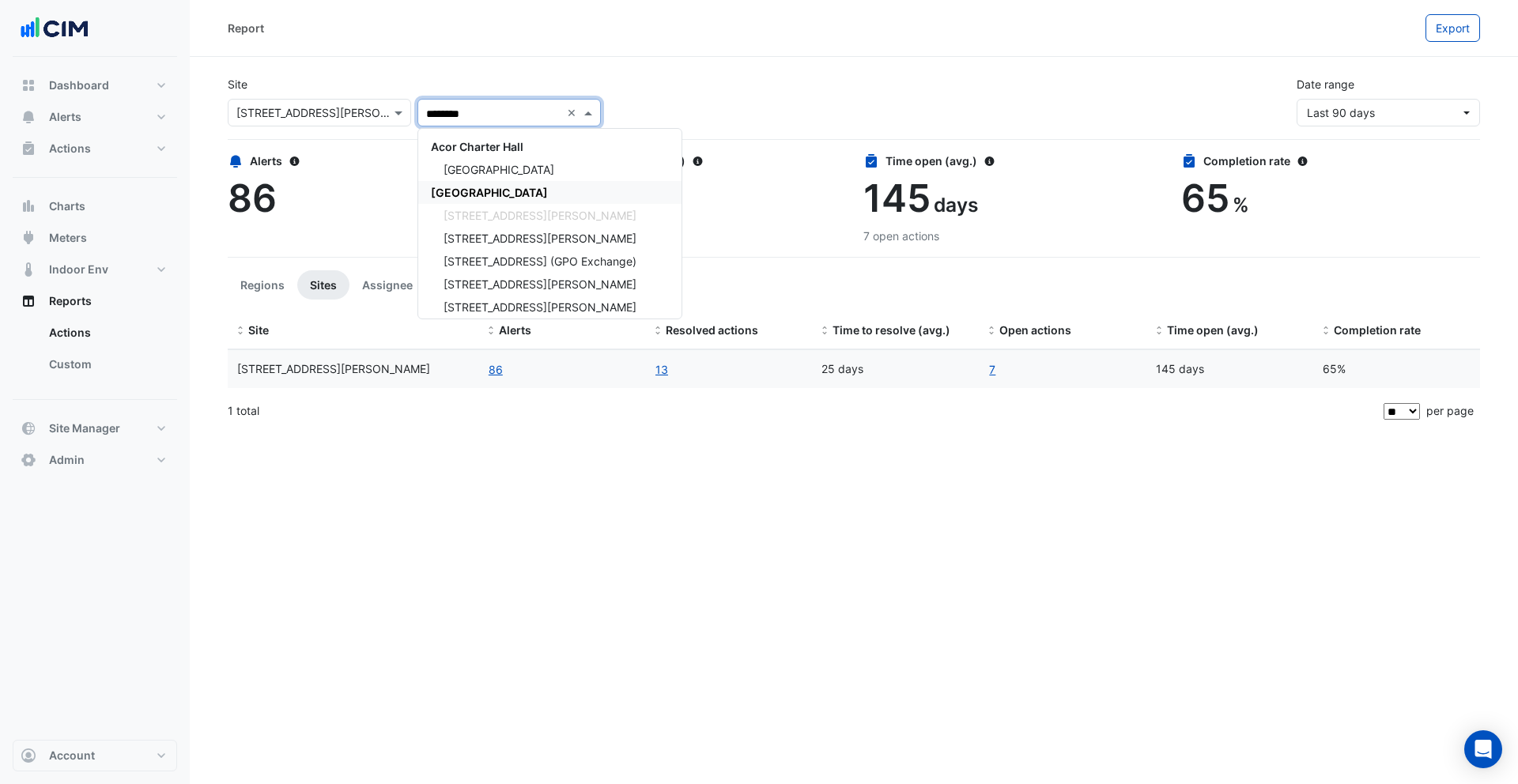
click at [492, 189] on span "[GEOGRAPHIC_DATA]" at bounding box center [489, 192] width 117 height 13
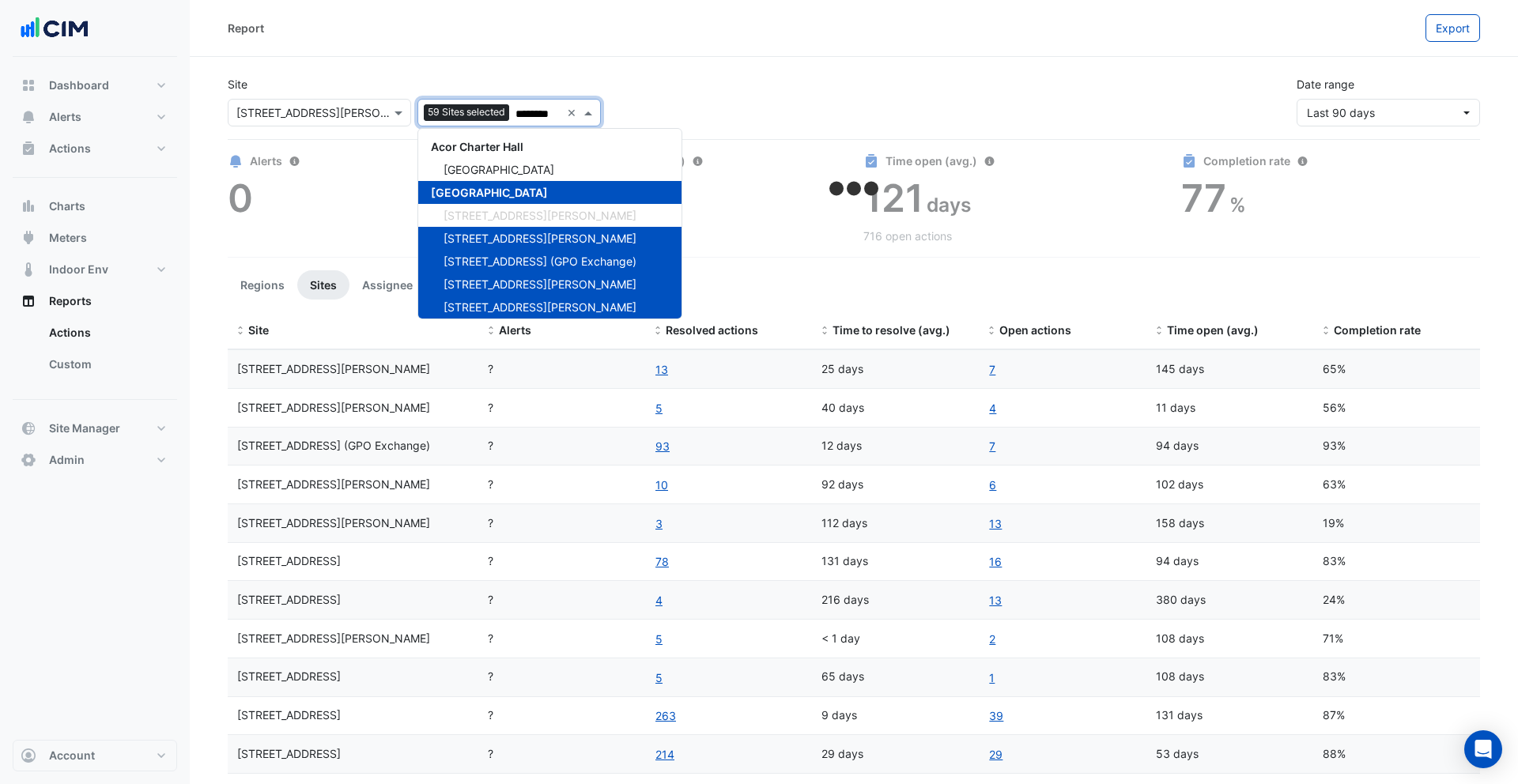
type input "*******"
click at [732, 53] on div "Report Export" at bounding box center [854, 29] width 1328 height 57
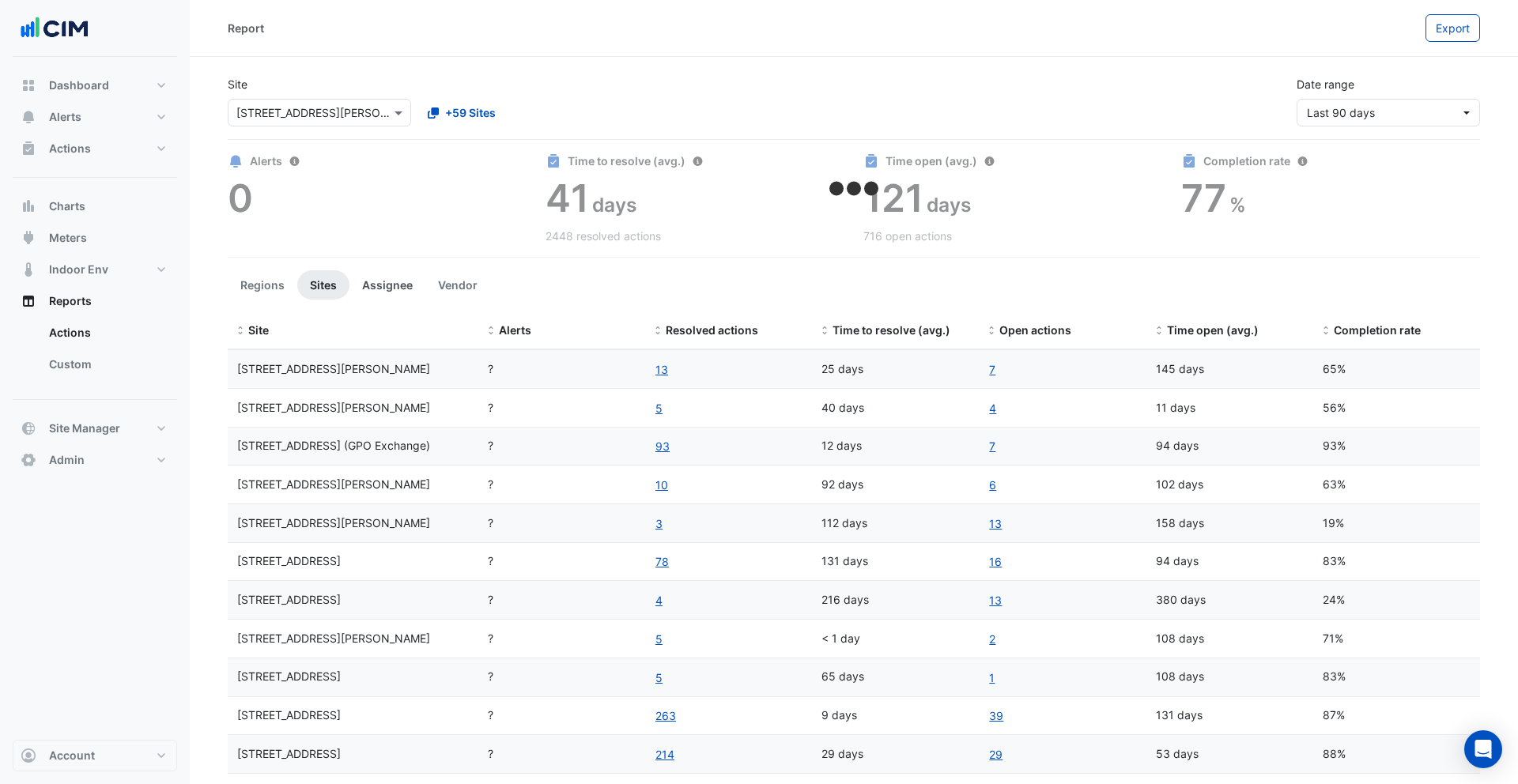
click at [390, 273] on button "Assignee" at bounding box center [387, 285] width 75 height 30
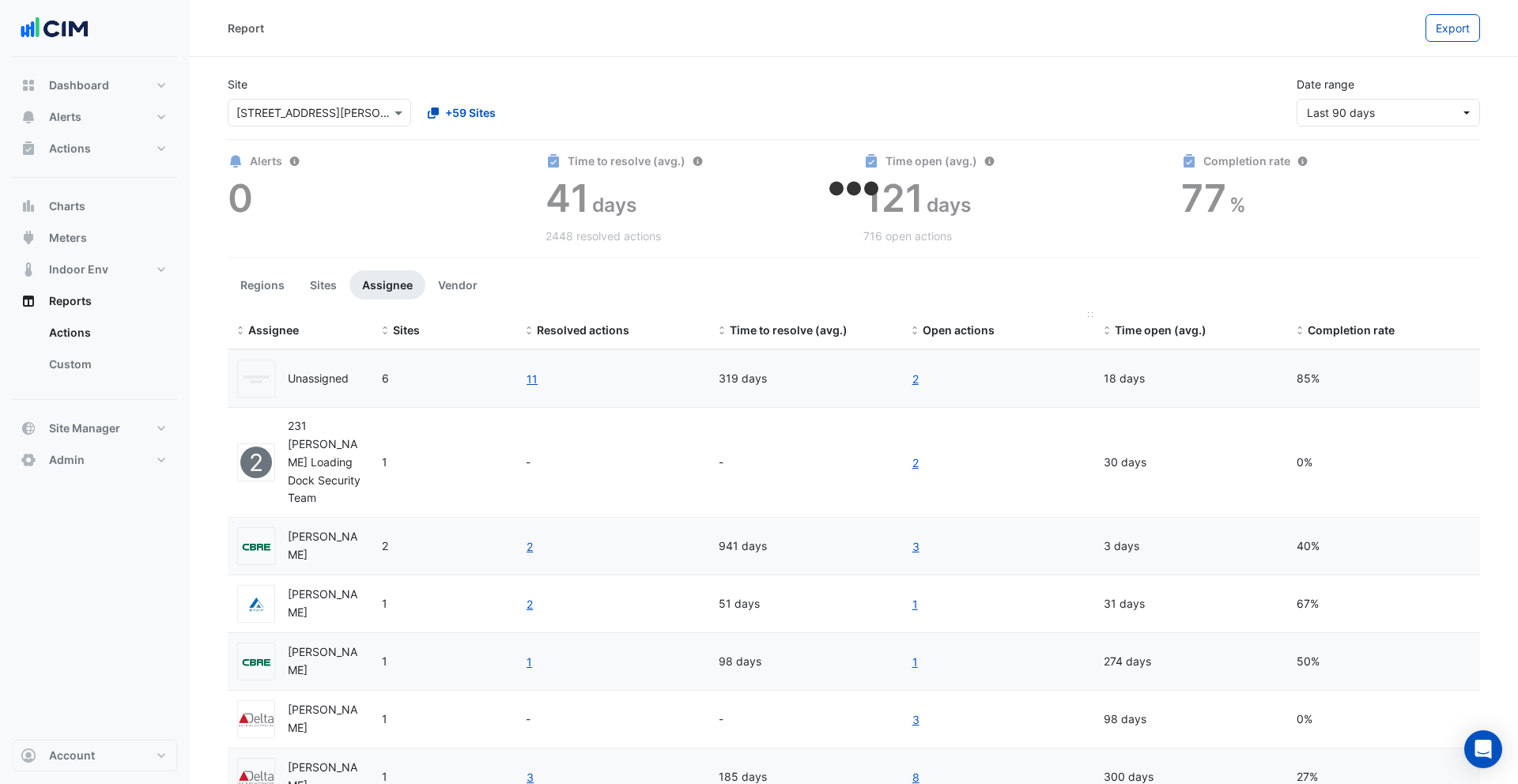
click at [974, 323] on span "Open actions" at bounding box center [958, 329] width 72 height 13
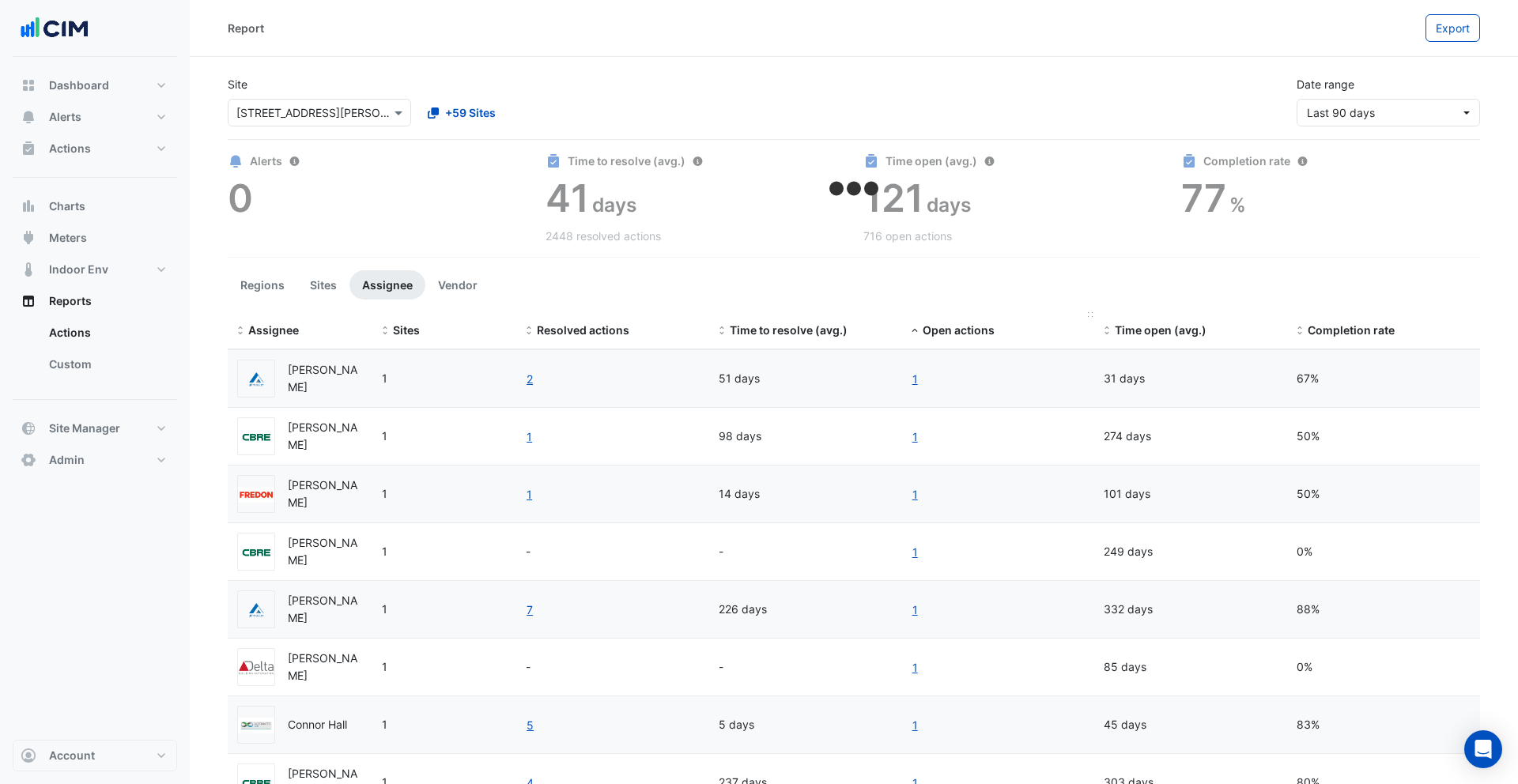
click at [960, 332] on span "Open actions" at bounding box center [958, 329] width 72 height 13
click at [921, 377] on link "76" at bounding box center [919, 378] width 15 height 18
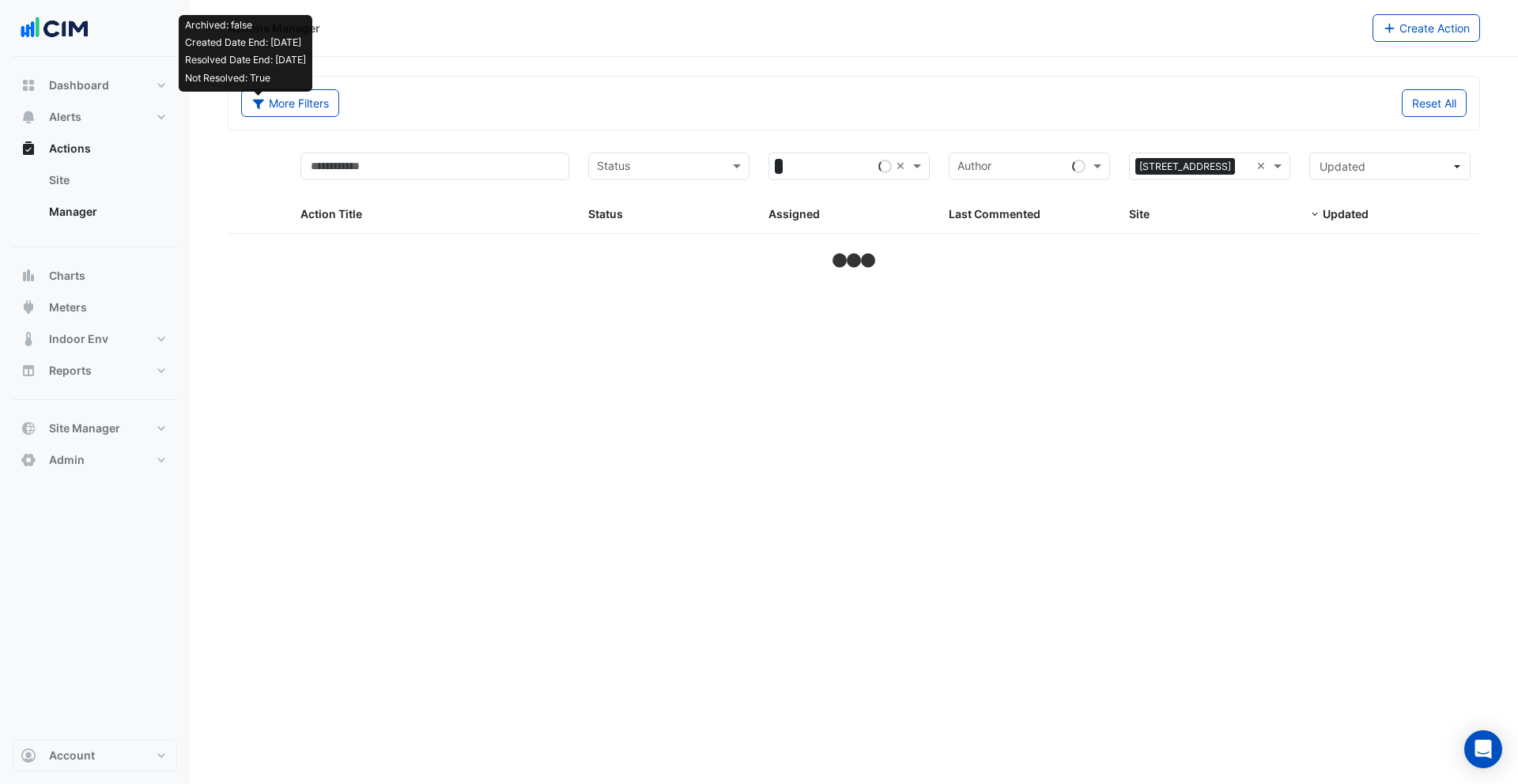
select select "**"
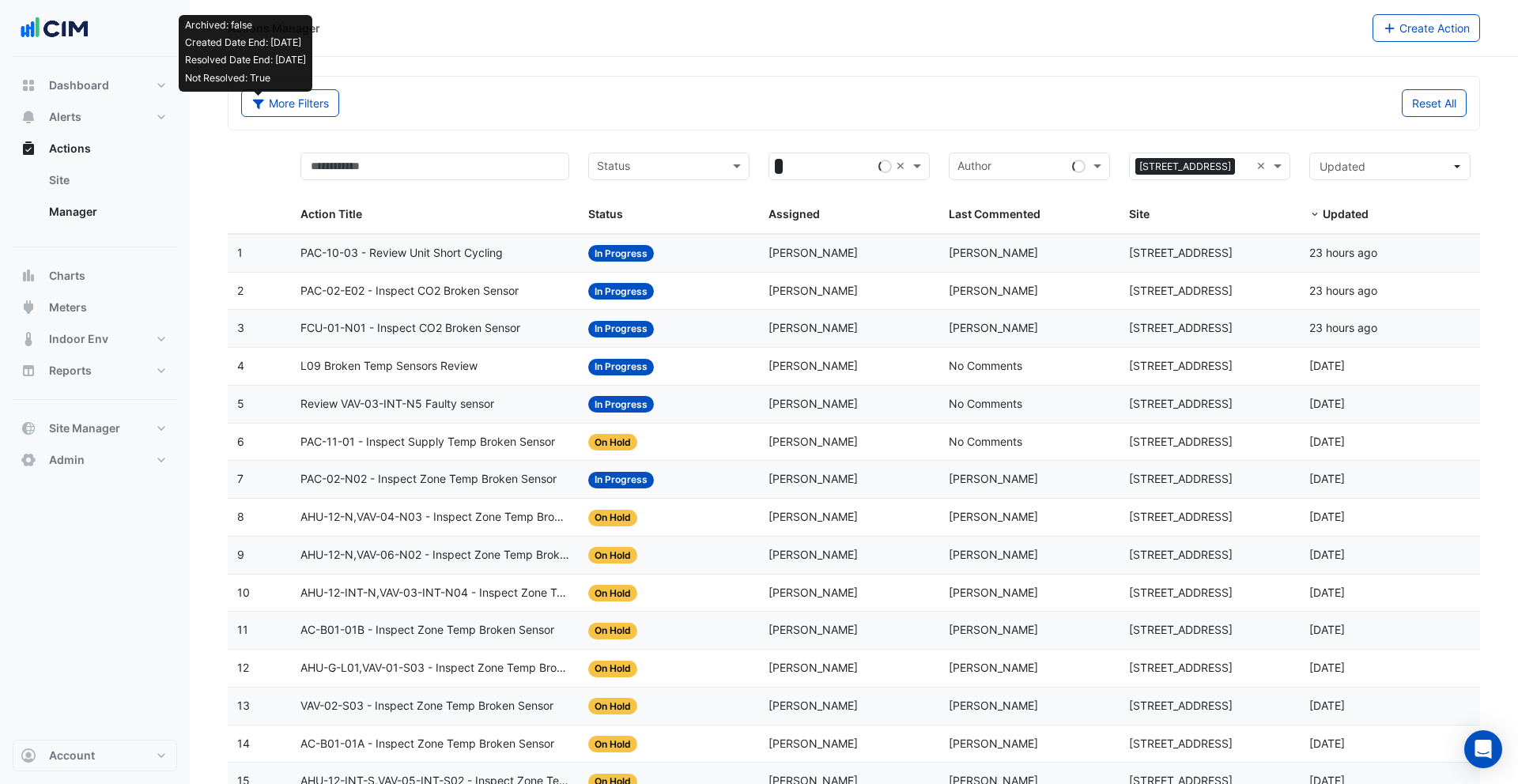
click at [873, 291] on div "Assigned: Ryan Monahan" at bounding box center [848, 290] width 161 height 18
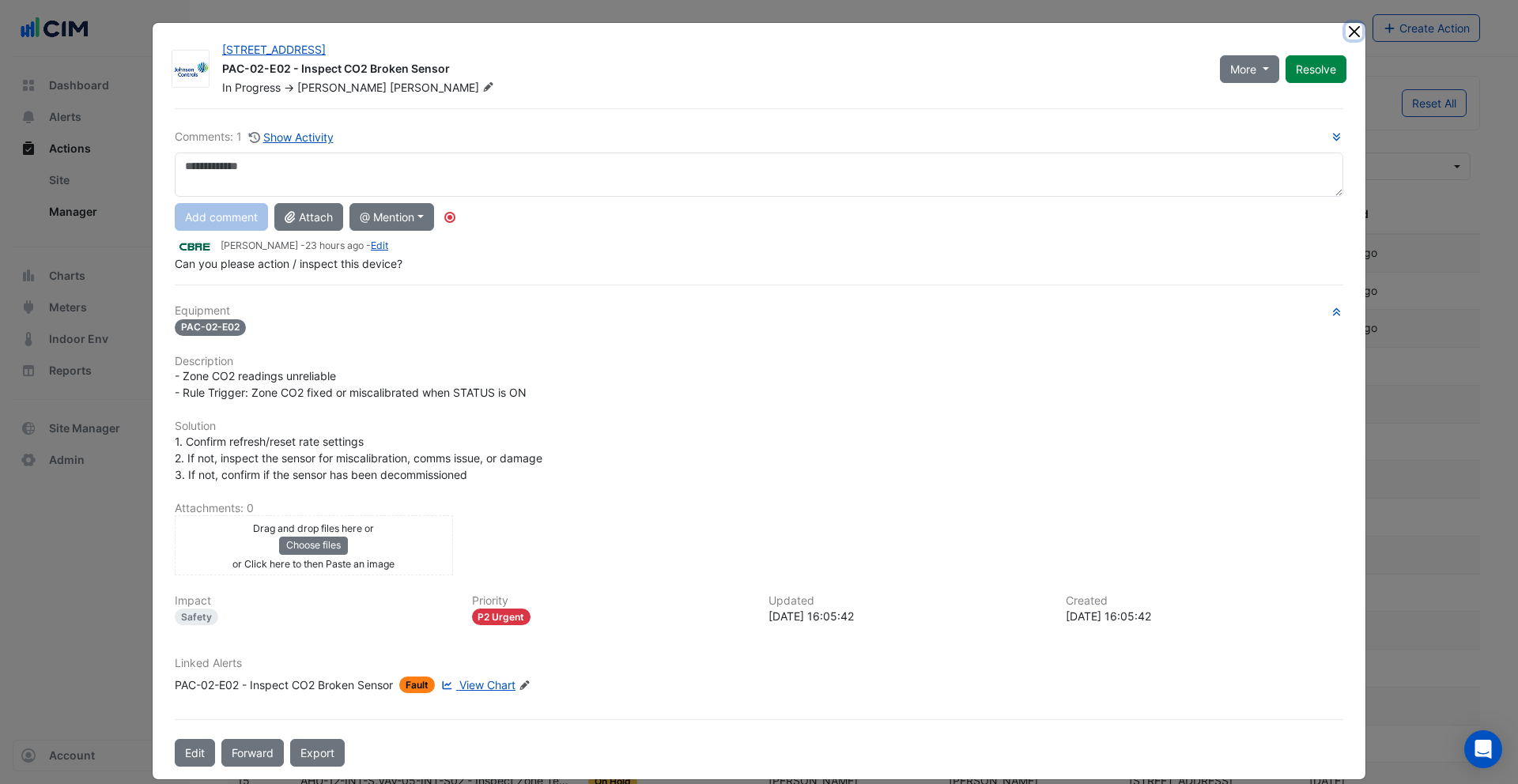
click at [1352, 25] on button "Close" at bounding box center [1354, 31] width 16 height 16
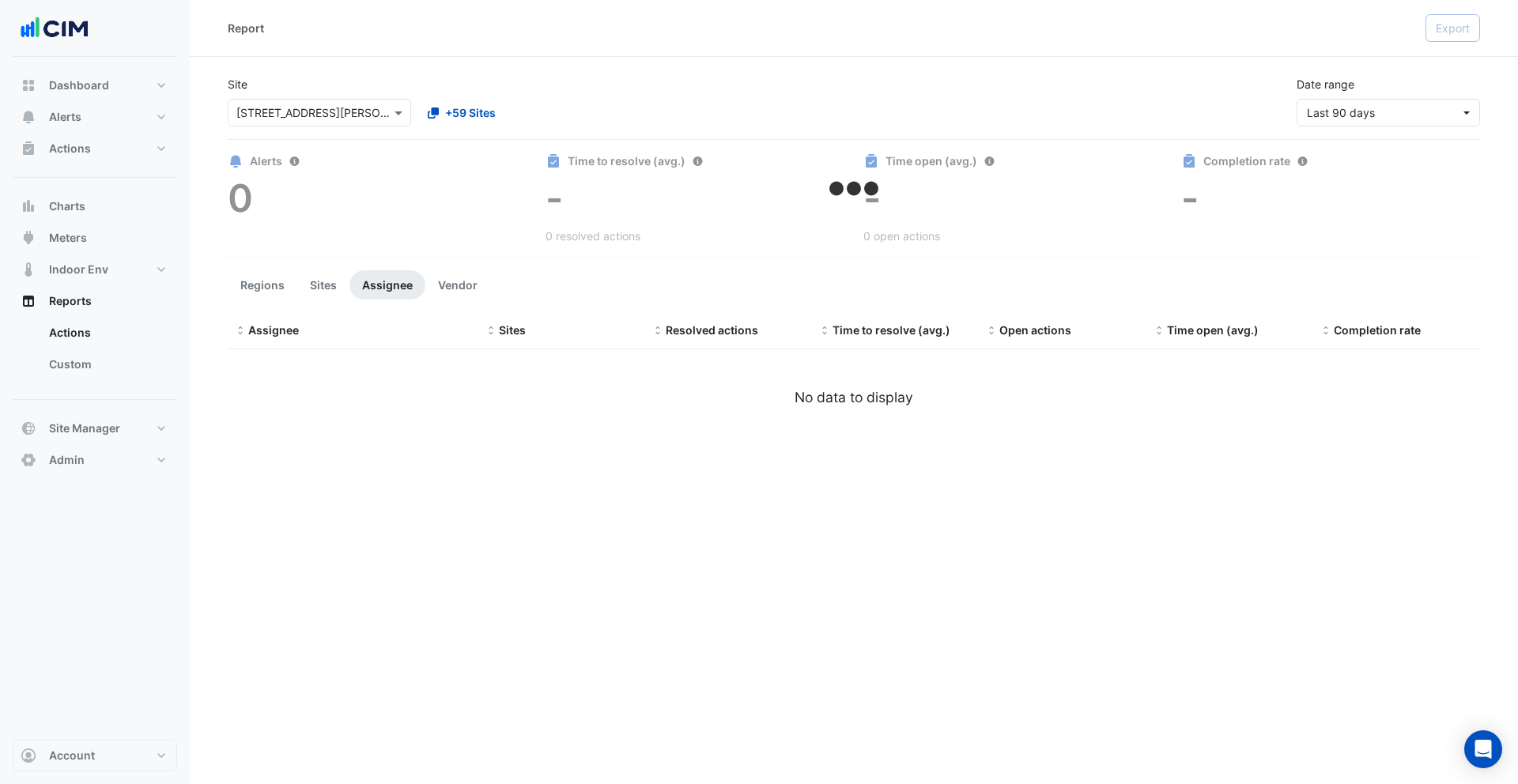
select select "**"
